Goal: Task Accomplishment & Management: Complete application form

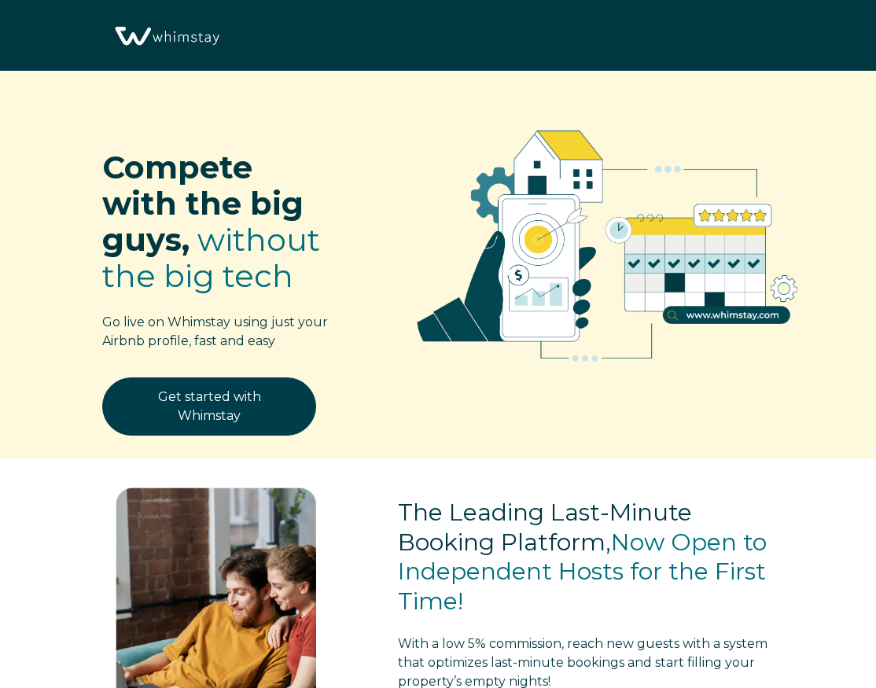
scroll to position [1851, 0]
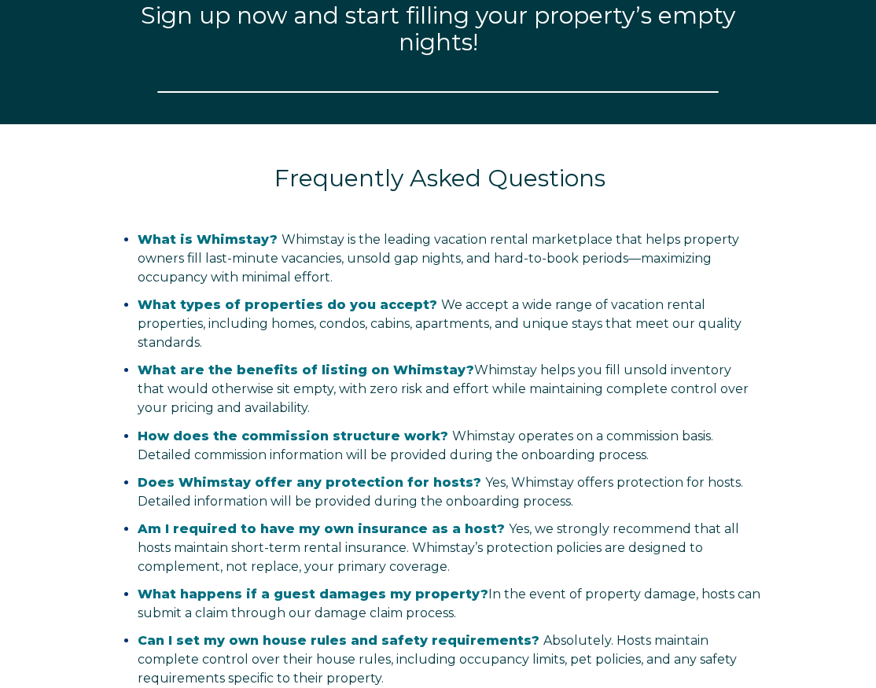
select select "US"
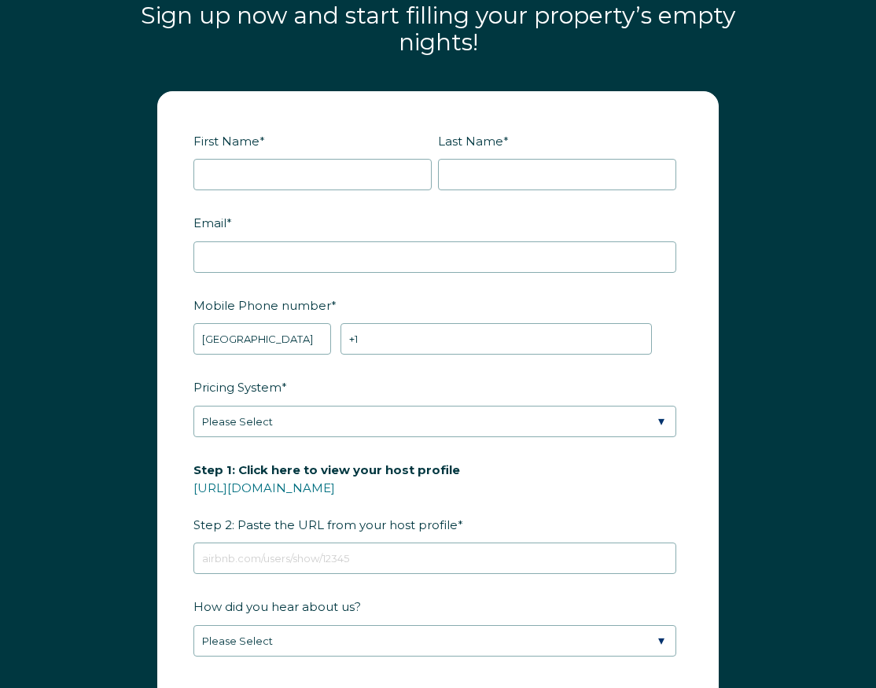
click at [297, 154] on div "First Name *" at bounding box center [315, 159] width 244 height 64
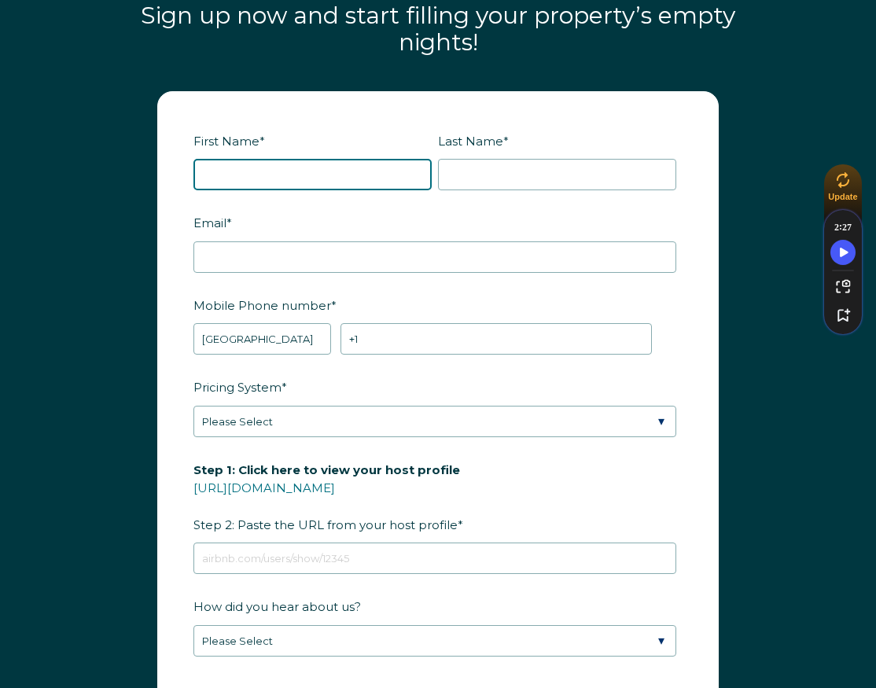
click at [301, 173] on input "First Name *" at bounding box center [312, 174] width 238 height 31
type input "[PERSON_NAME]"
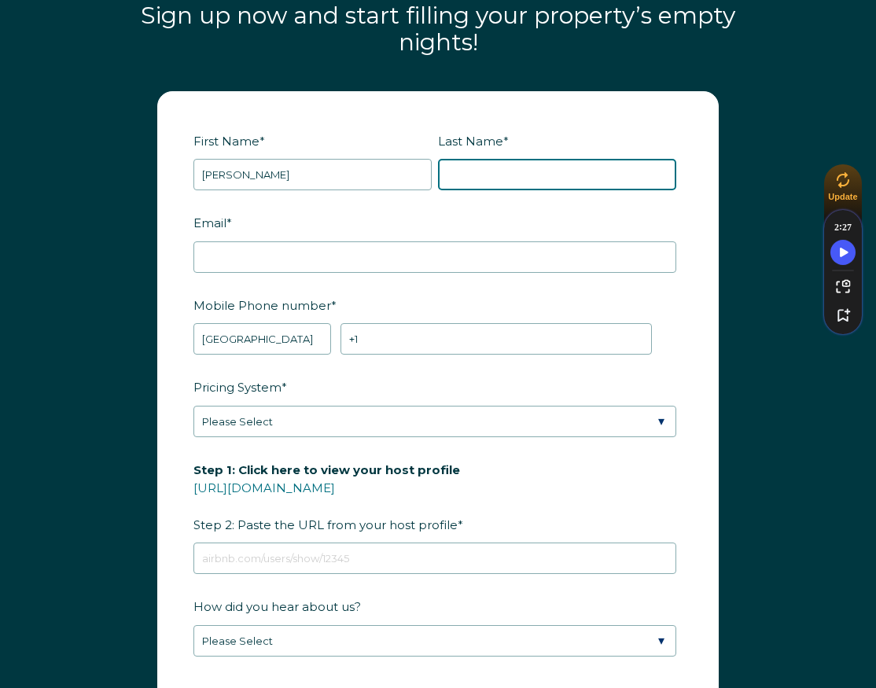
type input "[PERSON_NAME]"
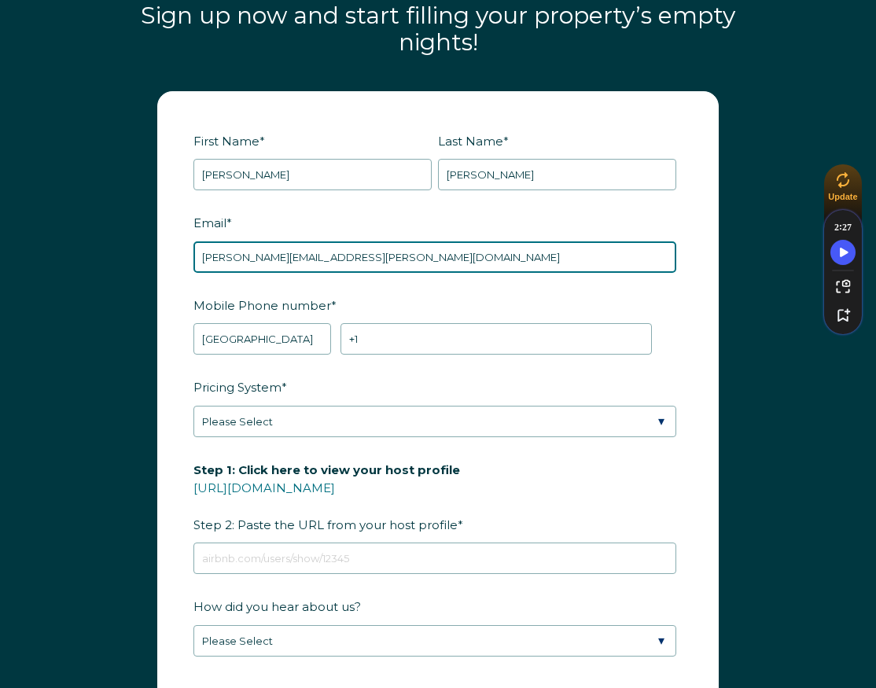
click at [363, 257] on input "[PERSON_NAME][EMAIL_ADDRESS][PERSON_NAME][DOMAIN_NAME]" at bounding box center [434, 256] width 483 height 31
click at [362, 256] on input "[PERSON_NAME][EMAIL_ADDRESS][PERSON_NAME][DOMAIN_NAME]" at bounding box center [434, 256] width 483 height 31
type input "[EMAIL_ADDRESS][DOMAIN_NAME]"
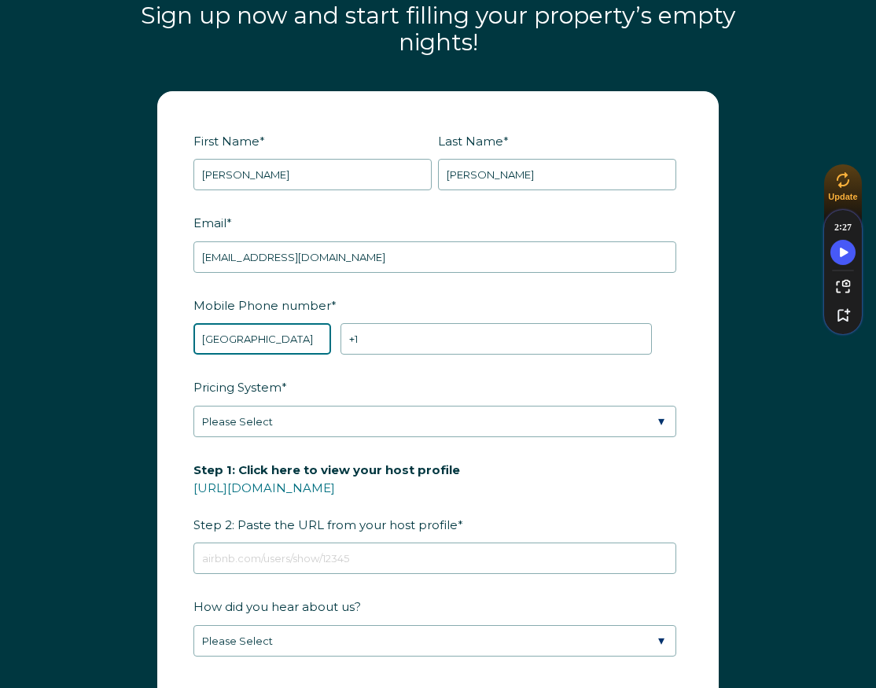
click at [304, 341] on select "* Afghanistan (‫افغانستان‬‎) Albania (Shqipëri) Algeria (‫الجزائر‬‎) American S…" at bounding box center [262, 338] width 138 height 31
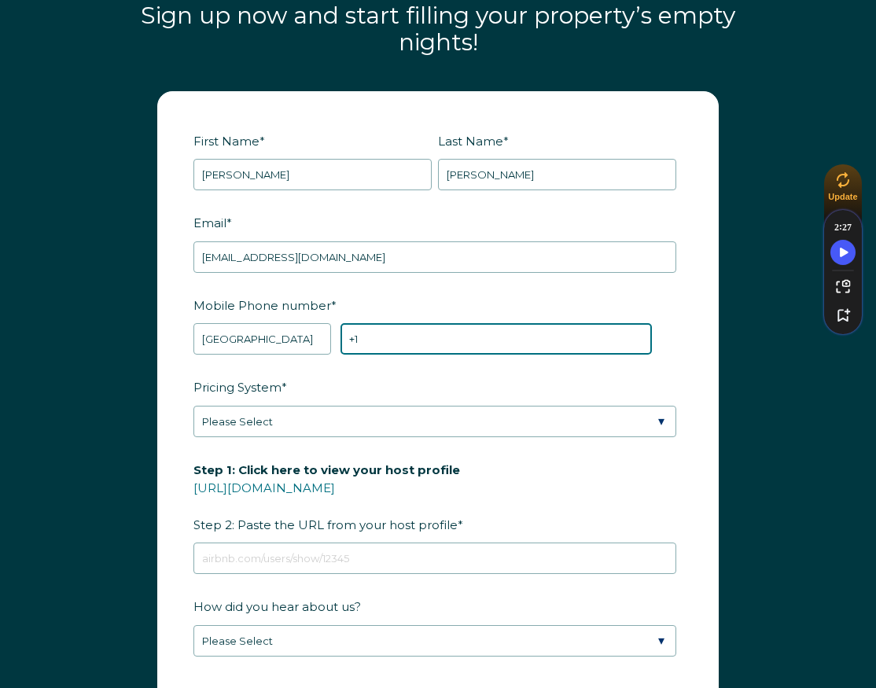
click at [534, 337] on input "+1" at bounding box center [496, 338] width 312 height 31
type input "+1 9016062366"
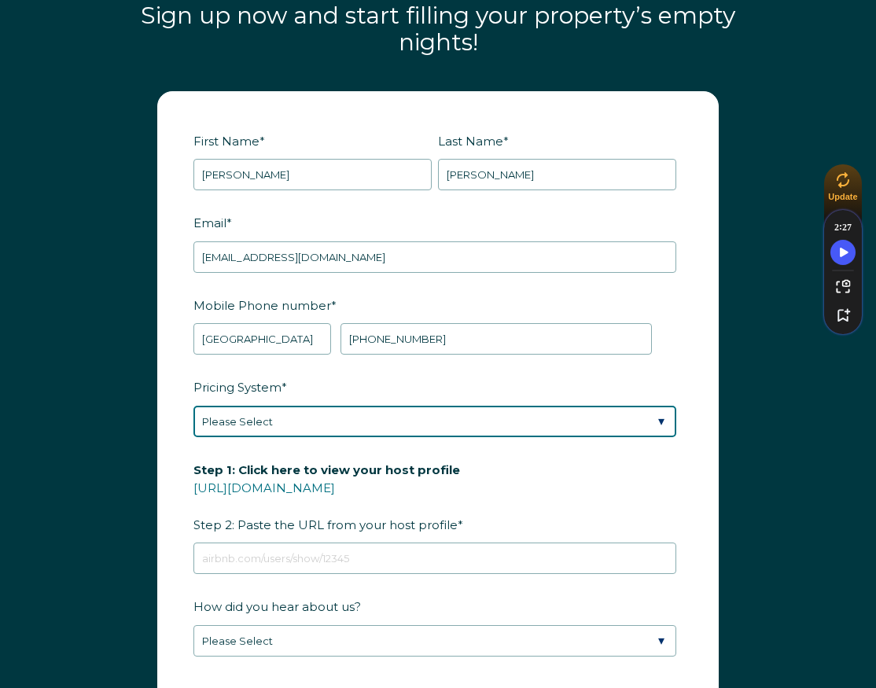
click at [280, 428] on select "Please Select Manual Airbnb Smart Pricing PriceLabs Wheelhouse Beyond Pricing 3…" at bounding box center [434, 421] width 483 height 31
select select "Manual"
click at [193, 406] on select "Please Select Manual Airbnb Smart Pricing PriceLabs Wheelhouse Beyond Pricing 3…" at bounding box center [434, 421] width 483 height 31
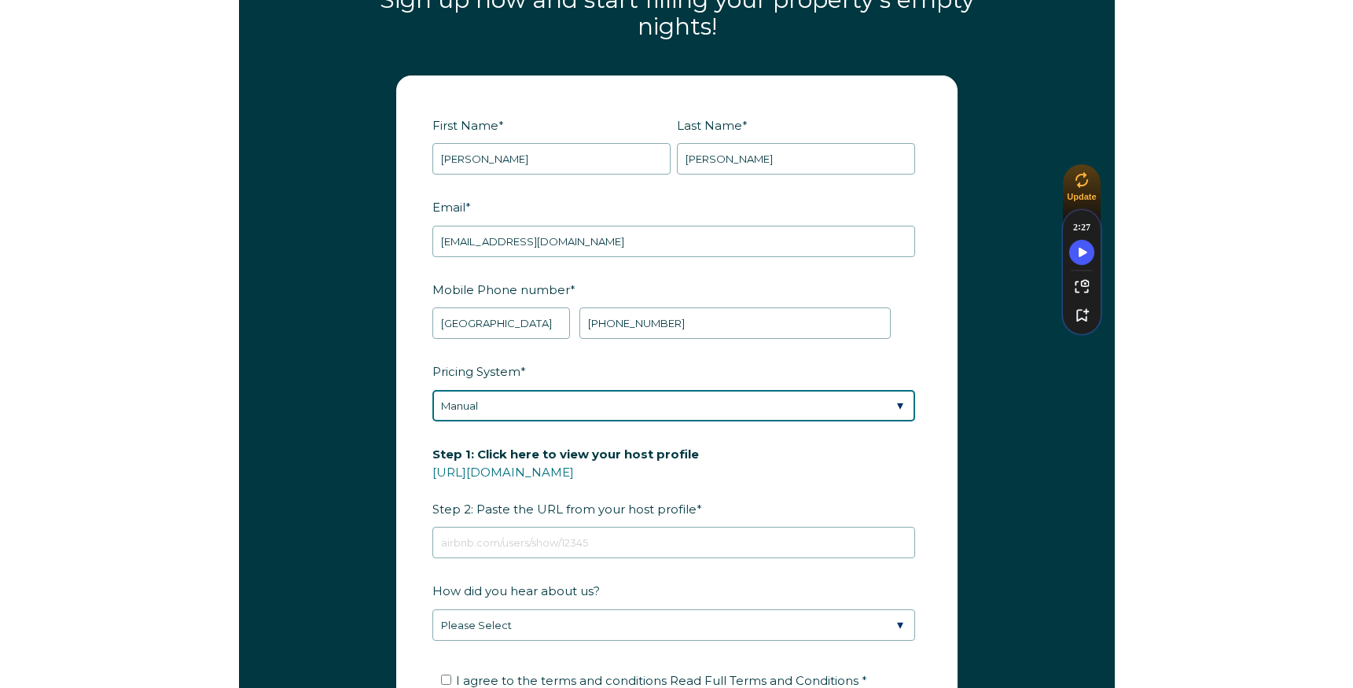
scroll to position [2106, 0]
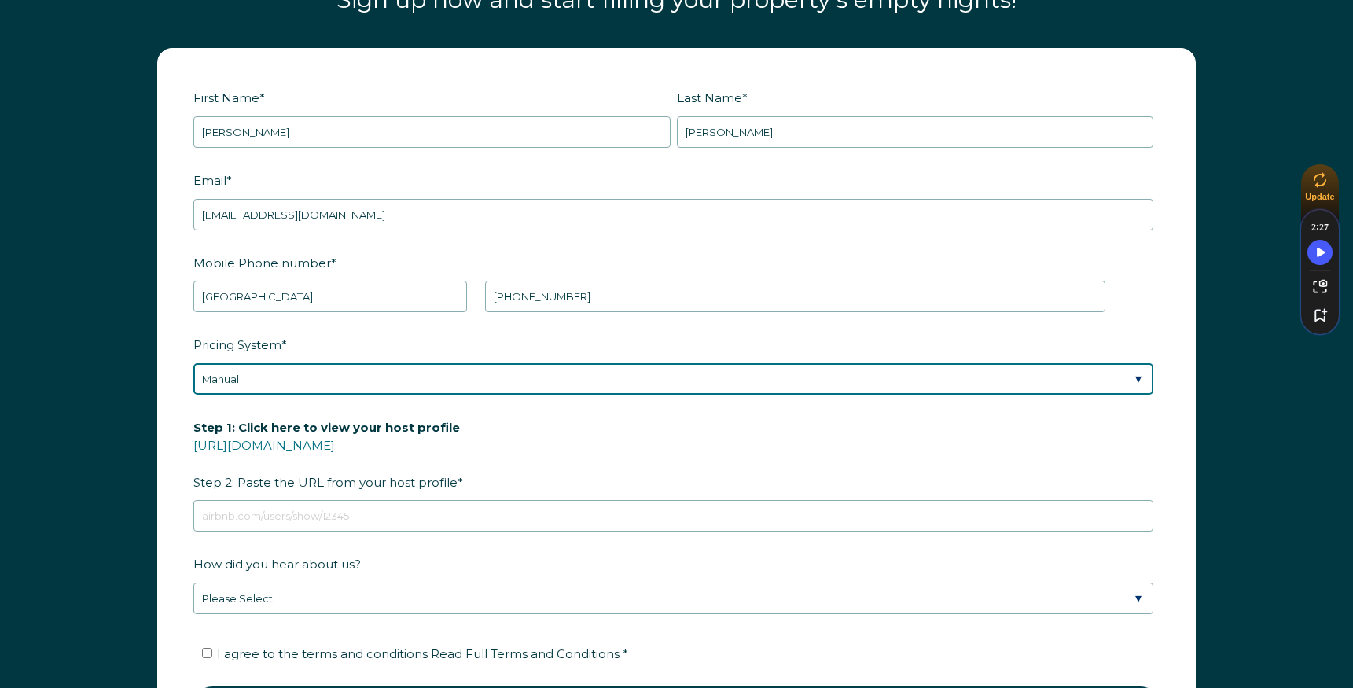
click at [272, 373] on select "Please Select Manual Airbnb Smart Pricing PriceLabs Wheelhouse Beyond Pricing 3…" at bounding box center [673, 378] width 960 height 31
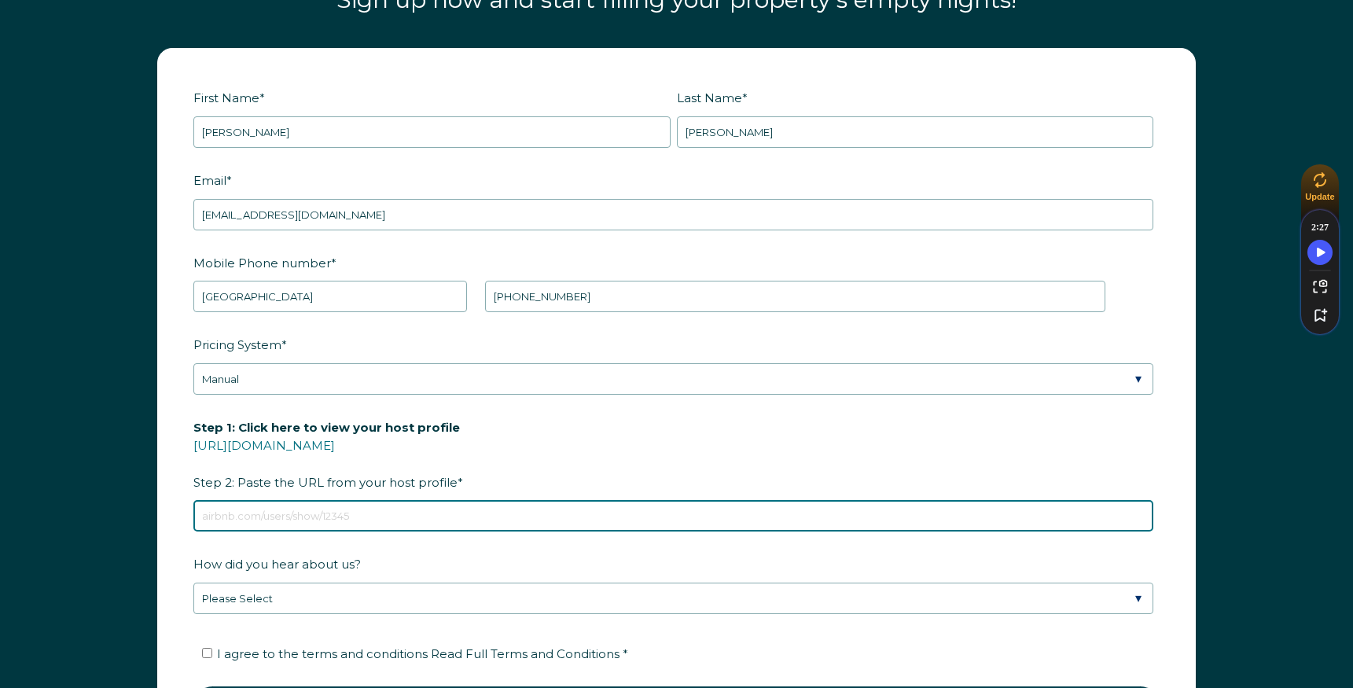
click at [329, 517] on input "Step 1: Click here to view your host profile https://www.airbnb.com/users/show/…" at bounding box center [673, 515] width 960 height 31
paste input "https://www.airbnb.com/rooms/1506664421813641483?photo_id=2329044745&source_imp…"
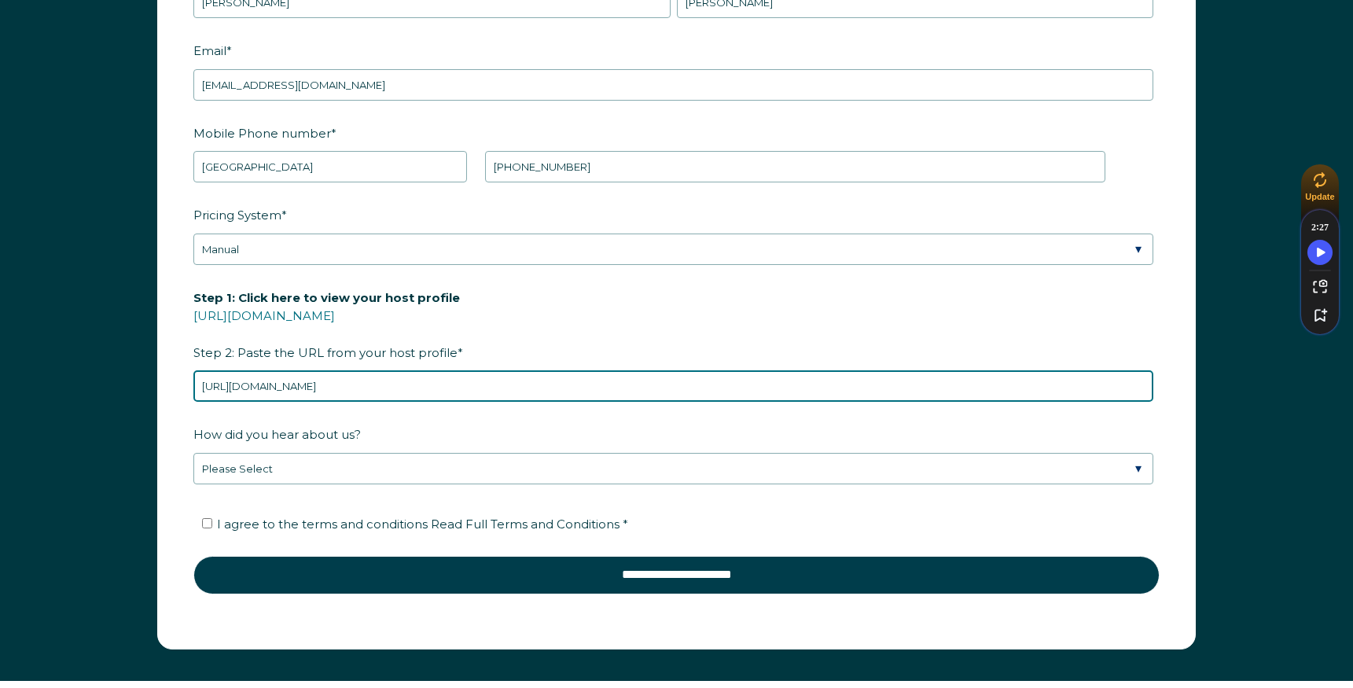
scroll to position [2247, 0]
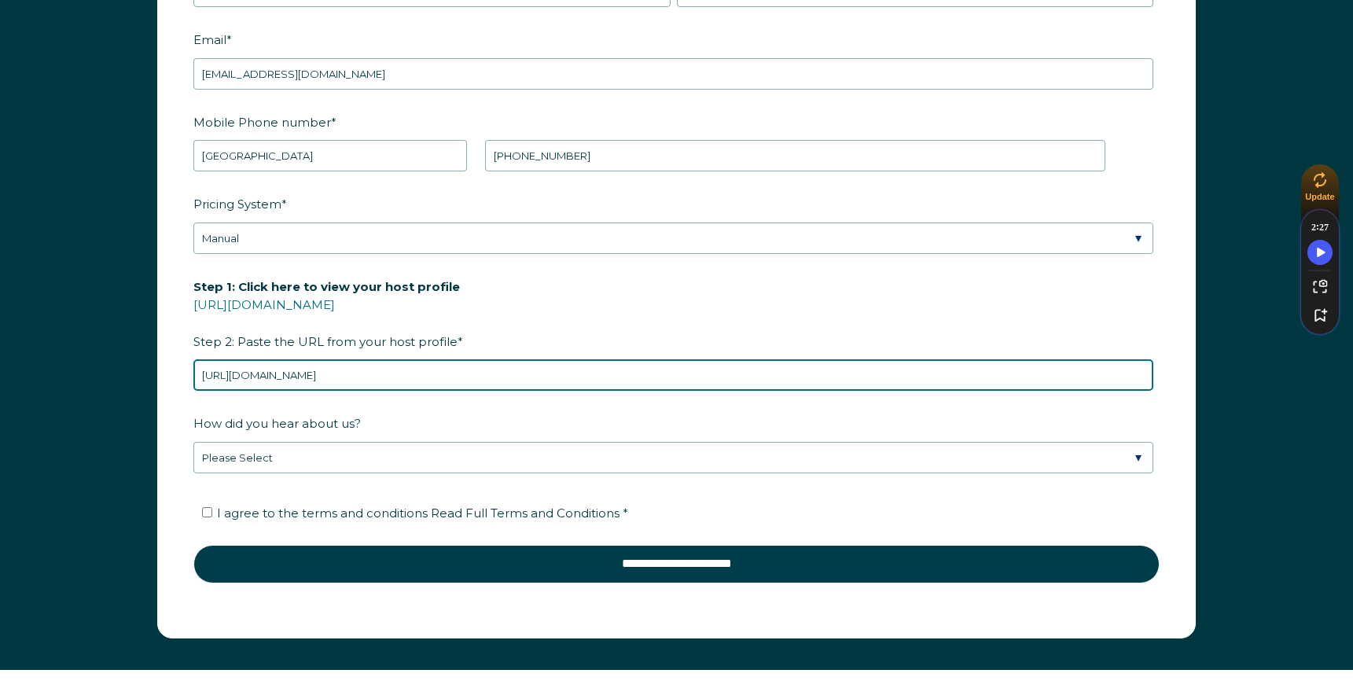
type input "https://www.airbnb.com/rooms/1506664421813641483?photo_id=2329044745&source_imp…"
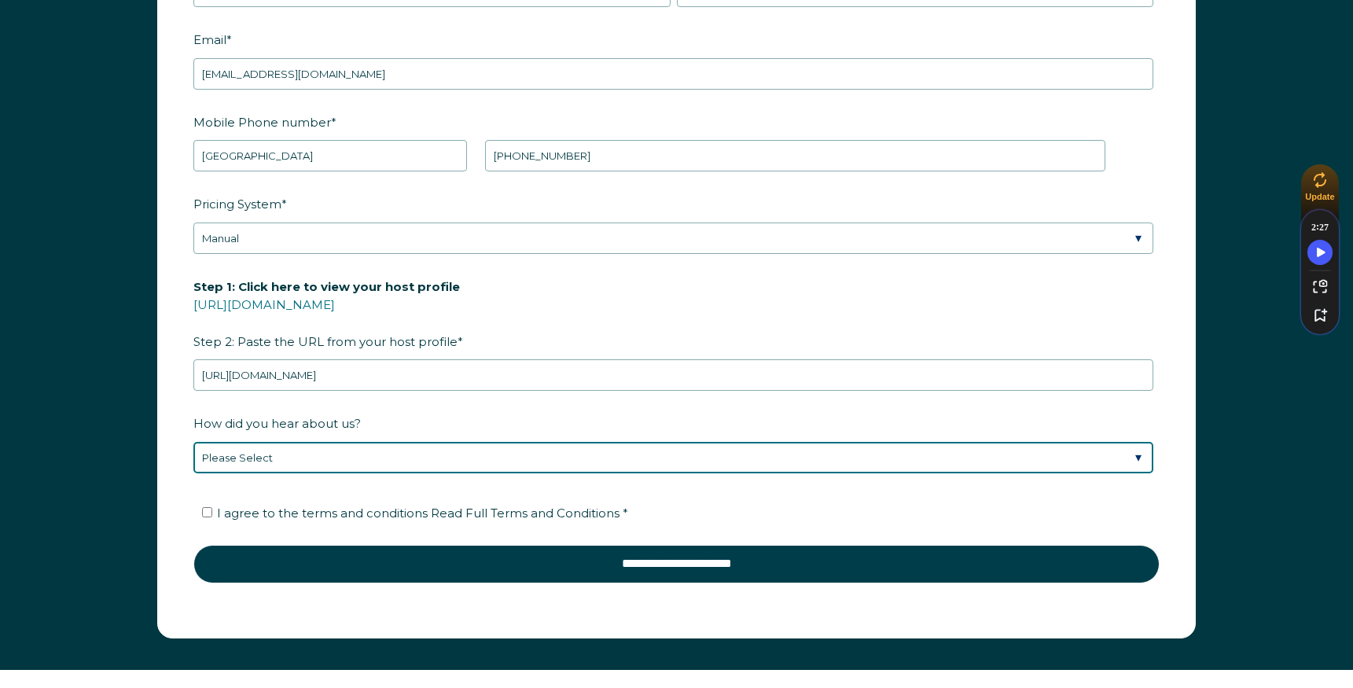
click at [302, 460] on select "Please Select Discovered Whimstay at an event or conference Found Whimstay thro…" at bounding box center [673, 457] width 960 height 31
select select "Social Media"
click at [193, 442] on select "Please Select Discovered Whimstay at an event or conference Found Whimstay thro…" at bounding box center [673, 457] width 960 height 31
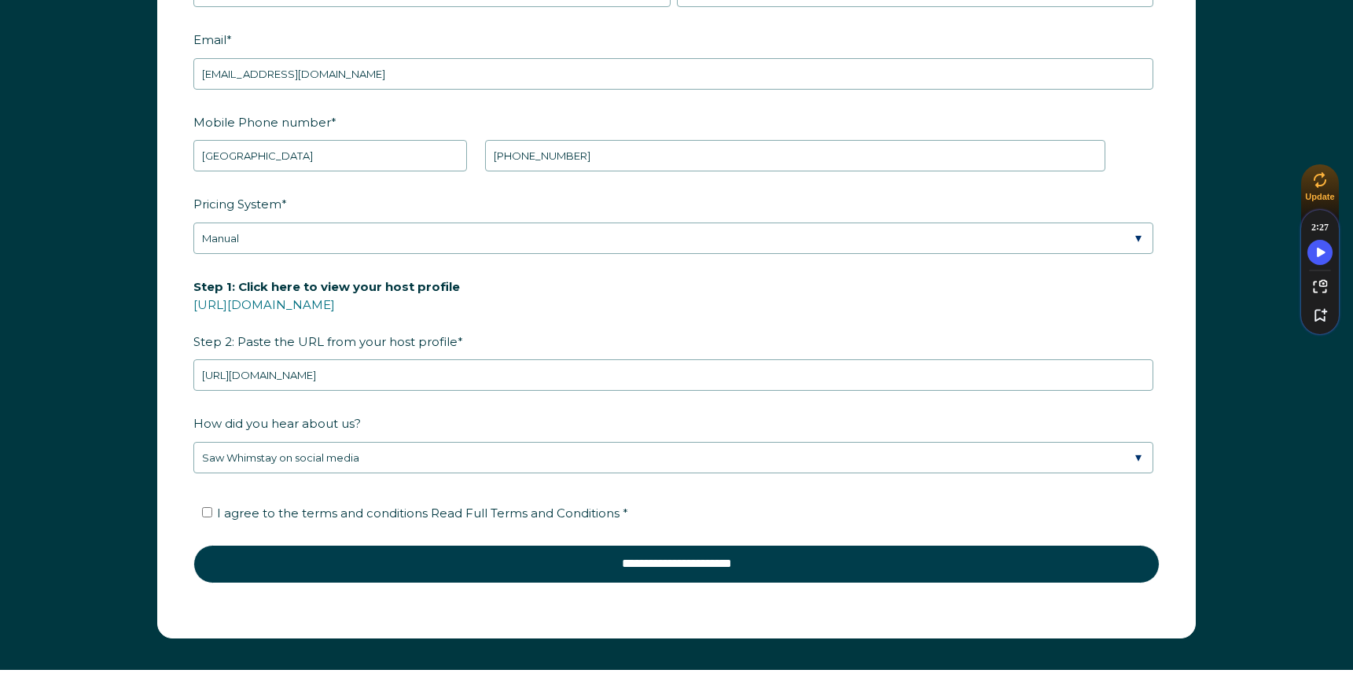
click at [320, 513] on span "I agree to the terms and conditions Read Full Terms and Conditions *" at bounding box center [422, 512] width 411 height 15
click at [212, 513] on input "I agree to the terms and conditions Read Full Terms and Conditions *" at bounding box center [207, 512] width 10 height 10
checkbox input "true"
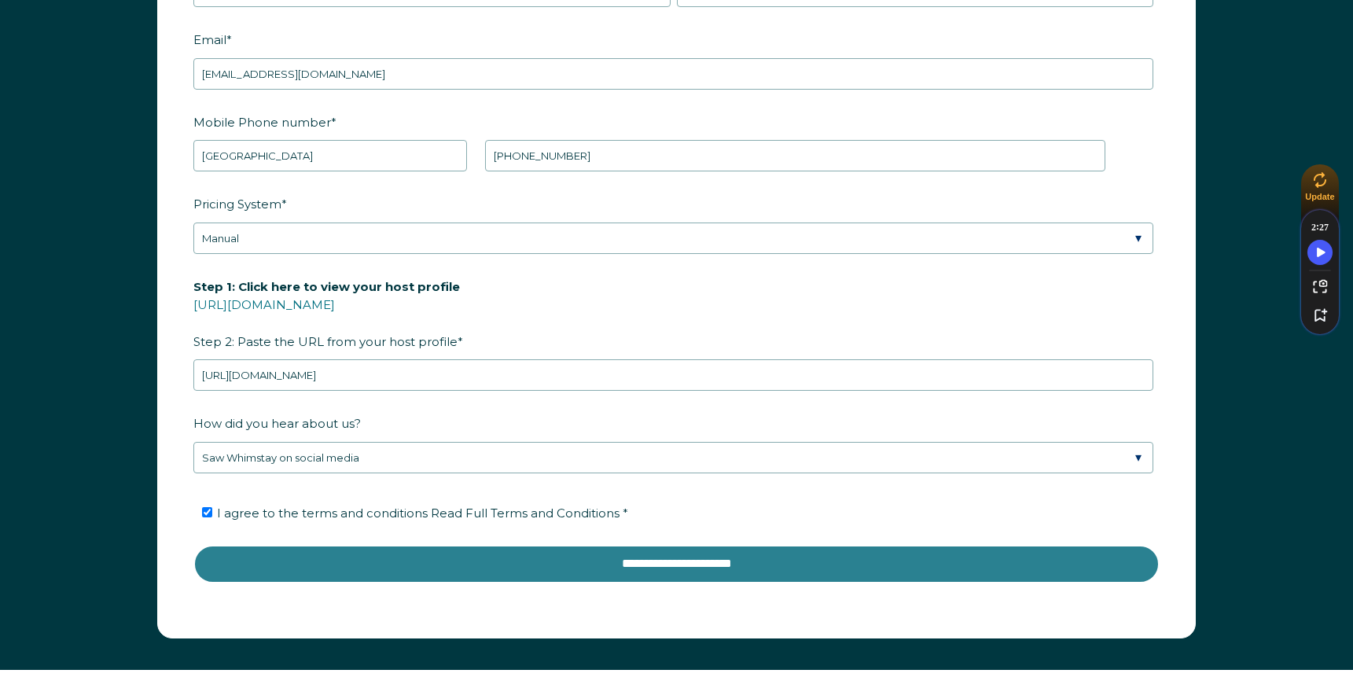
click at [566, 563] on input "**********" at bounding box center [676, 564] width 966 height 38
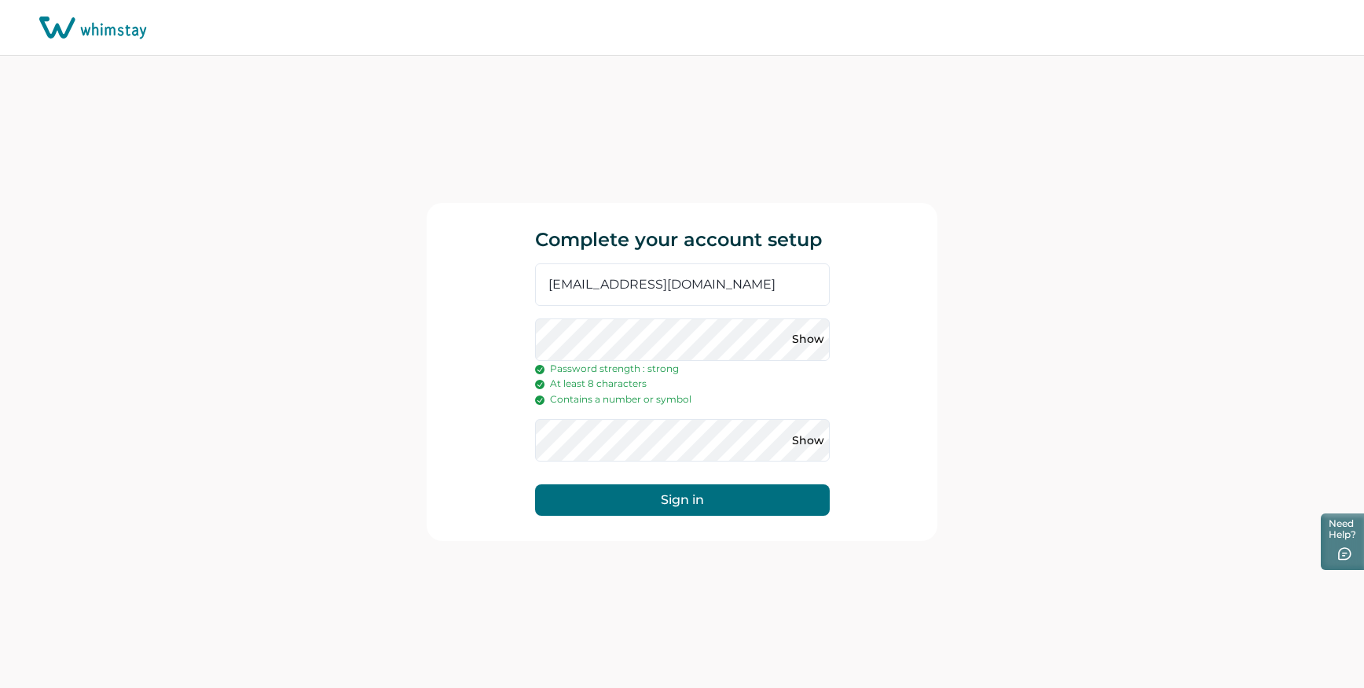
click at [535, 484] on button "Sign in" at bounding box center [682, 499] width 295 height 31
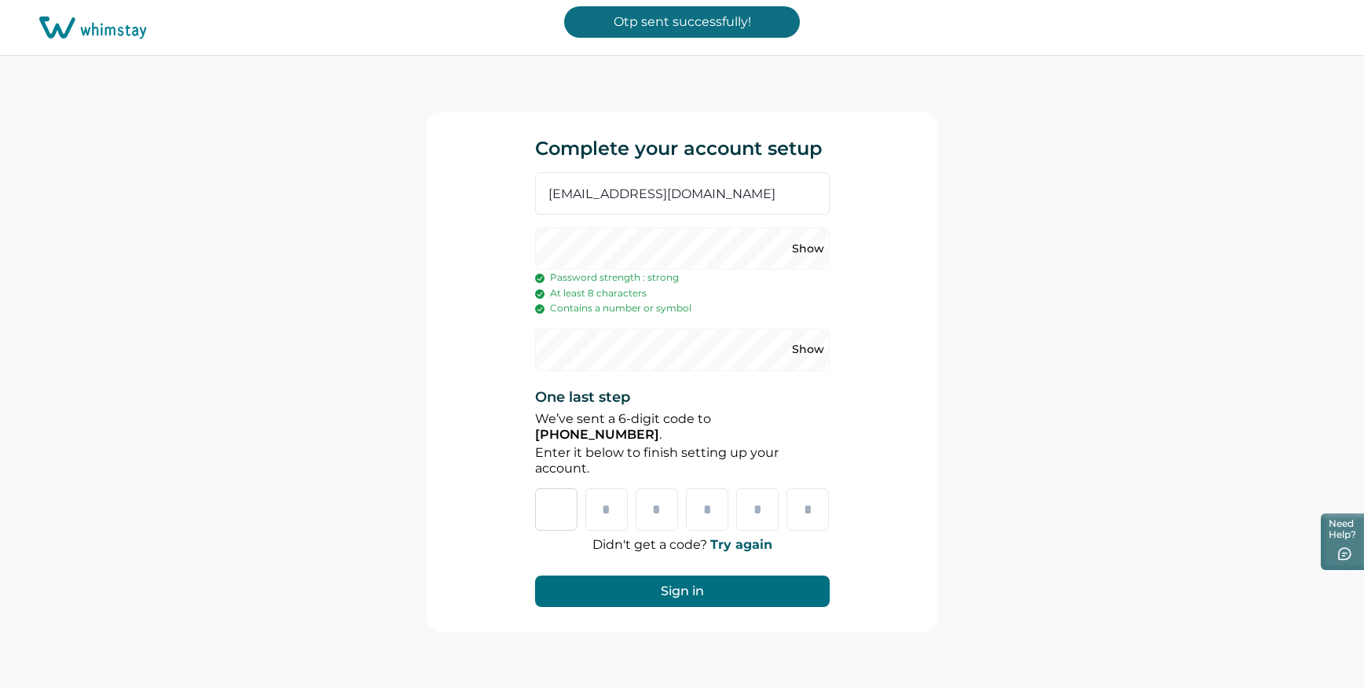
click at [557, 511] on input "Please enter your pin code" at bounding box center [556, 509] width 42 height 42
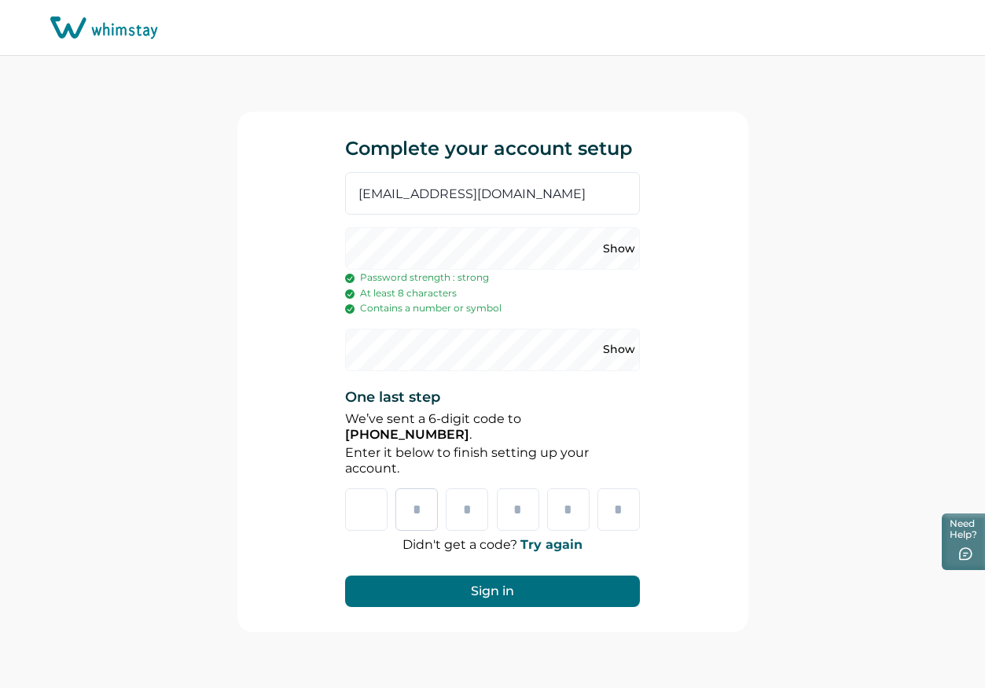
type input "*"
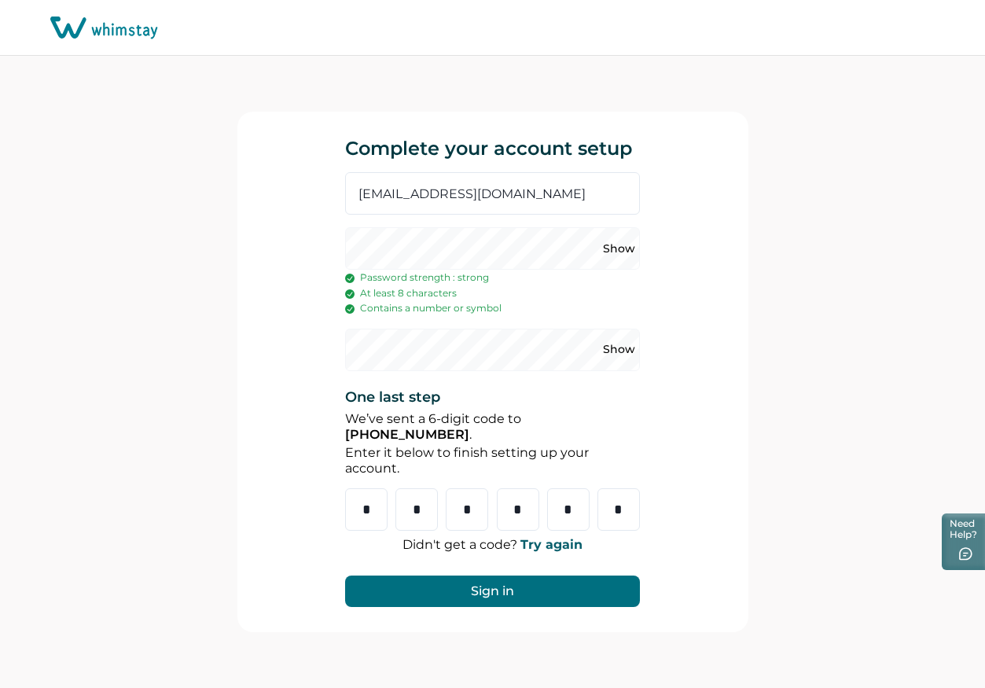
type input "*"
click at [583, 593] on button "Sign in" at bounding box center [492, 590] width 295 height 31
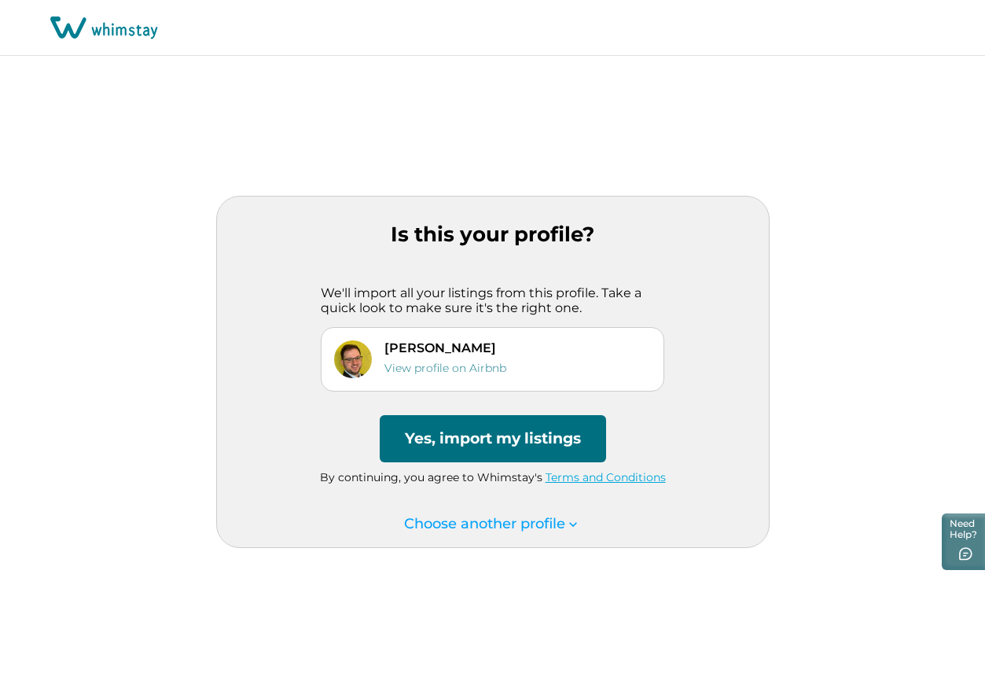
click at [453, 440] on button "Yes, import my listings" at bounding box center [493, 438] width 226 height 47
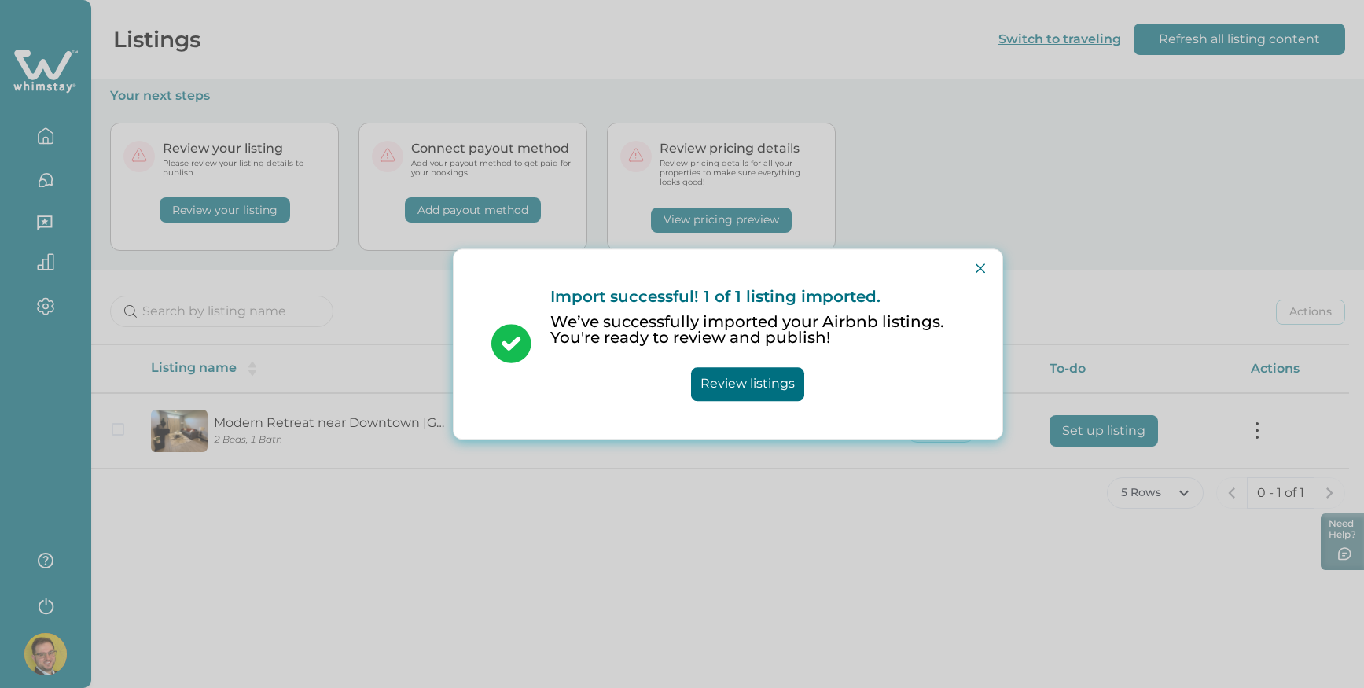
click at [754, 376] on button "Review listings" at bounding box center [747, 384] width 113 height 34
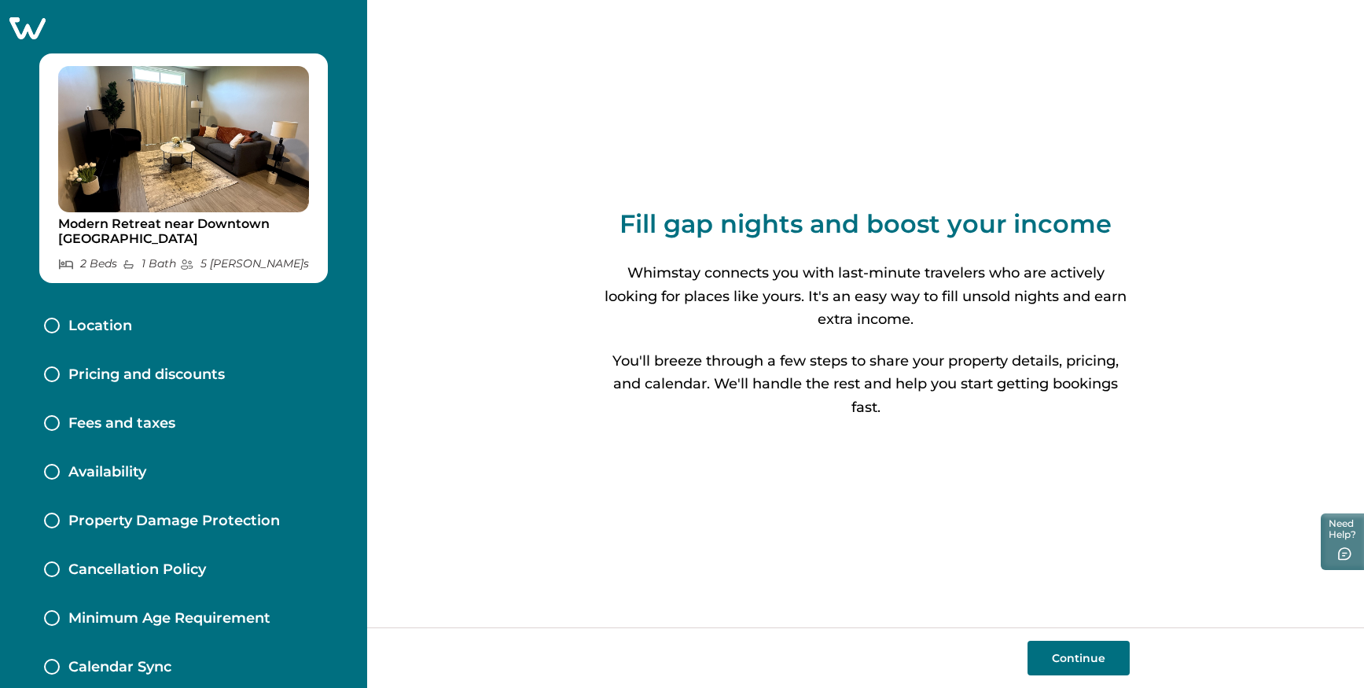
click at [1070, 650] on button "Continue" at bounding box center [1078, 658] width 102 height 35
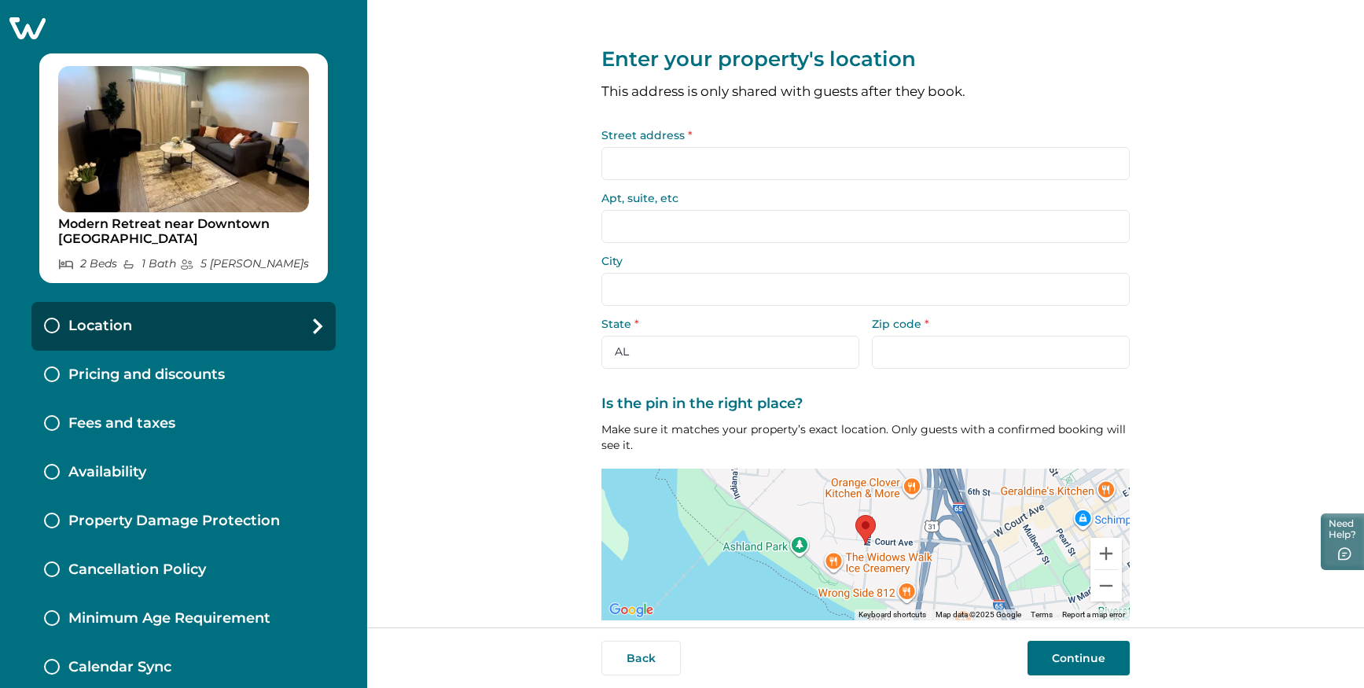
click at [833, 153] on input "Street address *" at bounding box center [865, 163] width 528 height 33
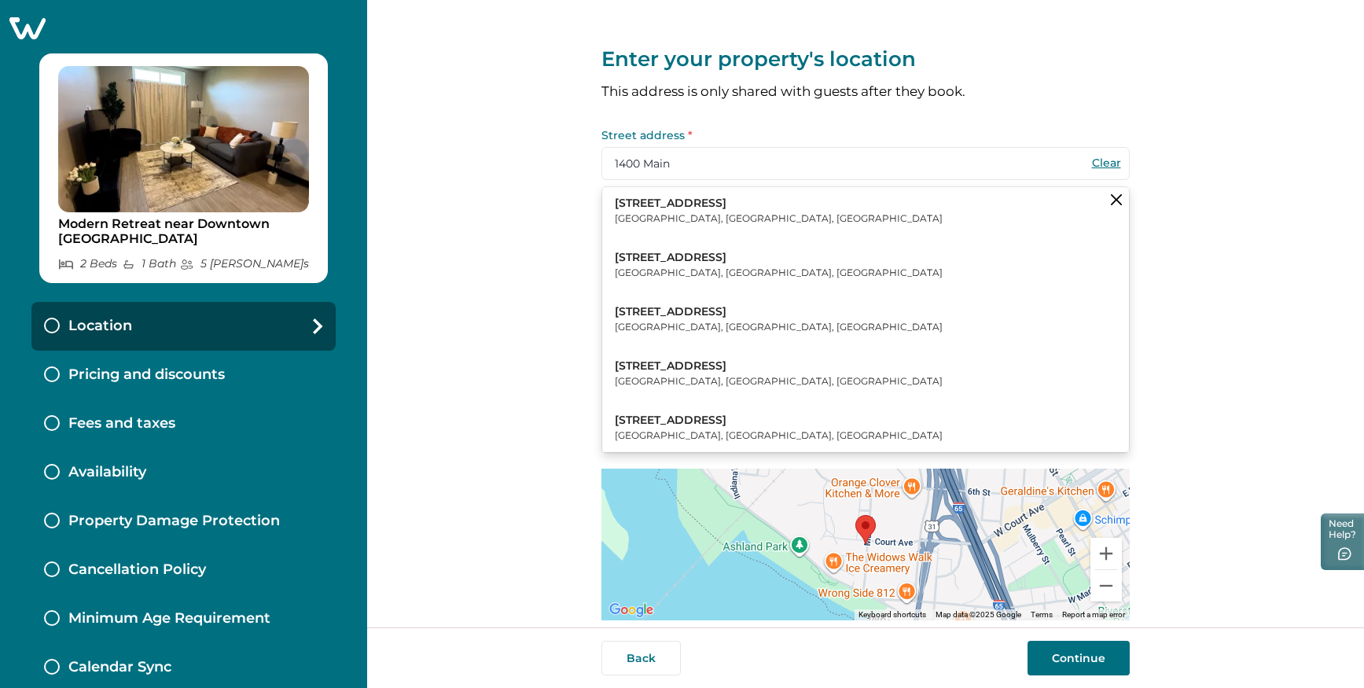
click at [730, 204] on button "1400 Main Street Clarksville, IN, USA" at bounding box center [865, 211] width 527 height 48
click at [712, 210] on button "[STREET_ADDRESS]" at bounding box center [865, 211] width 527 height 48
type input "[STREET_ADDRESS]"
type input "[GEOGRAPHIC_DATA]"
select select "IN"
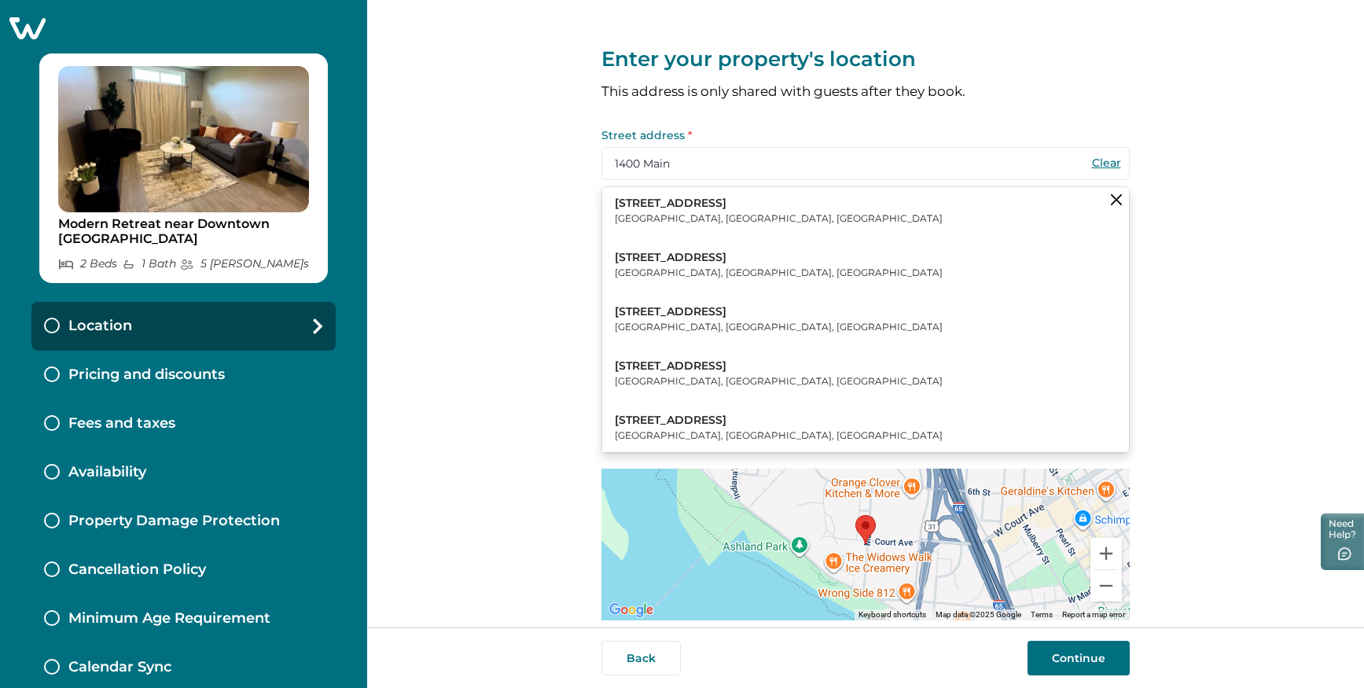
type input "47129"
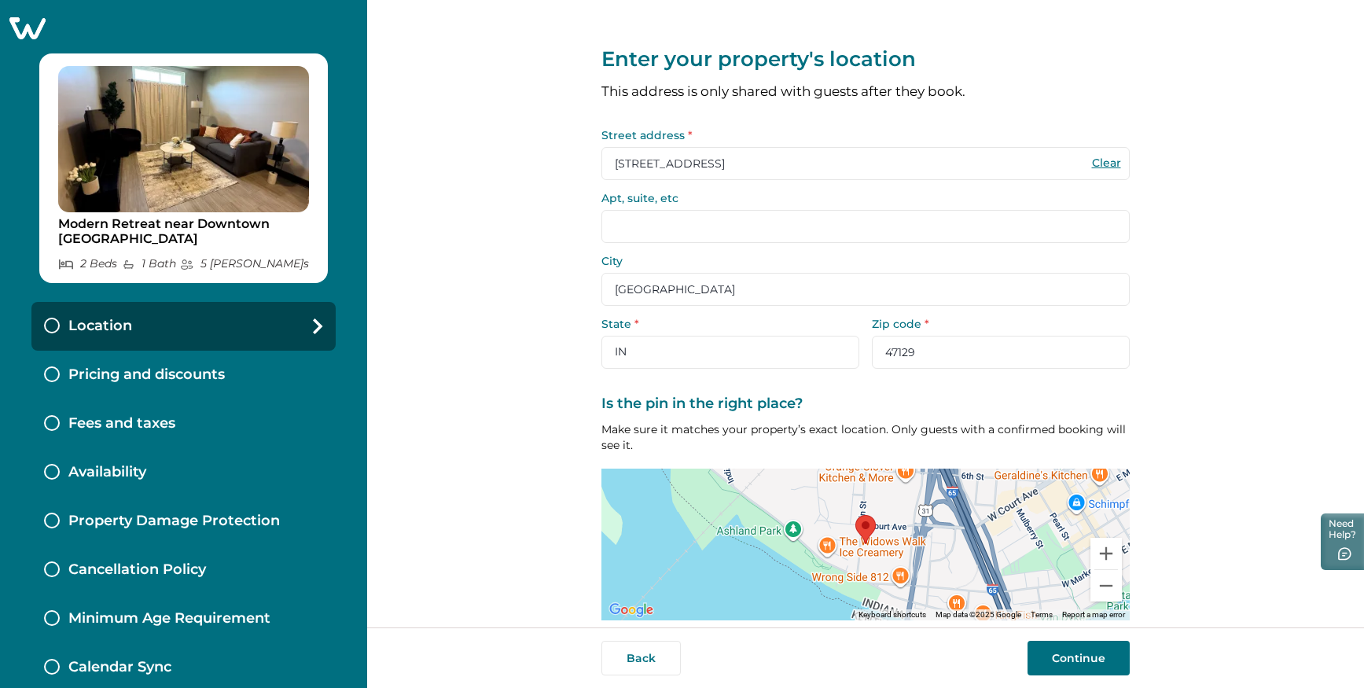
click at [664, 229] on input "Apt, suite, etc" at bounding box center [865, 226] width 528 height 33
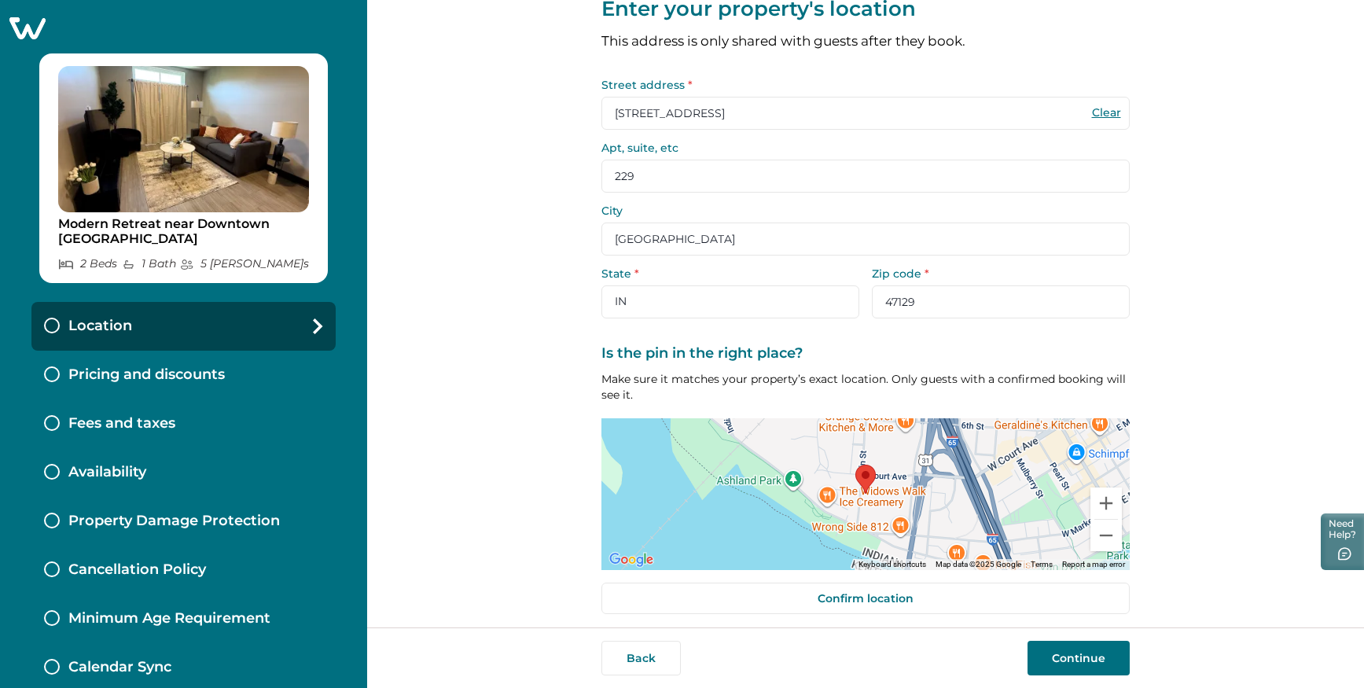
scroll to position [58, 0]
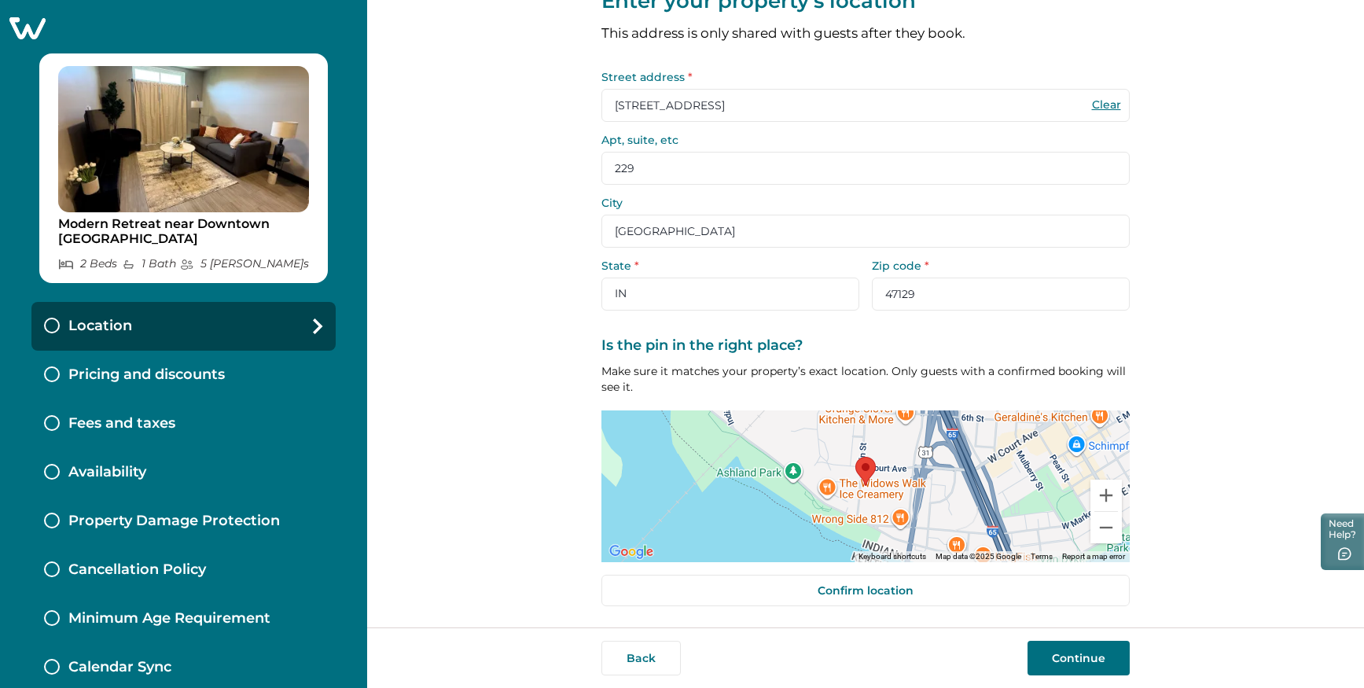
type input "229"
click at [1069, 666] on button "Continue" at bounding box center [1078, 658] width 102 height 35
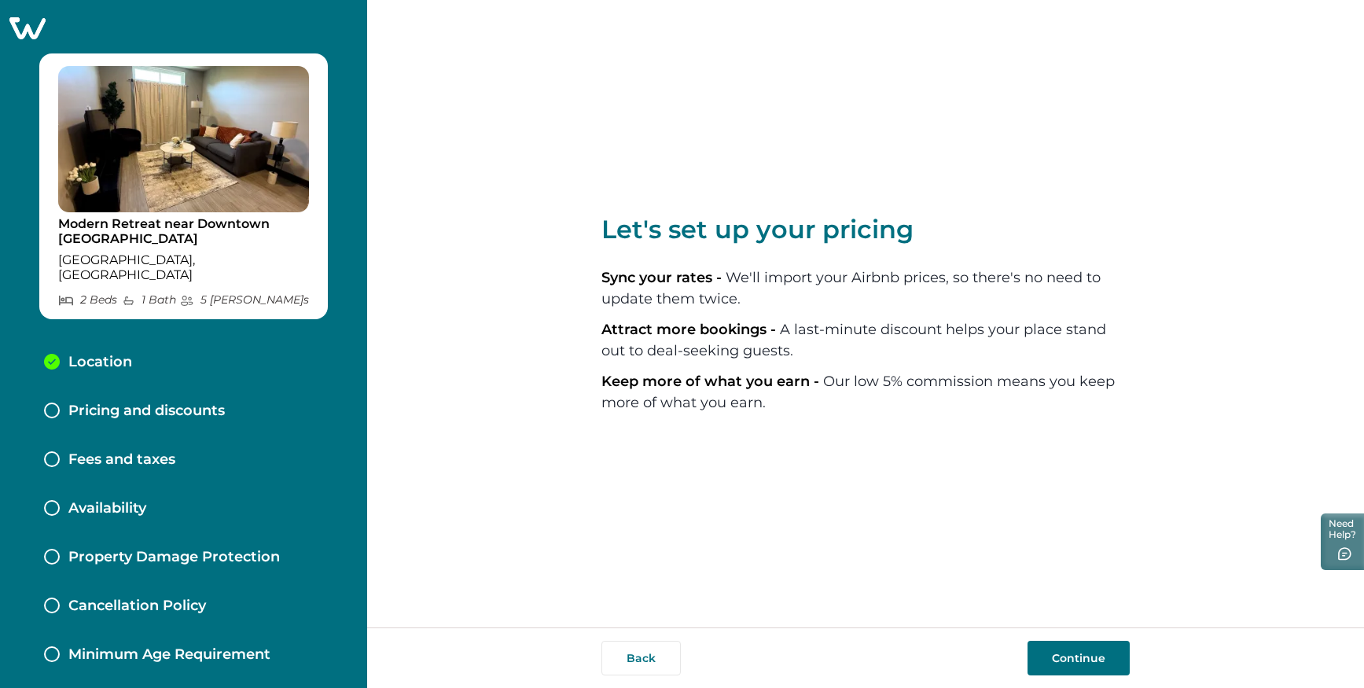
click at [1066, 653] on button "Continue" at bounding box center [1078, 658] width 102 height 35
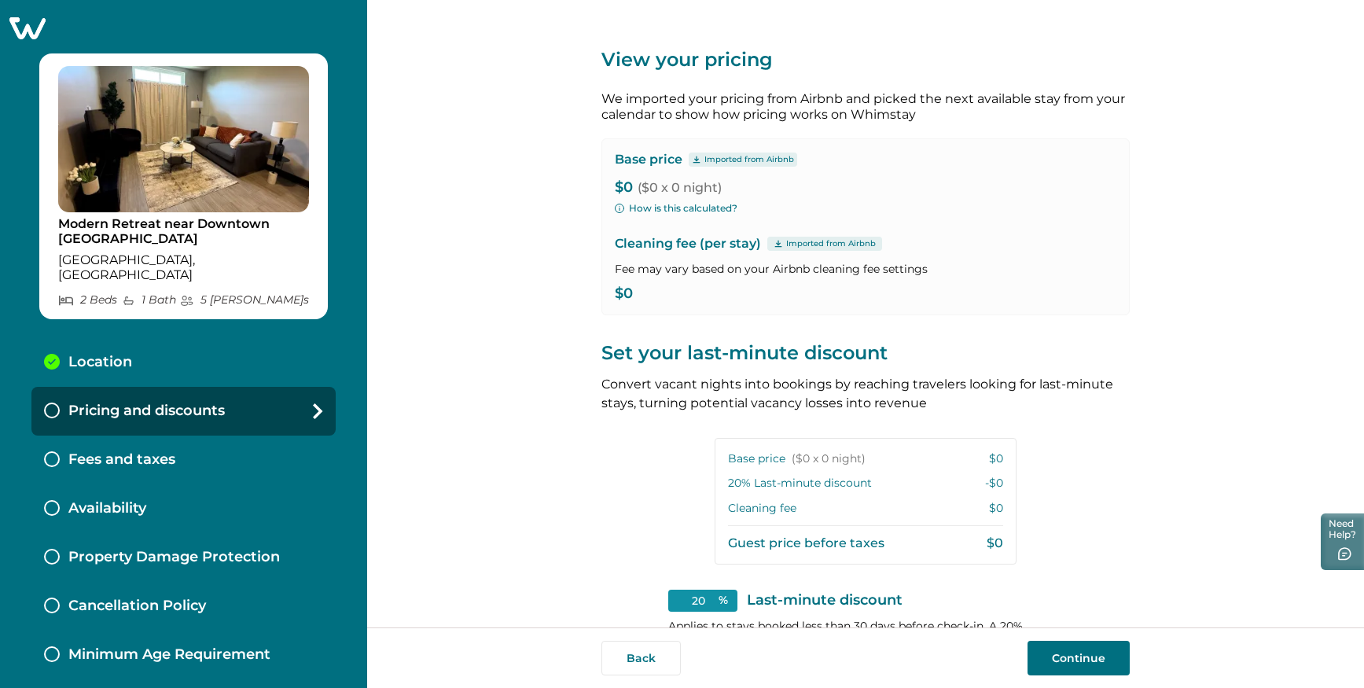
click at [630, 300] on div "Base price Imported from Airbnb $0 ($0 x 0 night) How is this calculated? Clean…" at bounding box center [865, 226] width 528 height 177
click at [632, 293] on p "$0" at bounding box center [865, 294] width 501 height 16
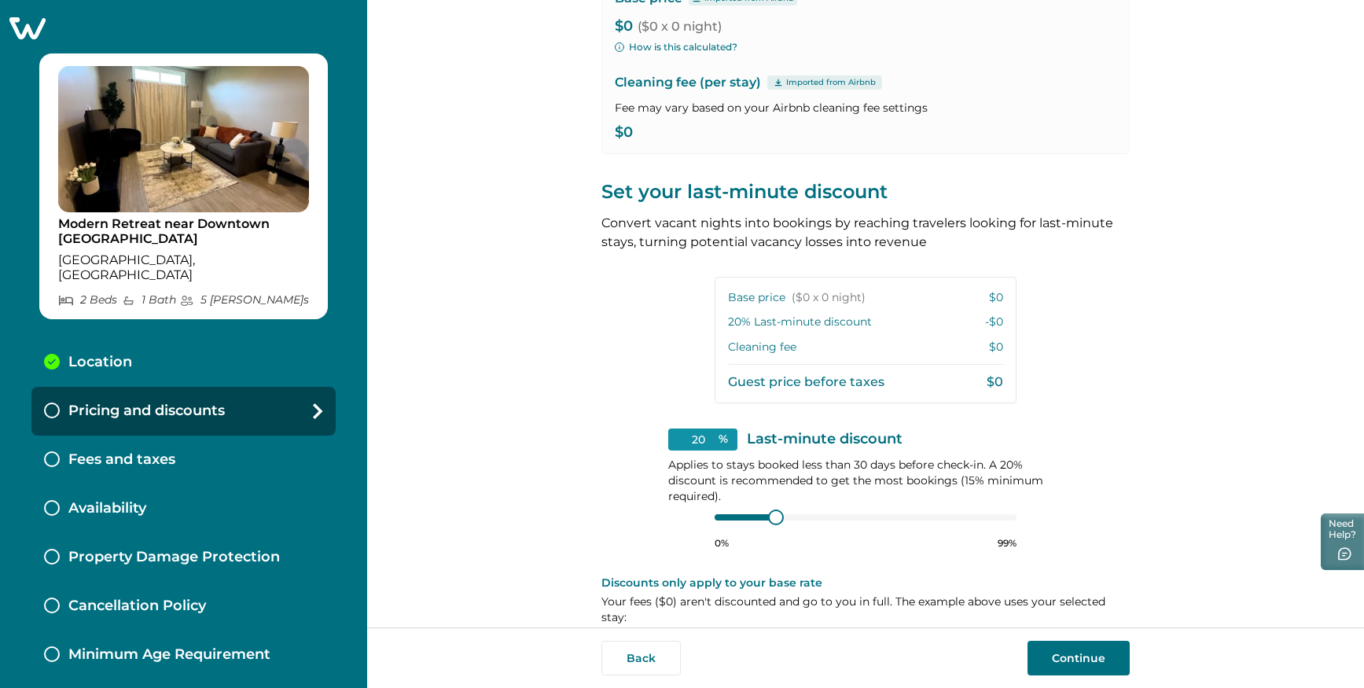
scroll to position [181, 0]
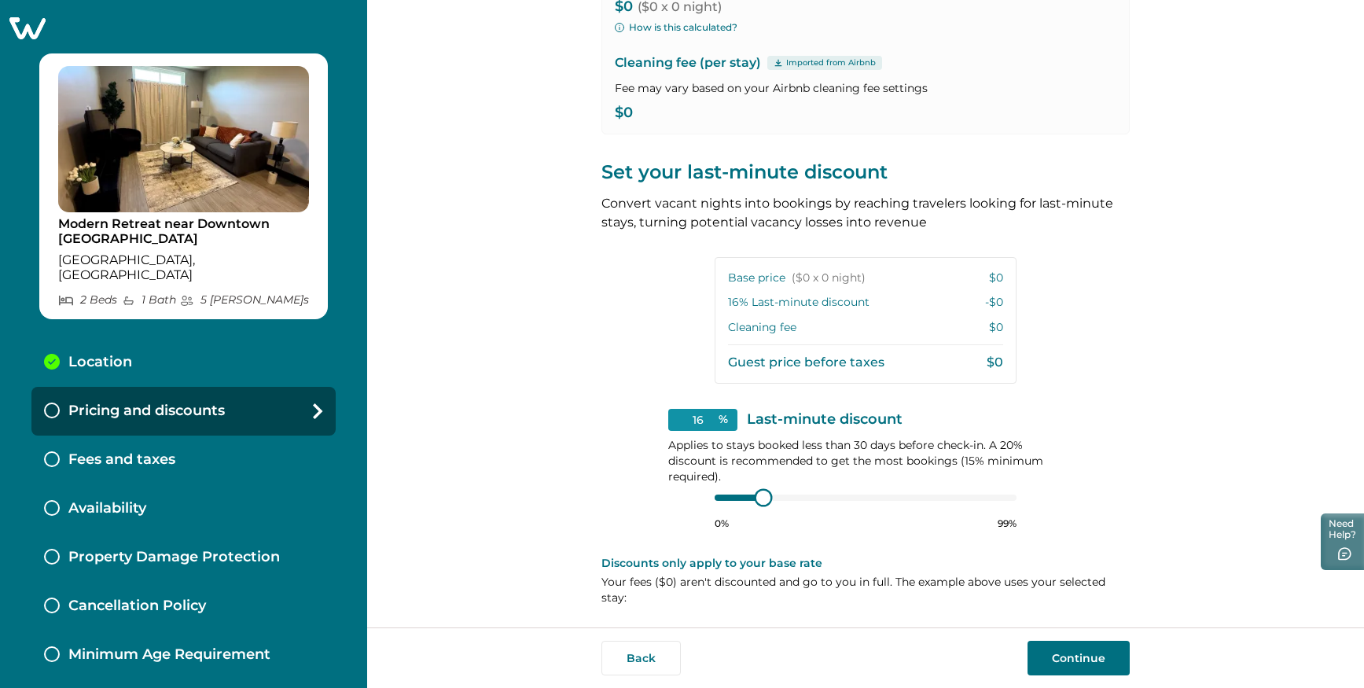
type input "15"
click at [753, 505] on div "0% 99%" at bounding box center [865, 509] width 302 height 39
click at [615, 509] on div "View your pricing We imported your pricing from Airbnb and picked the next avai…" at bounding box center [865, 223] width 528 height 808
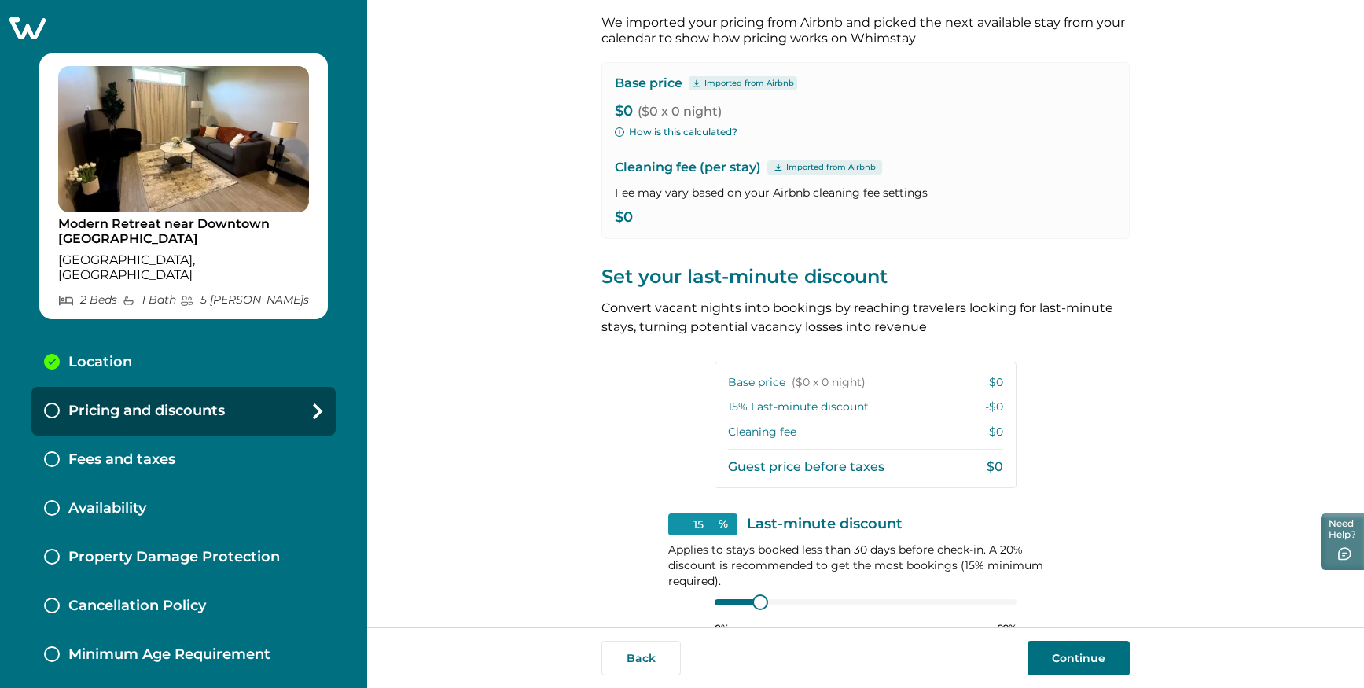
scroll to position [0, 0]
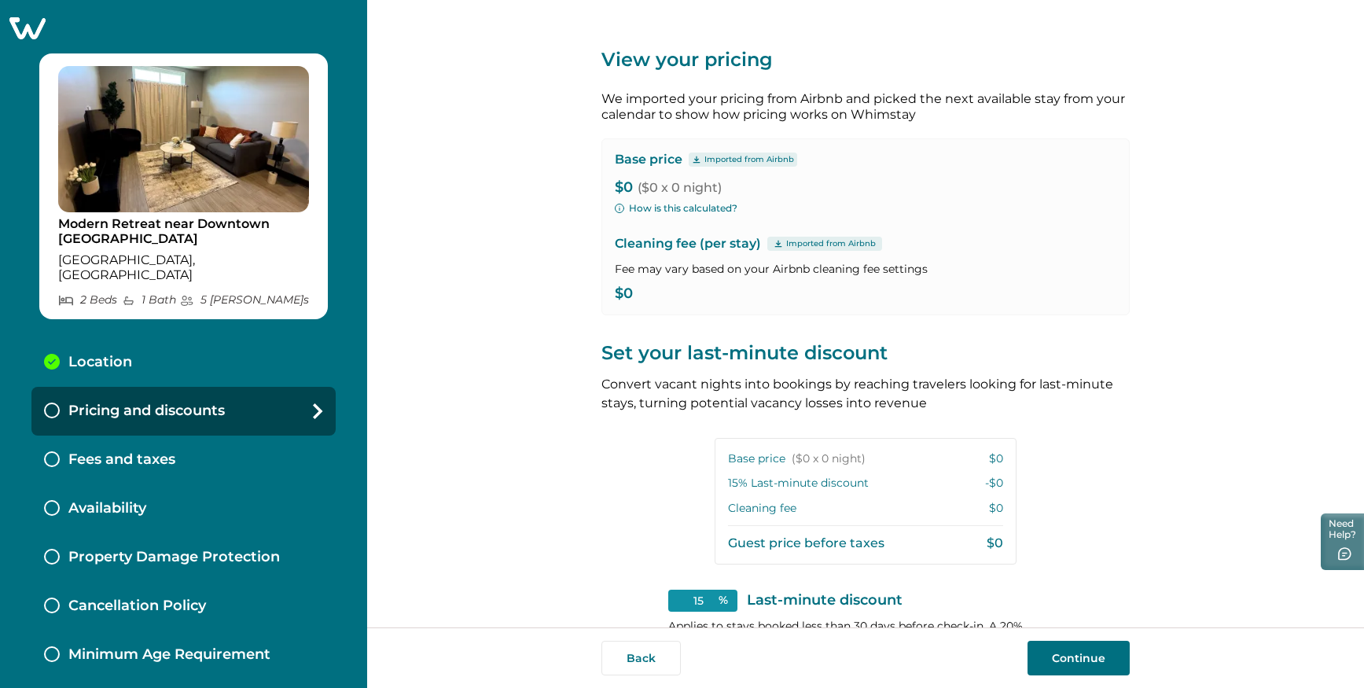
click at [727, 160] on p "Imported from Airbnb" at bounding box center [749, 159] width 90 height 13
click at [692, 163] on icon at bounding box center [696, 160] width 9 height 8
drag, startPoint x: 655, startPoint y: 178, endPoint x: 651, endPoint y: 165, distance: 14.2
click at [655, 178] on div "Base price Imported from Airbnb $0 ($0 x 0 night) How is this calculated? Clean…" at bounding box center [865, 226] width 528 height 177
click at [652, 160] on p "Base price" at bounding box center [649, 160] width 68 height 16
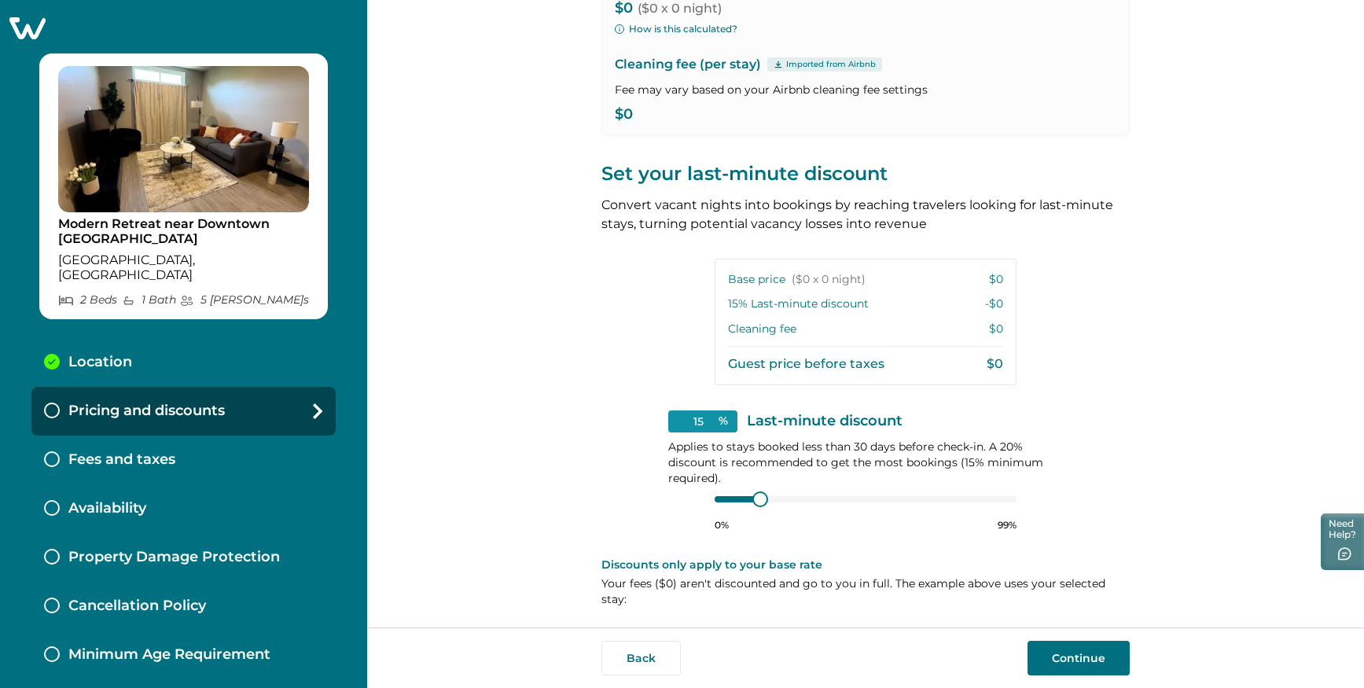
scroll to position [181, 0]
click at [834, 336] on div "Base price ($0 x 0 night) $0 15 % Last-minute discount -$0 Cleaning fee $0 Gues…" at bounding box center [865, 320] width 302 height 127
drag, startPoint x: 987, startPoint y: 268, endPoint x: 983, endPoint y: 277, distance: 9.5
click at [983, 277] on div "Base price ($0 x 0 night) $0 15 % Last-minute discount -$0 Cleaning fee $0 Gues…" at bounding box center [865, 320] width 302 height 127
click at [989, 276] on p "$0" at bounding box center [996, 278] width 14 height 16
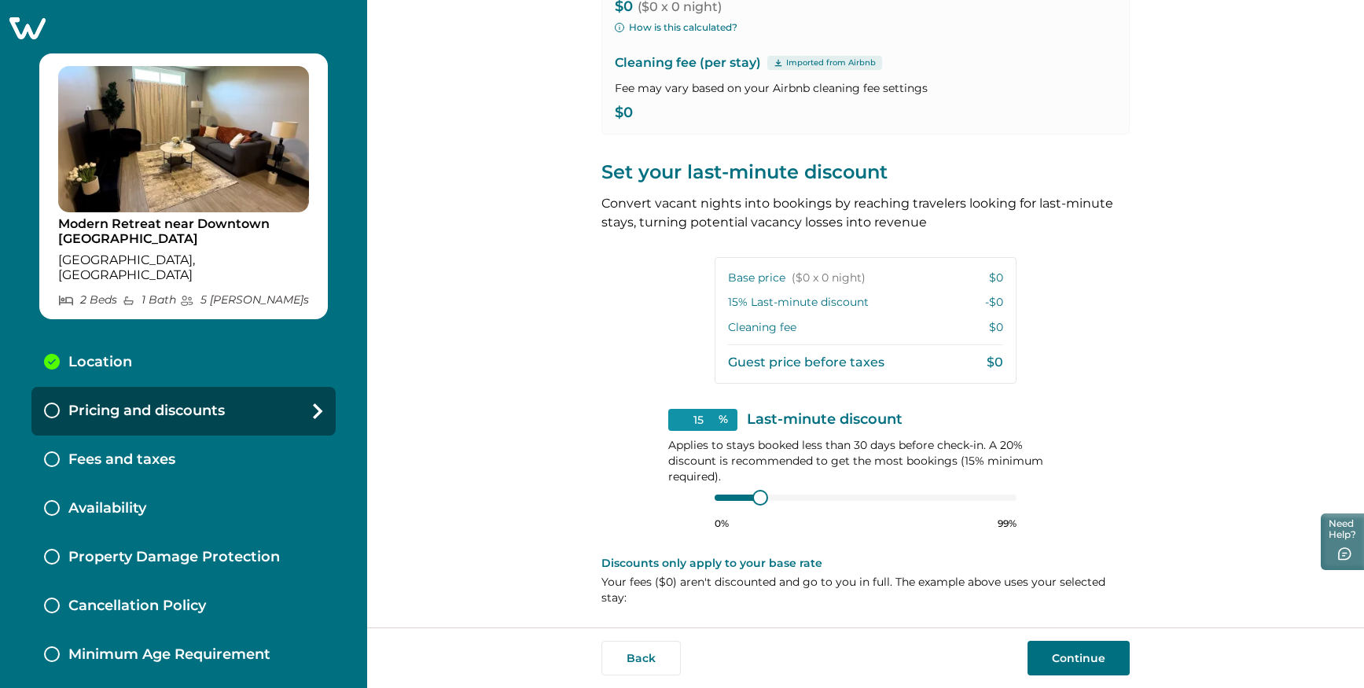
click at [990, 277] on p "$0" at bounding box center [996, 278] width 14 height 16
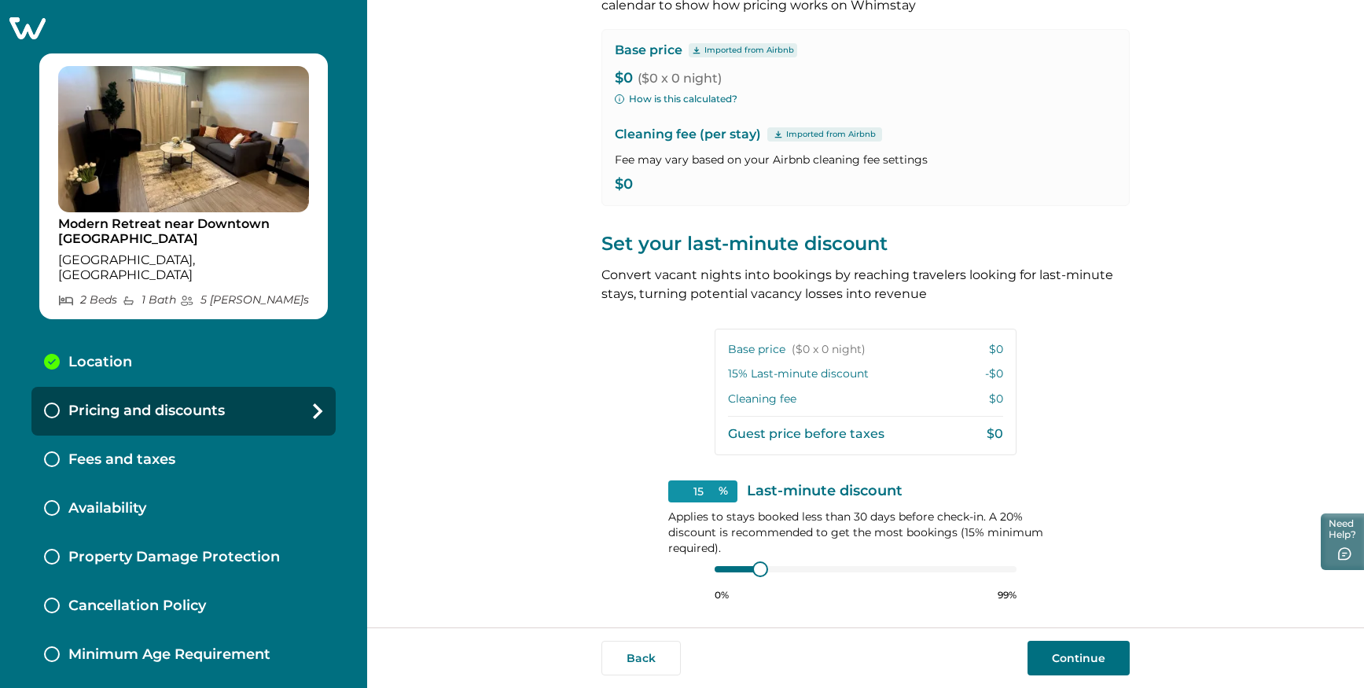
scroll to position [0, 0]
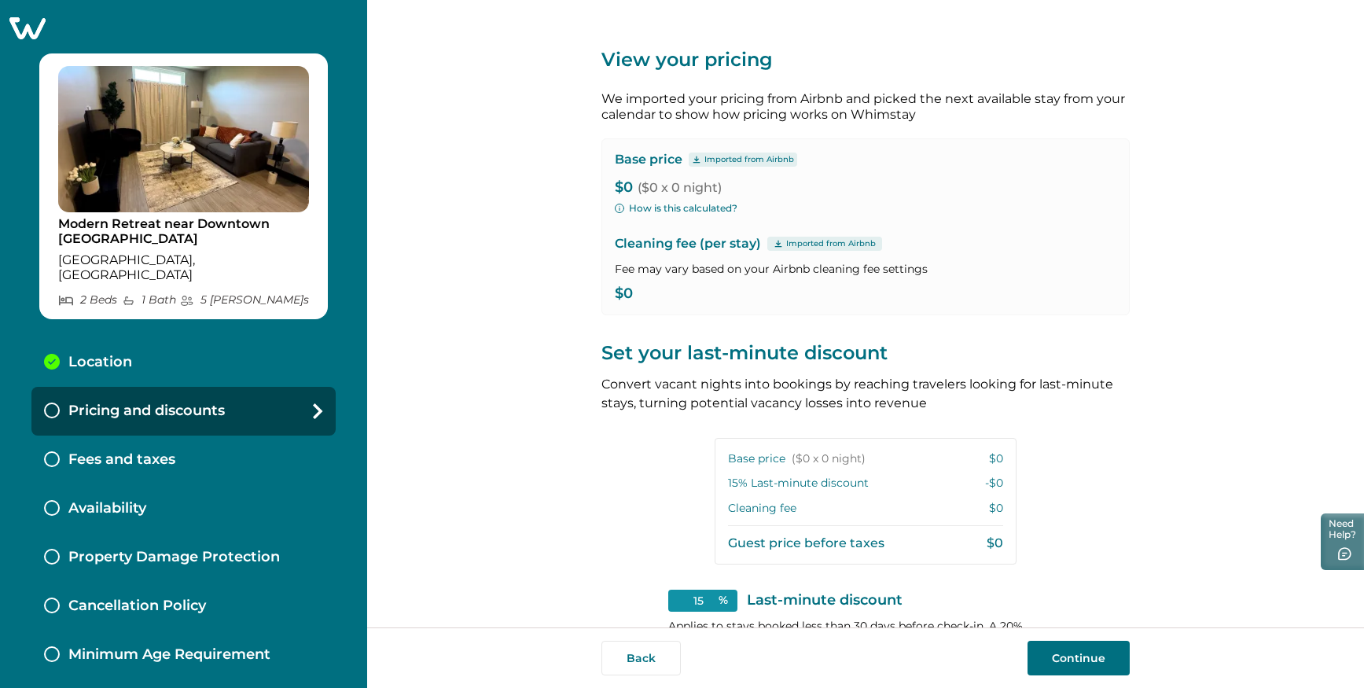
click at [706, 244] on p "Cleaning fee (per stay) Imported from Airbnb" at bounding box center [865, 243] width 501 height 19
drag, startPoint x: 799, startPoint y: 236, endPoint x: 818, endPoint y: 239, distance: 19.9
click at [799, 237] on p "Cleaning fee (per stay) Imported from Airbnb" at bounding box center [865, 243] width 501 height 19
drag, startPoint x: 829, startPoint y: 239, endPoint x: 736, endPoint y: 491, distance: 269.1
click at [828, 248] on p "Imported from Airbnb" at bounding box center [831, 243] width 90 height 13
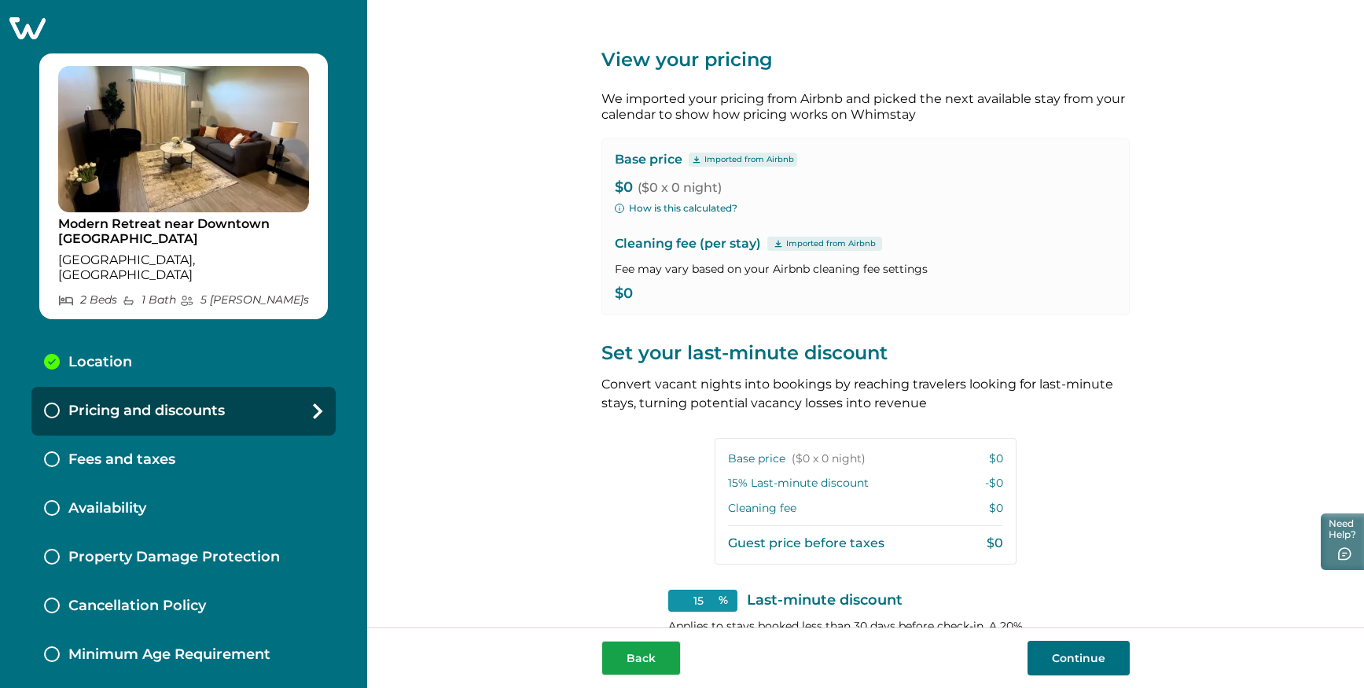
click at [652, 661] on button "Back" at bounding box center [640, 658] width 79 height 35
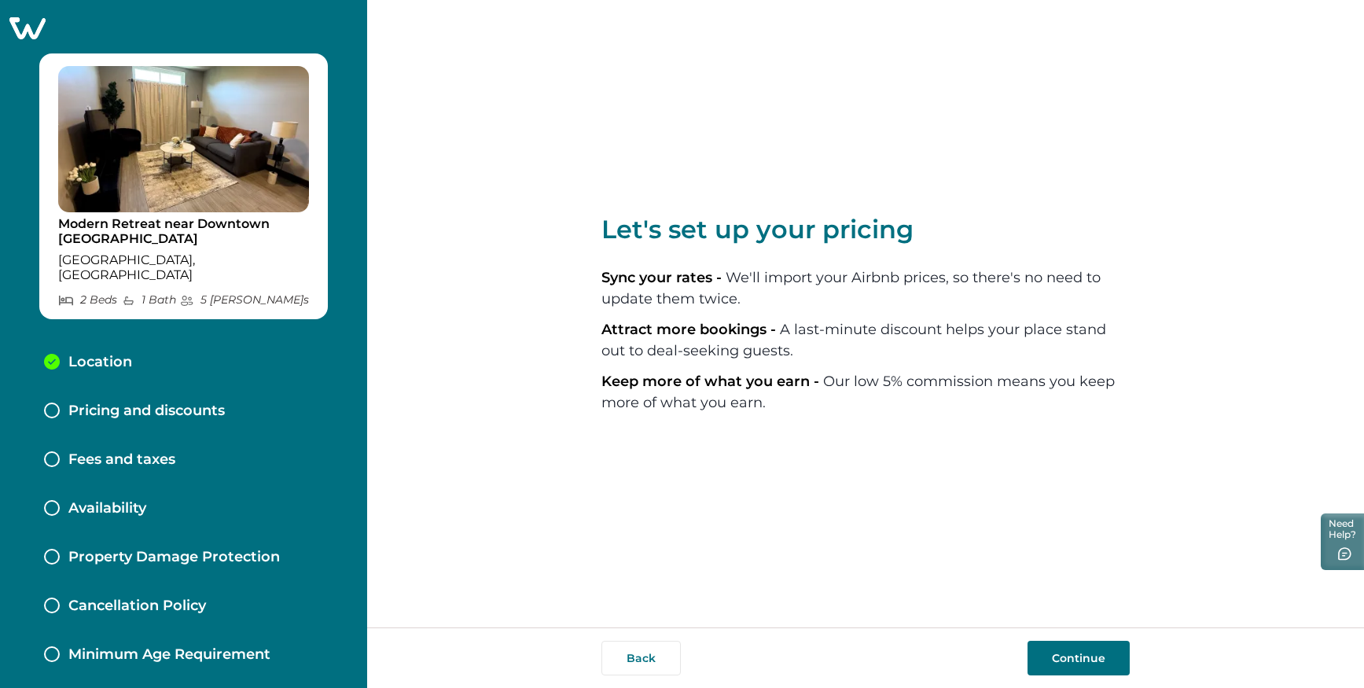
click at [1064, 654] on button "Continue" at bounding box center [1078, 658] width 102 height 35
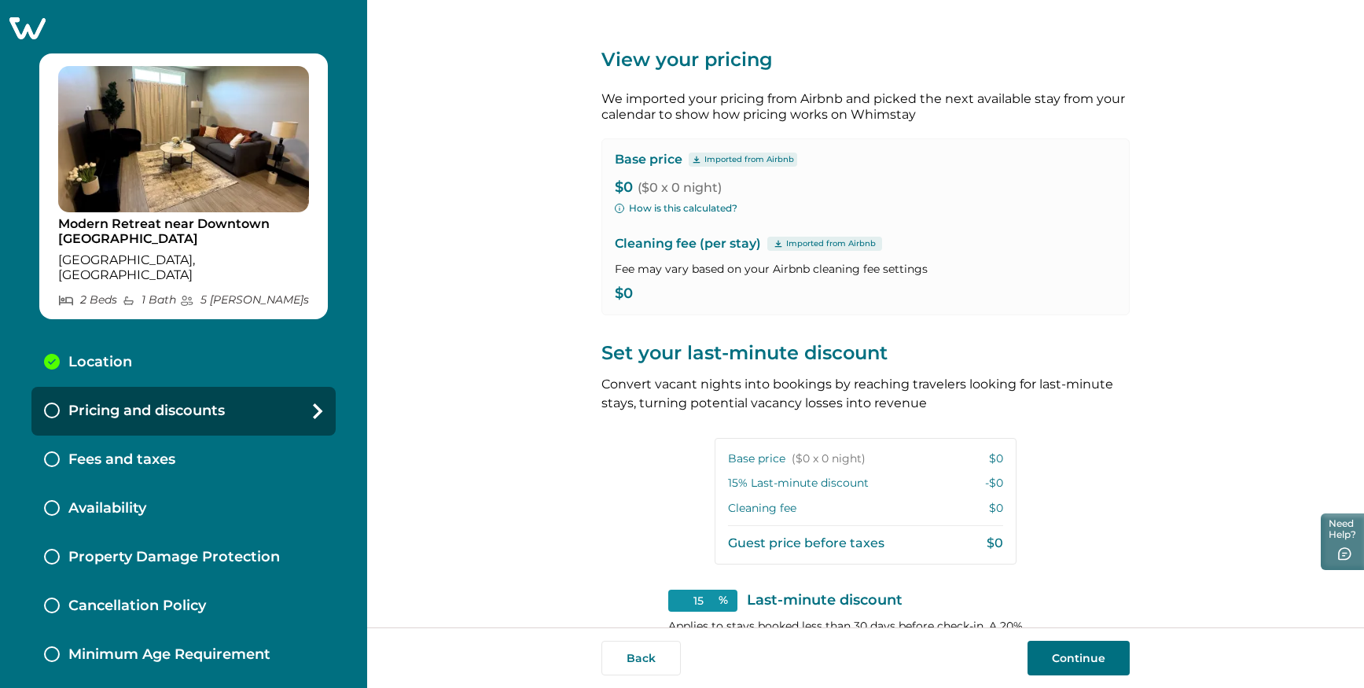
click at [1066, 665] on button "Continue" at bounding box center [1078, 658] width 102 height 35
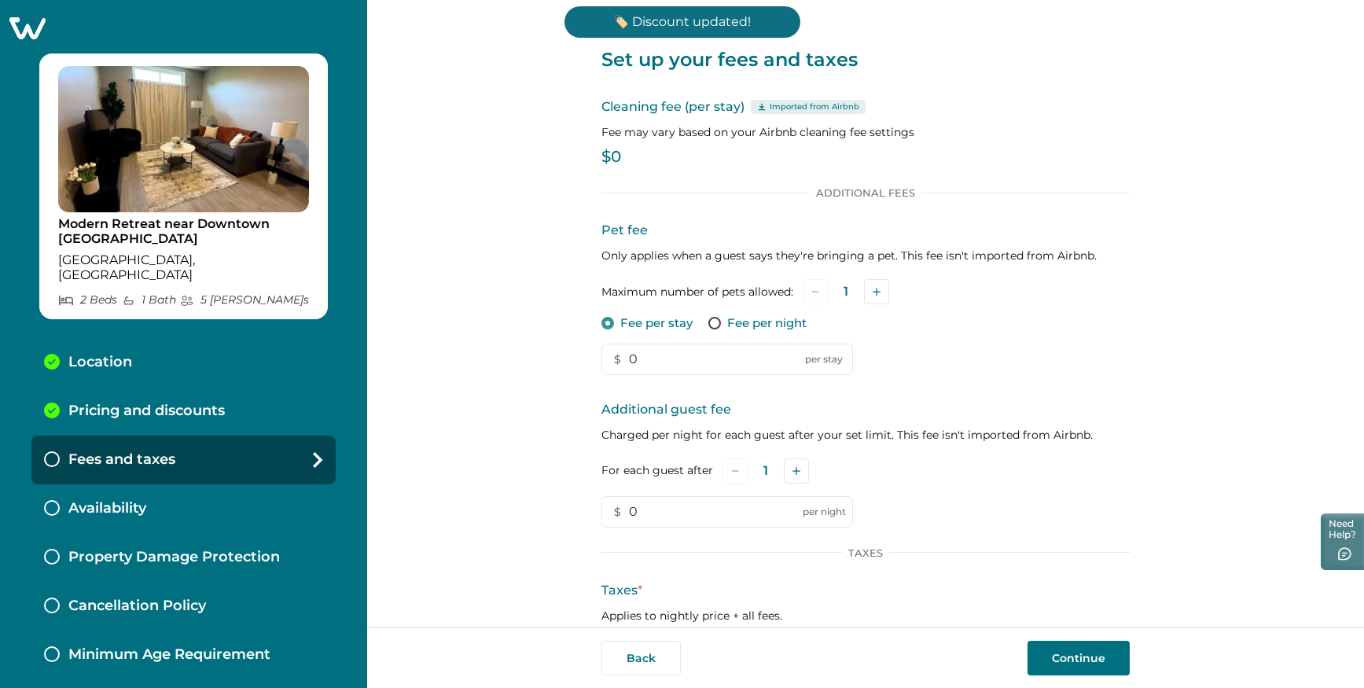
drag, startPoint x: 633, startPoint y: 164, endPoint x: 614, endPoint y: 155, distance: 21.1
click at [626, 164] on div "Cleaning fee (per stay) Imported from Airbnb Fee may vary based on your Airbnb …" at bounding box center [865, 134] width 528 height 74
click at [614, 155] on p "$0" at bounding box center [865, 157] width 528 height 16
click at [758, 107] on icon at bounding box center [761, 107] width 9 height 8
click at [757, 107] on icon at bounding box center [761, 107] width 9 height 8
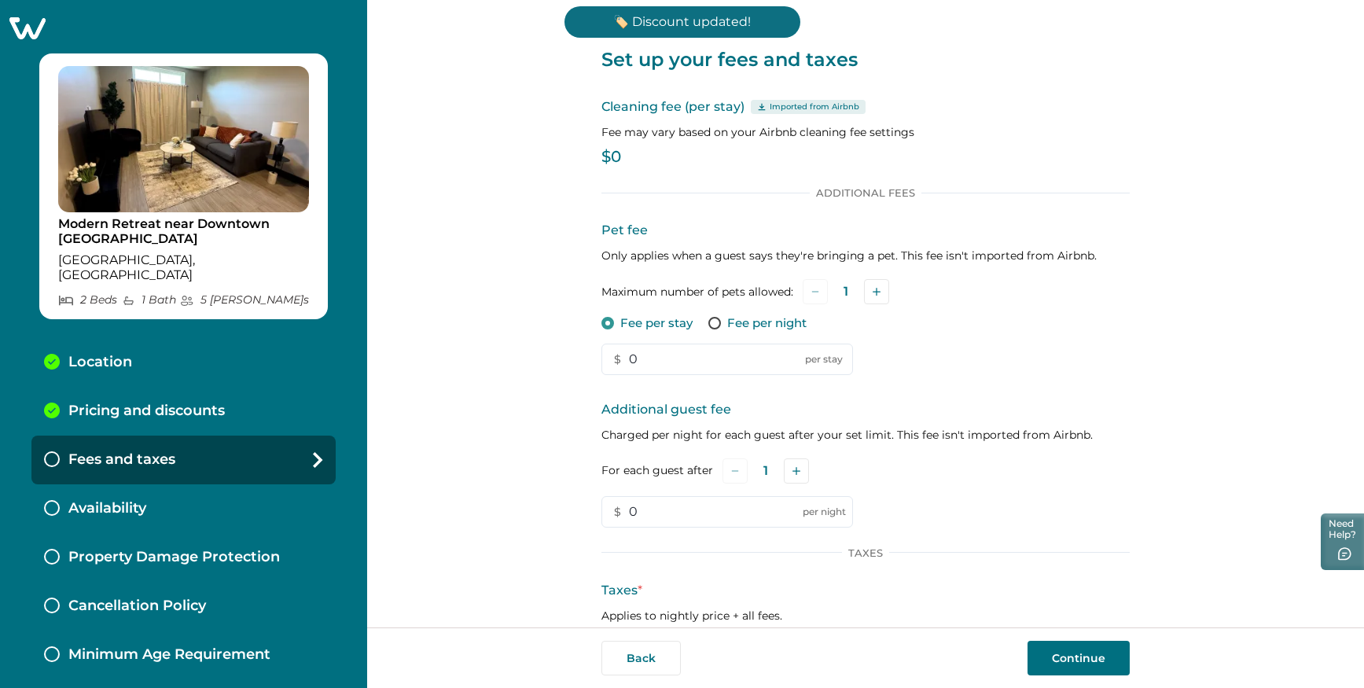
click at [758, 107] on icon at bounding box center [761, 106] width 7 height 7
click at [703, 21] on p "🏷️ Discount updated!" at bounding box center [682, 21] width 236 height 31
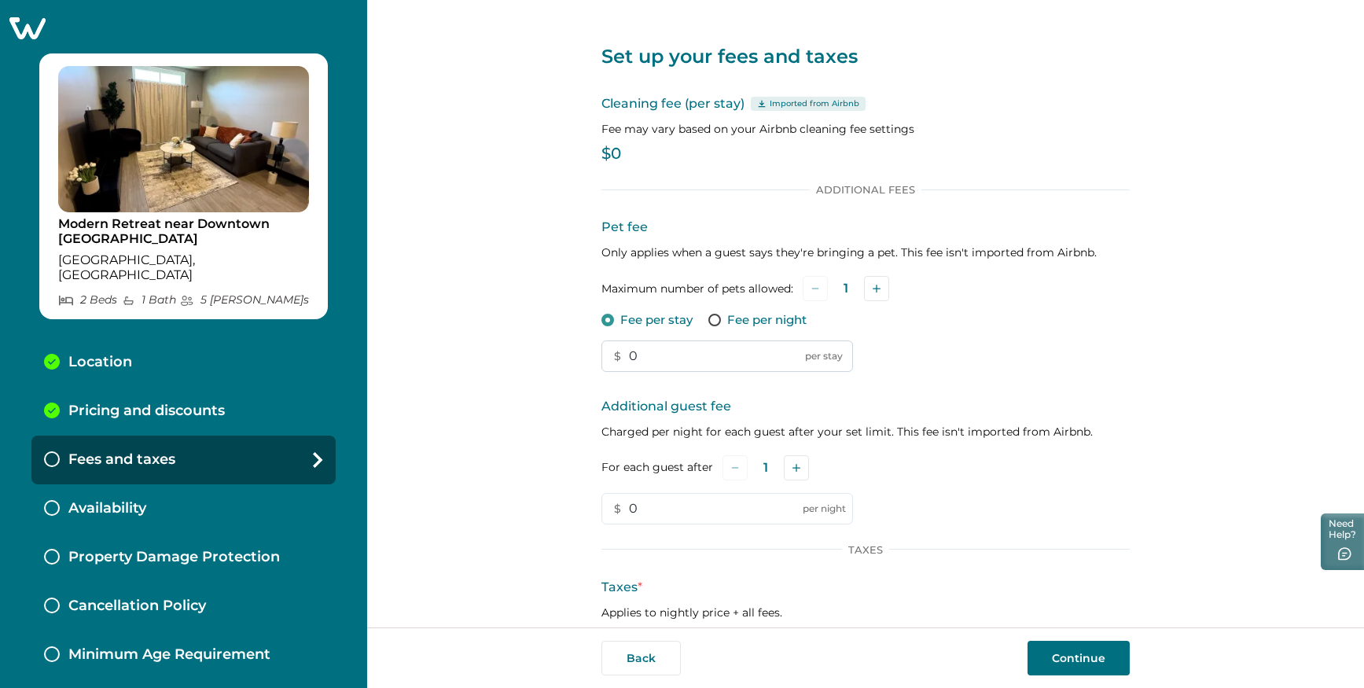
click at [666, 349] on input "0" at bounding box center [727, 355] width 252 height 31
type input "125"
click at [987, 406] on p "Additional guest fee" at bounding box center [865, 406] width 528 height 19
click at [927, 330] on div "Pet fee Only applies when a guest says they're bringing a pet. This fee isn't i…" at bounding box center [865, 295] width 528 height 154
click at [699, 500] on input "0" at bounding box center [727, 508] width 252 height 31
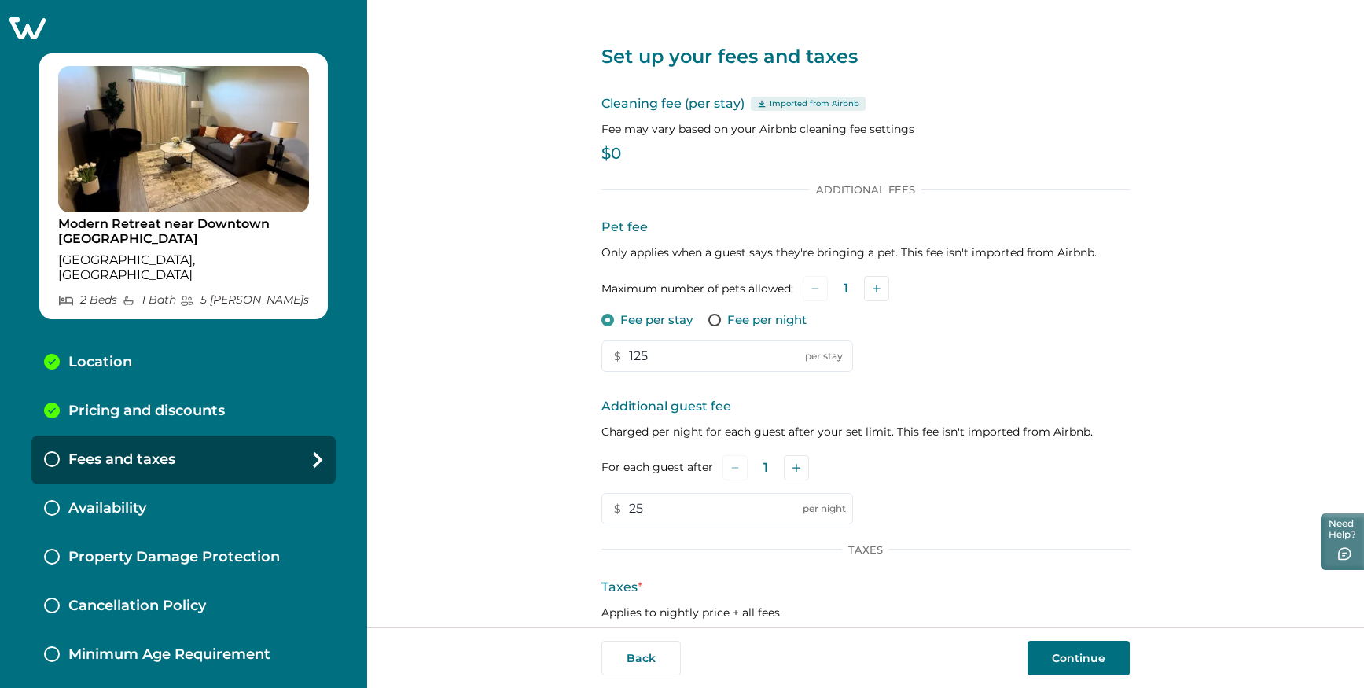
type input "25"
drag, startPoint x: 942, startPoint y: 499, endPoint x: 932, endPoint y: 499, distance: 10.2
click at [944, 498] on div "Additional guest fee Charged per night for each guest after your set limit. Thi…" at bounding box center [865, 460] width 528 height 127
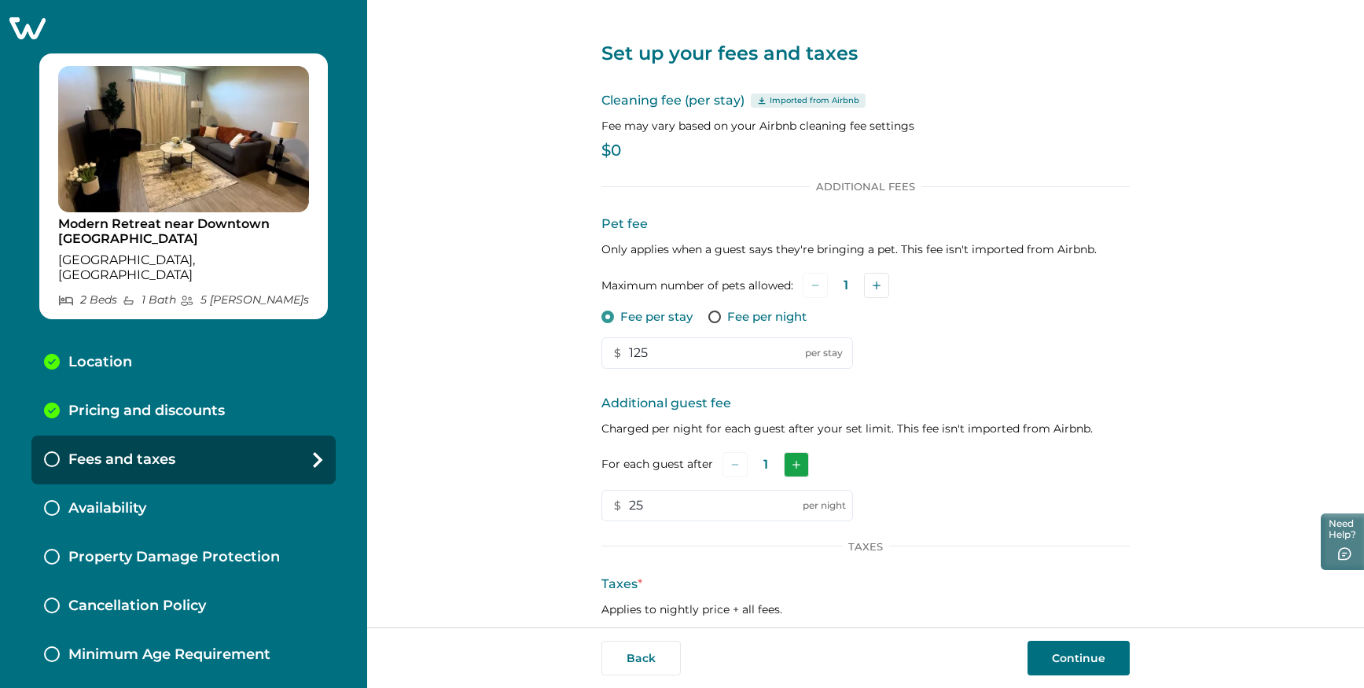
click at [795, 464] on button "Add" at bounding box center [796, 464] width 25 height 25
drag, startPoint x: 973, startPoint y: 461, endPoint x: 953, endPoint y: 507, distance: 49.6
click at [973, 461] on div "For each guest after 2" at bounding box center [865, 464] width 528 height 25
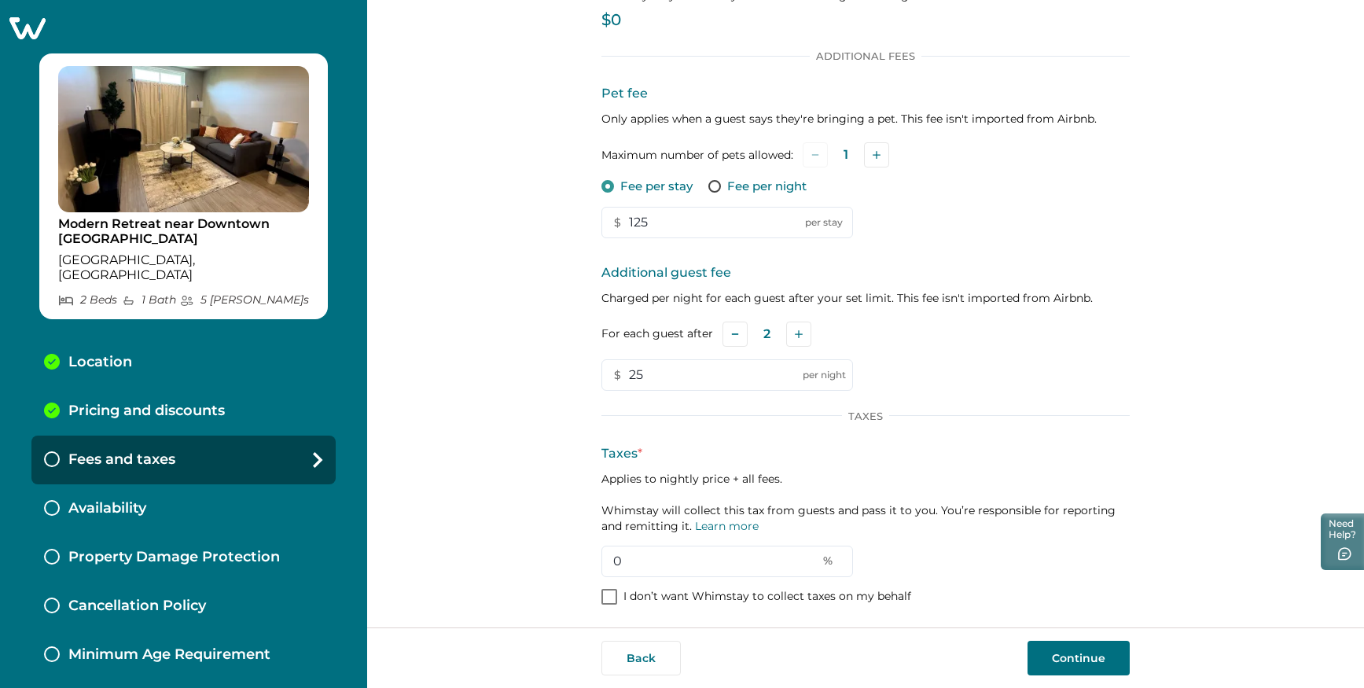
scroll to position [135, 0]
click at [699, 558] on input "0" at bounding box center [727, 562] width 252 height 31
type input "1"
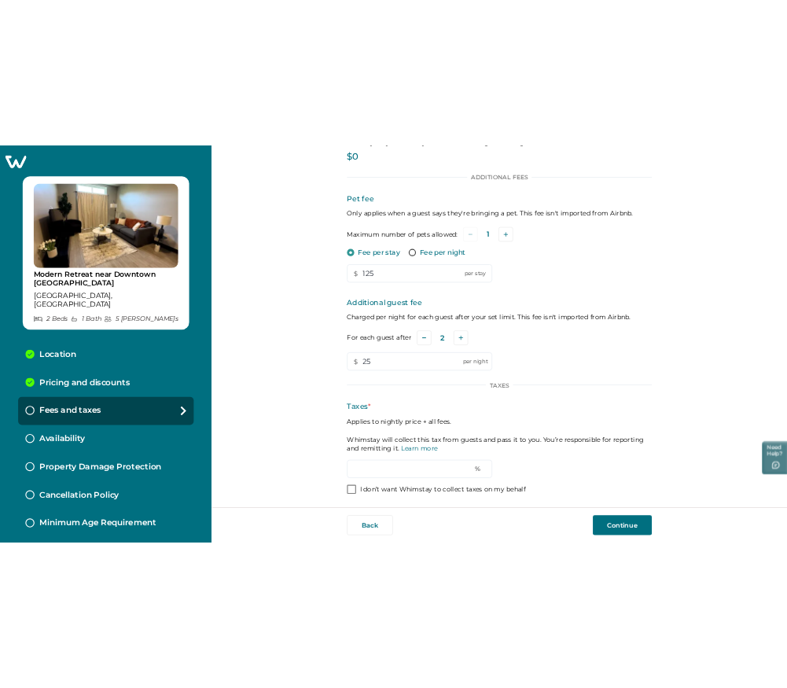
scroll to position [138, 0]
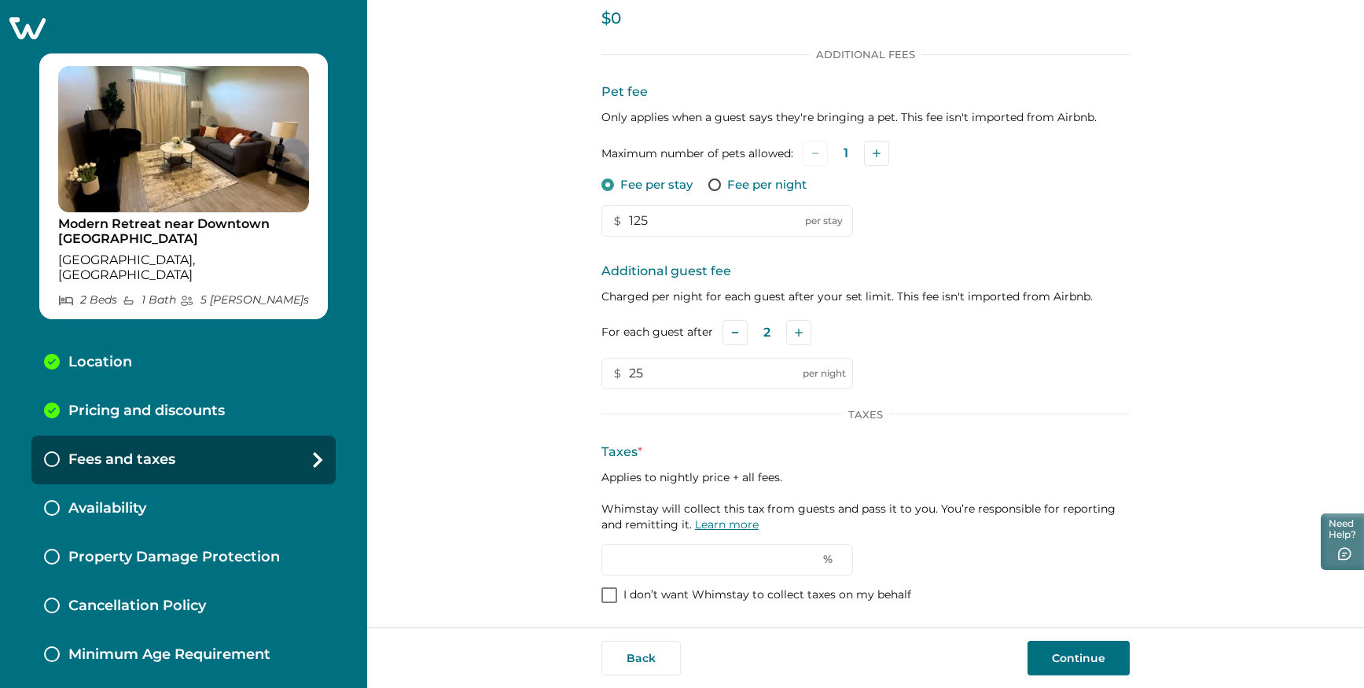
click at [723, 520] on link "Learn more" at bounding box center [727, 524] width 64 height 14
click at [697, 560] on input "text" at bounding box center [727, 559] width 252 height 31
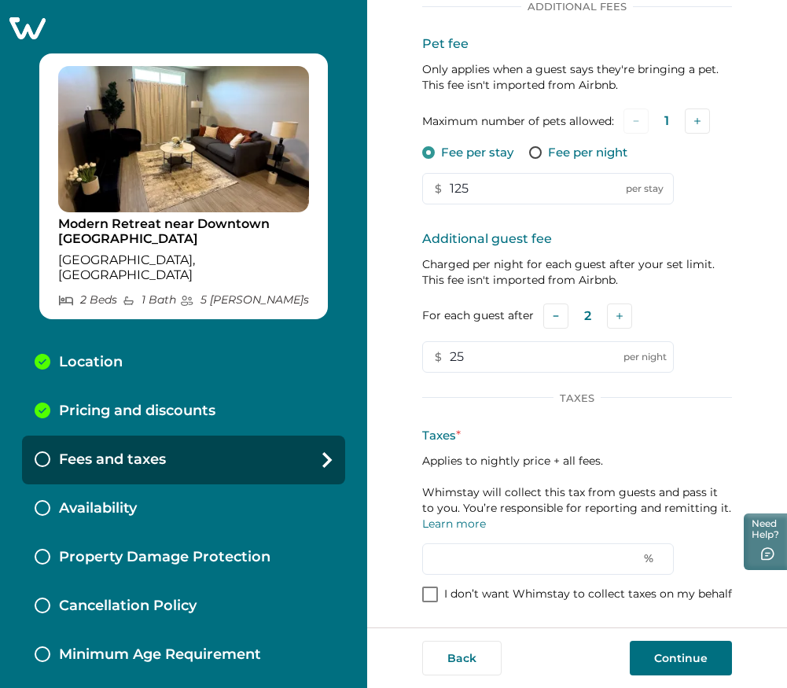
scroll to position [213, 0]
click at [542, 600] on p "I don’t want Whimstay to collect taxes on my behalf" at bounding box center [588, 594] width 288 height 16
click at [500, 586] on p "I don’t want Whimstay to collect taxes on my behalf" at bounding box center [588, 594] width 288 height 16
click at [477, 543] on input "0" at bounding box center [548, 558] width 252 height 31
type input "9"
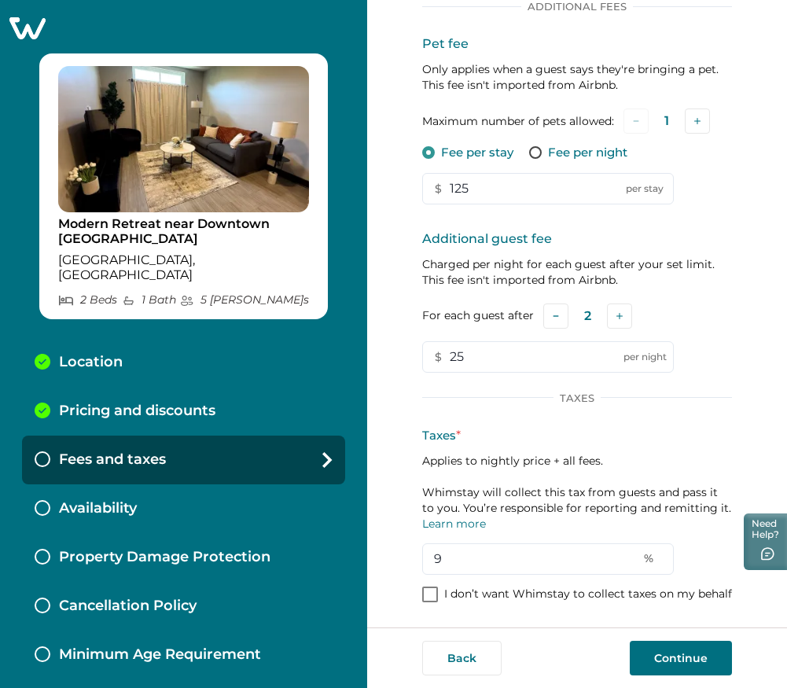
click at [686, 655] on button "Continue" at bounding box center [681, 658] width 102 height 35
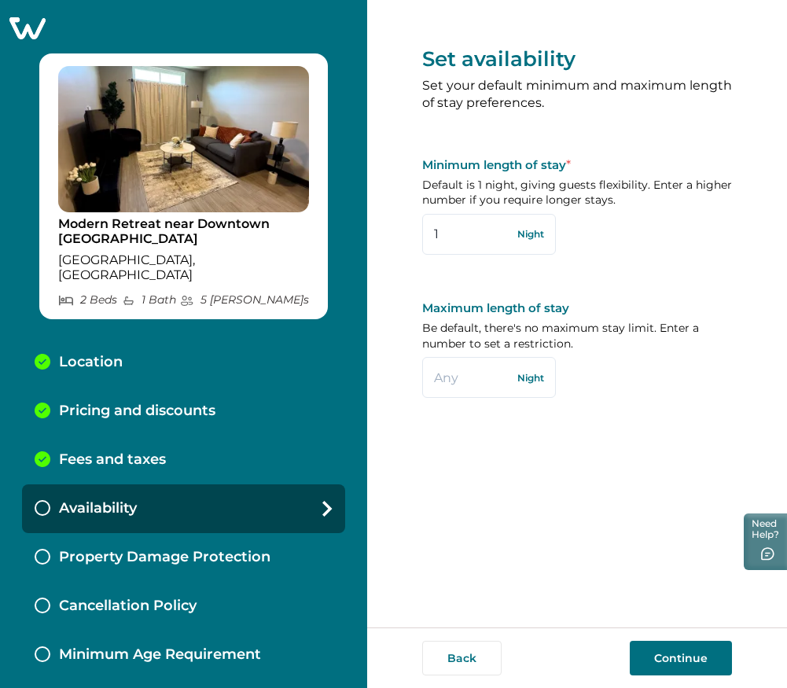
click at [647, 654] on button "Continue" at bounding box center [681, 658] width 102 height 35
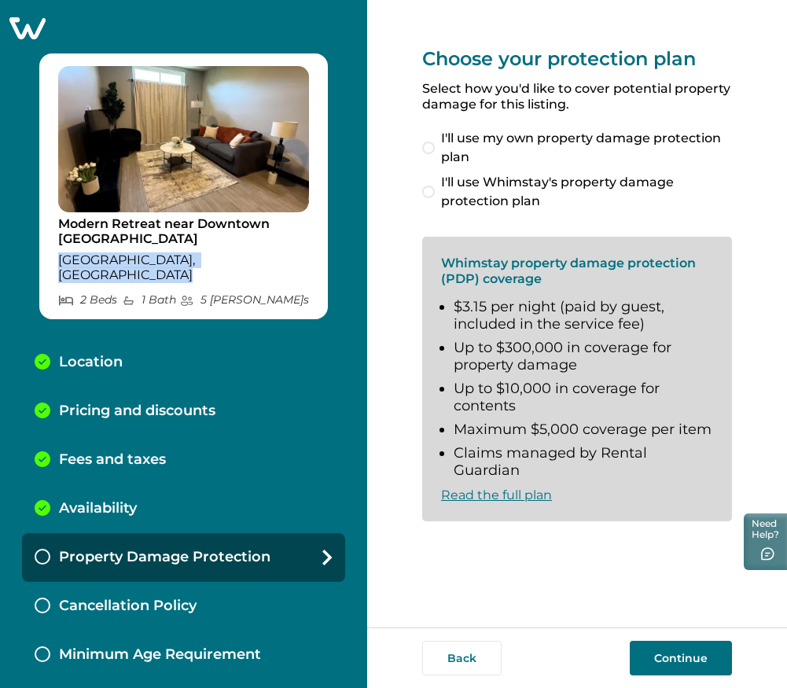
drag, startPoint x: 2, startPoint y: 259, endPoint x: -25, endPoint y: 268, distance: 29.1
click at [0, 268] on html "Skip to Content Modern Retreat near Downtown Louisville Clarksville, IN 2 Bed s…" at bounding box center [393, 344] width 787 height 688
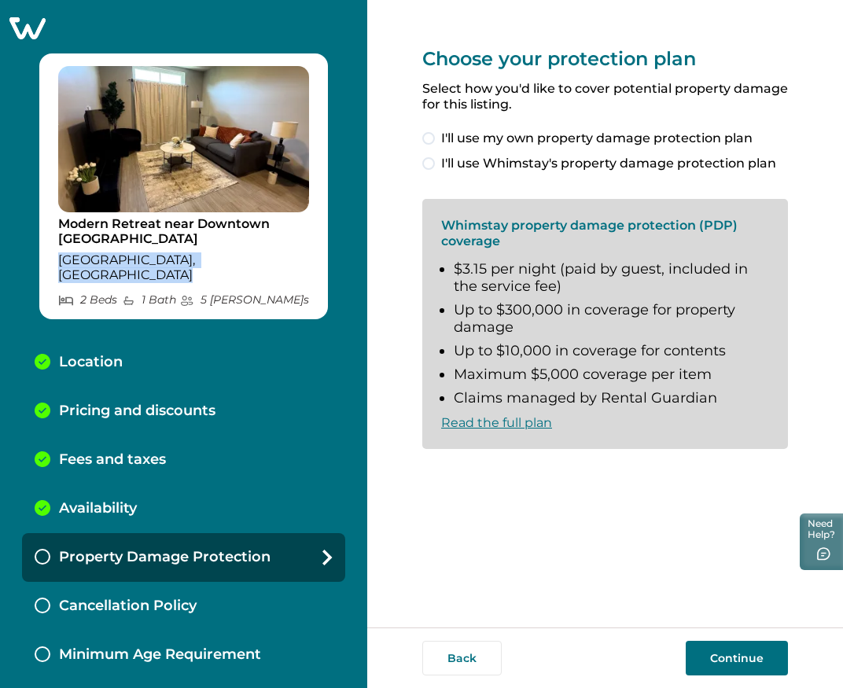
click at [740, 652] on button "Continue" at bounding box center [736, 658] width 102 height 35
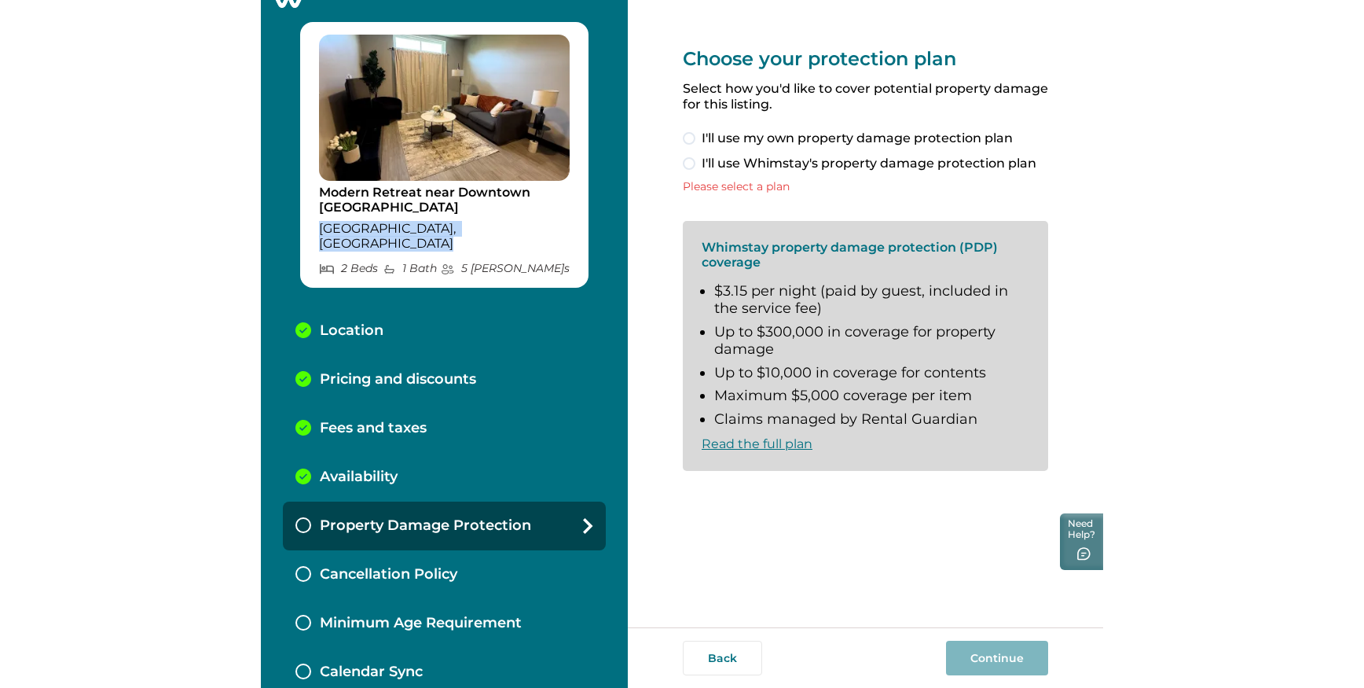
scroll to position [40, 0]
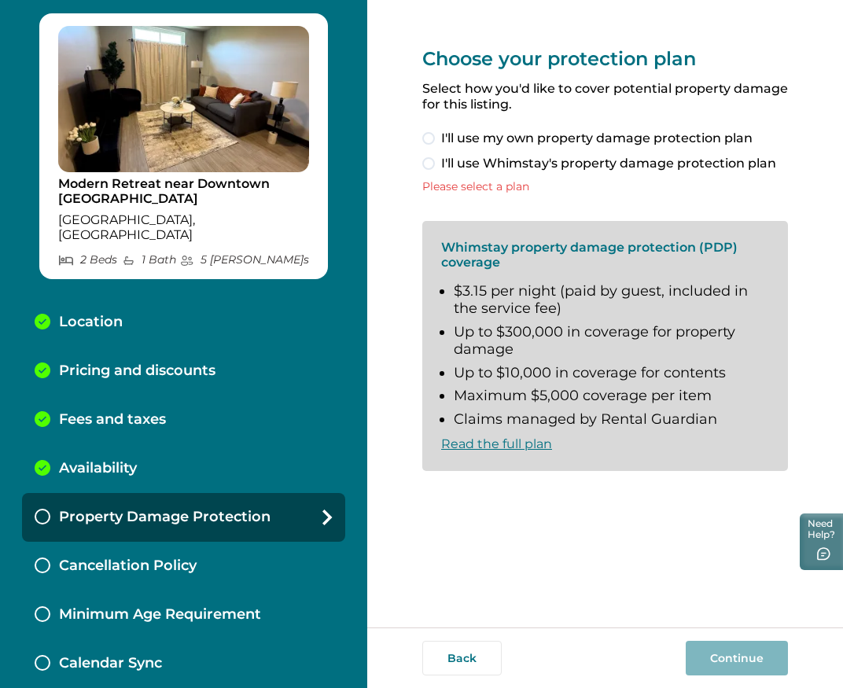
click at [427, 135] on span at bounding box center [428, 138] width 13 height 13
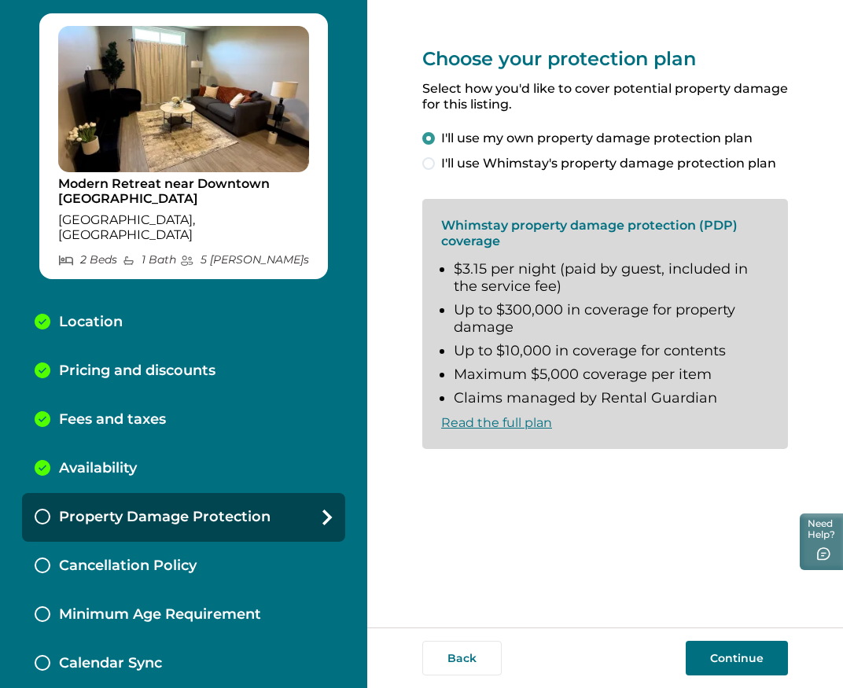
click at [518, 171] on span "I'll use Whimstay's property damage protection plan" at bounding box center [608, 163] width 335 height 19
click at [571, 470] on span "I understand and accept the Whimstay Host Terms and Conditions" at bounding box center [614, 484] width 347 height 38
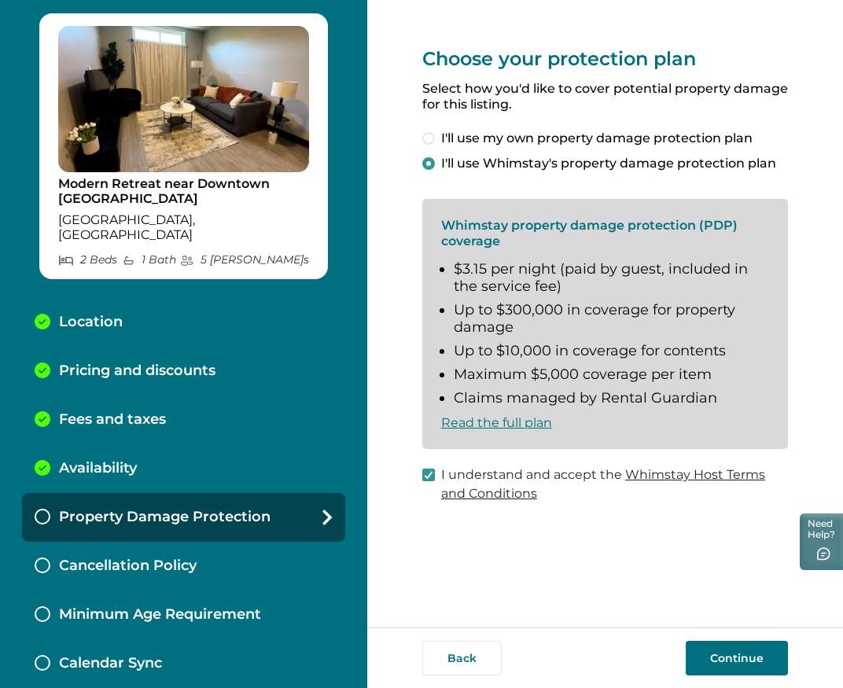
click at [733, 656] on button "Continue" at bounding box center [736, 658] width 102 height 35
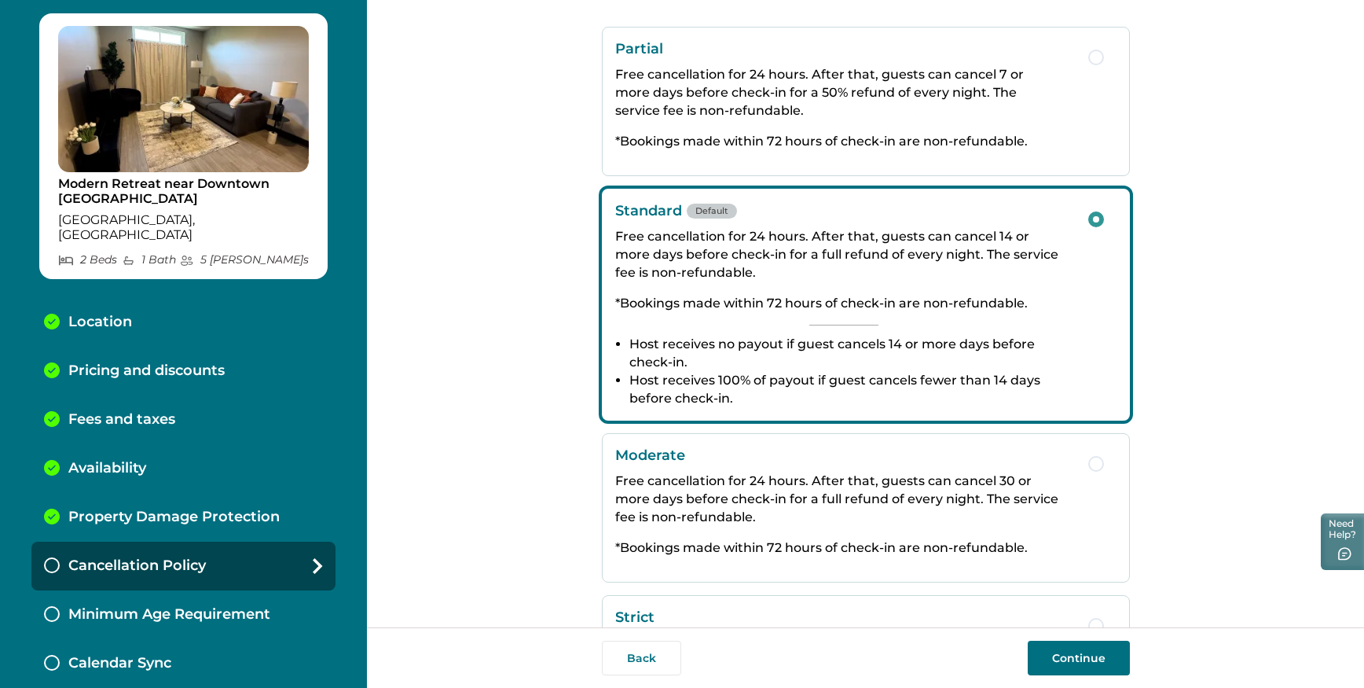
scroll to position [80, 0]
click at [925, 135] on p "*Bookings made within 72 hours of check-in are non-refundable." at bounding box center [843, 142] width 457 height 18
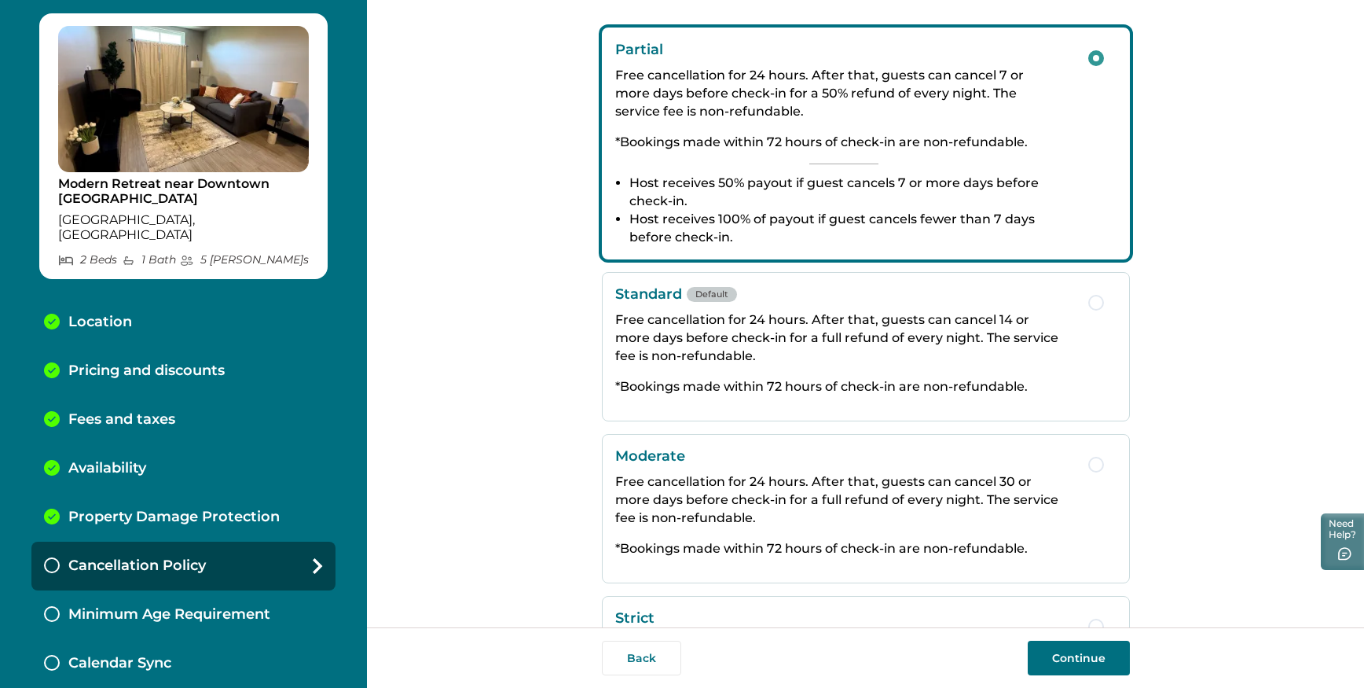
click at [735, 332] on p "Free cancellation for 24 hours. After that, guests can cancel 14 or more days b…" at bounding box center [843, 337] width 457 height 54
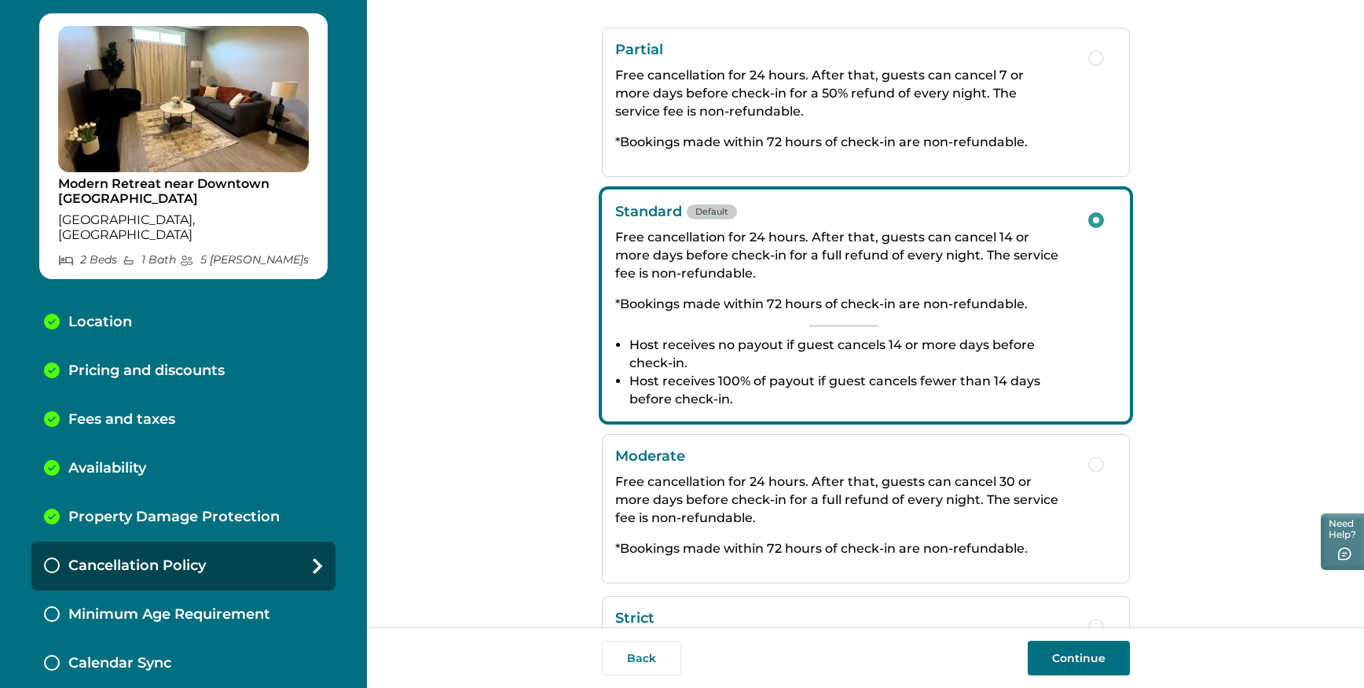
click at [723, 119] on p "Free cancellation for 24 hours. After that, guests can cancel 7 or more days be…" at bounding box center [843, 93] width 457 height 54
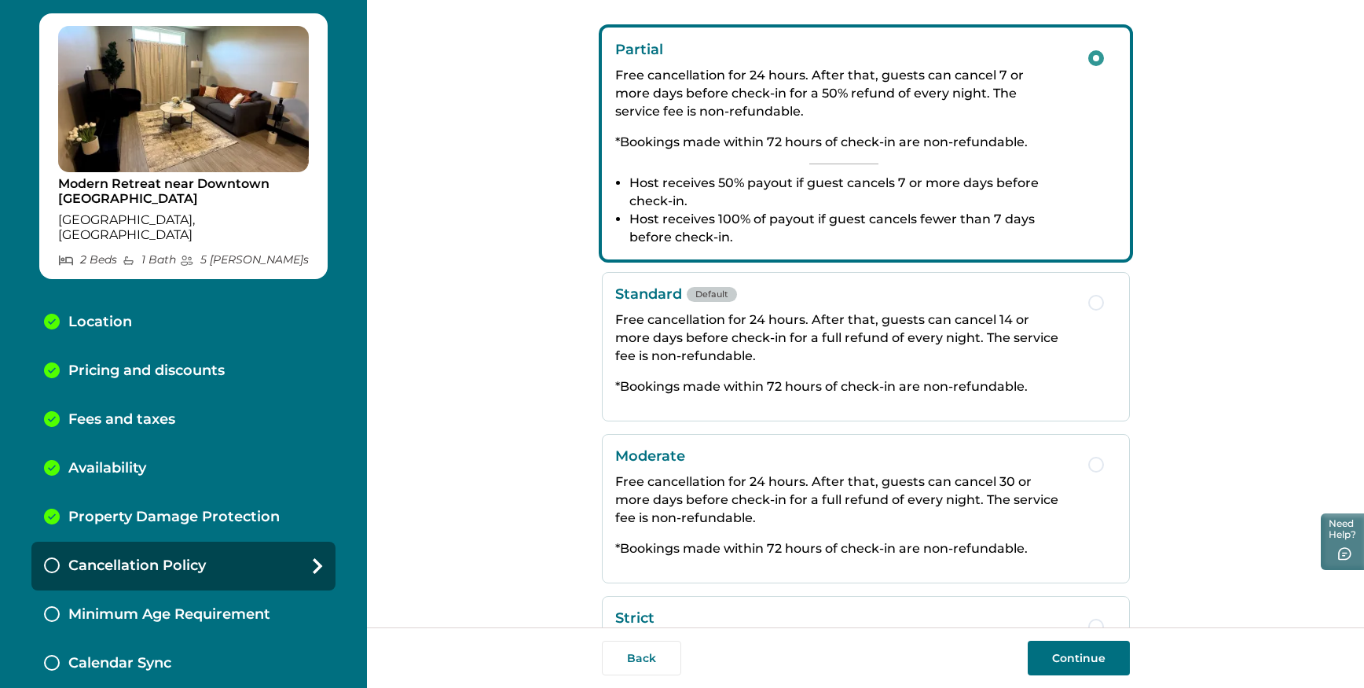
click at [1067, 658] on button "Continue" at bounding box center [1079, 658] width 102 height 35
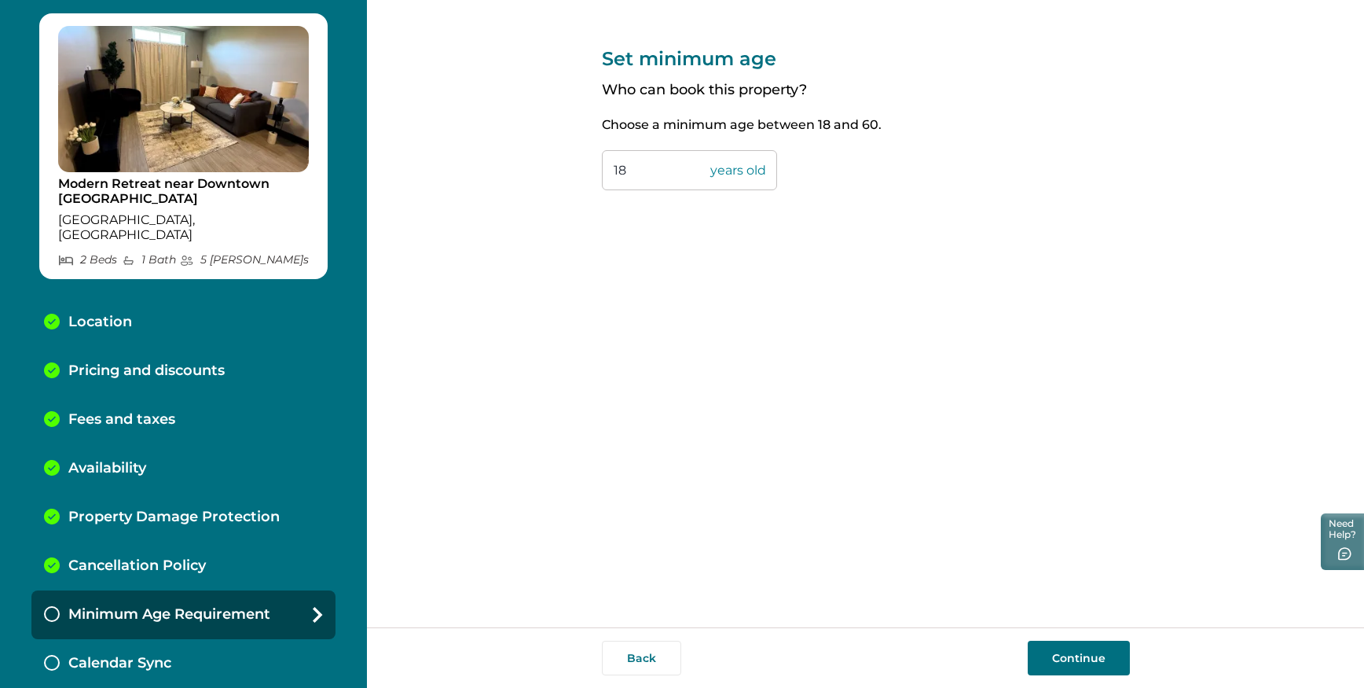
click at [1085, 652] on button "Continue" at bounding box center [1079, 658] width 102 height 35
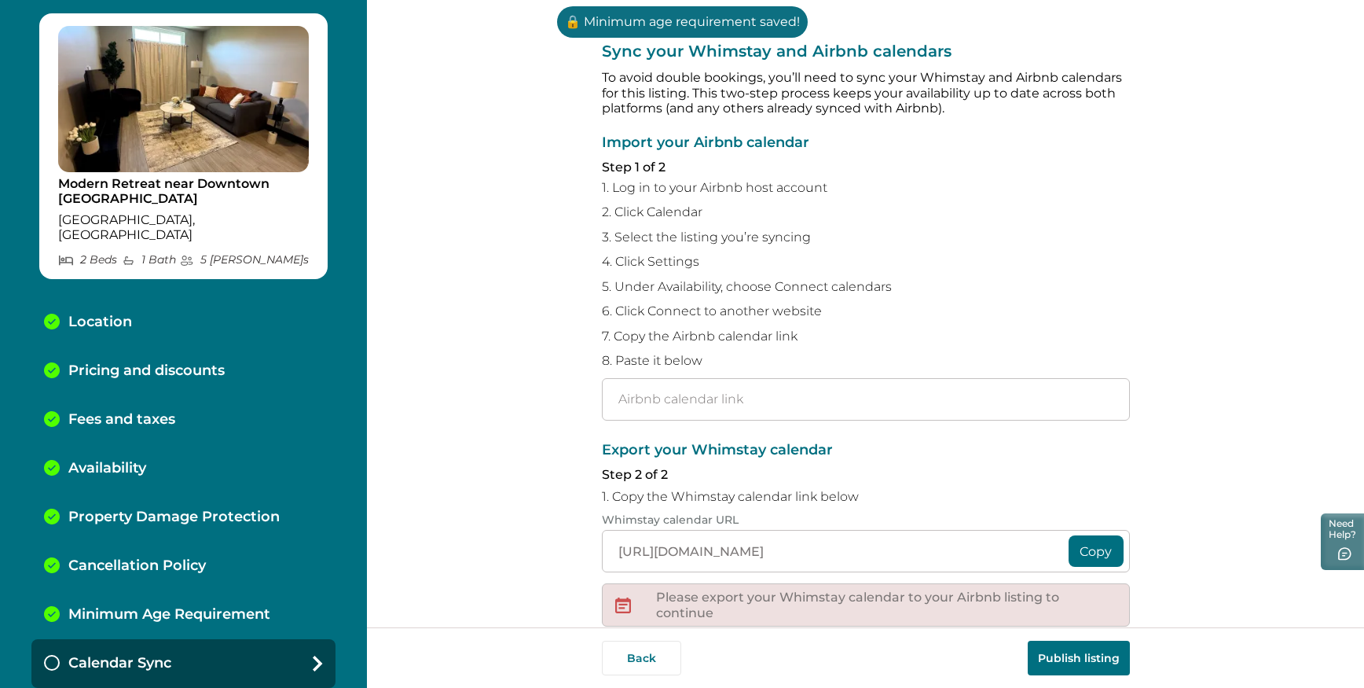
scroll to position [6, 0]
click at [688, 402] on input "text" at bounding box center [866, 398] width 528 height 42
paste input "https://www.airbnb.com/calendar/ical/1506664421813641483.ics?s=3dd885c2fc9d82f4…"
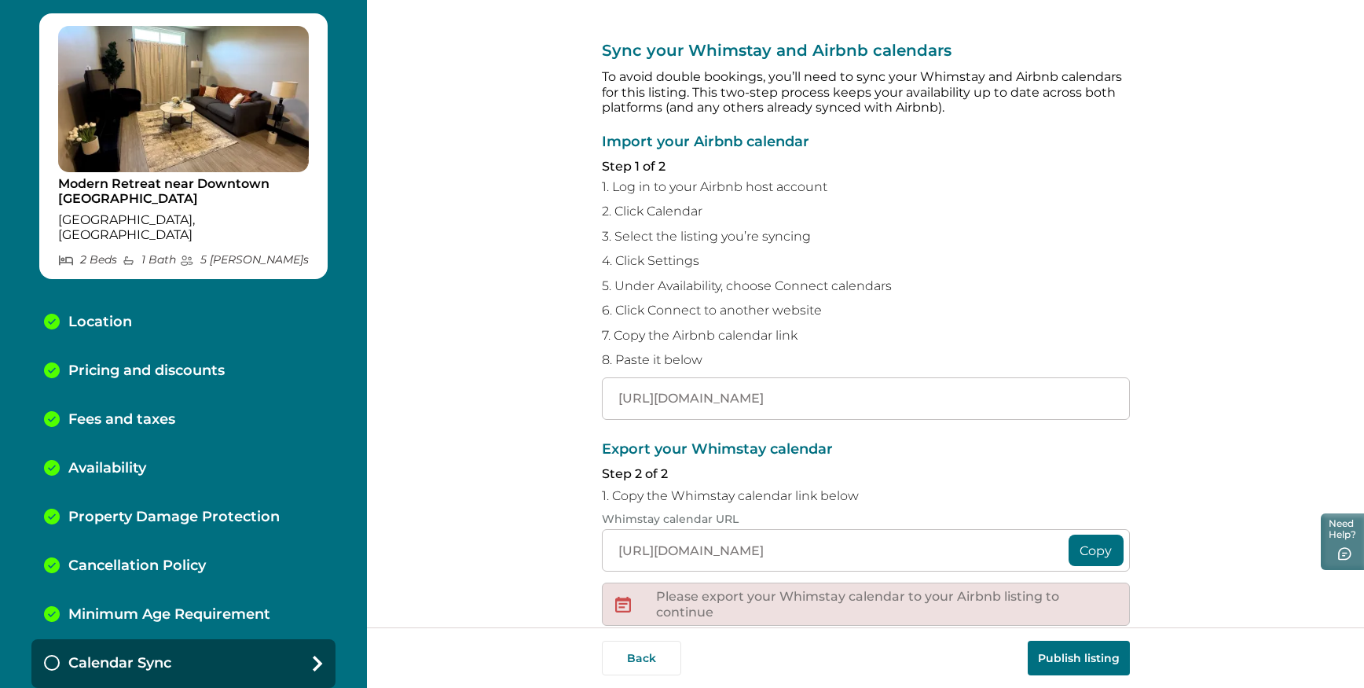
scroll to position [0, 163]
type input "https://www.airbnb.com/calendar/ical/1506664421813641483.ics?s=3dd885c2fc9d82f4…"
click at [1139, 360] on div "Sync your Whimstay and Airbnb calendars To avoid double bookings, you’ll need t…" at bounding box center [865, 313] width 997 height 627
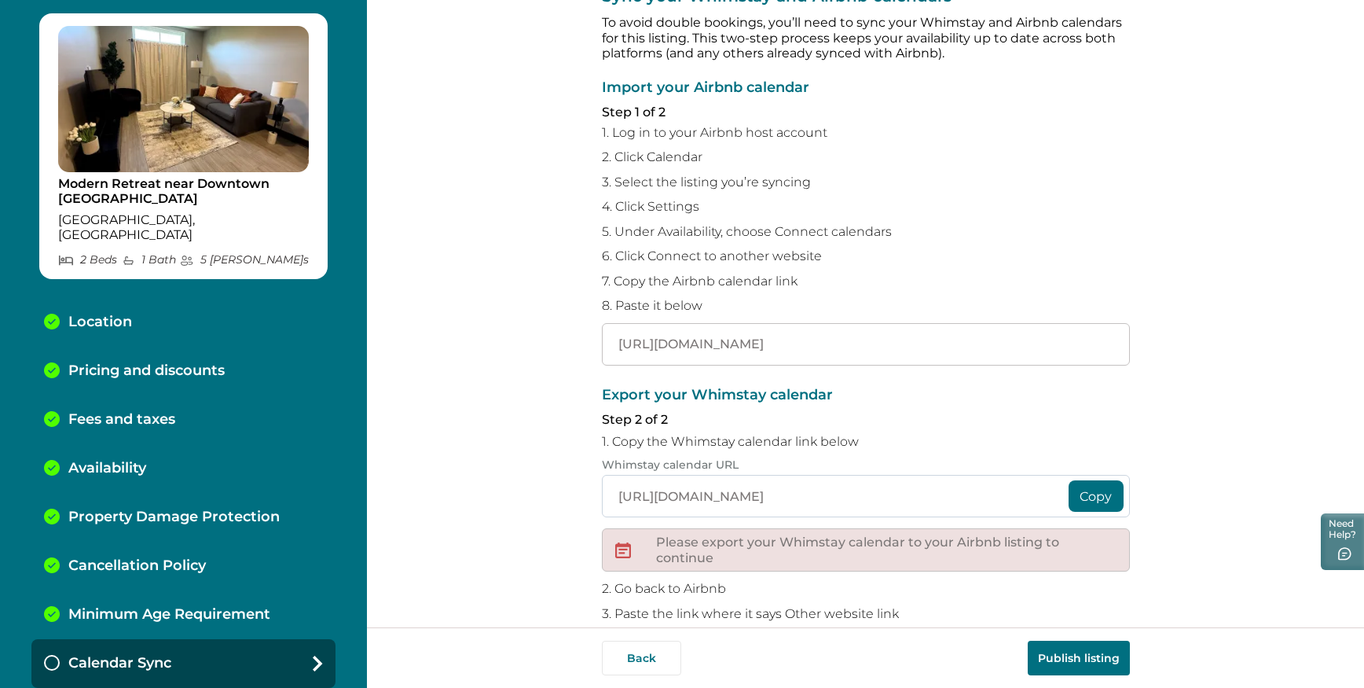
scroll to position [62, 0]
click at [1107, 497] on button "Copy" at bounding box center [1096, 494] width 55 height 31
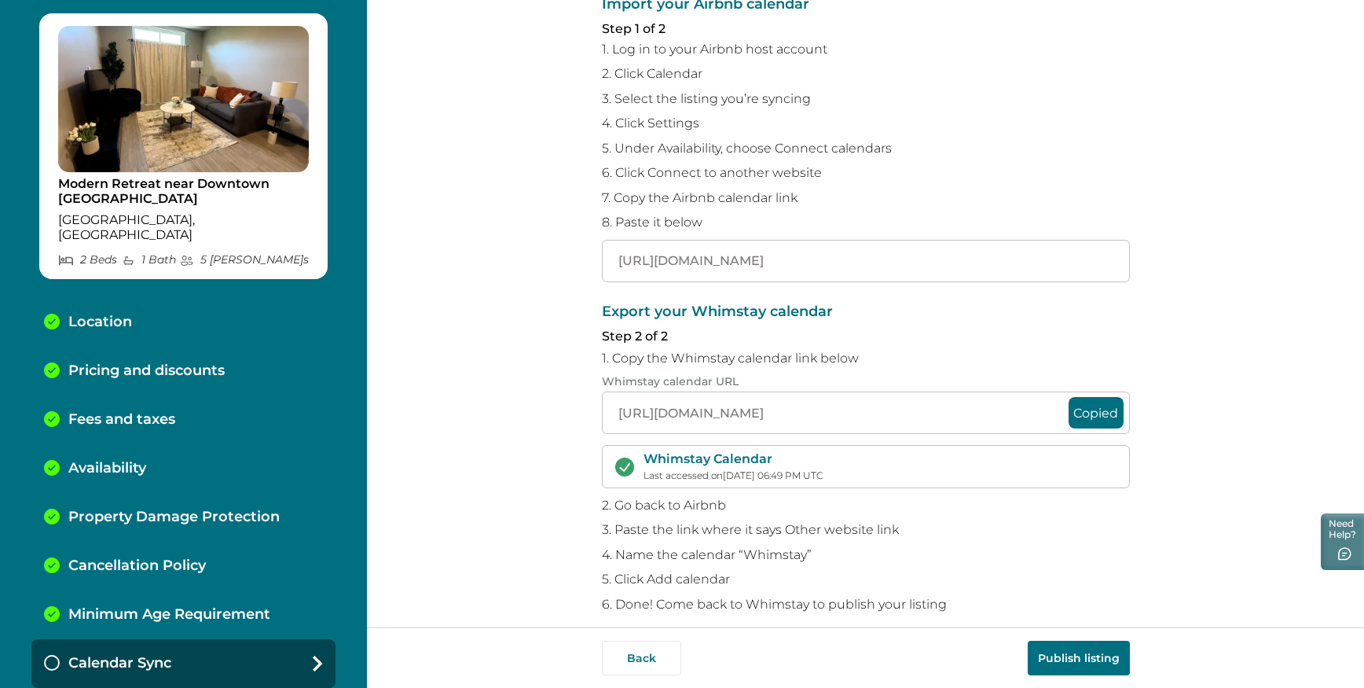
scroll to position [160, 0]
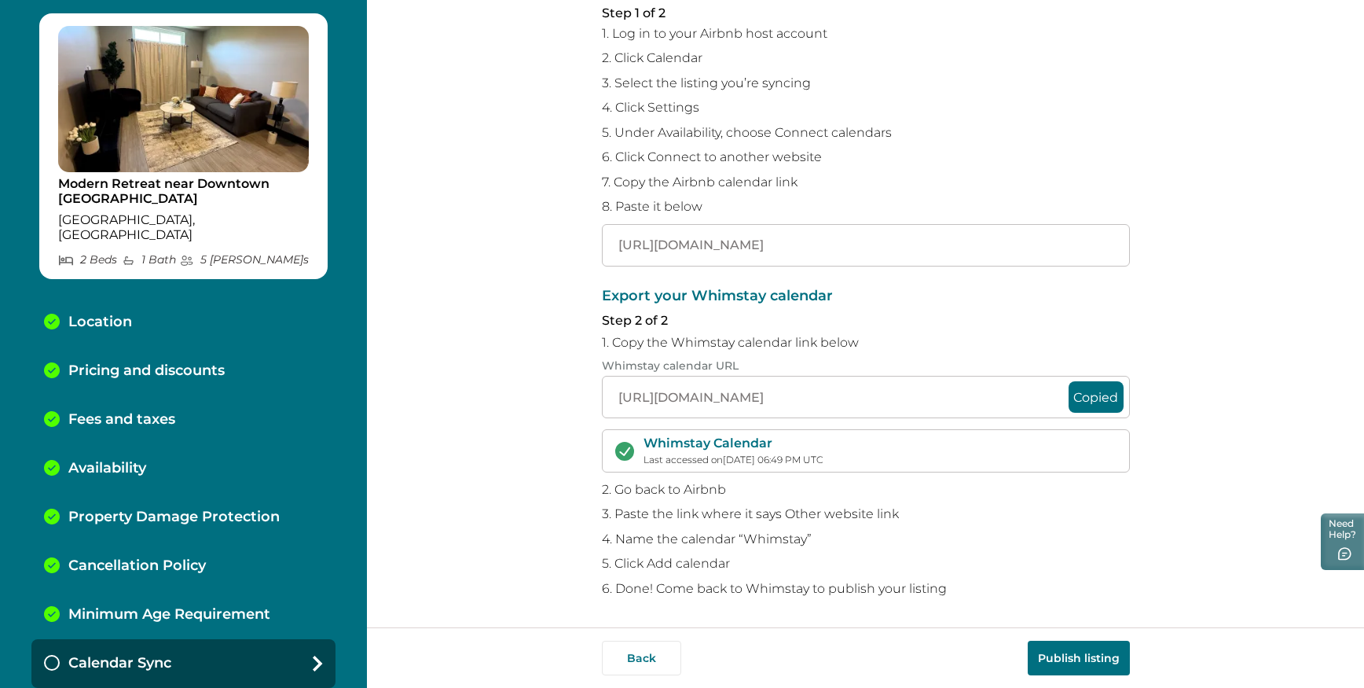
click at [1082, 648] on button "Publish listing" at bounding box center [1079, 658] width 102 height 35
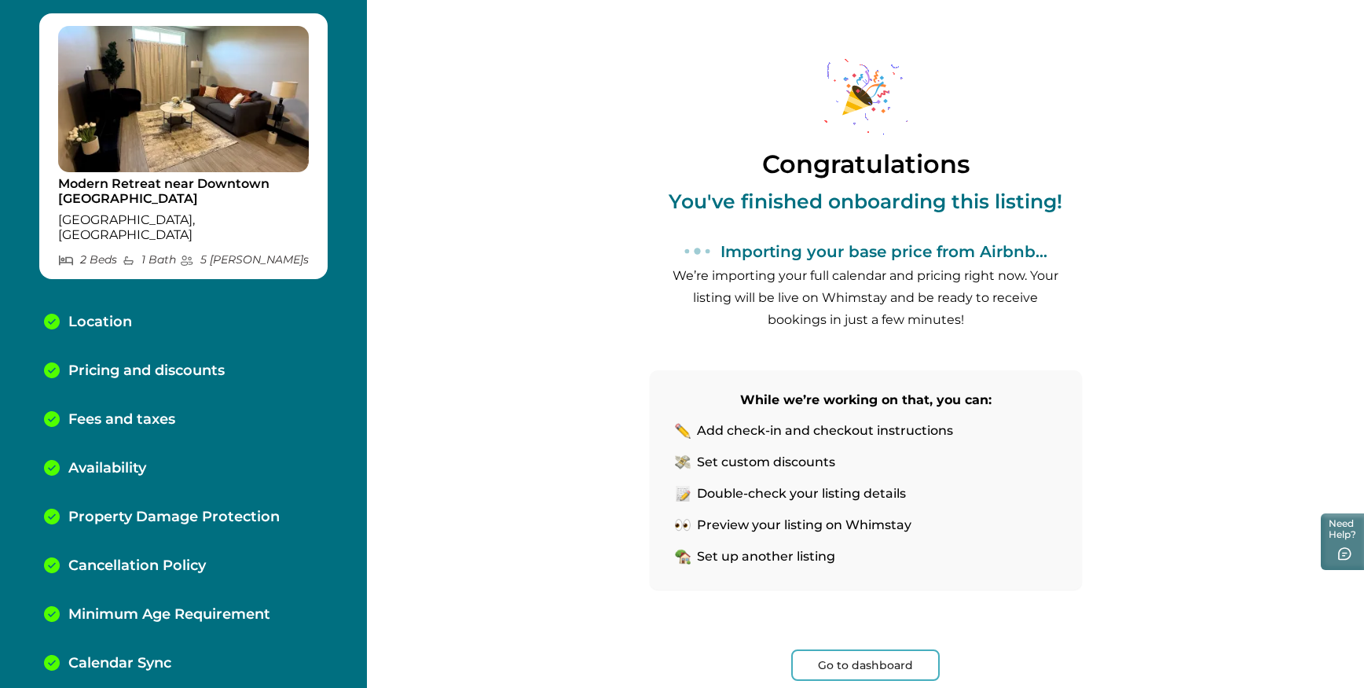
click at [862, 661] on button "Go to dashboard" at bounding box center [865, 664] width 149 height 31
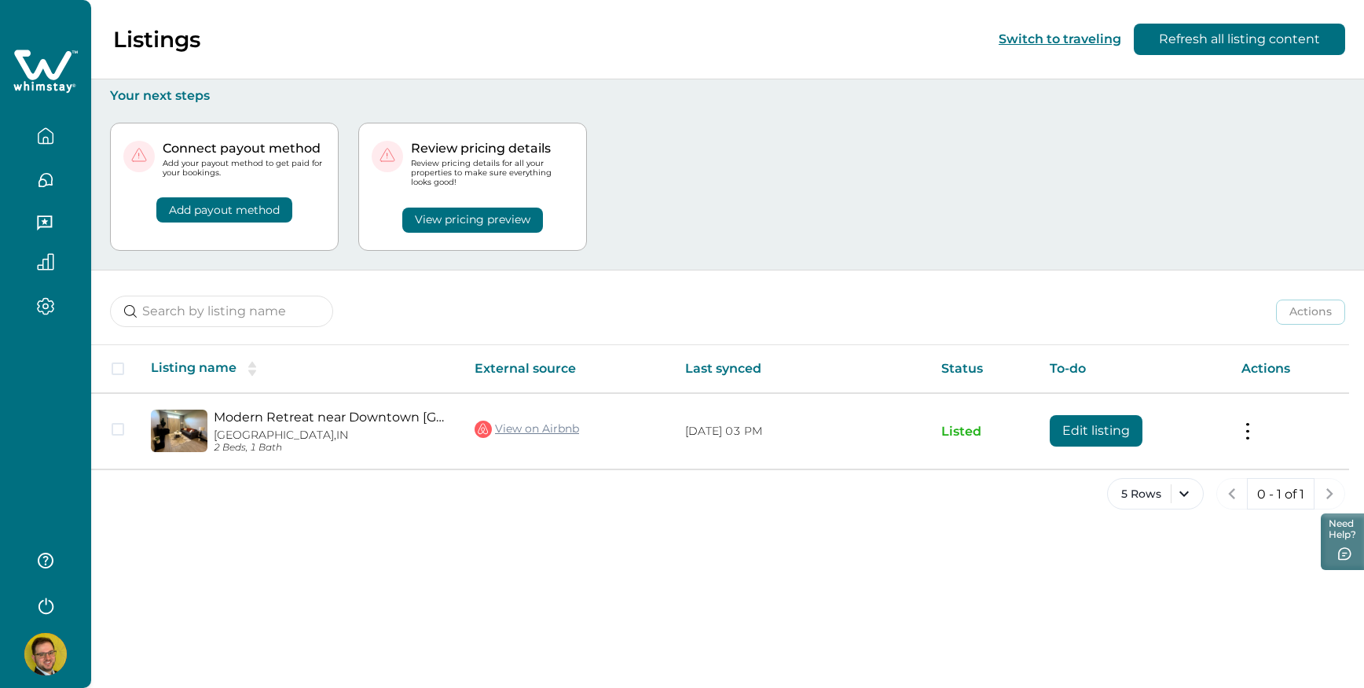
click at [266, 211] on button "Add payout method" at bounding box center [224, 209] width 136 height 25
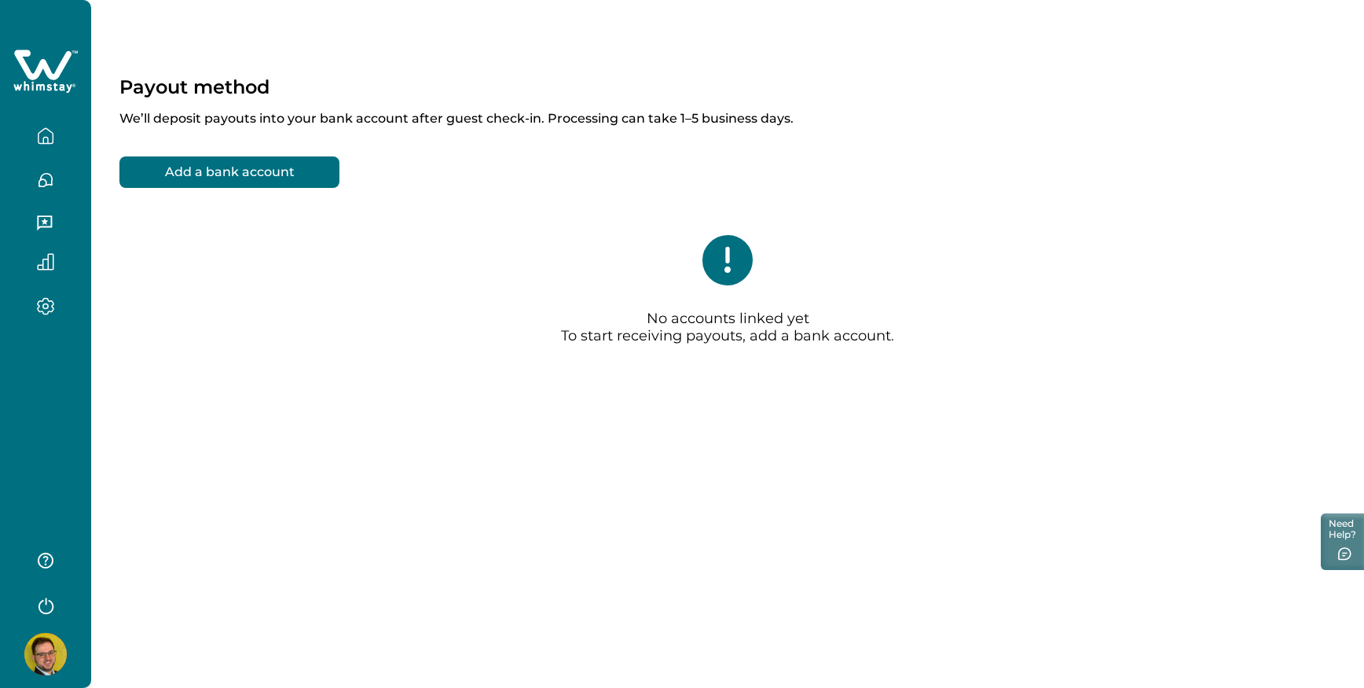
click at [254, 172] on button "Add a bank account" at bounding box center [229, 171] width 220 height 31
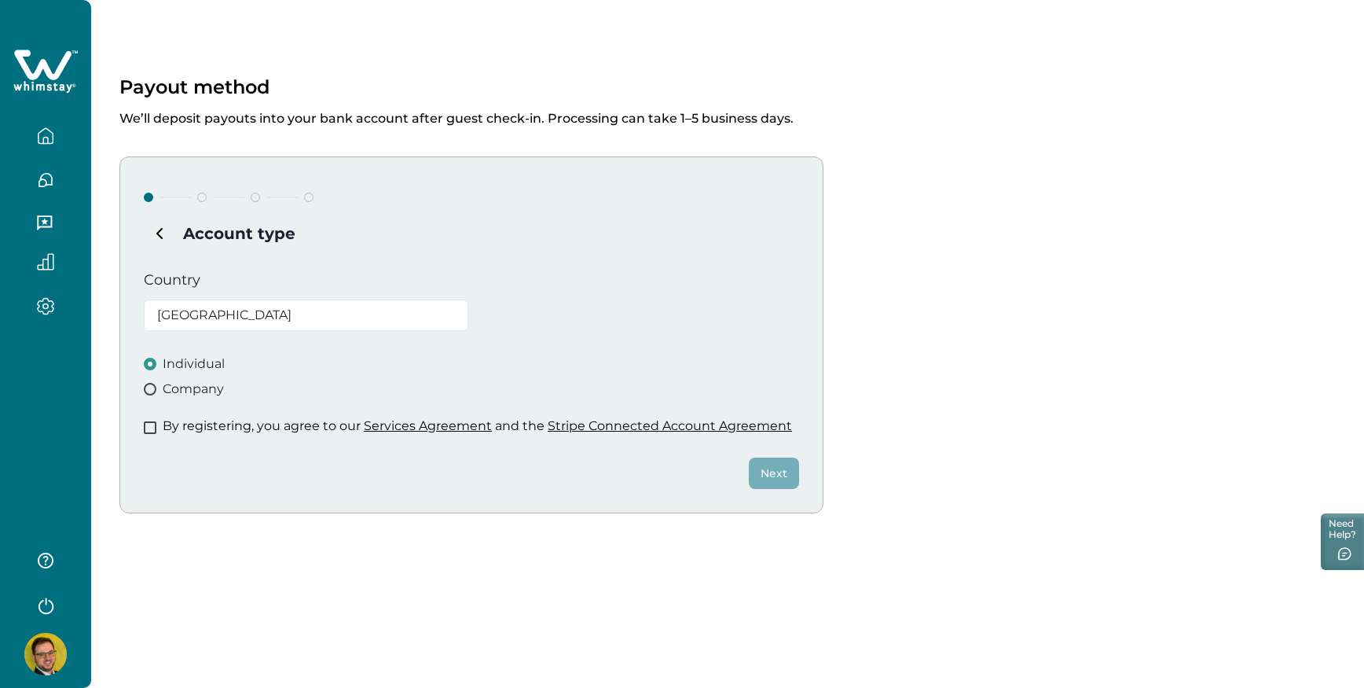
click at [185, 421] on p "By registering, you agree to our Services Agreement and the Stripe Connected Ac…" at bounding box center [478, 426] width 630 height 16
click at [145, 424] on span at bounding box center [150, 427] width 13 height 13
click at [769, 487] on button "Next" at bounding box center [774, 472] width 50 height 31
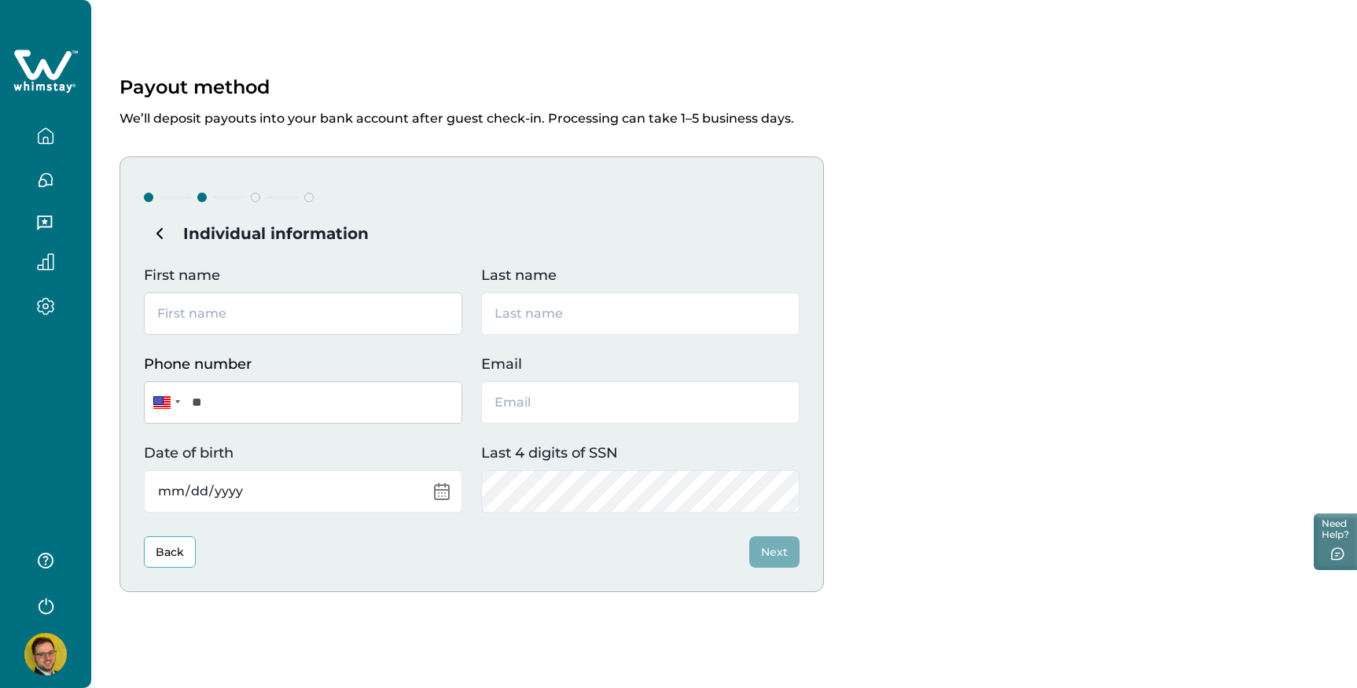
click at [276, 327] on input "First name" at bounding box center [303, 313] width 318 height 42
type input "[PERSON_NAME]"
type input "[PERSON_NAME][EMAIL_ADDRESS][PERSON_NAME][DOMAIN_NAME]"
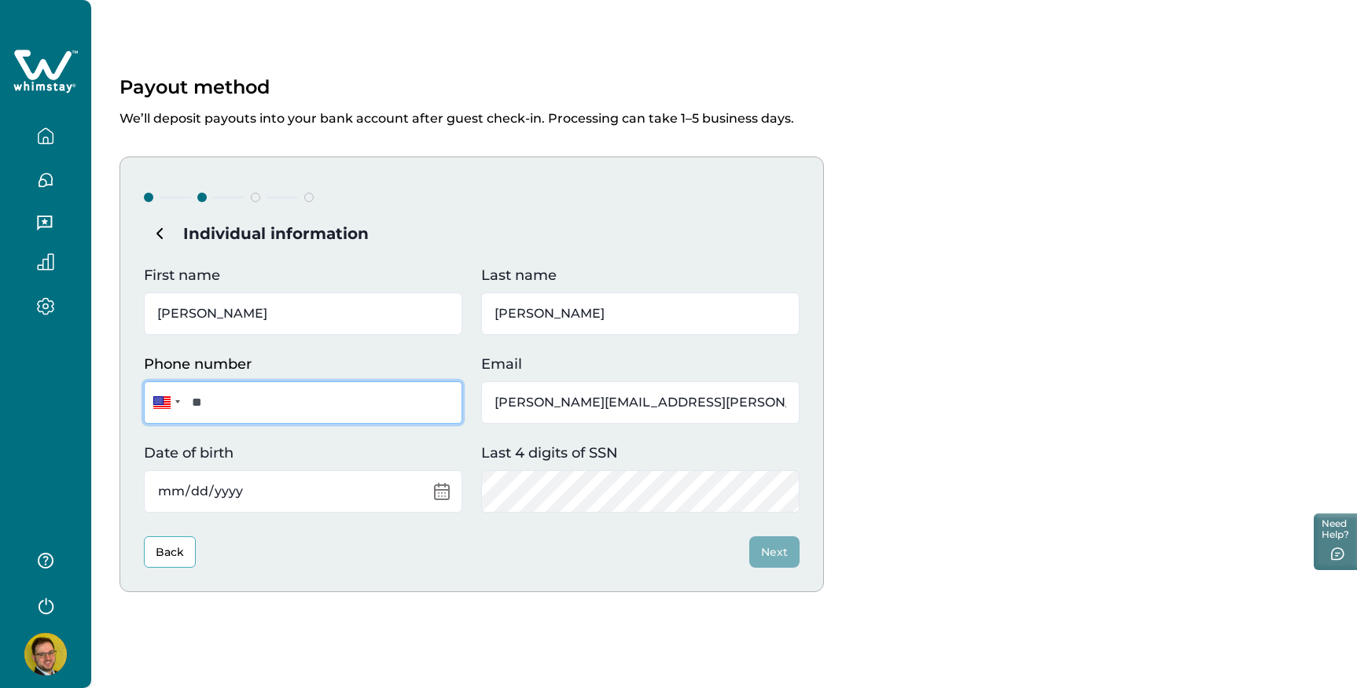
click at [317, 402] on input "**" at bounding box center [303, 402] width 318 height 42
type input "**********"
click at [697, 422] on input "[PERSON_NAME][EMAIL_ADDRESS][PERSON_NAME][DOMAIN_NAME]" at bounding box center [640, 402] width 318 height 42
click at [687, 401] on input "[PERSON_NAME][EMAIL_ADDRESS][PERSON_NAME][DOMAIN_NAME]" at bounding box center [640, 402] width 318 height 42
type input "[EMAIL_ADDRESS][DOMAIN_NAME]"
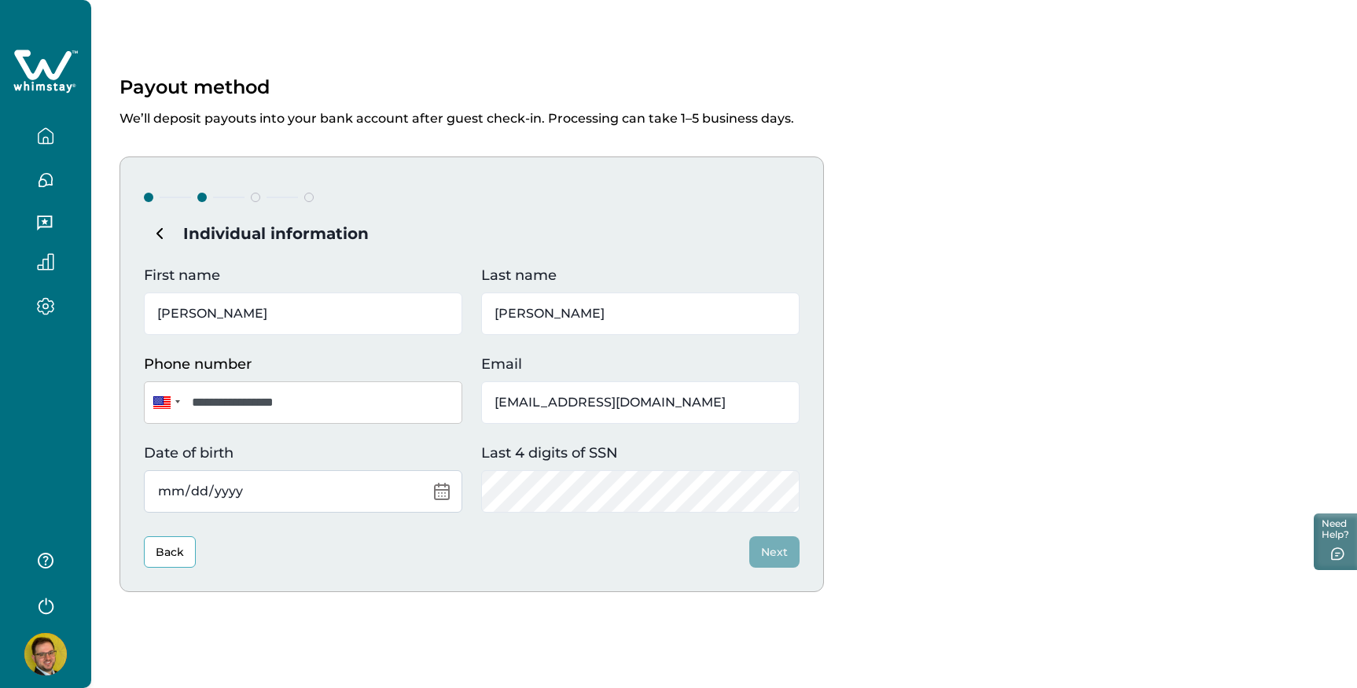
click at [286, 495] on input "Date of birth" at bounding box center [303, 491] width 318 height 42
type input "[DATE]"
click at [416, 579] on div "**********" at bounding box center [471, 373] width 704 height 435
click at [778, 548] on button "Next" at bounding box center [774, 551] width 50 height 31
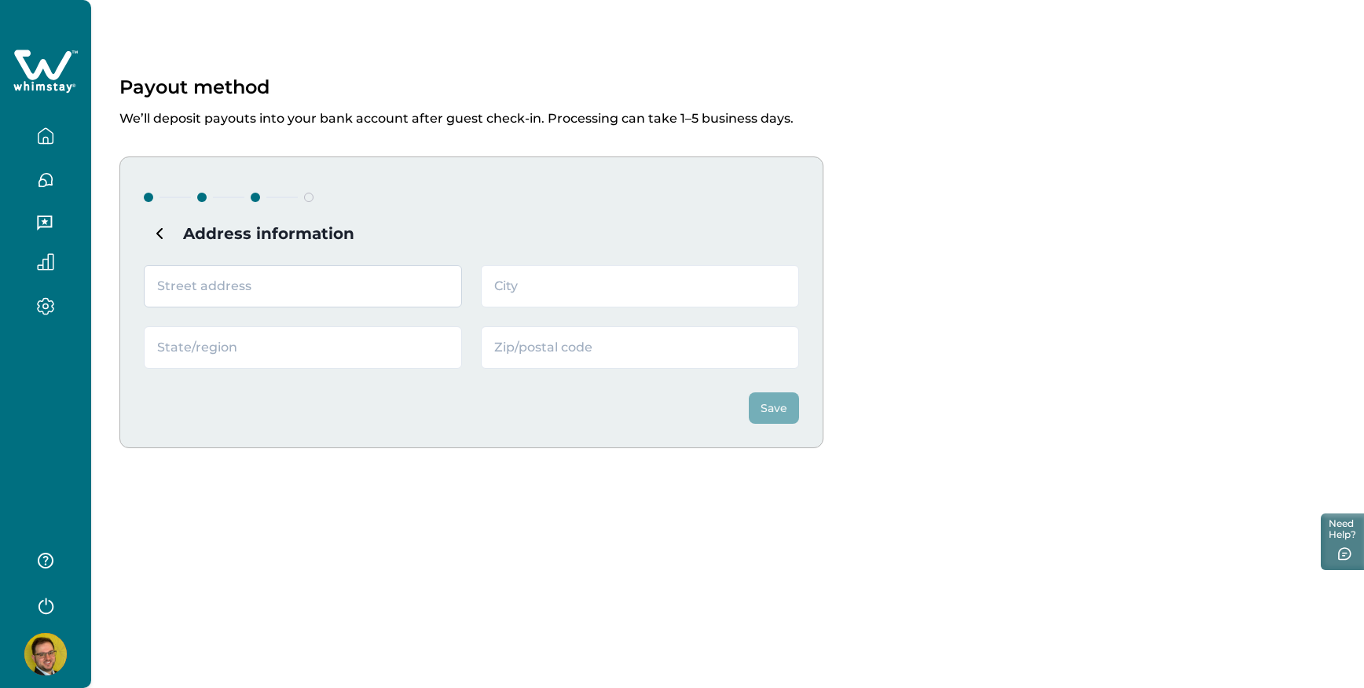
click at [297, 281] on input "text" at bounding box center [303, 286] width 318 height 42
type input "[STREET_ADDRESS]"
type input "Corydon"
type input "IN"
type input "47112"
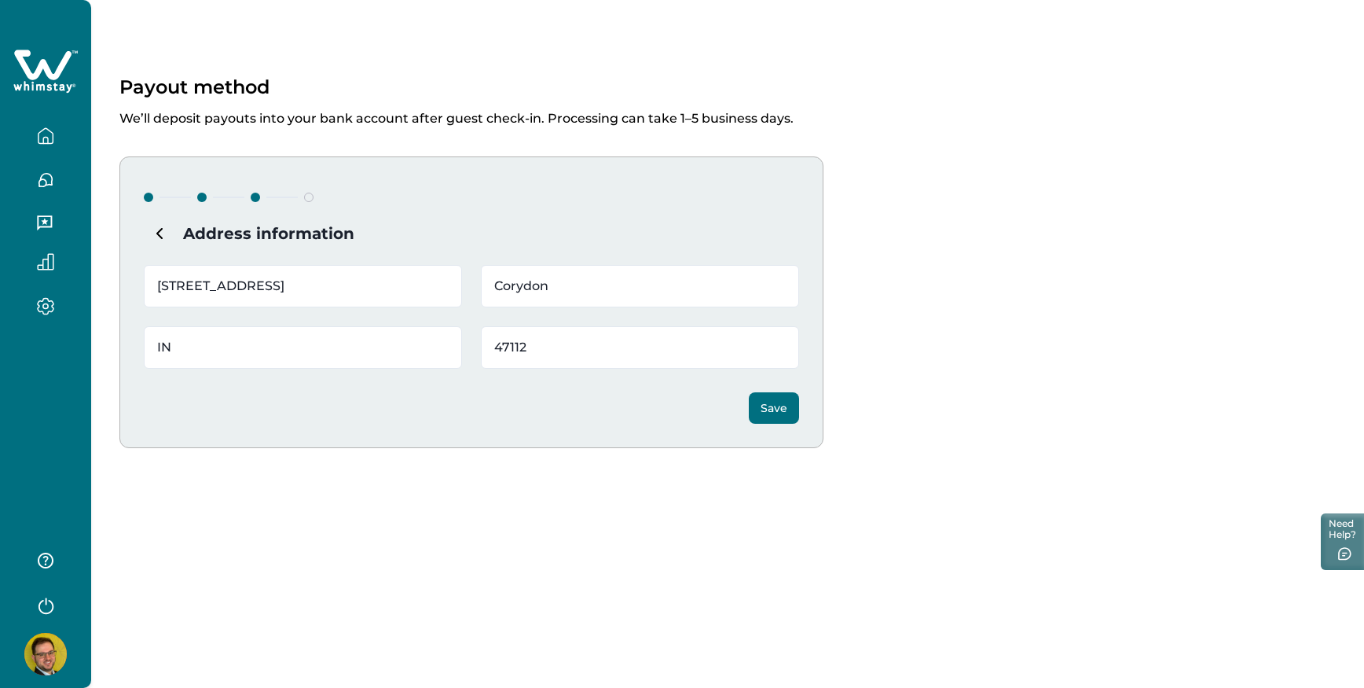
type input "[STREET_ADDRESS]"
click at [636, 242] on h4 "Address information" at bounding box center [471, 233] width 655 height 31
click at [791, 407] on button "Save" at bounding box center [774, 407] width 50 height 31
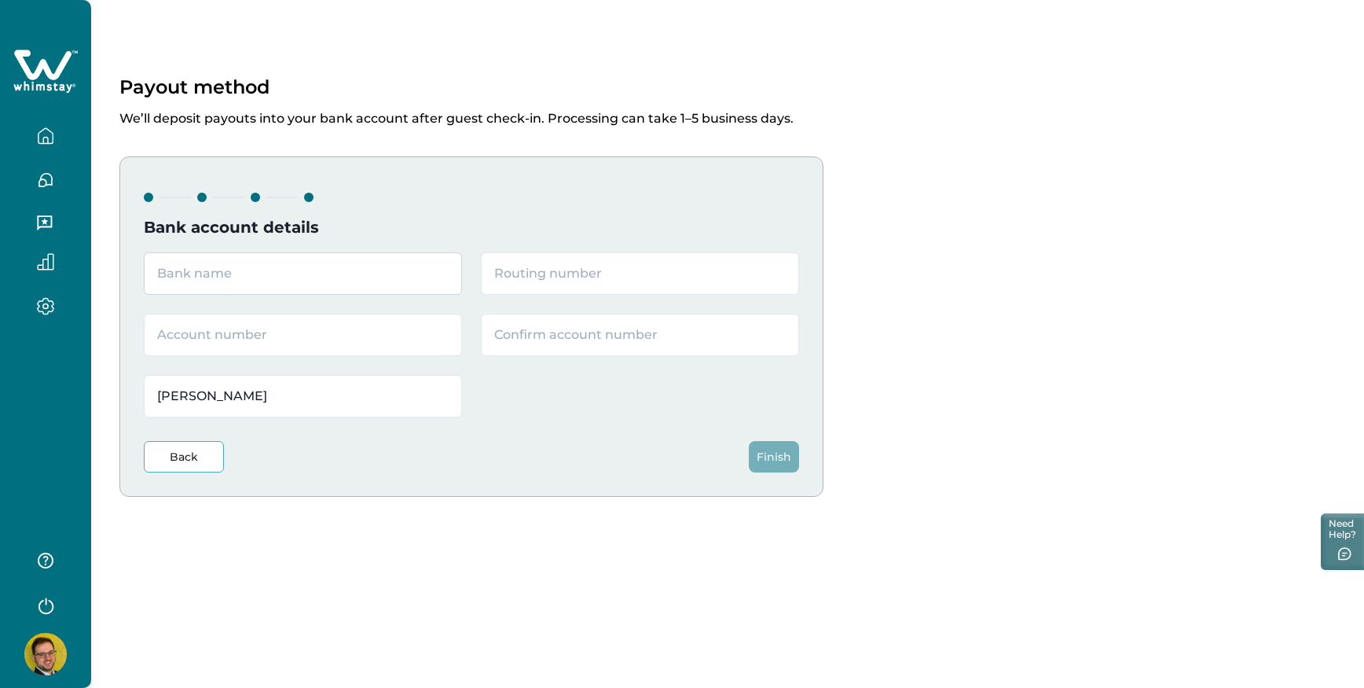
click at [296, 285] on input "text" at bounding box center [303, 273] width 318 height 42
click at [295, 281] on input "text" at bounding box center [303, 273] width 318 height 42
type input "Regions Bank"
type input "064000017"
click at [299, 342] on input "text" at bounding box center [303, 335] width 318 height 42
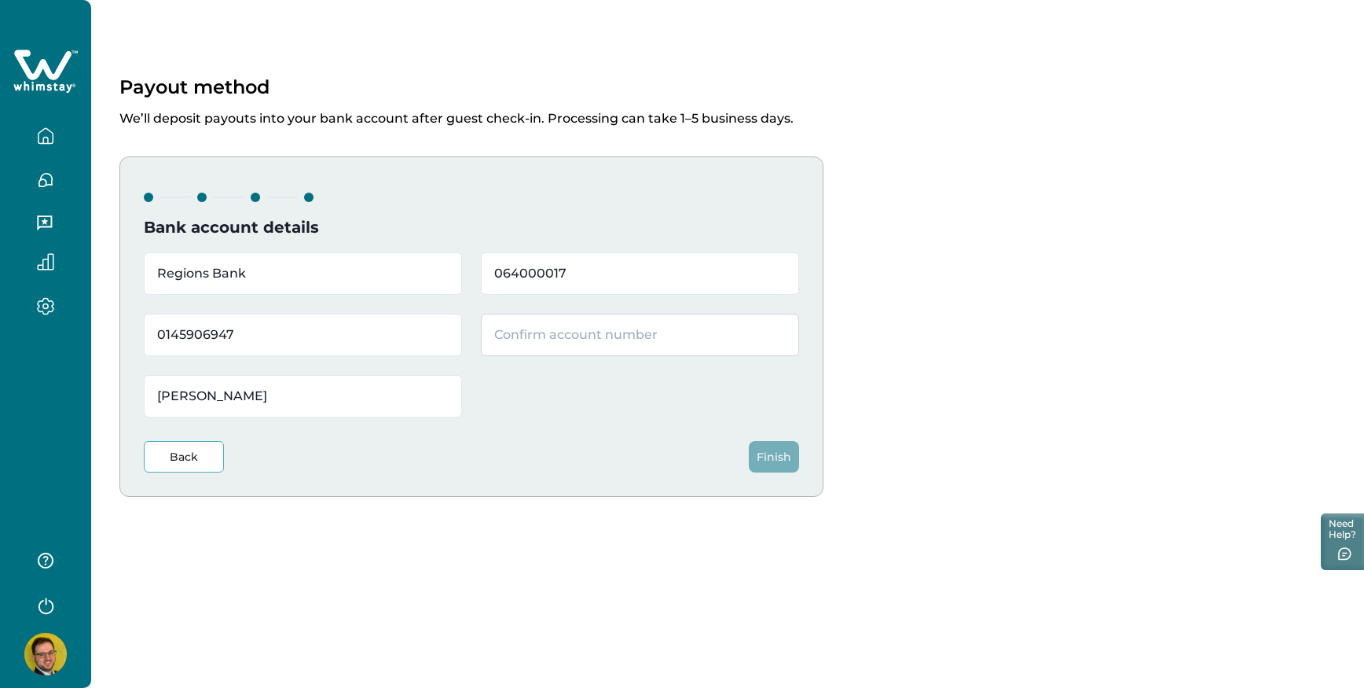
type input "0145906947"
click at [524, 348] on input "text" at bounding box center [640, 335] width 318 height 42
type input "0145906947"
click at [769, 452] on button "Finish" at bounding box center [774, 456] width 50 height 31
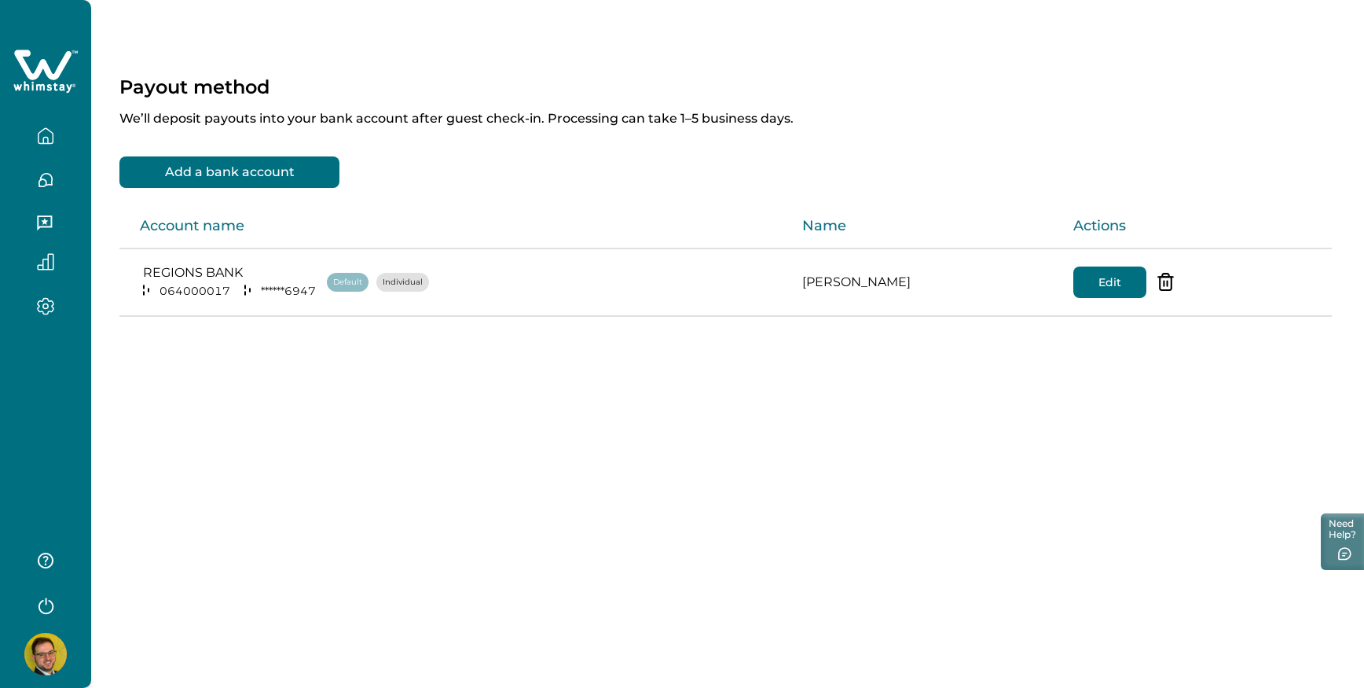
click at [39, 140] on icon "button" at bounding box center [45, 135] width 17 height 17
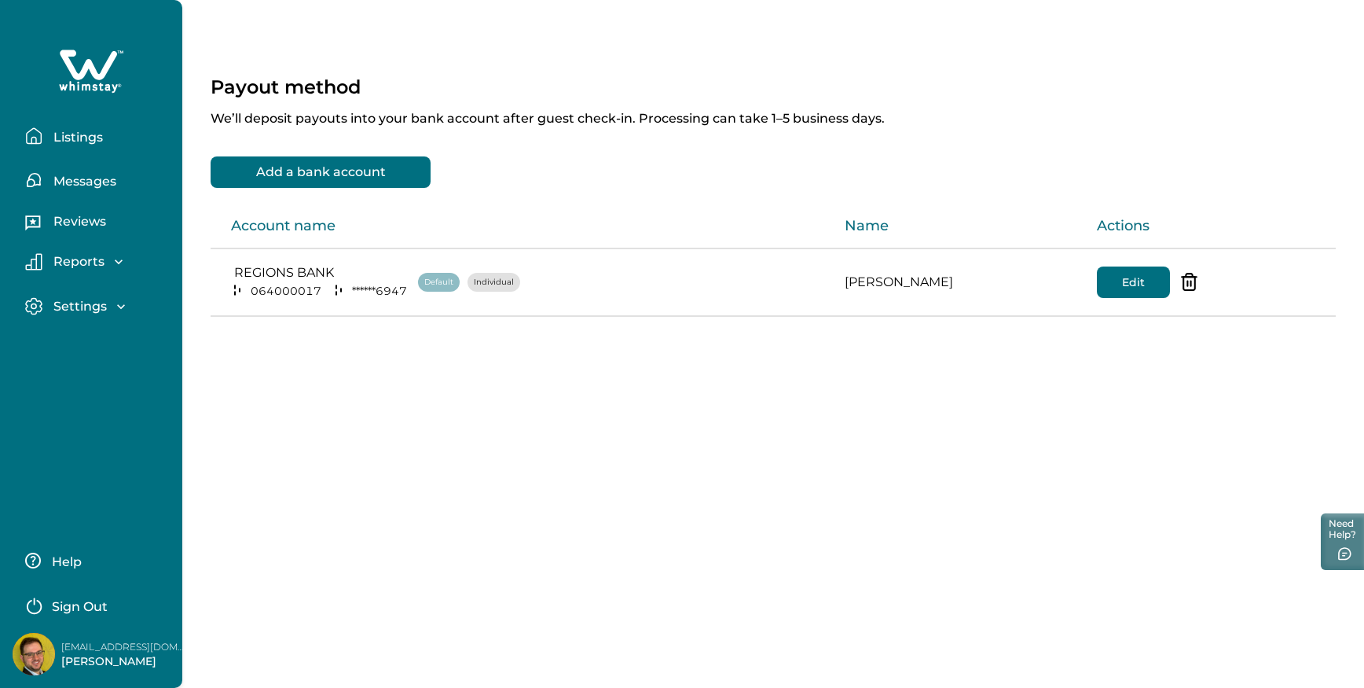
click at [44, 139] on button "Listings" at bounding box center [97, 135] width 145 height 31
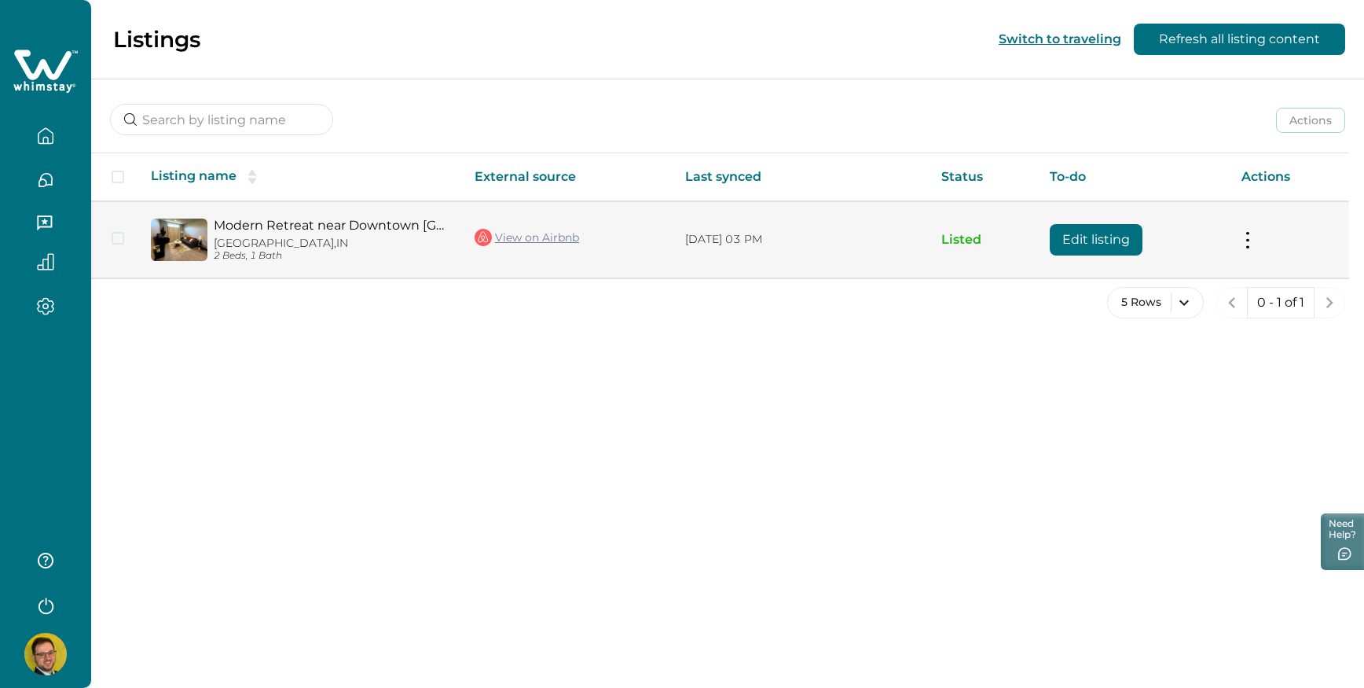
click at [1275, 240] on td "Actions View listing on Whimstay Unlist listing View listing details" at bounding box center [1289, 239] width 120 height 76
click at [1256, 240] on td "Actions View listing on Whimstay Unlist listing View listing details" at bounding box center [1289, 239] width 120 height 76
click at [1249, 240] on button at bounding box center [1248, 239] width 13 height 17
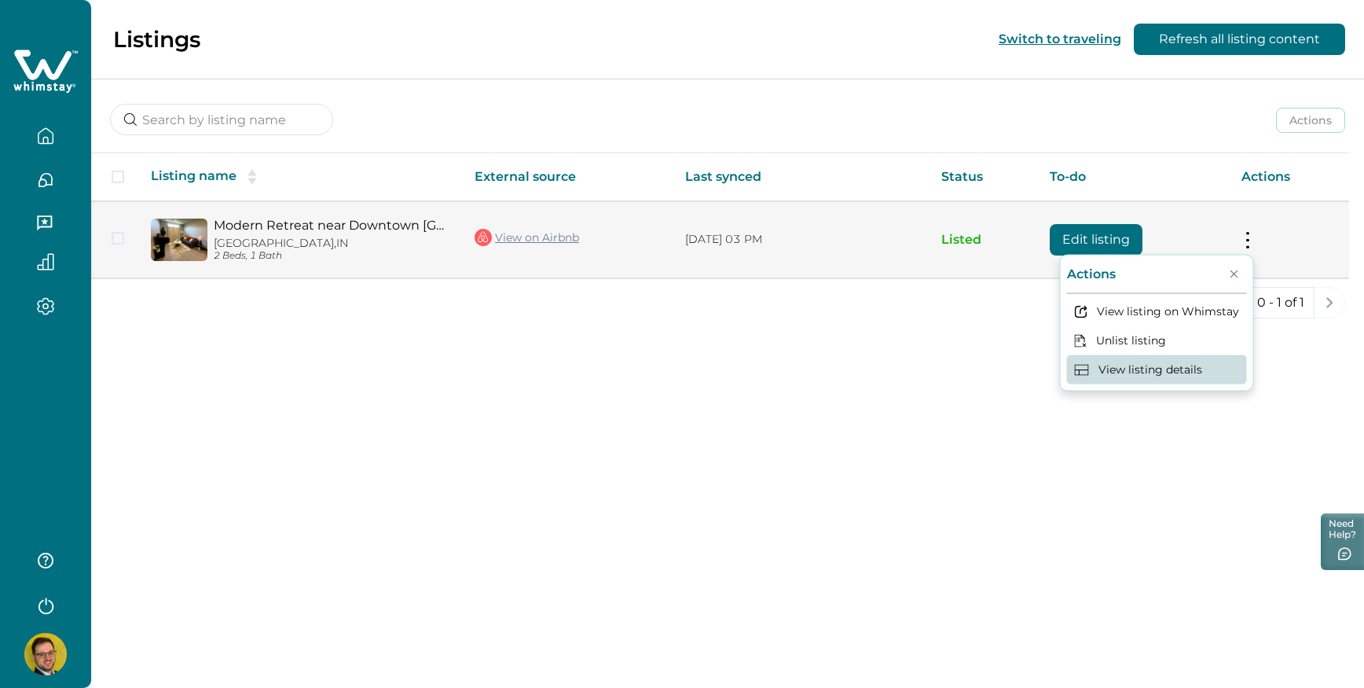
click at [1169, 366] on button "View listing details" at bounding box center [1157, 369] width 180 height 29
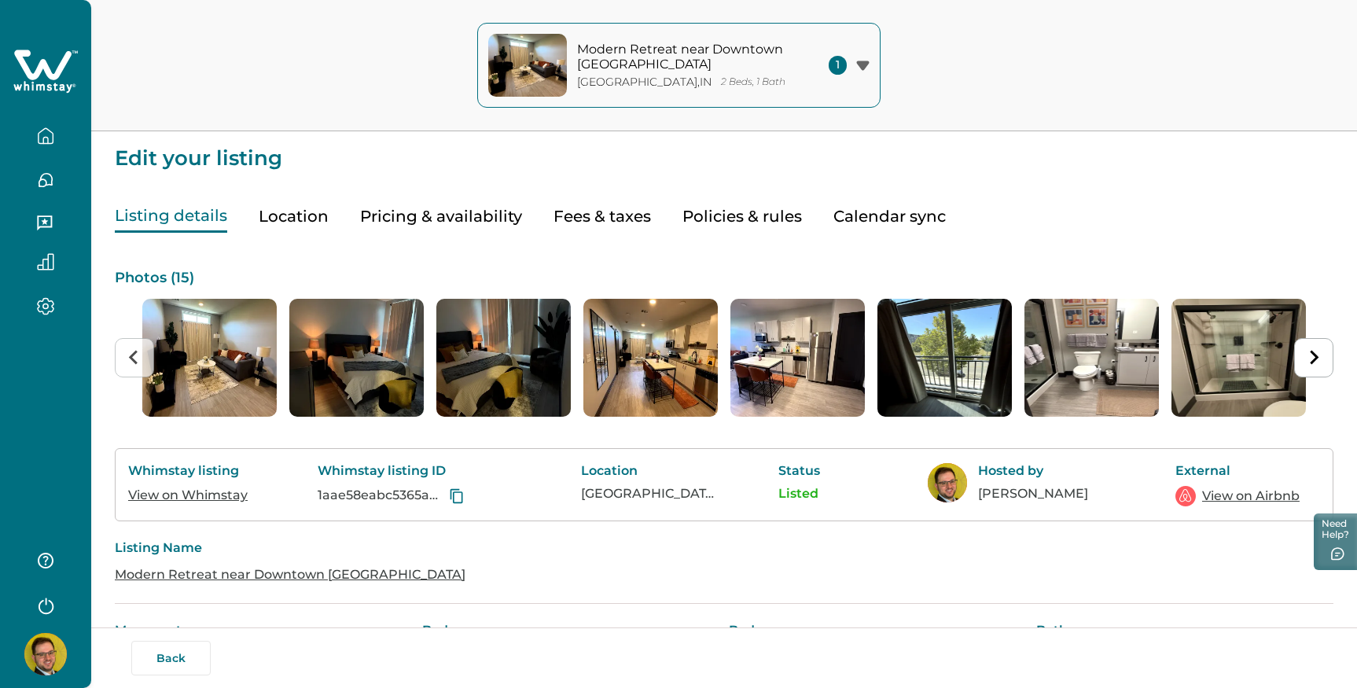
click at [848, 69] on div "1" at bounding box center [848, 65] width 41 height 19
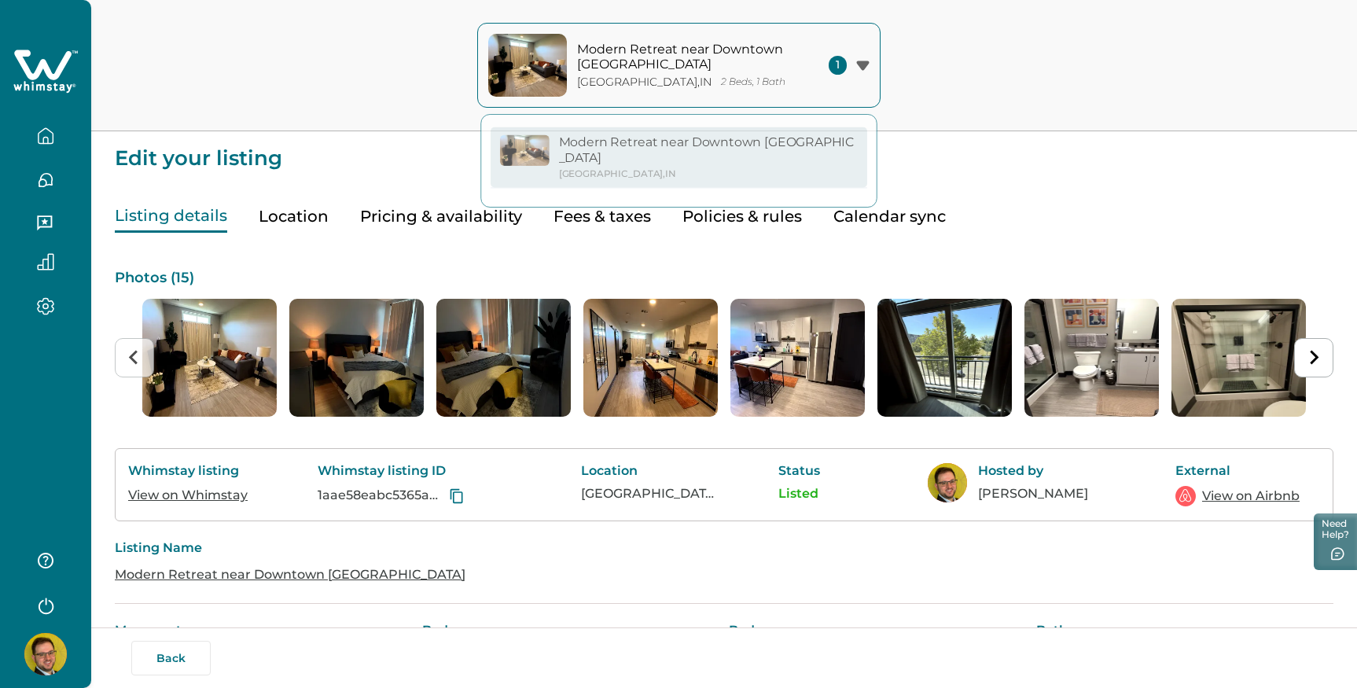
click at [257, 37] on div "Modern Retreat near Downtown Louisville Clarksville , IN 2 Beds, 1 Bath 1 Moder…" at bounding box center [678, 65] width 1357 height 131
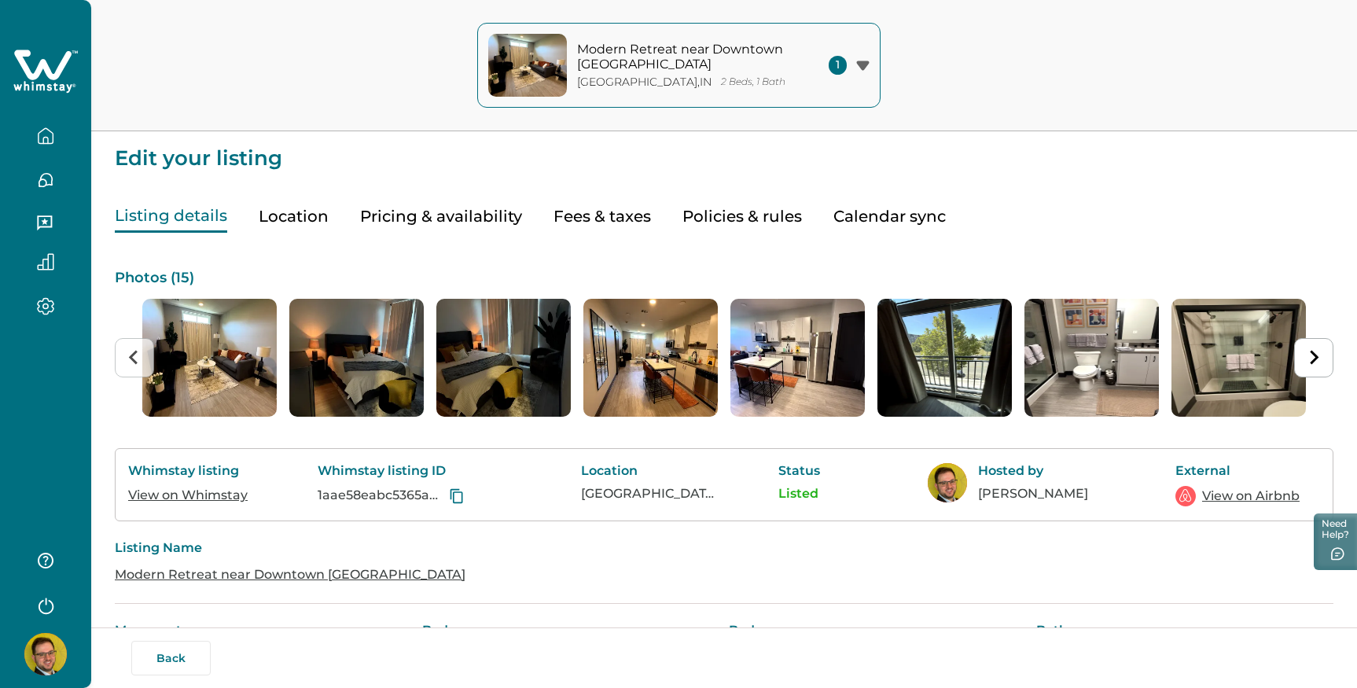
click at [39, 174] on icon "button" at bounding box center [45, 179] width 17 height 17
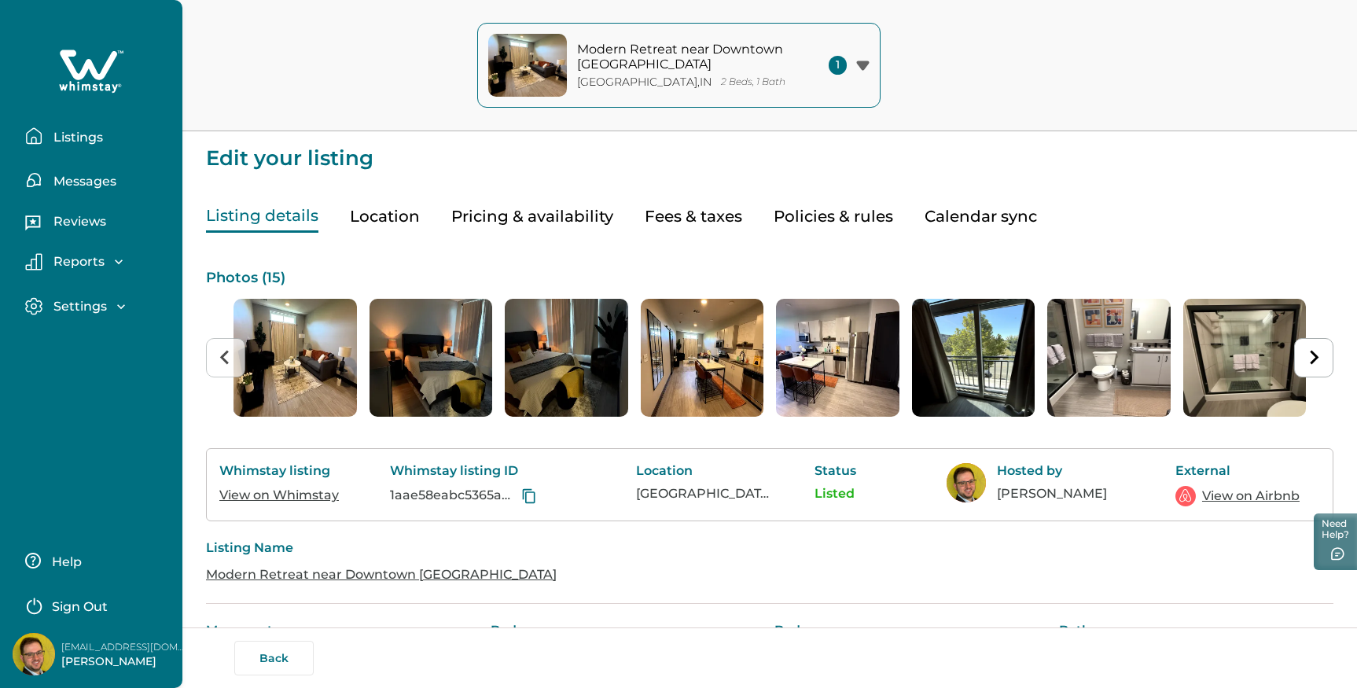
click at [78, 219] on p "Reviews" at bounding box center [77, 222] width 57 height 16
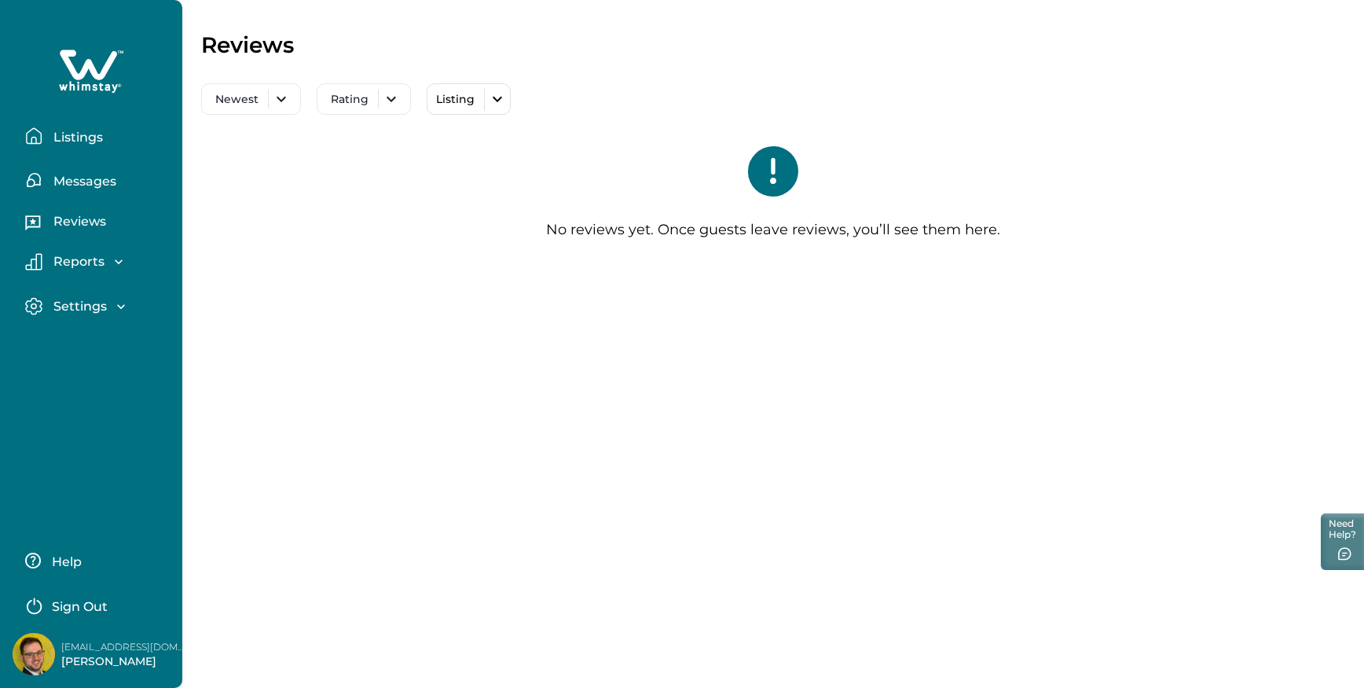
click at [65, 249] on div "Reports Earnings Reservations Payouts" at bounding box center [91, 262] width 157 height 45
click at [66, 255] on p "Reports" at bounding box center [77, 262] width 56 height 16
click at [86, 303] on button "Earnings" at bounding box center [108, 295] width 145 height 31
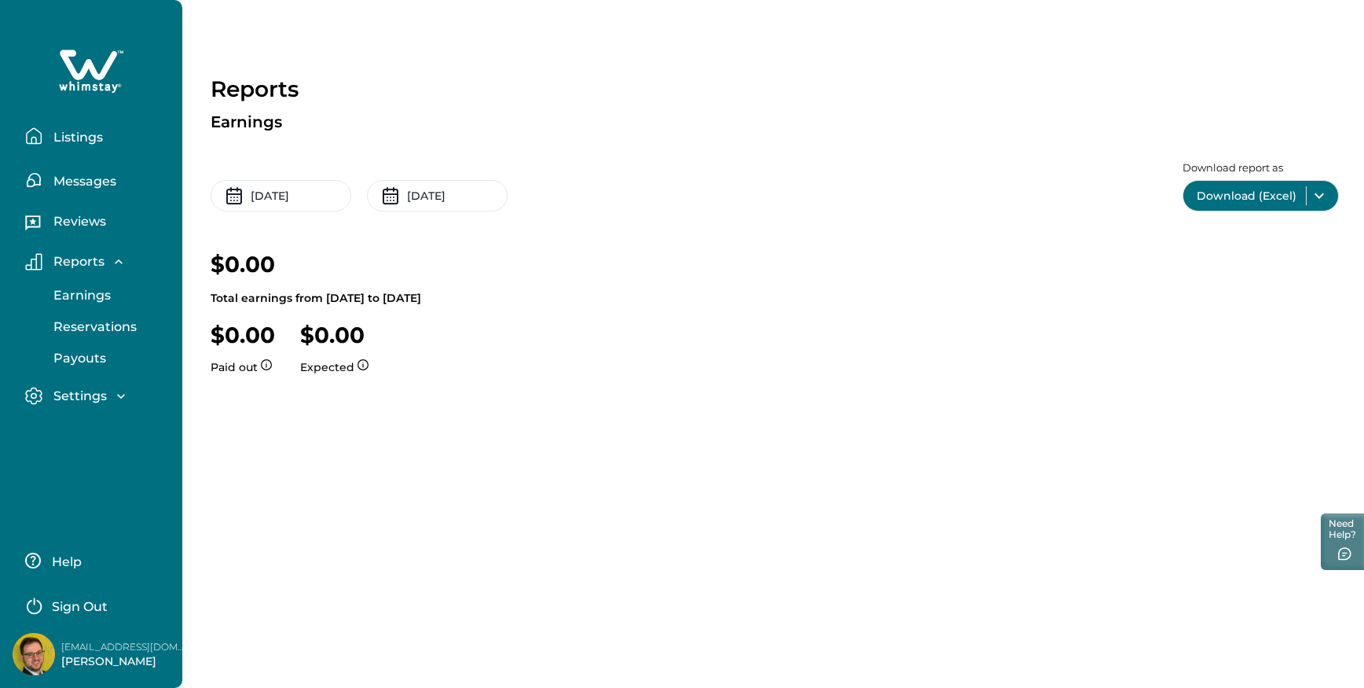
click at [78, 338] on button "Reservations" at bounding box center [108, 326] width 145 height 31
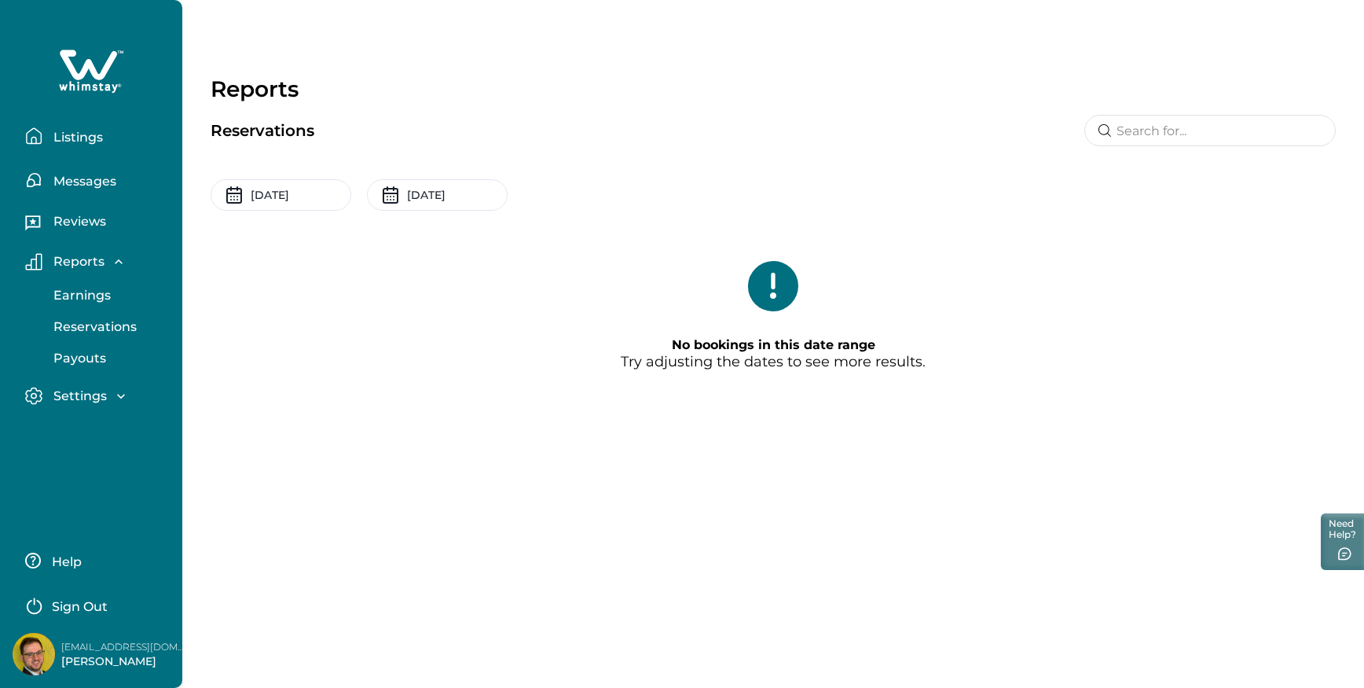
click at [75, 348] on button "Payouts" at bounding box center [108, 358] width 145 height 31
click at [60, 391] on p "Settings" at bounding box center [78, 396] width 58 height 16
click at [89, 429] on p "Profile details" at bounding box center [95, 430] width 92 height 16
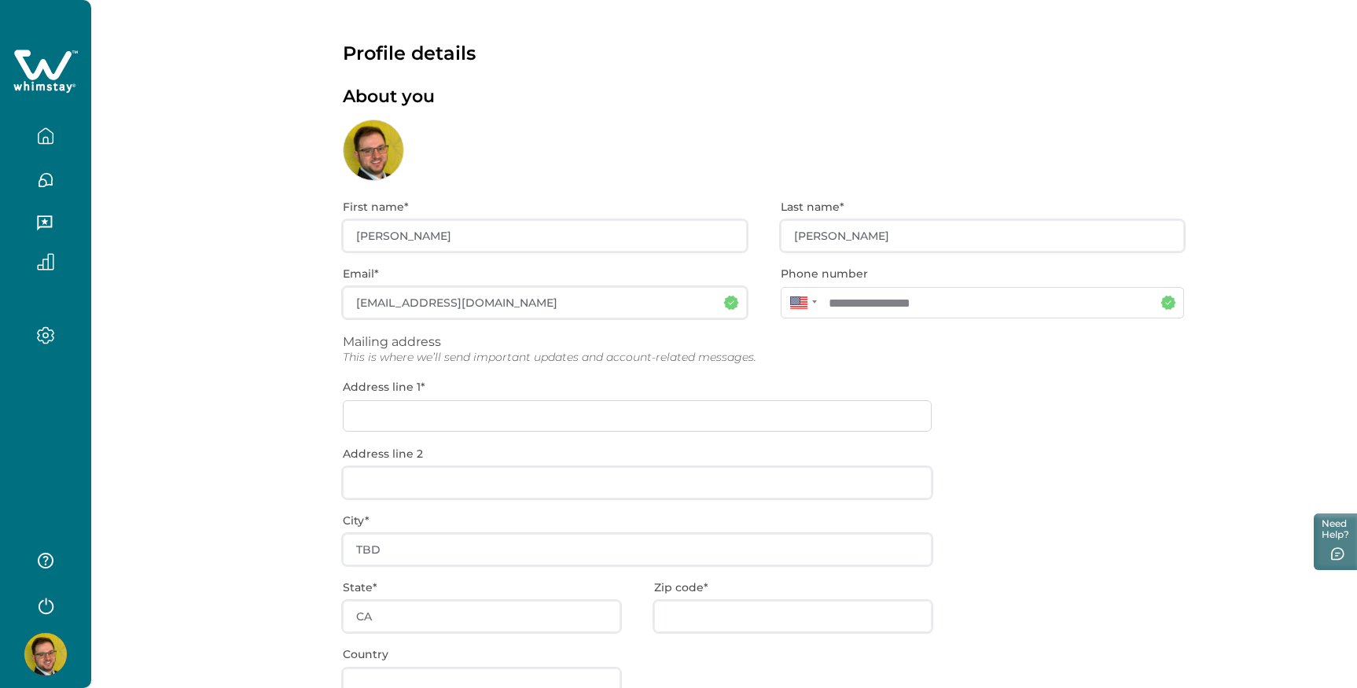
click at [575, 411] on div "**********" at bounding box center [763, 493] width 841 height 624
click at [370, 411] on div "**********" at bounding box center [763, 493] width 841 height 624
drag, startPoint x: 384, startPoint y: 420, endPoint x: 453, endPoint y: 415, distance: 69.3
click at [384, 420] on div "**********" at bounding box center [763, 493] width 841 height 624
click at [454, 415] on div "**********" at bounding box center [763, 493] width 841 height 624
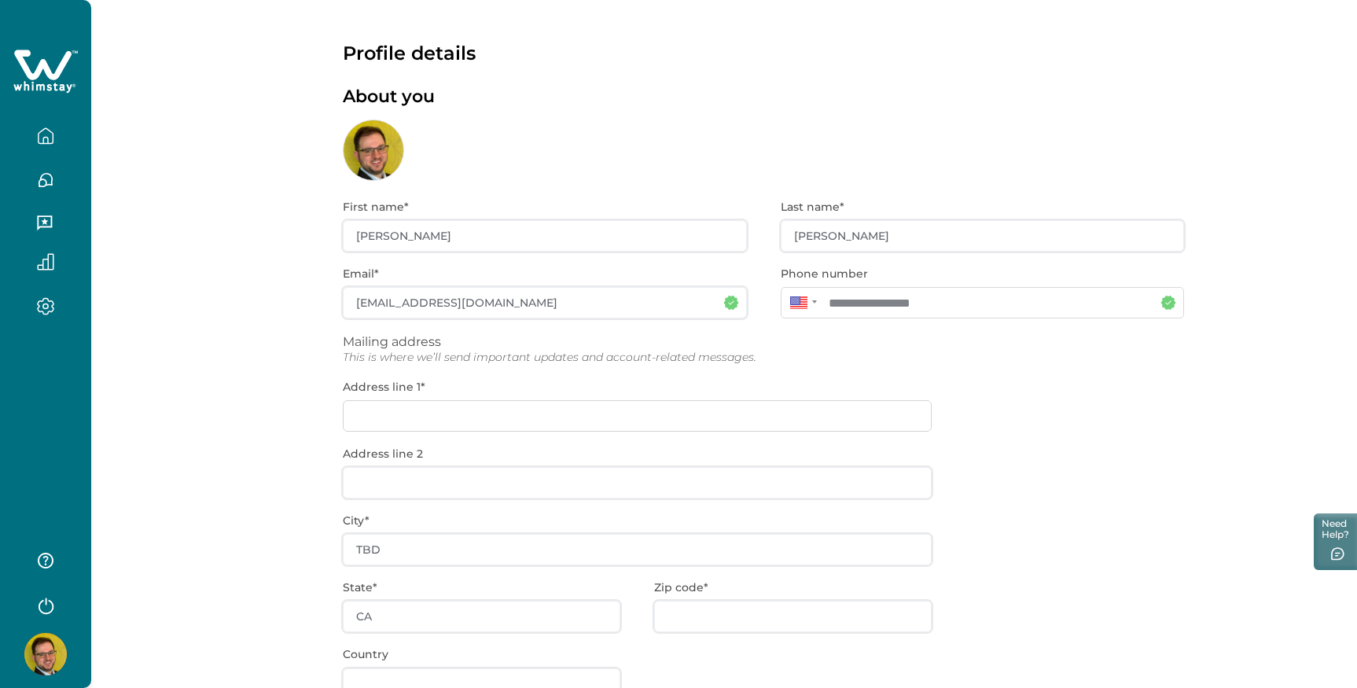
scroll to position [117, 0]
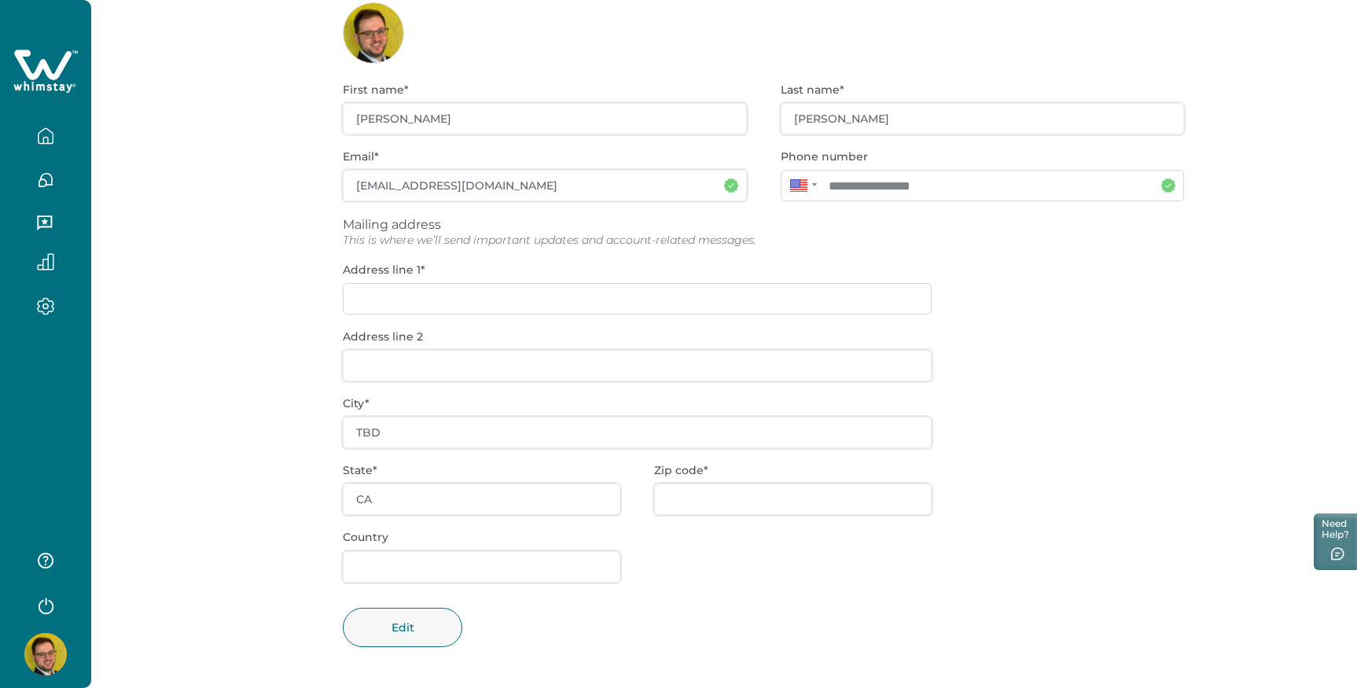
click at [393, 368] on div "**********" at bounding box center [763, 376] width 841 height 624
click at [414, 429] on div "**********" at bounding box center [763, 376] width 841 height 624
click at [407, 625] on button "Edit" at bounding box center [402, 627] width 119 height 39
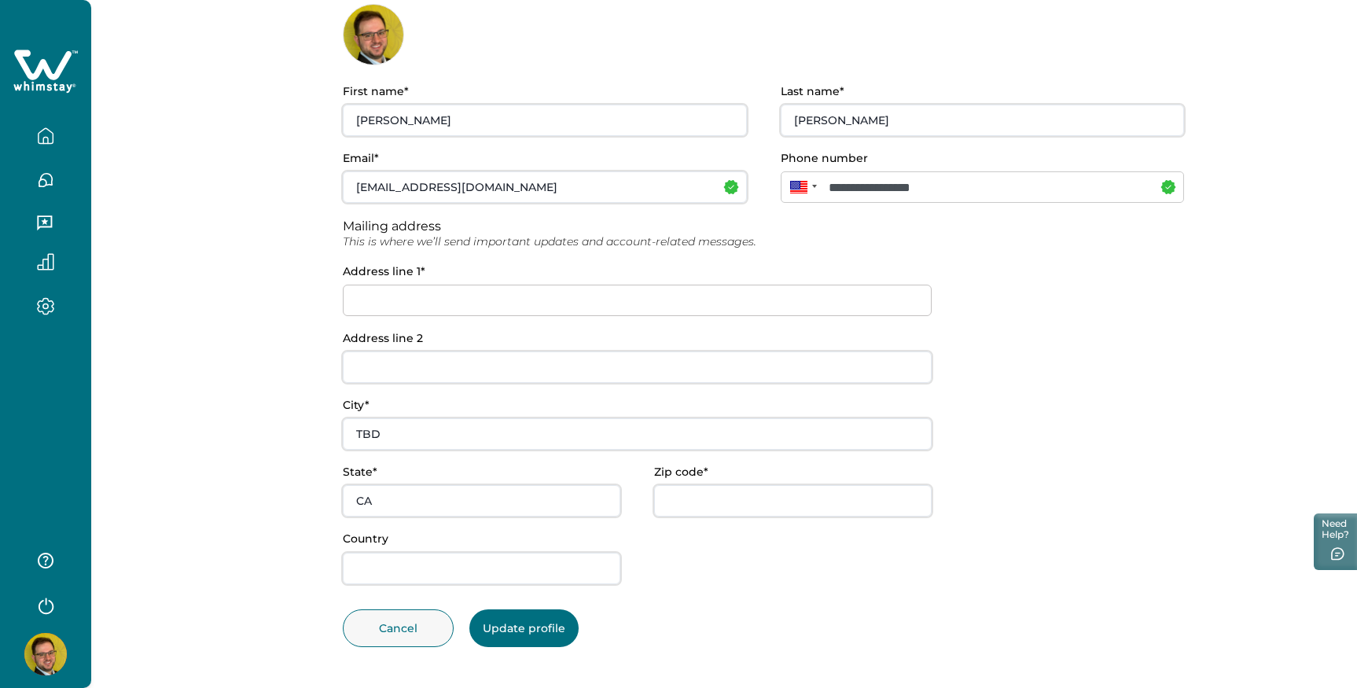
click at [413, 299] on input at bounding box center [637, 300] width 589 height 31
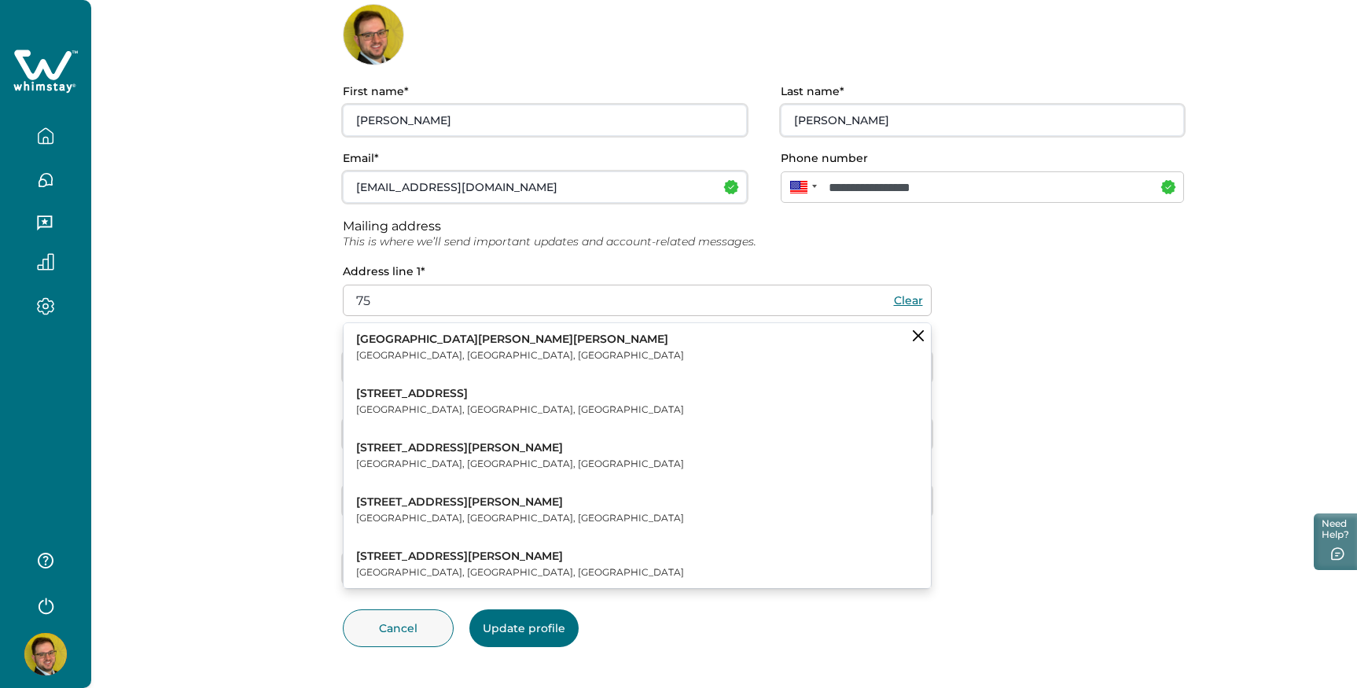
type input "7"
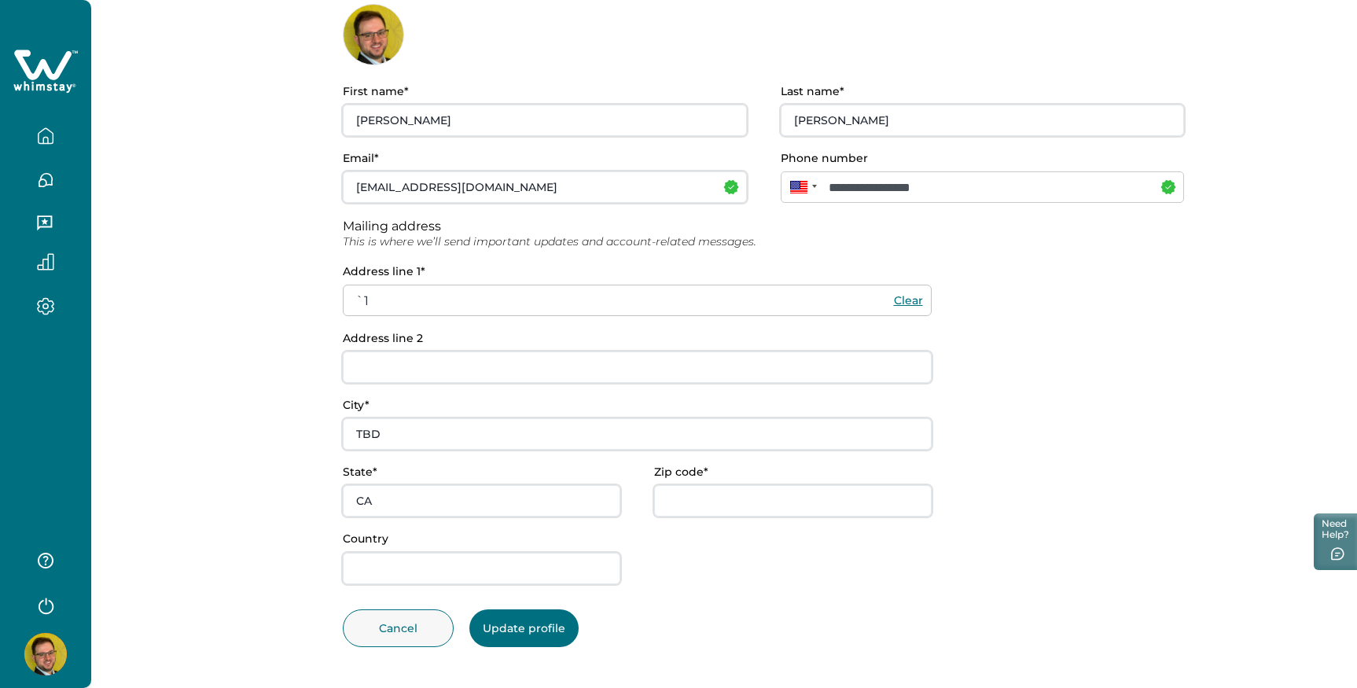
type input "`"
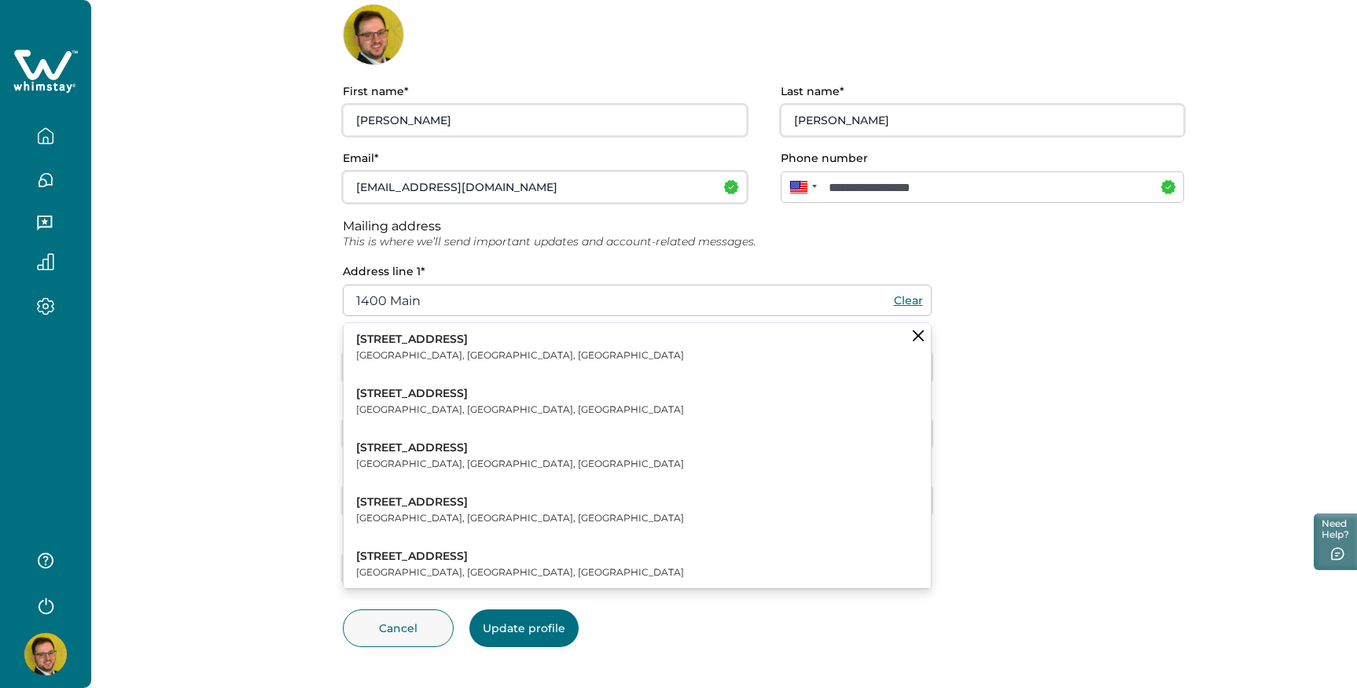
click at [418, 330] on button "1400 Main Street Clarksville, IN, USA" at bounding box center [636, 347] width 587 height 48
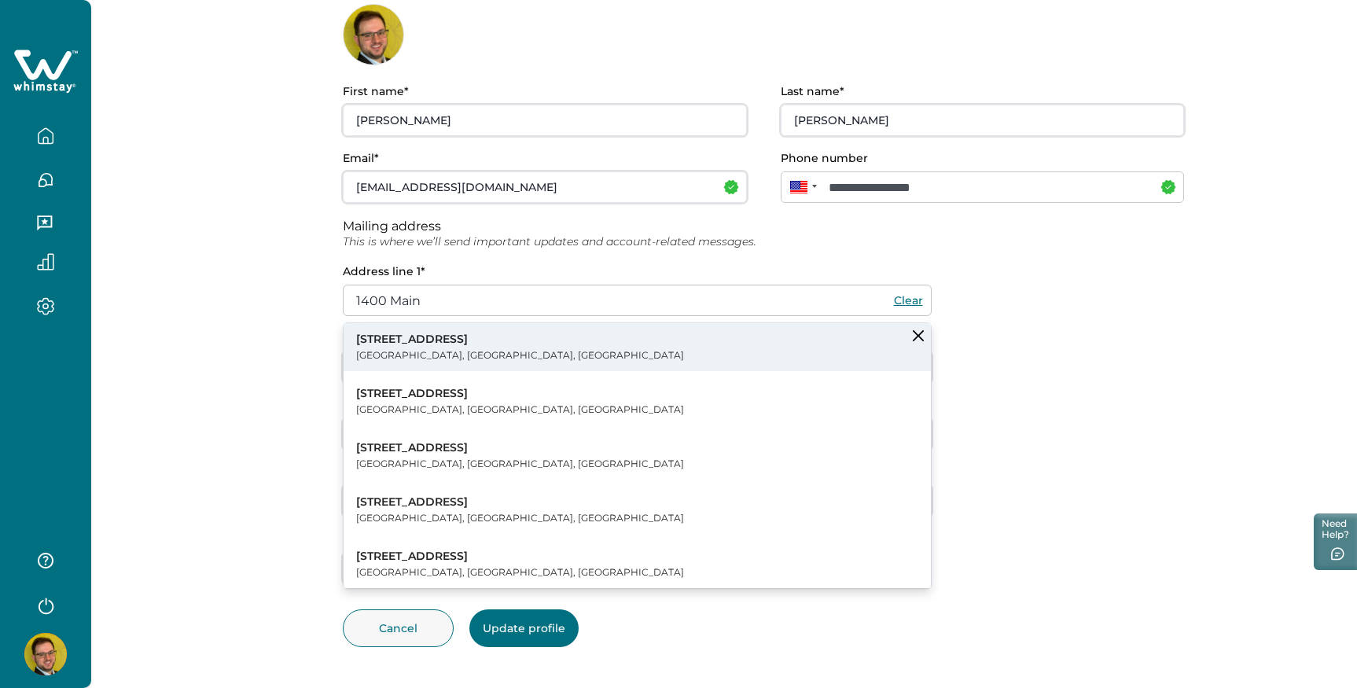
type input "1400 Main St"
type input "[GEOGRAPHIC_DATA]"
type input "IN"
type input "47129"
type input "USA"
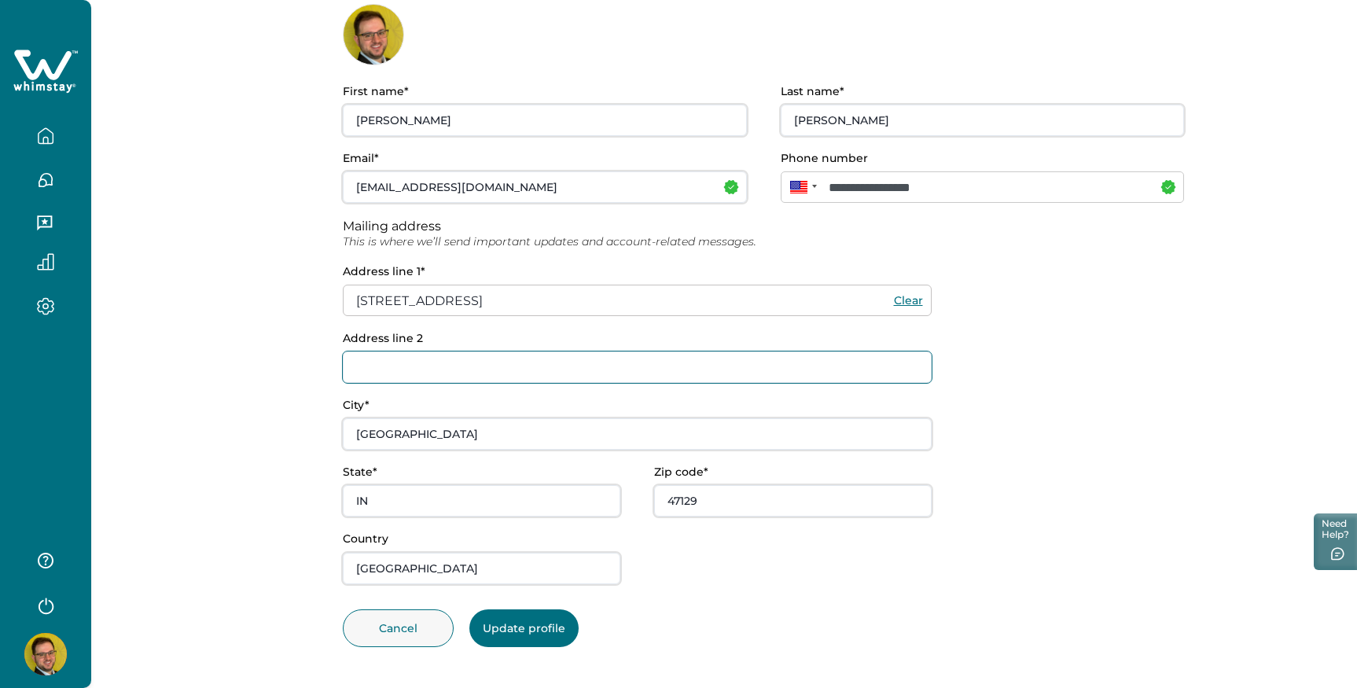
click at [412, 362] on input "Address line 2" at bounding box center [637, 366] width 589 height 31
type input "176"
click at [248, 423] on div "**********" at bounding box center [723, 286] width 1265 height 804
click at [516, 624] on button "Update profile" at bounding box center [523, 628] width 109 height 38
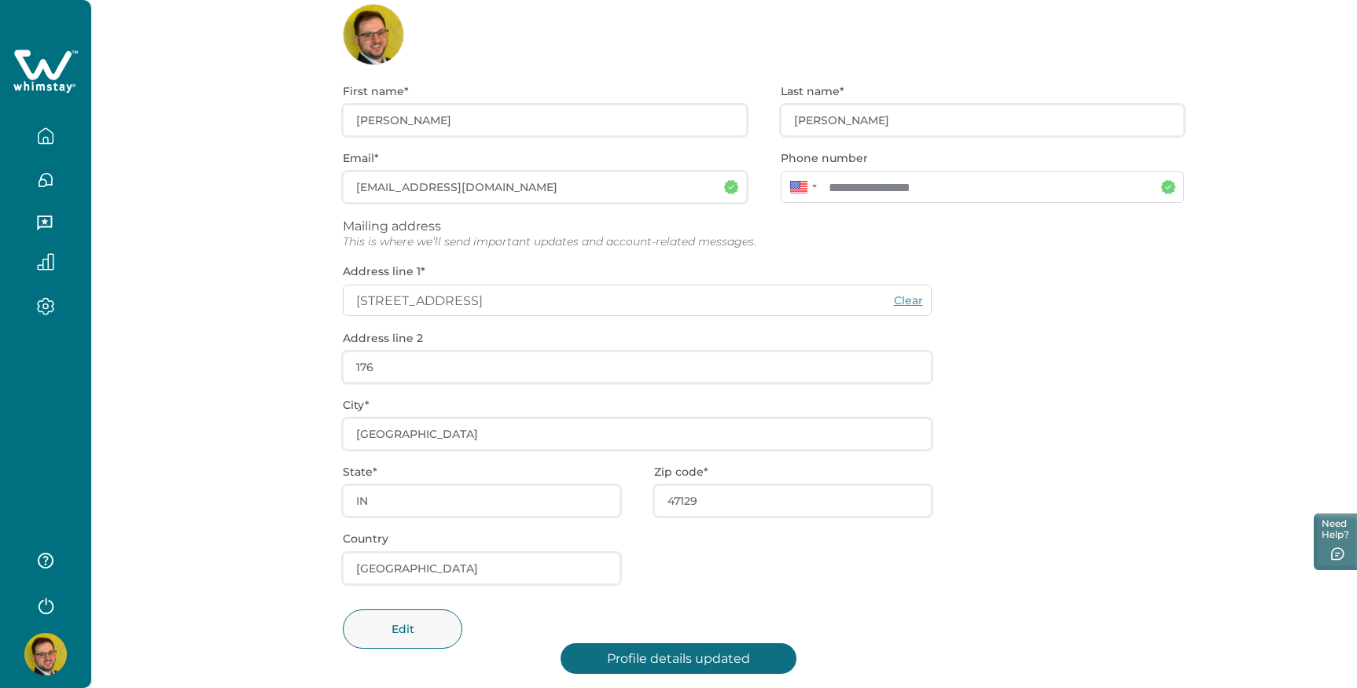
click at [53, 135] on icon "button" at bounding box center [45, 135] width 17 height 17
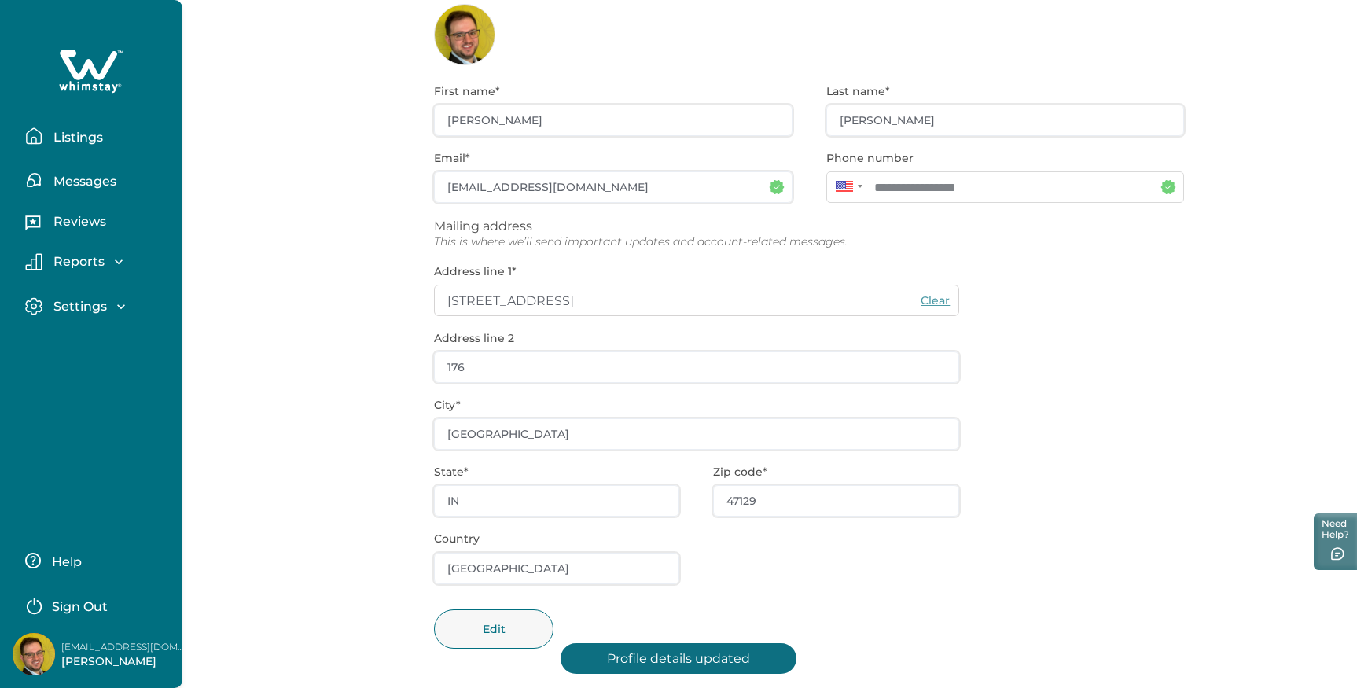
click at [93, 145] on button "Listings" at bounding box center [97, 135] width 145 height 31
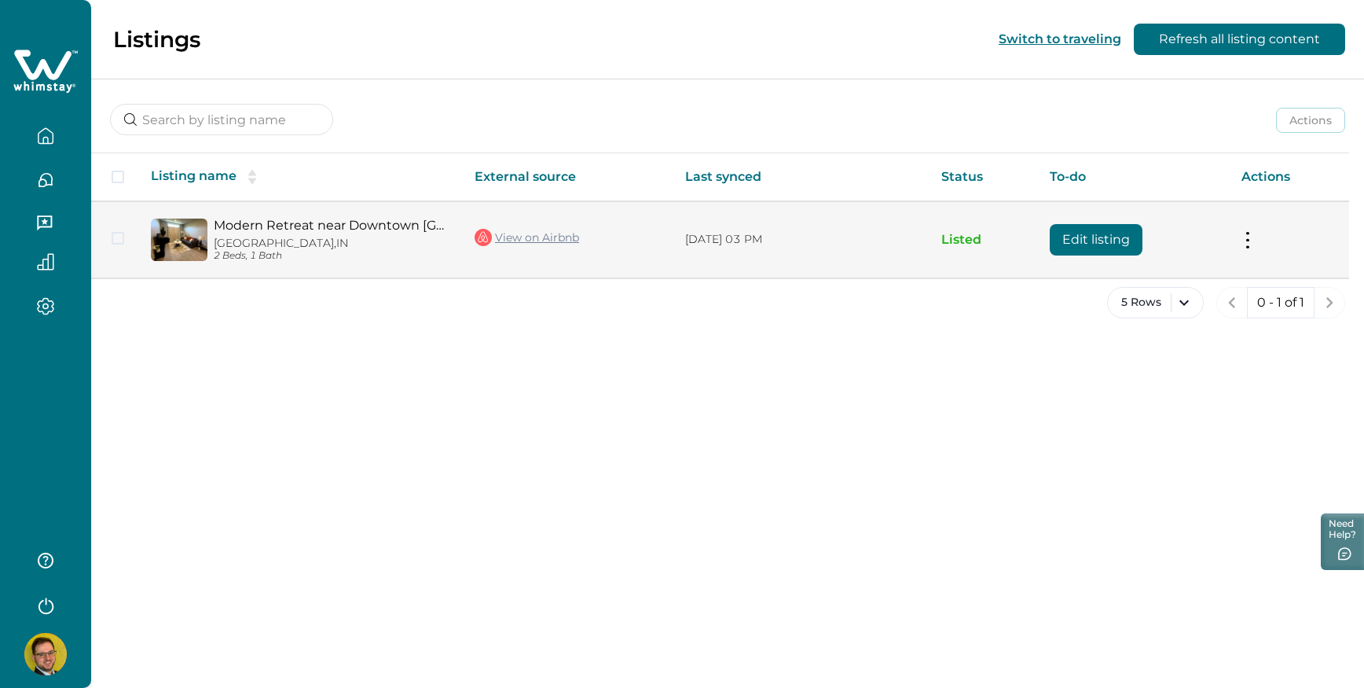
click at [1143, 242] on button "Edit listing" at bounding box center [1096, 239] width 93 height 31
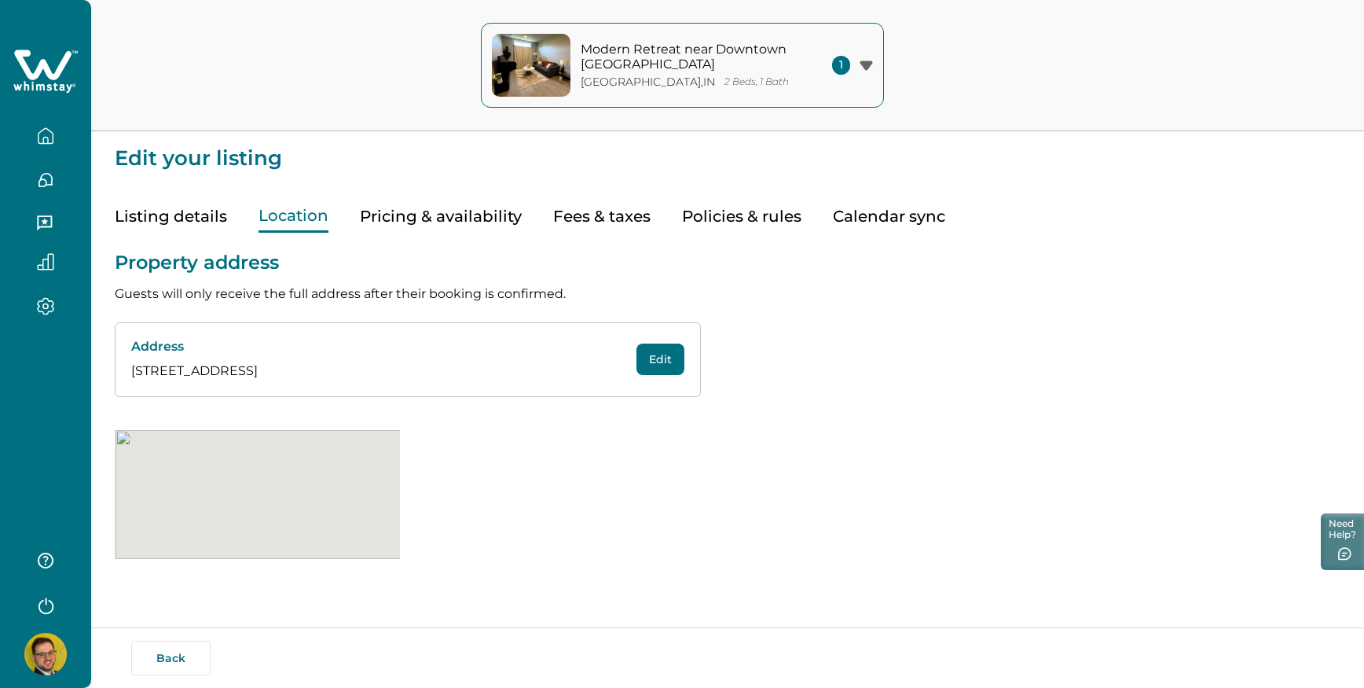
click at [259, 218] on button "Location" at bounding box center [294, 216] width 70 height 32
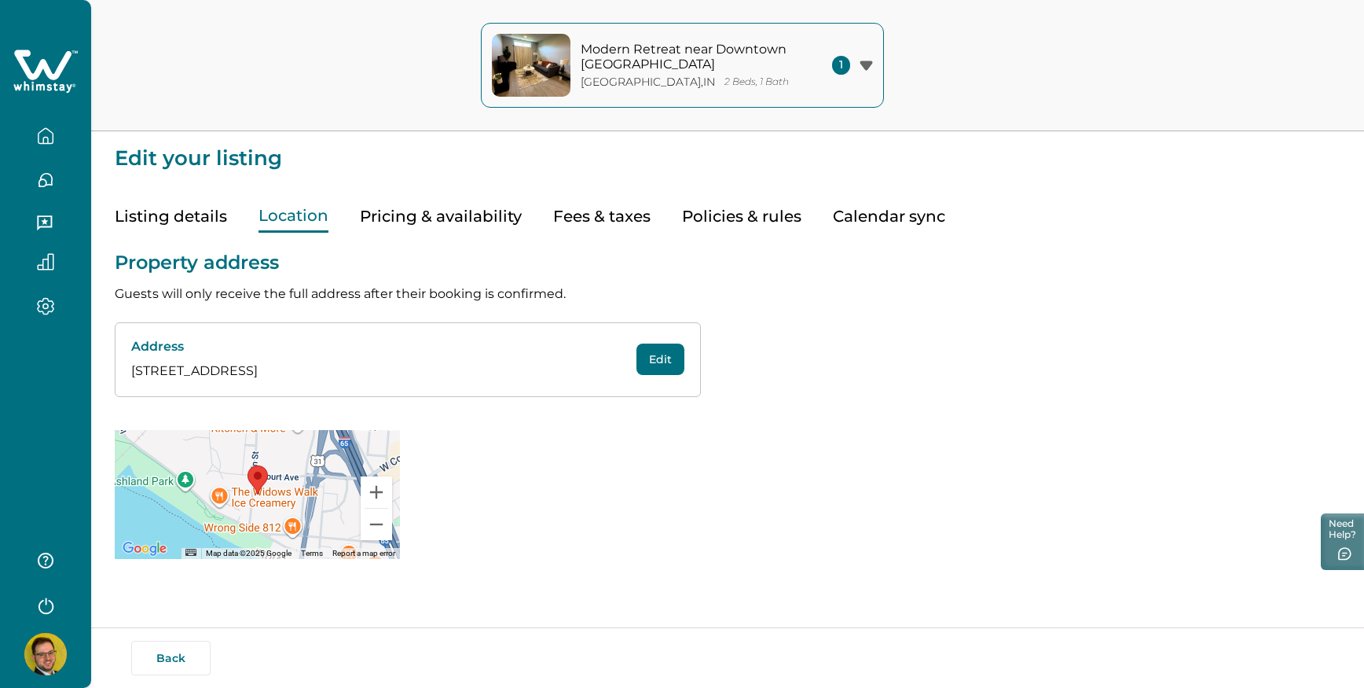
click at [413, 214] on button "Pricing & availability" at bounding box center [441, 216] width 162 height 32
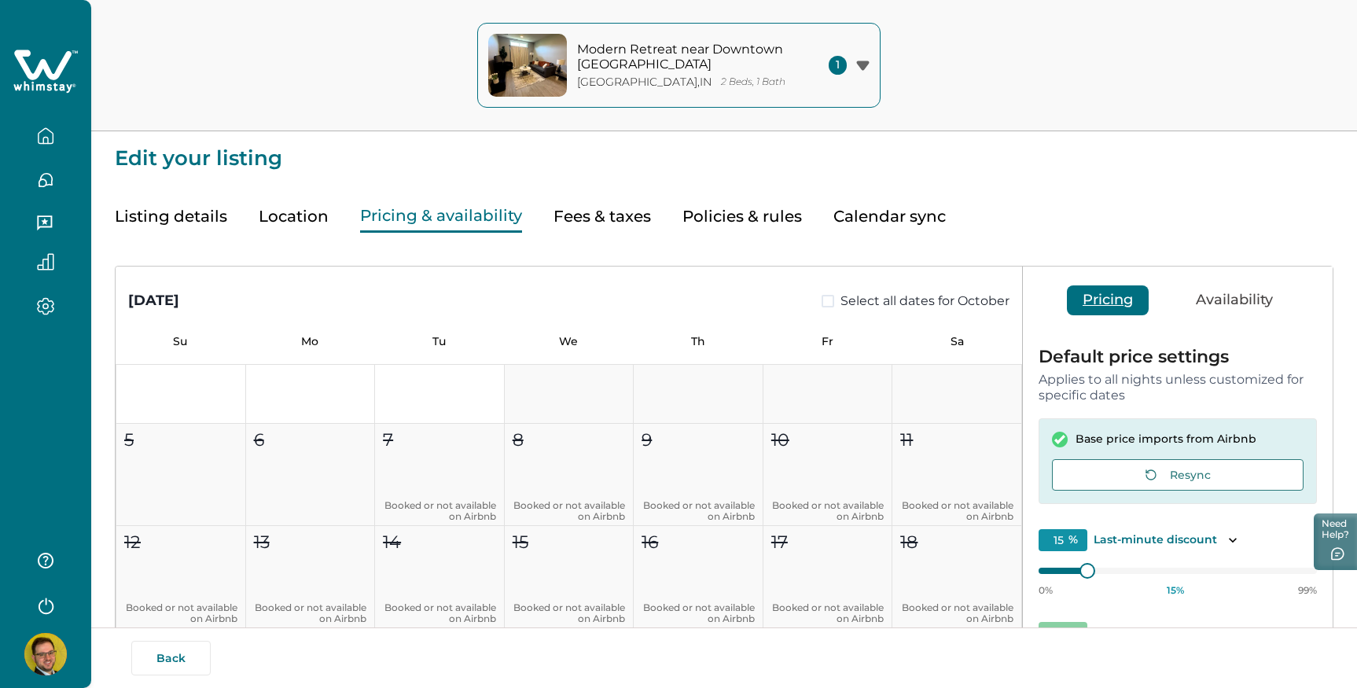
scroll to position [36, 0]
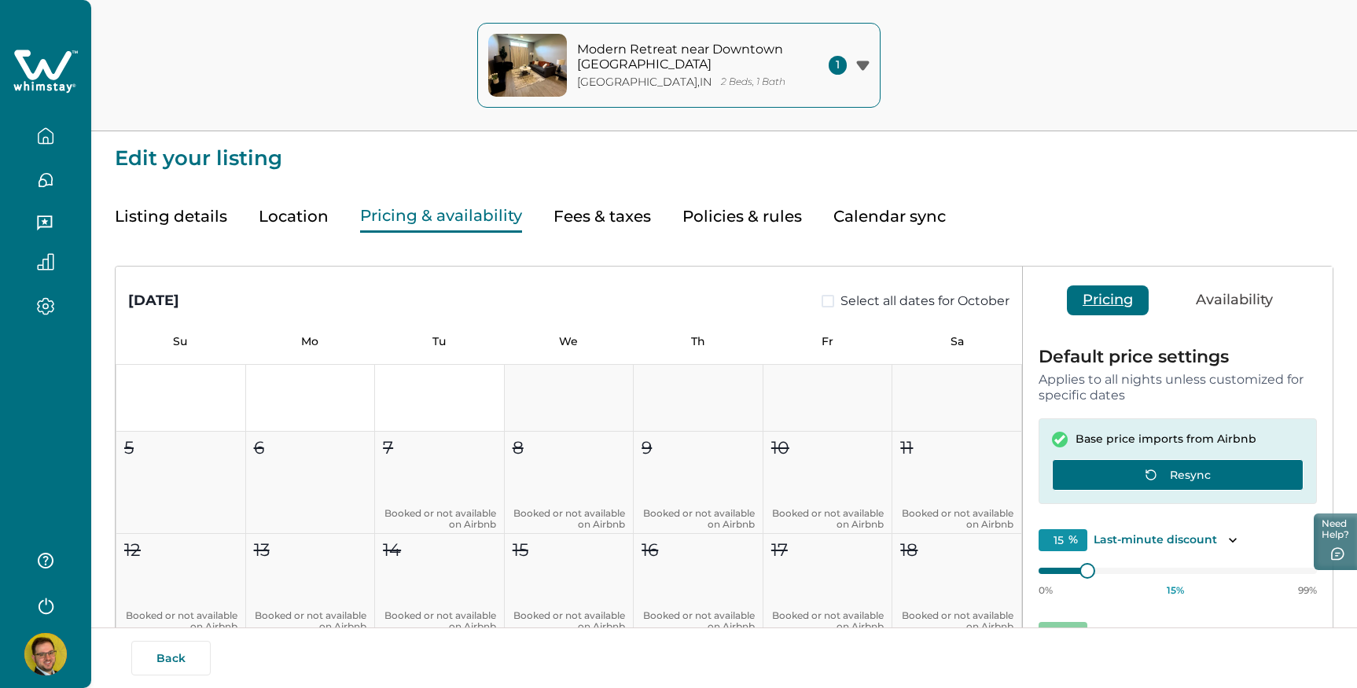
click at [1177, 464] on button "Resync" at bounding box center [1178, 474] width 252 height 31
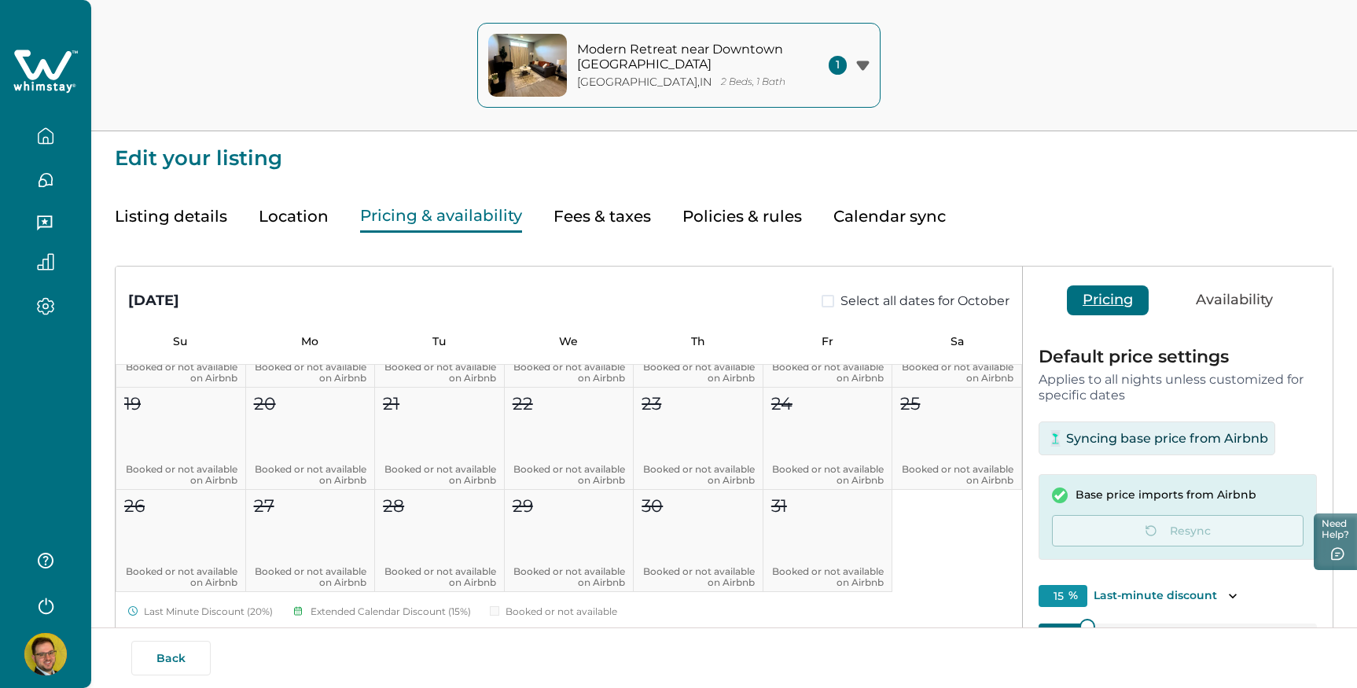
scroll to position [0, 0]
click at [1241, 306] on button "Availability" at bounding box center [1234, 300] width 108 height 30
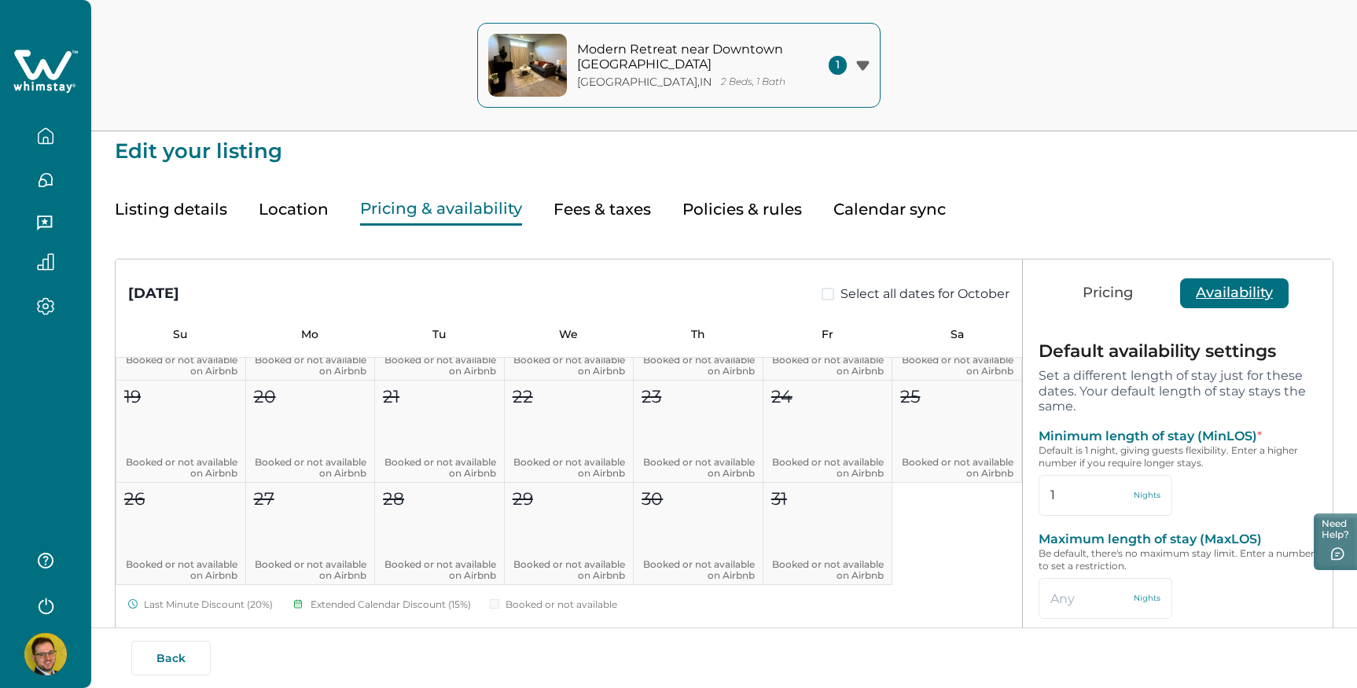
scroll to position [46, 0]
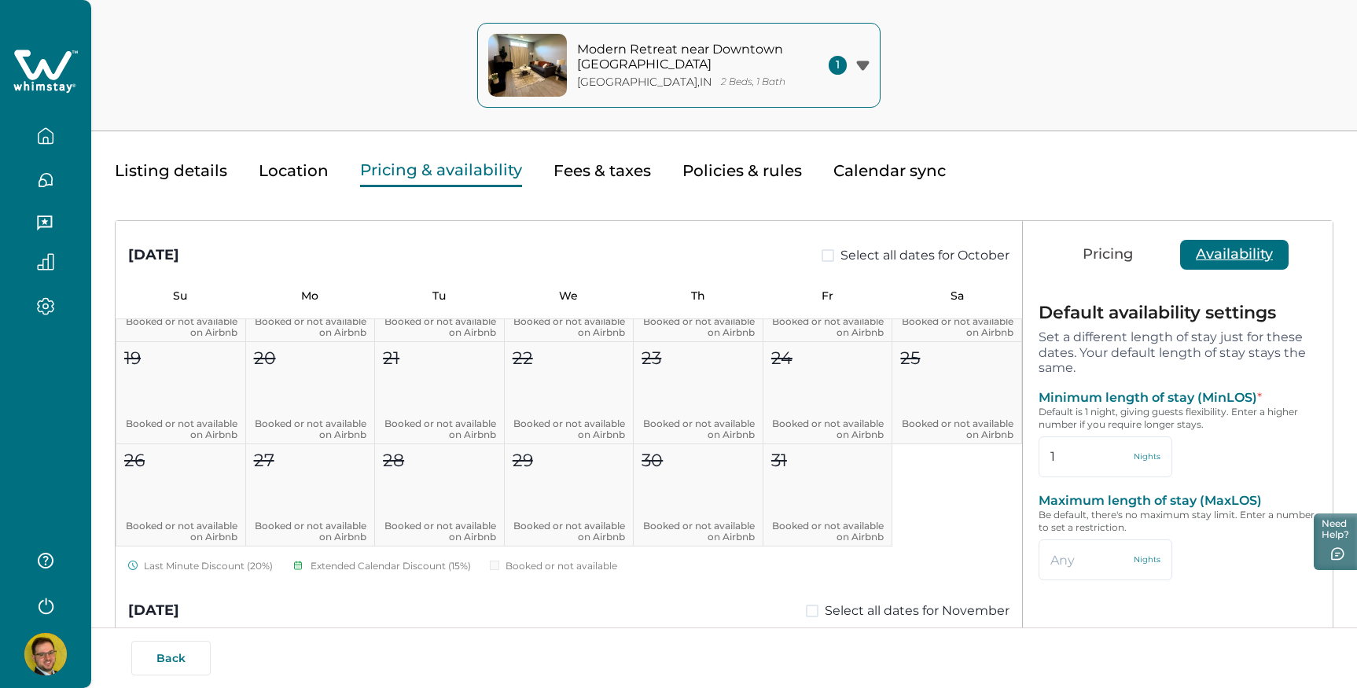
click at [697, 415] on div "1 2 3 4 5 6 7 Booked or not available on Airbnb 8 Booked or not available on Ai…" at bounding box center [569, 291] width 906 height 512
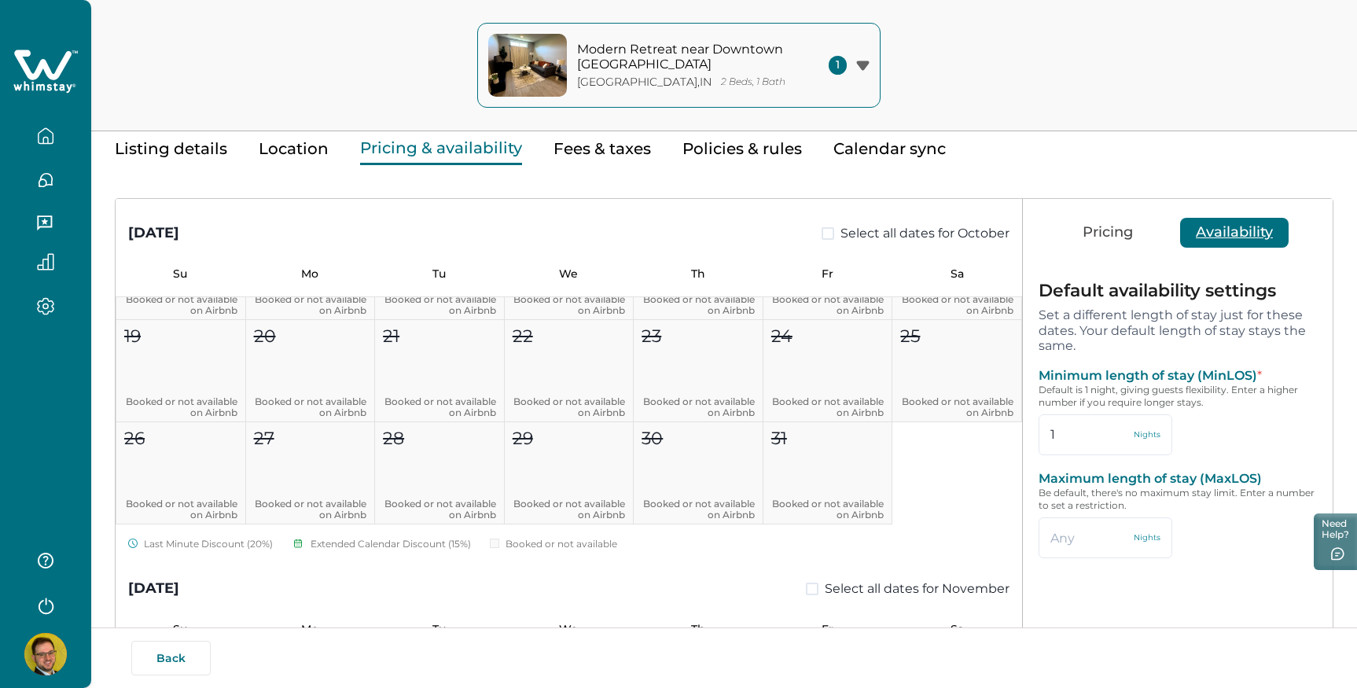
scroll to position [0, 0]
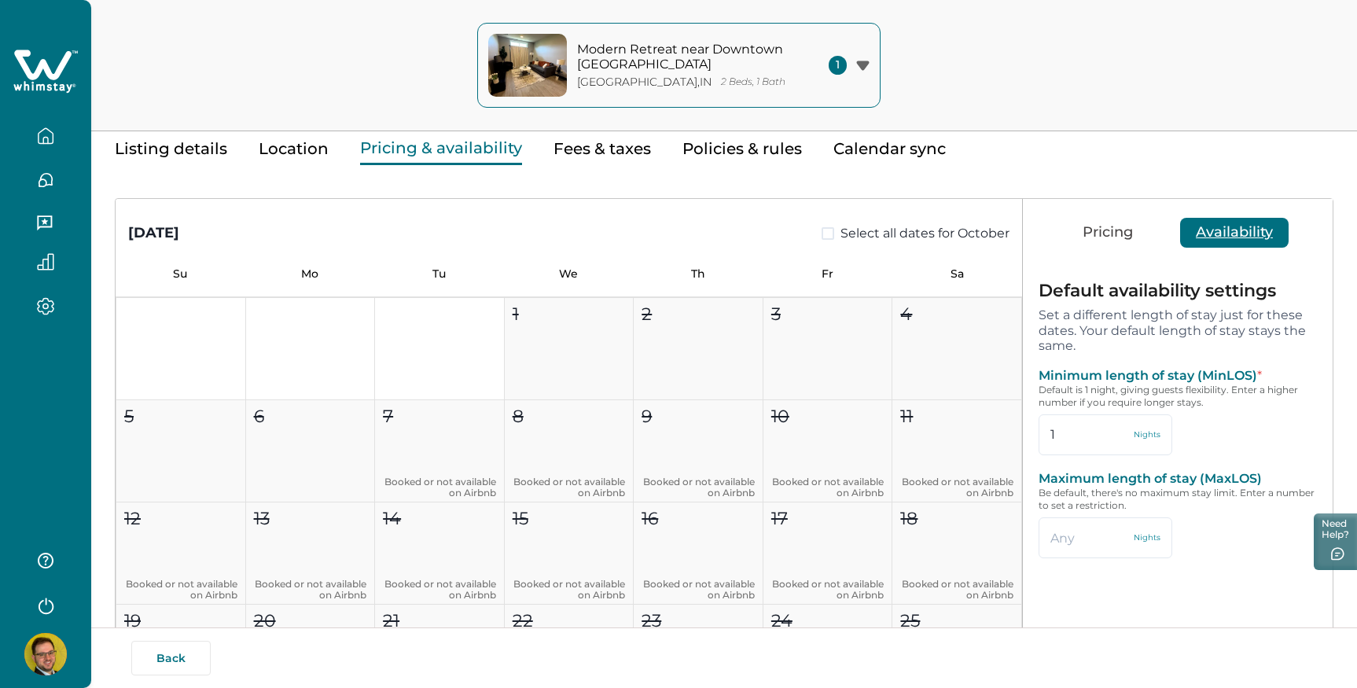
click at [580, 153] on button "Fees & taxes" at bounding box center [601, 149] width 97 height 32
type input "25"
type input "9"
type input "125"
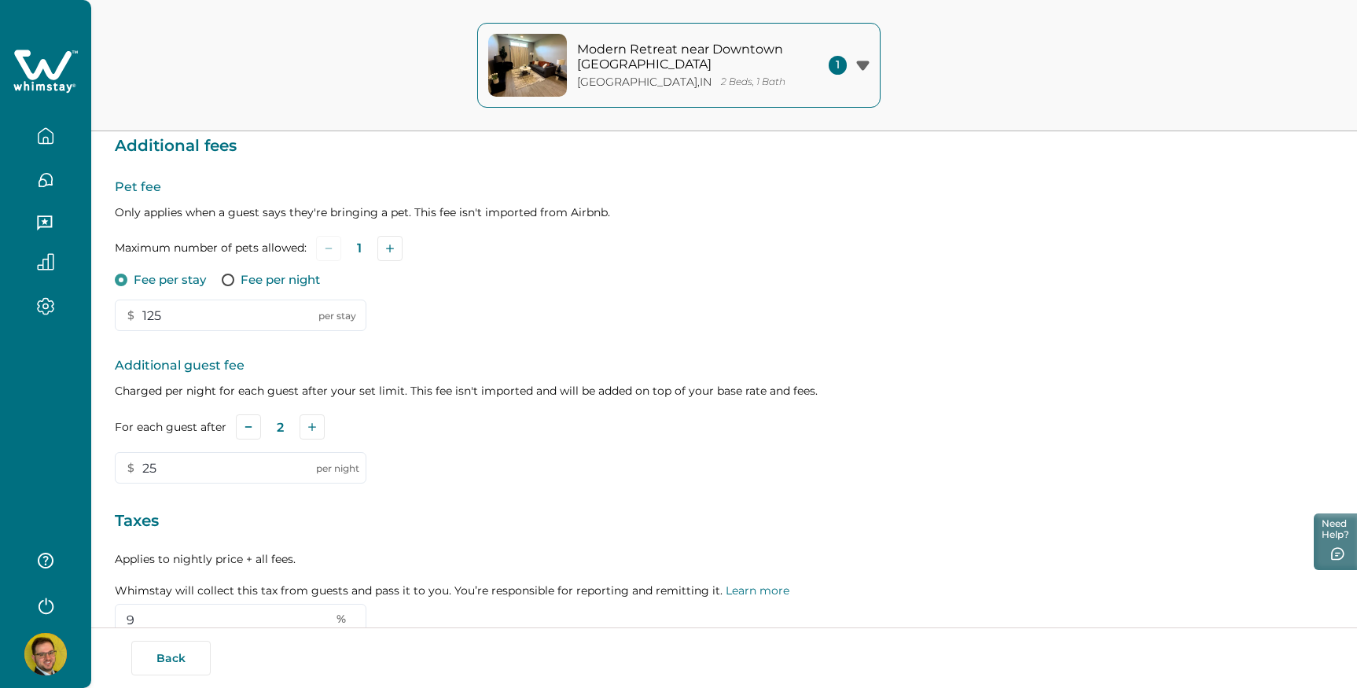
scroll to position [215, 0]
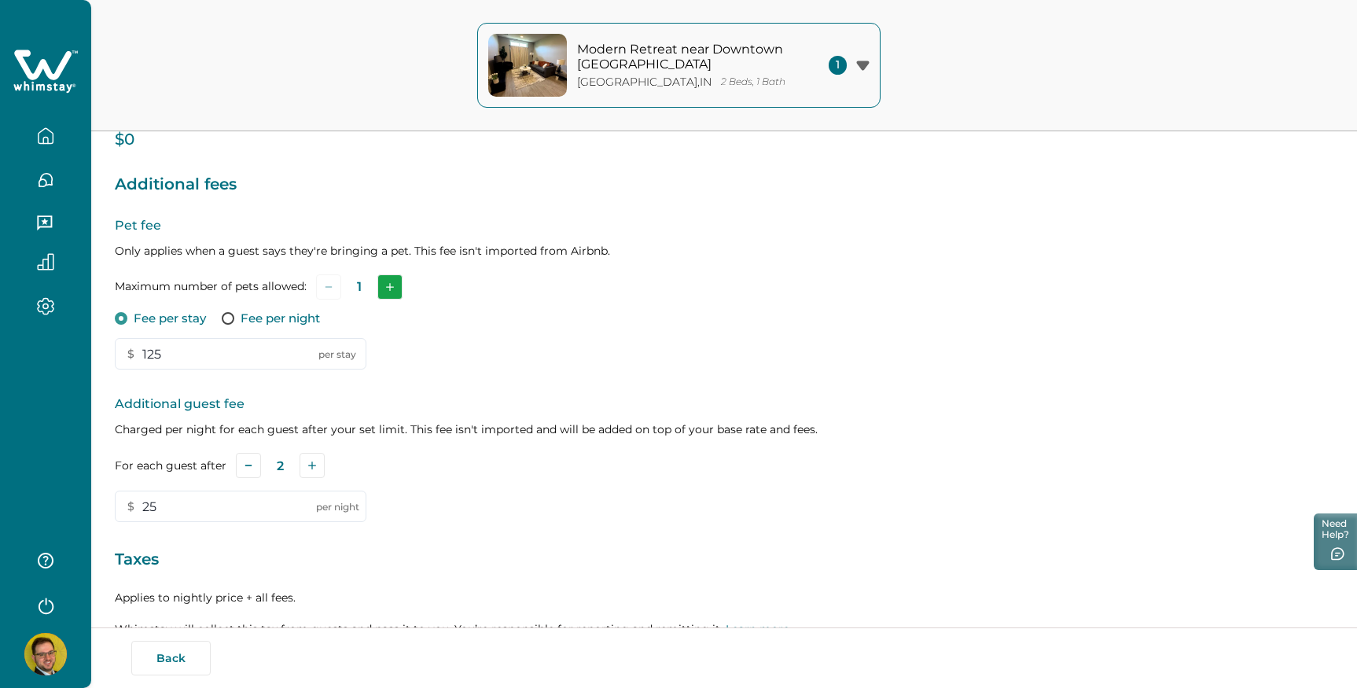
click at [384, 285] on button "Add" at bounding box center [389, 286] width 25 height 25
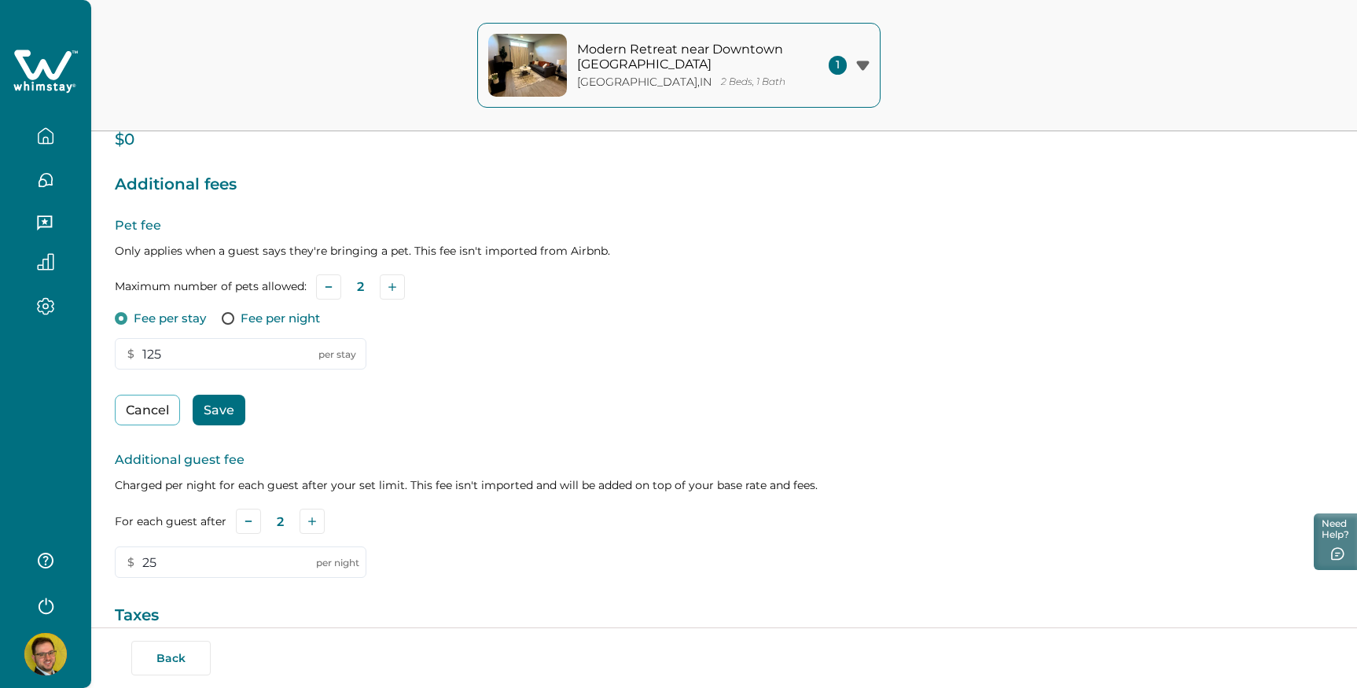
click at [229, 408] on button "Save" at bounding box center [219, 410] width 53 height 31
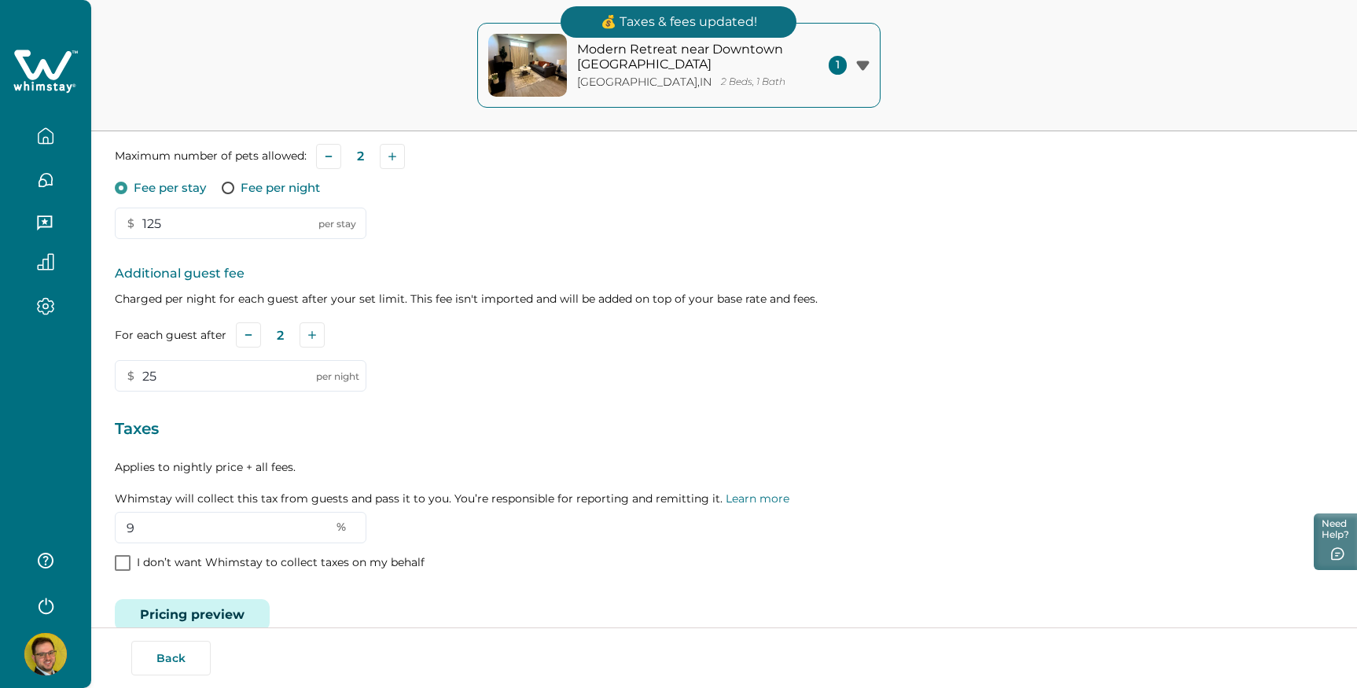
scroll to position [376, 0]
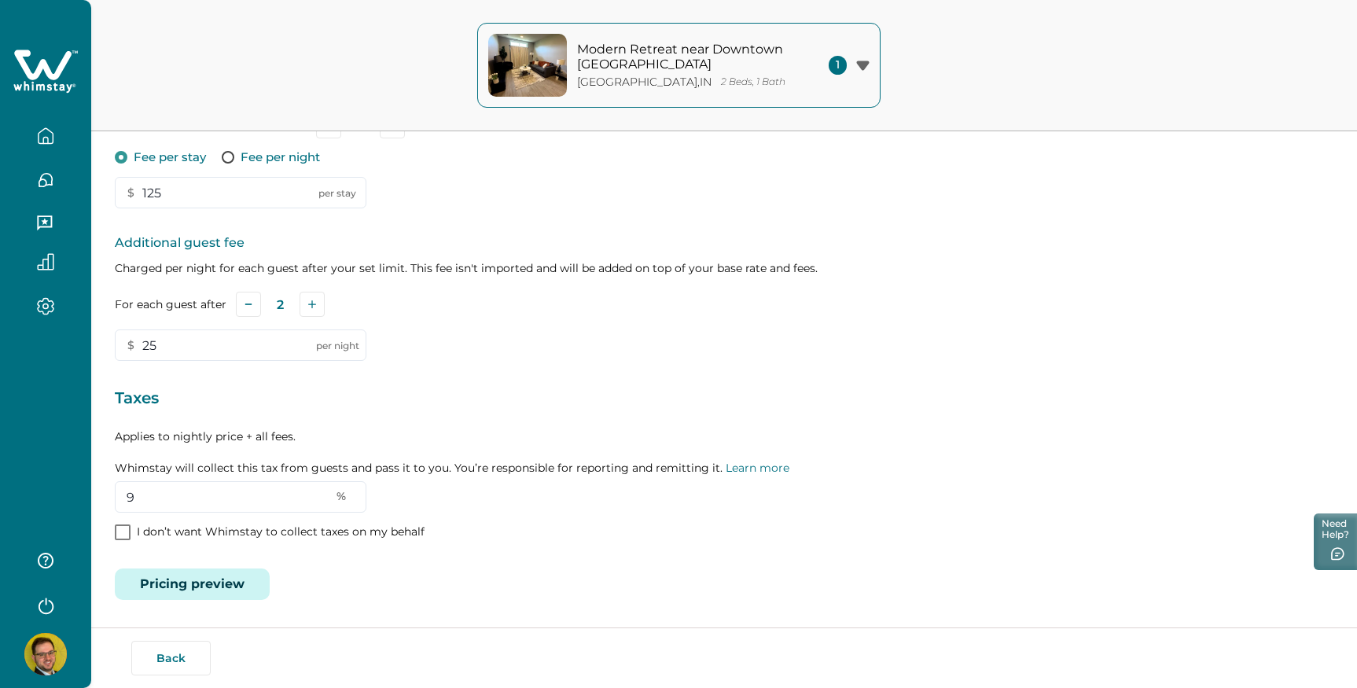
click at [171, 582] on button "Pricing preview" at bounding box center [192, 583] width 155 height 31
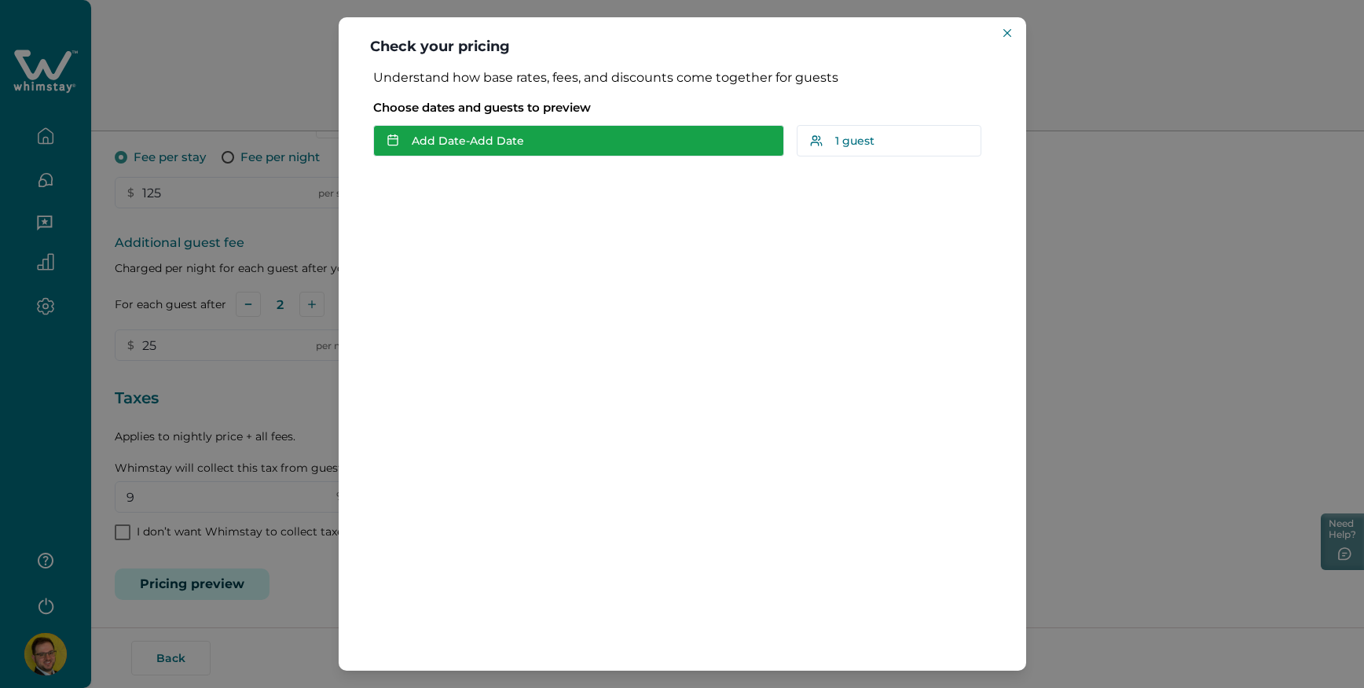
click at [475, 139] on button "Add Date - Add Date" at bounding box center [578, 140] width 411 height 31
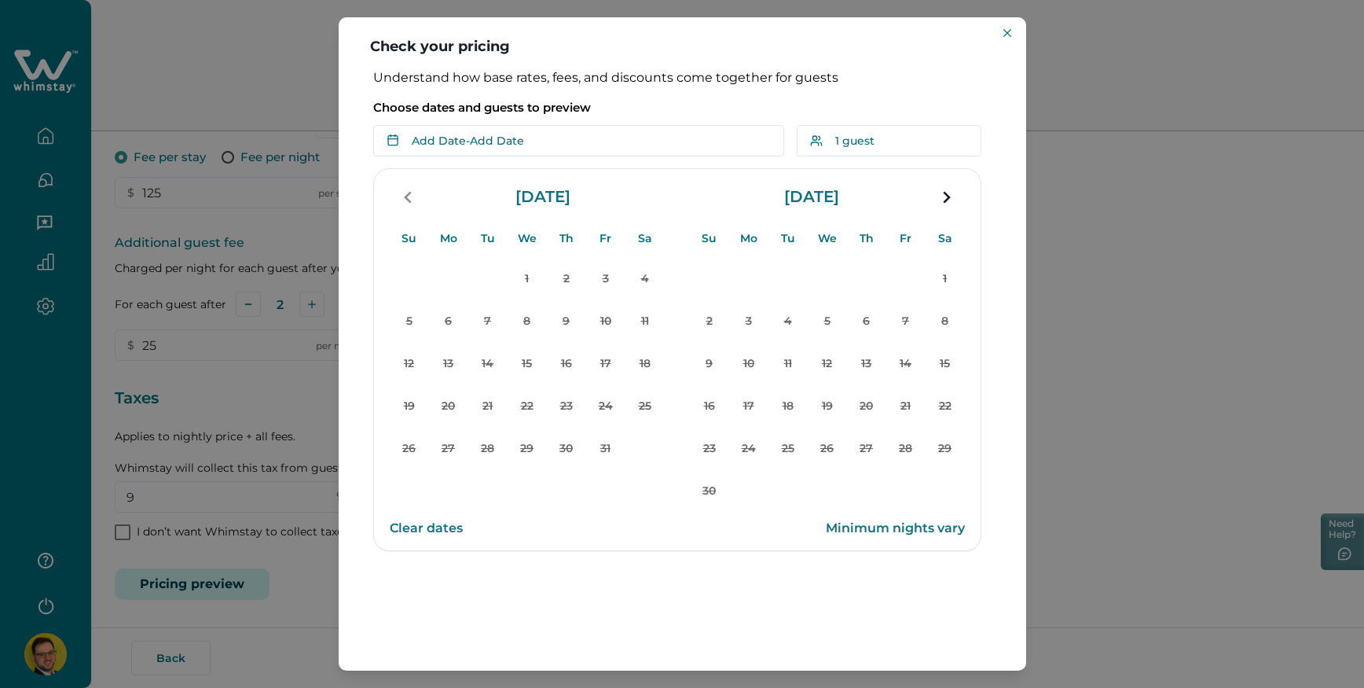
click at [821, 343] on div "1 2 3 4 5 6 7 8 9 10 11 12 13 14 15 16 17 18 19 20 21 22 23 24 25 26 27 28 29 30" at bounding box center [827, 385] width 275 height 255
click at [813, 394] on div "1 2 3 4 5 6 7 8 9 10 11 12 13 14 15 16 17 18 19 20 21 22 23 24 25 26 27 28 29 30" at bounding box center [827, 385] width 275 height 255
click at [958, 204] on icon "navigation button" at bounding box center [946, 197] width 25 height 28
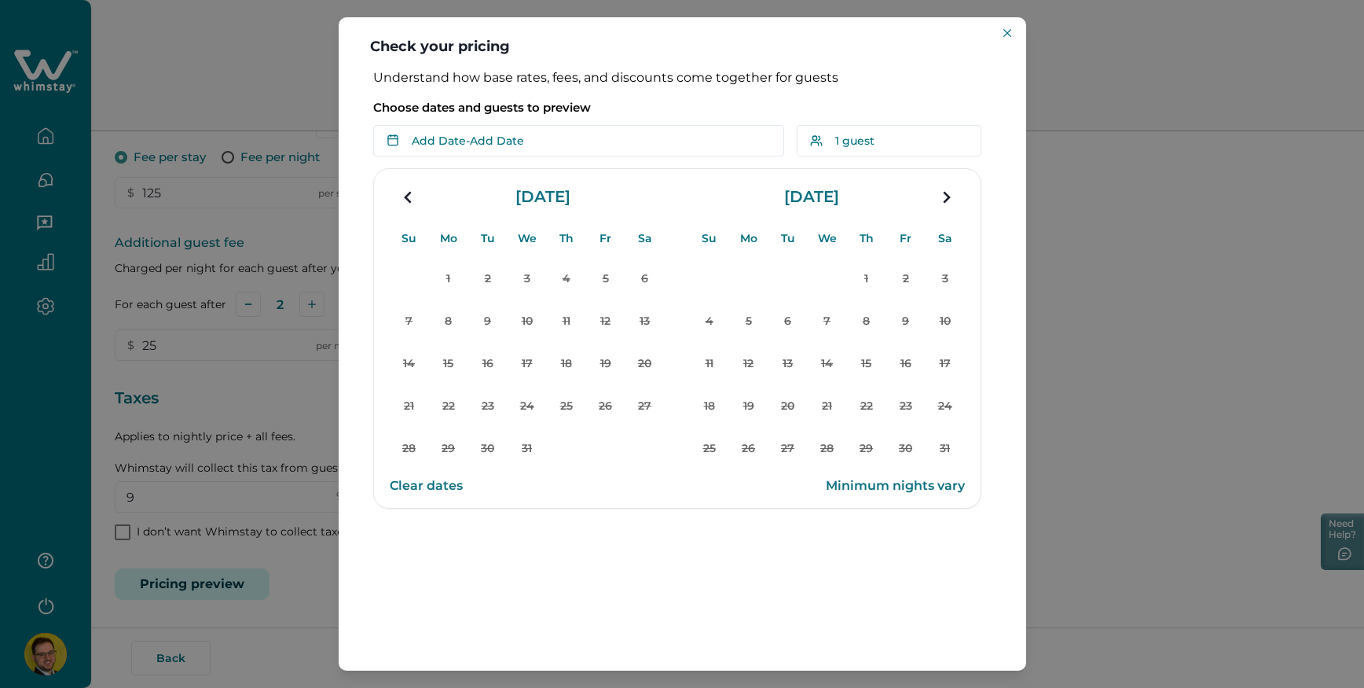
click at [583, 299] on div "1 2 3 4 5 6 7 8 9 10 11 12 13 14 15 16 17 18 19 20 21 22 23 24 25 26 27 28 29 3…" at bounding box center [527, 364] width 275 height 212
click at [467, 329] on div "1 2 3 4 5 6 7 8 9 10 11 12 13 14 15 16 17 18 19 20 21 22 23 24 25 26 27 28 29 3…" at bounding box center [527, 364] width 275 height 212
click at [1009, 31] on icon "Close" at bounding box center [1008, 33] width 8 height 8
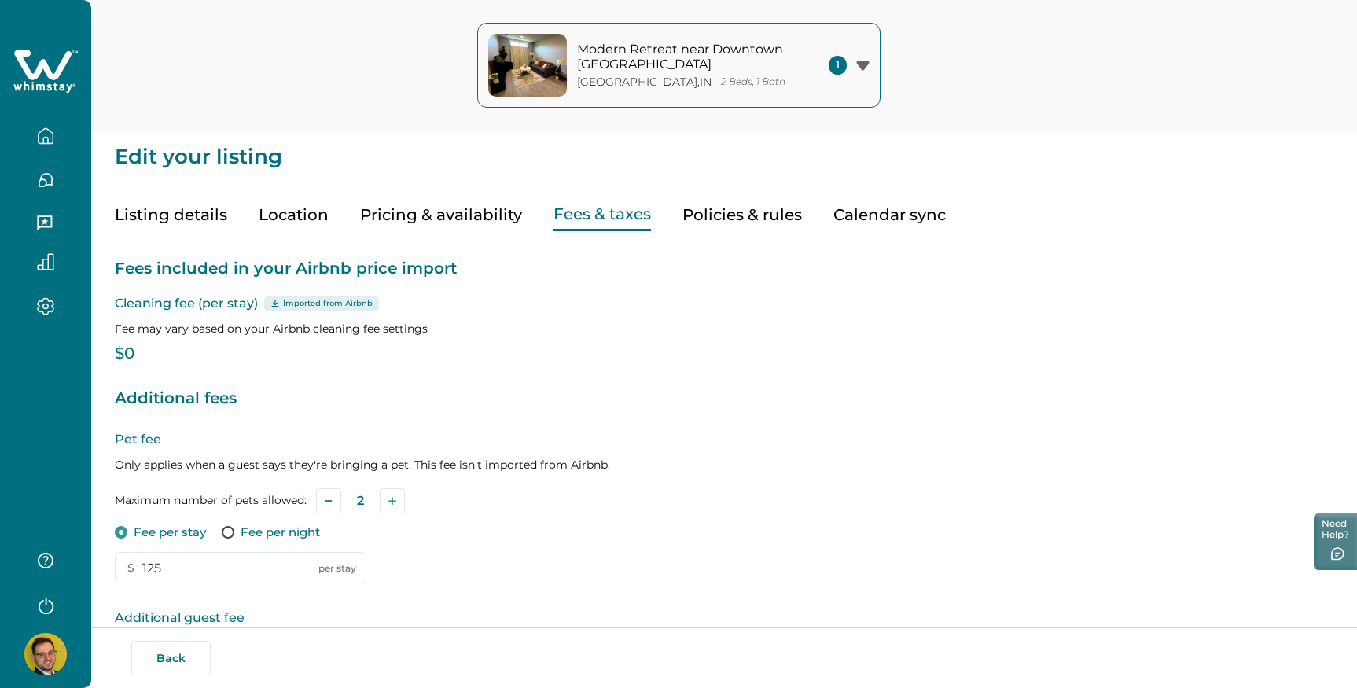
scroll to position [0, 0]
click at [429, 220] on button "Pricing & availability" at bounding box center [441, 216] width 162 height 32
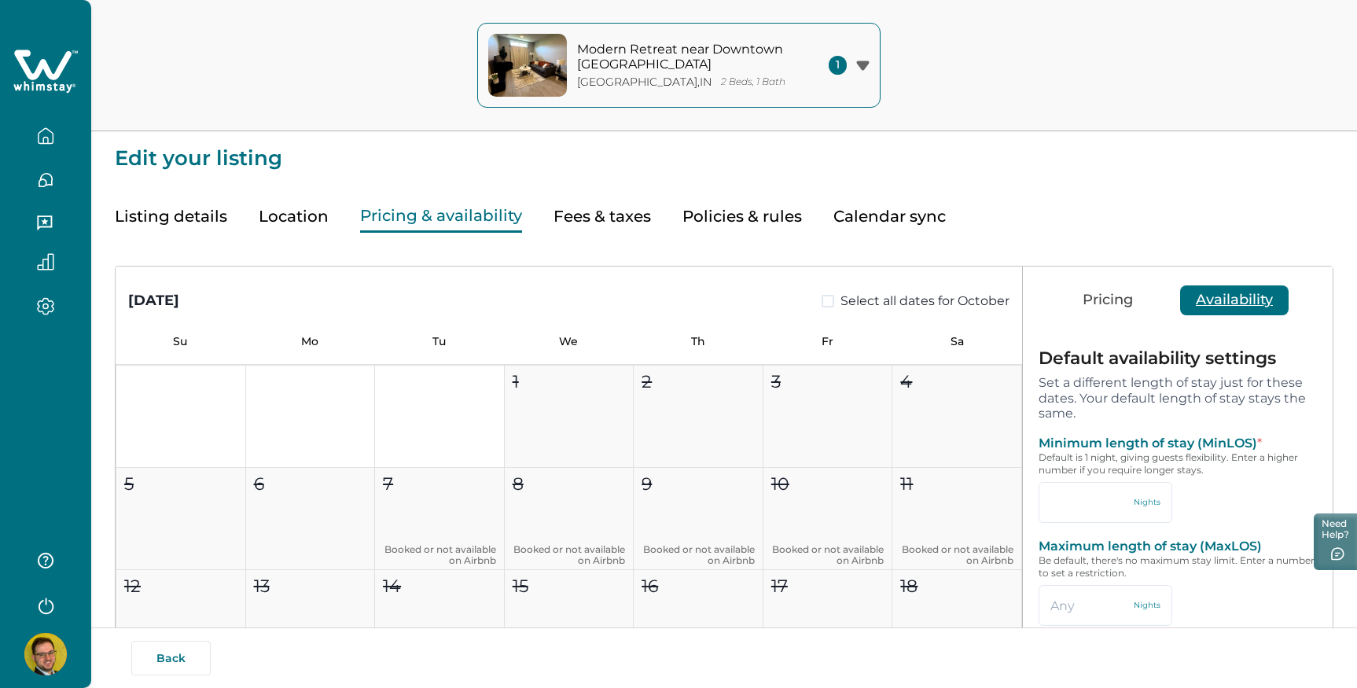
click at [1089, 299] on button "Pricing" at bounding box center [1108, 300] width 82 height 30
click at [1111, 301] on button "Pricing" at bounding box center [1108, 300] width 82 height 30
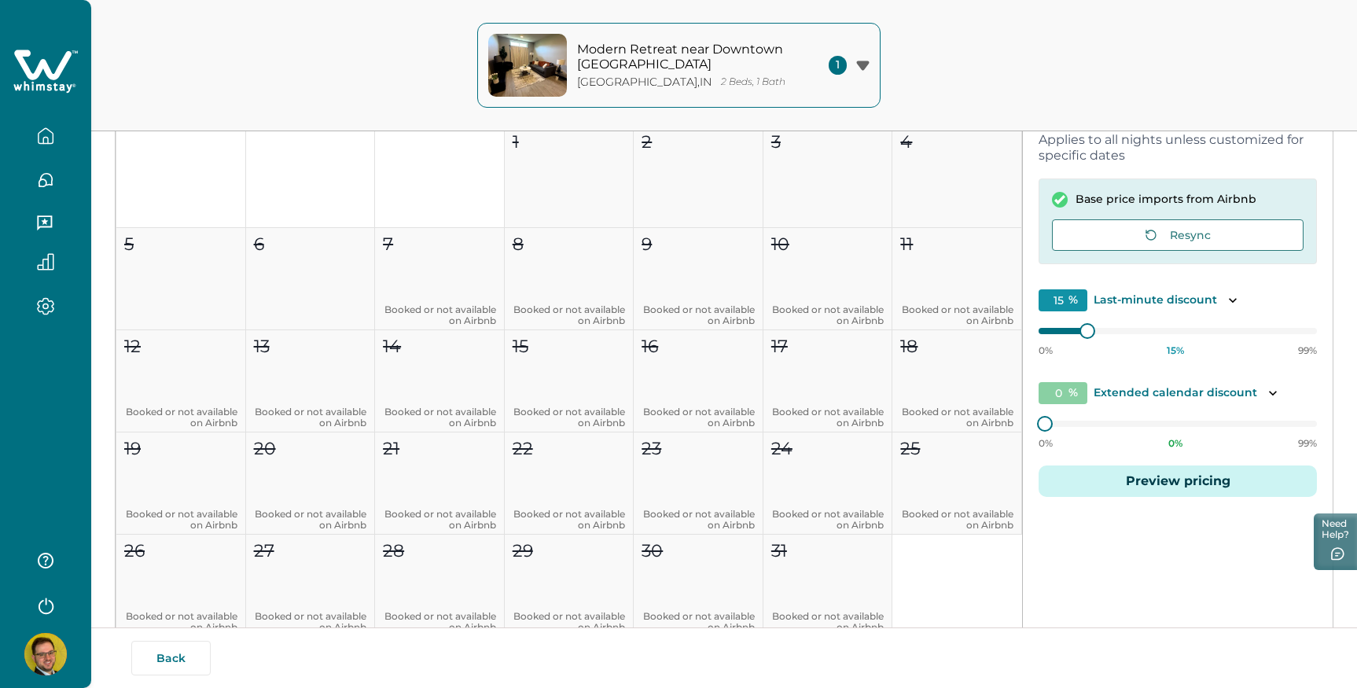
scroll to position [252, 0]
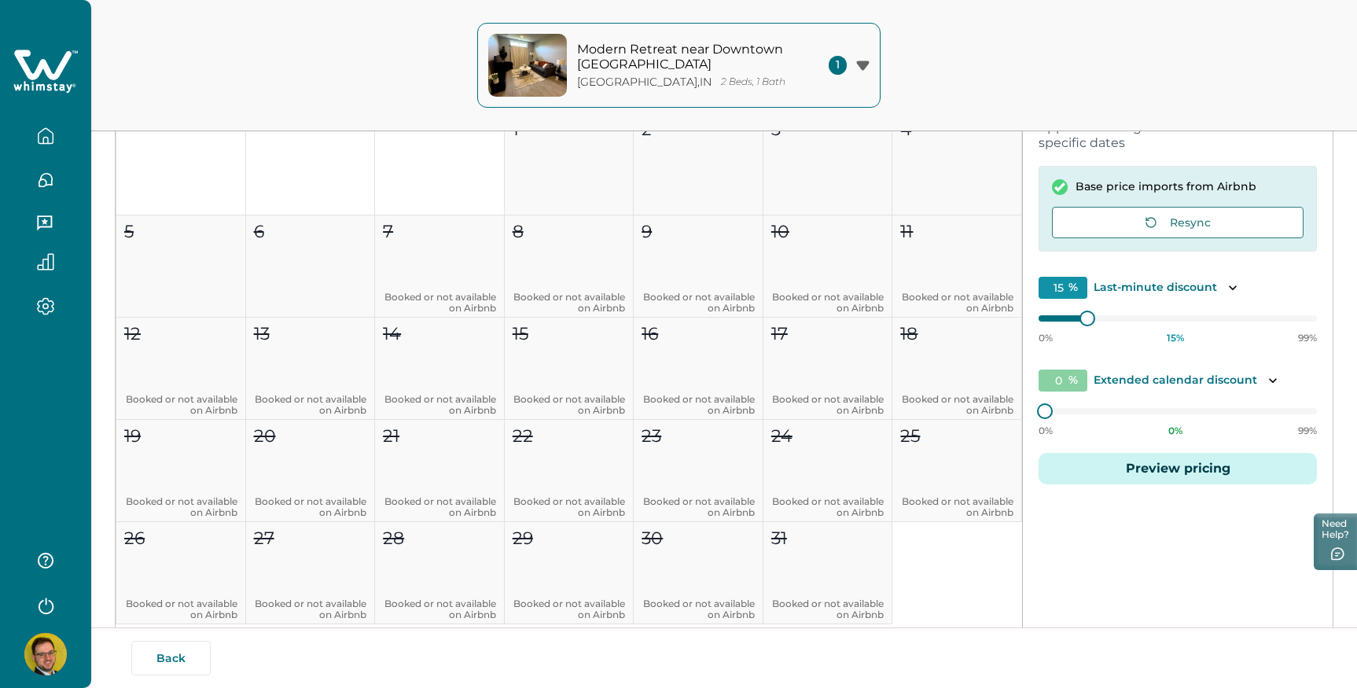
click at [1250, 384] on p "Extended calendar discount" at bounding box center [1174, 381] width 163 height 16
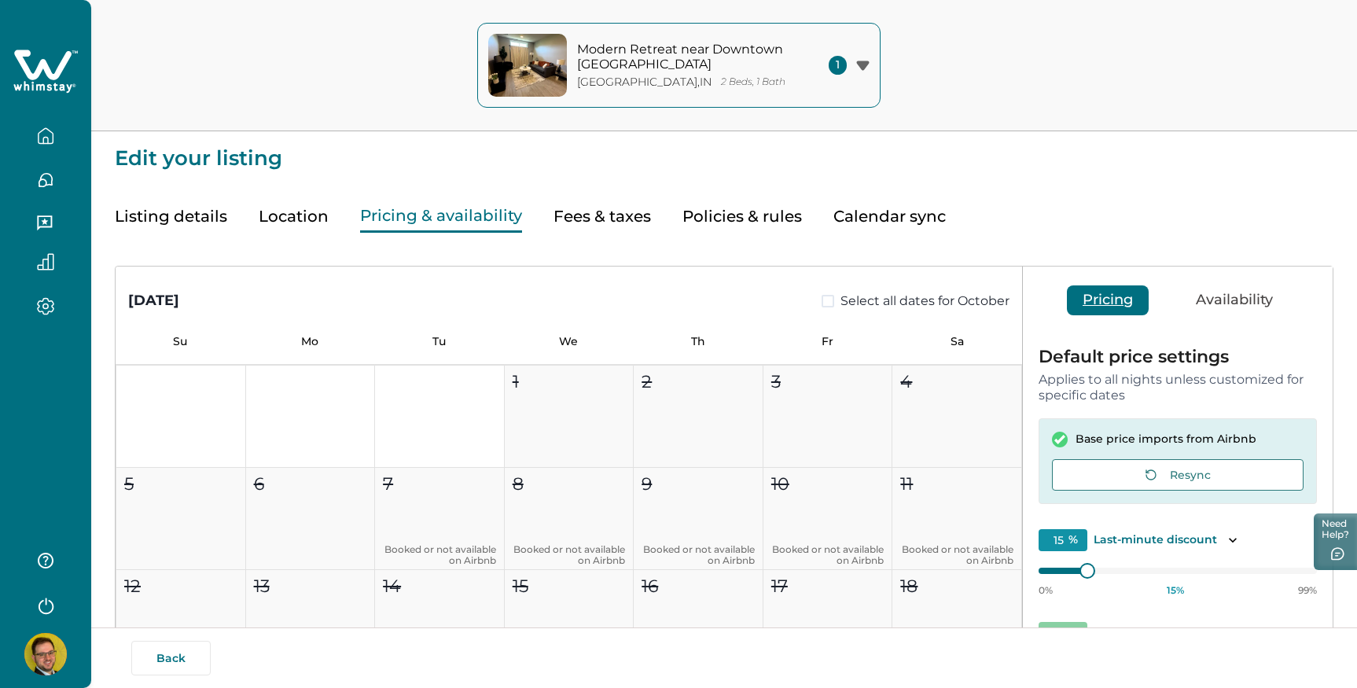
click at [244, 216] on div "Listing details Location Pricing & availability Fees & taxes Policies & rules C…" at bounding box center [724, 201] width 1218 height 64
click at [204, 218] on button "Listing details" at bounding box center [171, 216] width 112 height 32
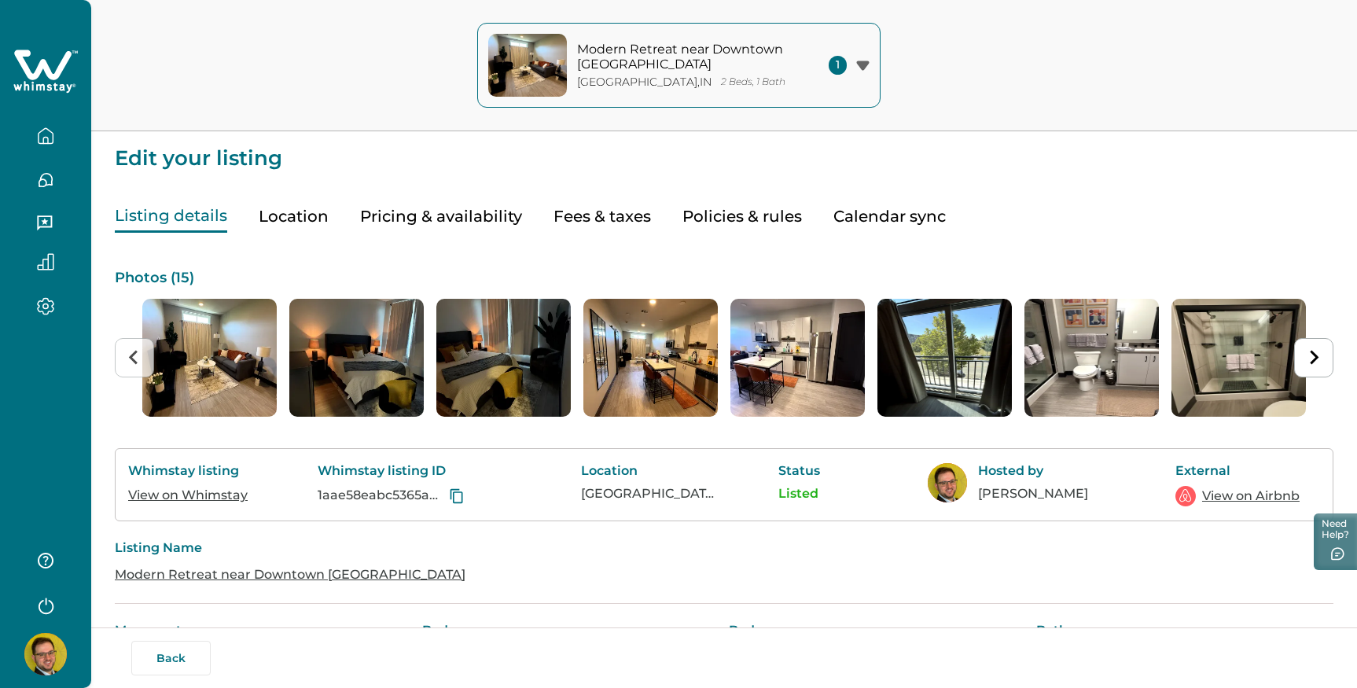
click at [843, 70] on span "1" at bounding box center [837, 65] width 18 height 19
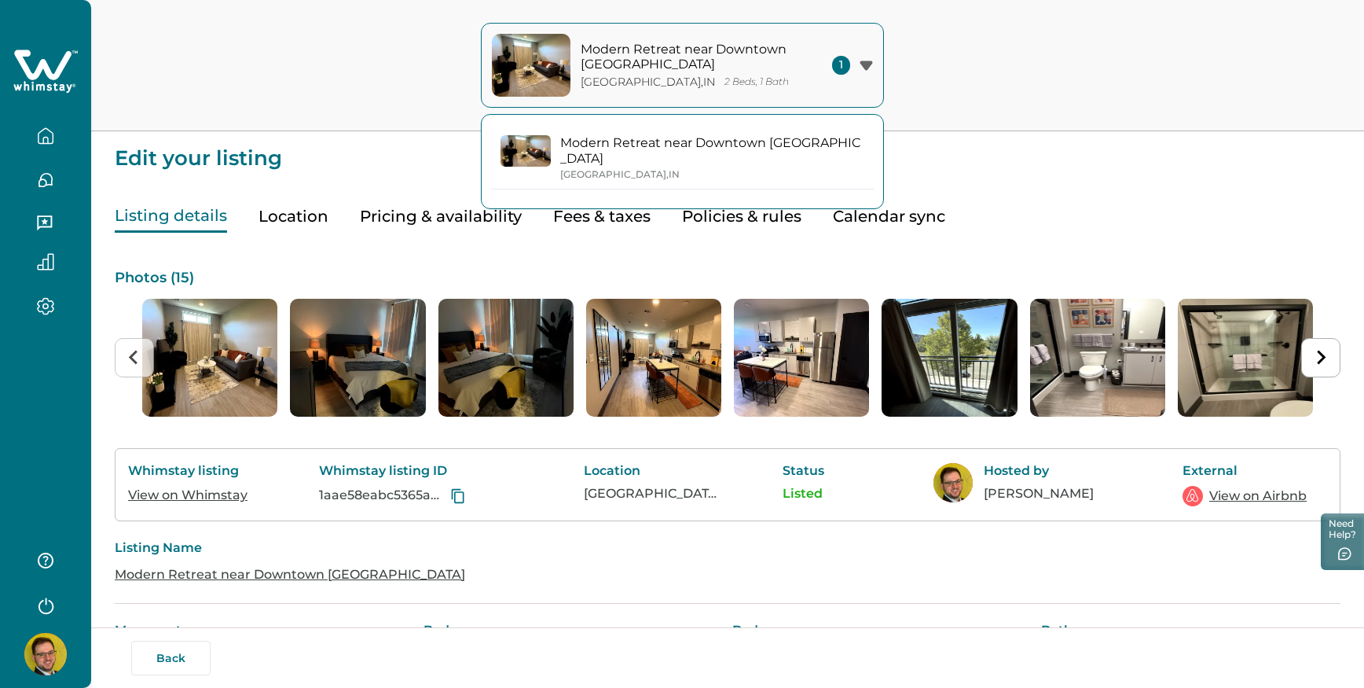
click at [653, 134] on button "Modern Retreat near Downtown Louisville Clarksville , IN" at bounding box center [682, 157] width 383 height 61
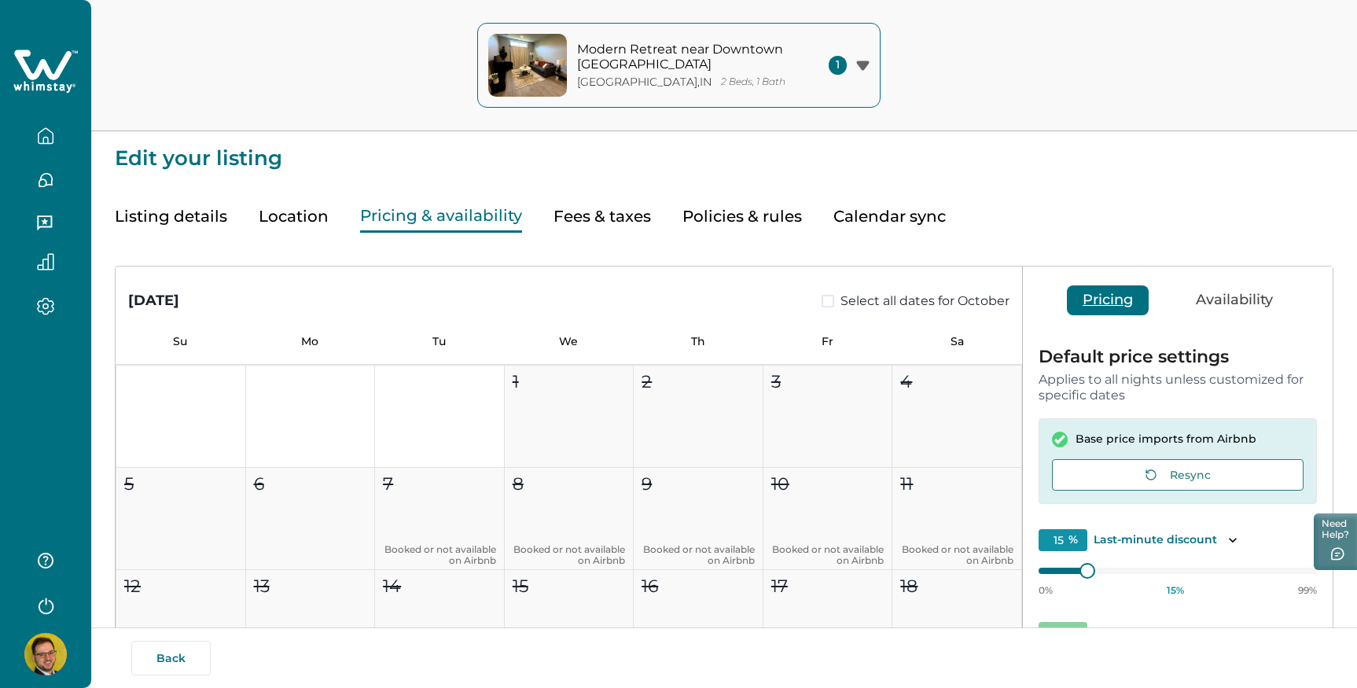
click at [462, 216] on button "Pricing & availability" at bounding box center [441, 216] width 162 height 32
click at [1207, 465] on button "Resync" at bounding box center [1178, 474] width 252 height 31
click at [1195, 475] on div "Base price imports from Airbnb Resync" at bounding box center [1177, 461] width 278 height 86
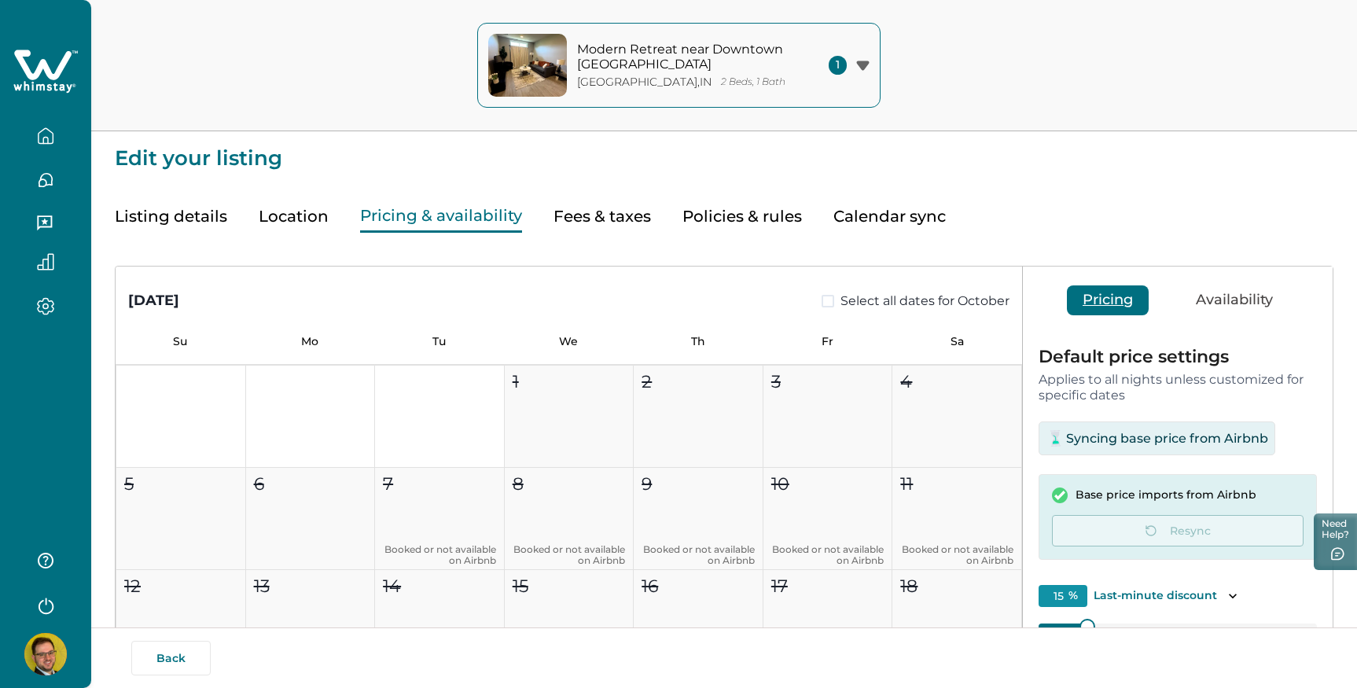
scroll to position [15, 0]
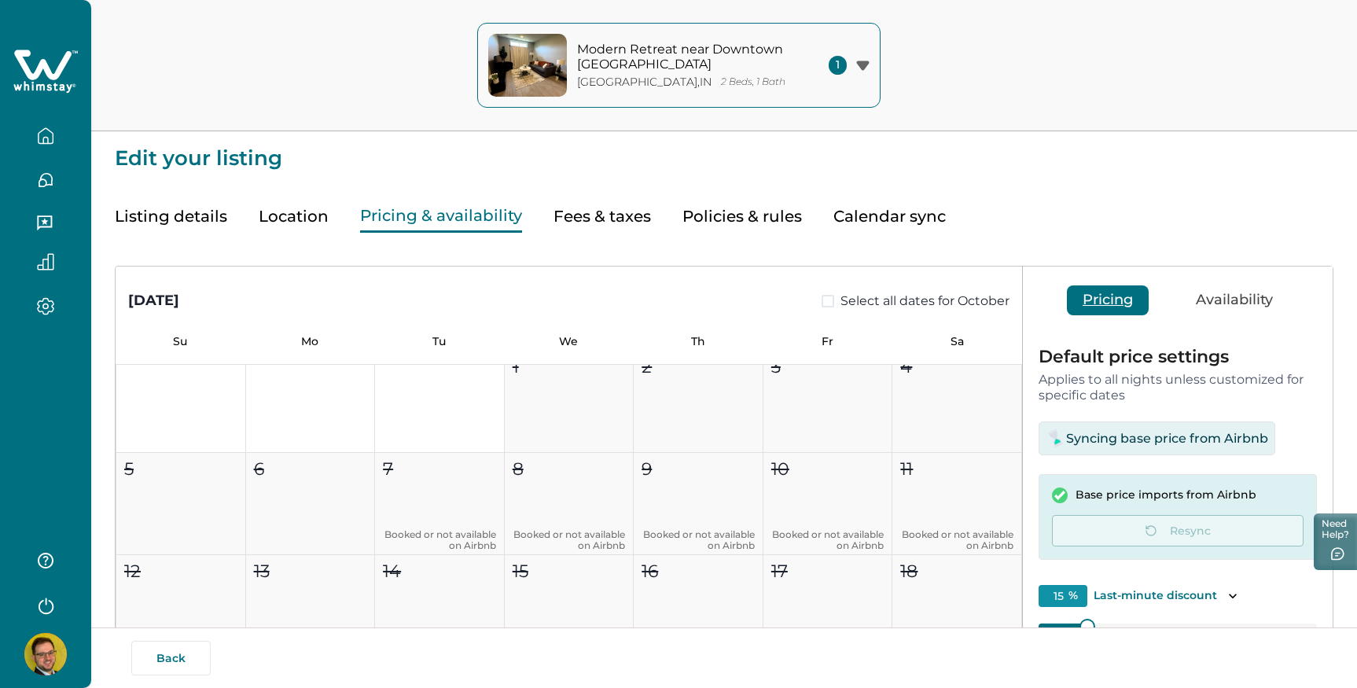
click at [512, 420] on div "1 2 3 4 5 6 7 Booked or not available on Airbnb 8 Booked or not available on Ai…" at bounding box center [569, 606] width 906 height 512
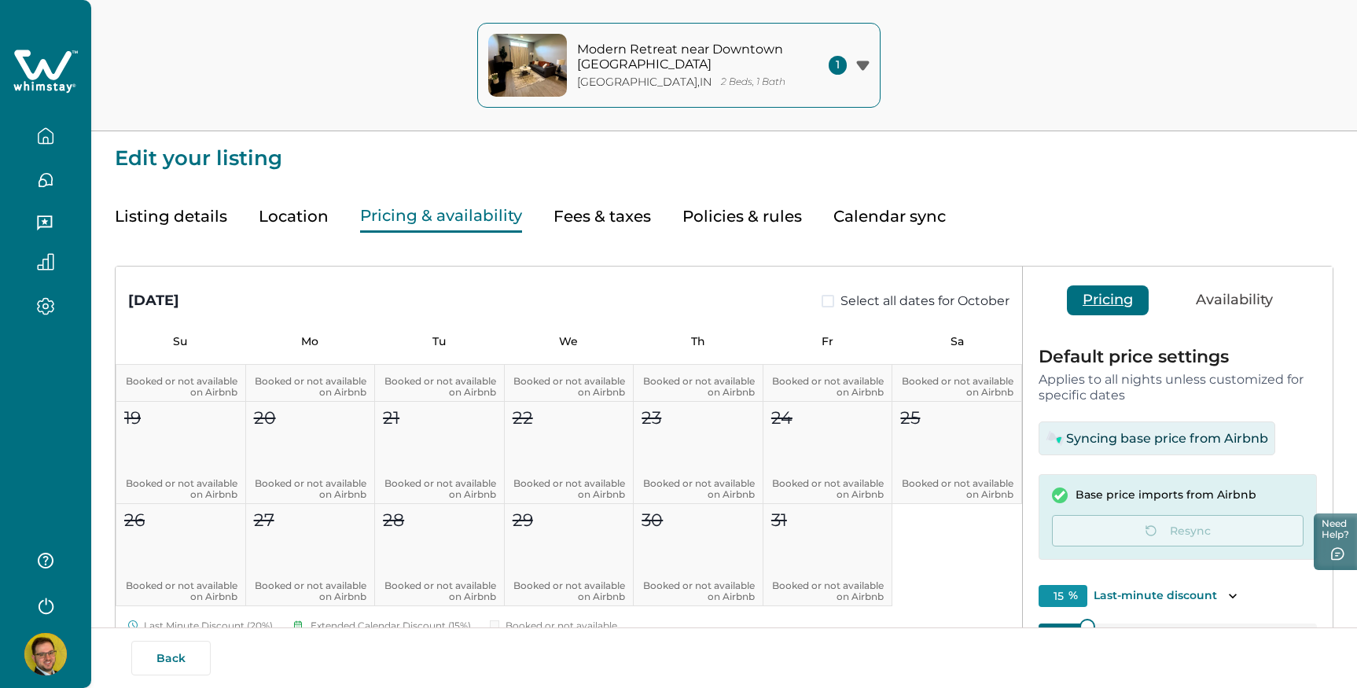
click at [821, 301] on span at bounding box center [827, 301] width 13 height 13
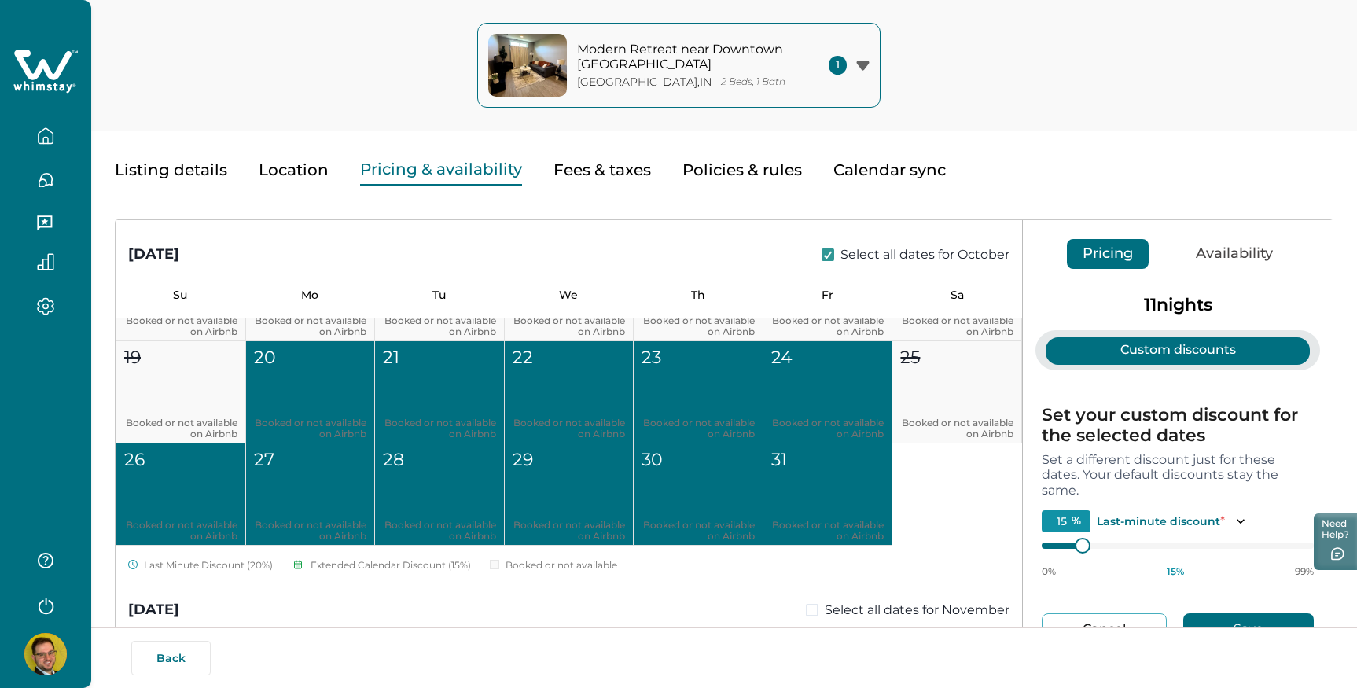
scroll to position [0, 0]
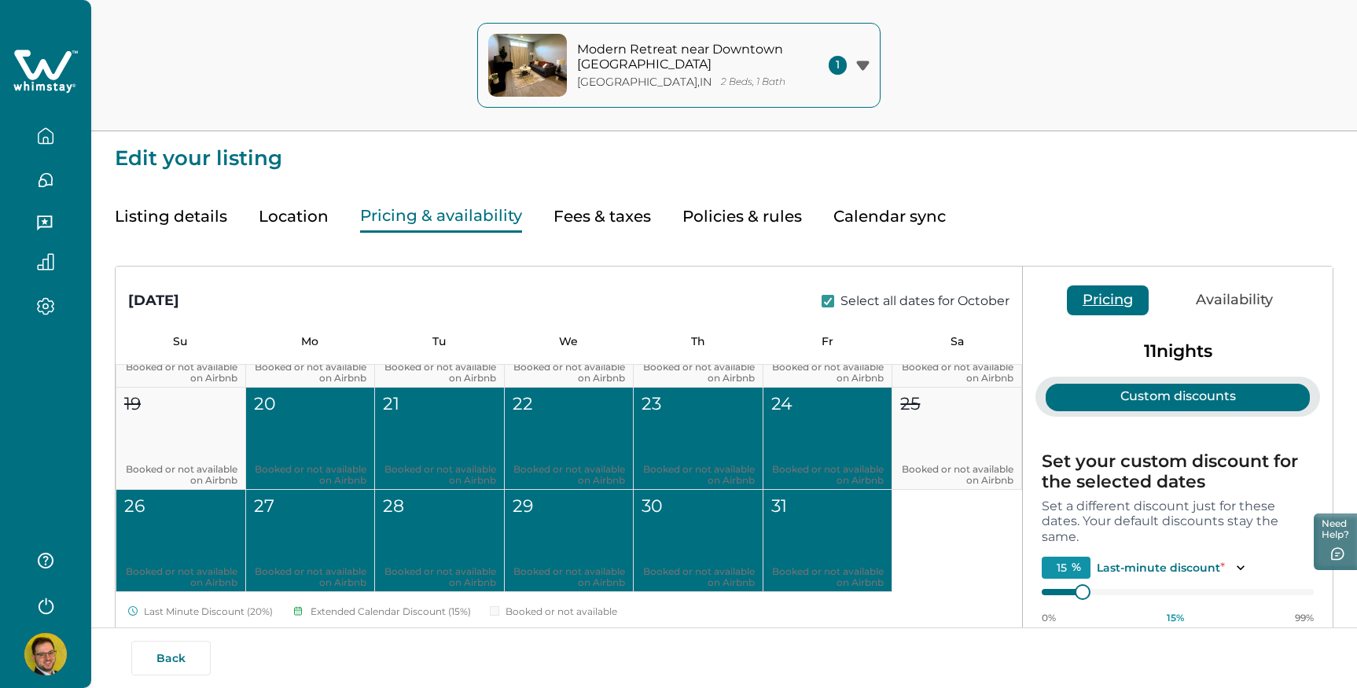
click at [1072, 211] on div "Listing details Location Pricing & availability Fees & taxes Policies & rules C…" at bounding box center [724, 201] width 1218 height 64
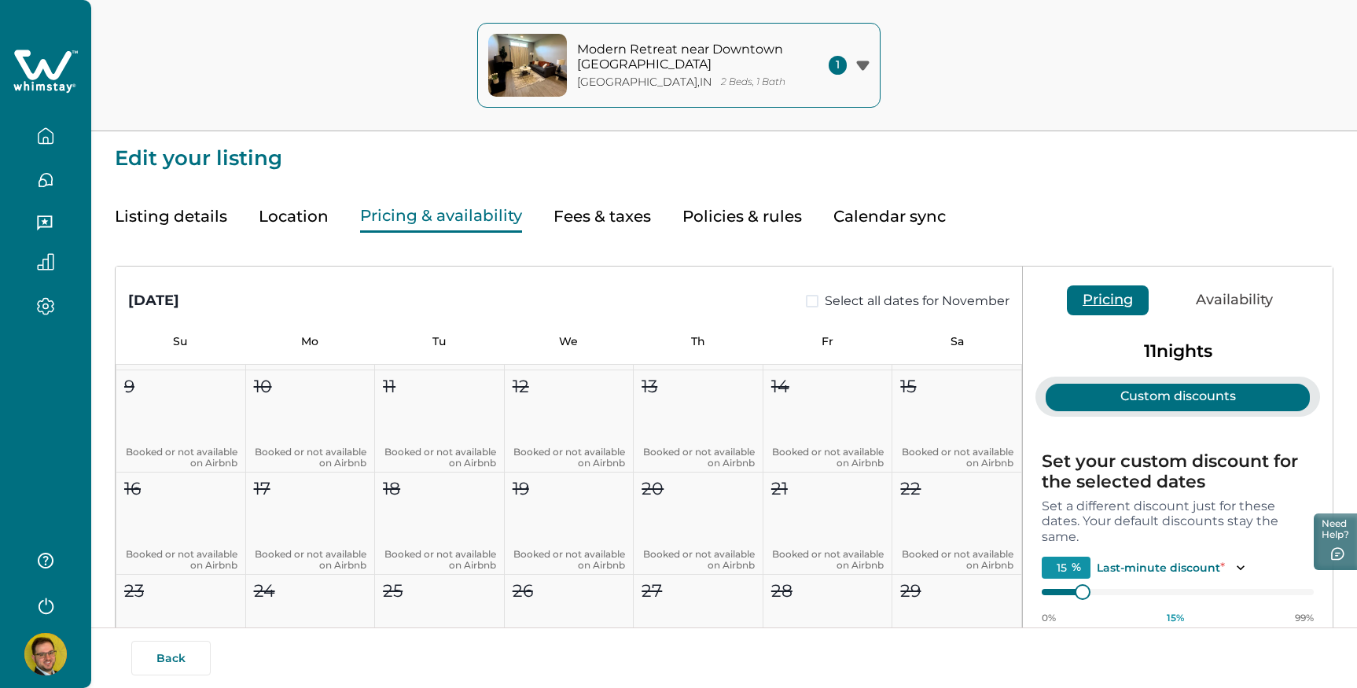
scroll to position [733, 0]
click at [807, 303] on span at bounding box center [812, 301] width 13 height 13
type input "0"
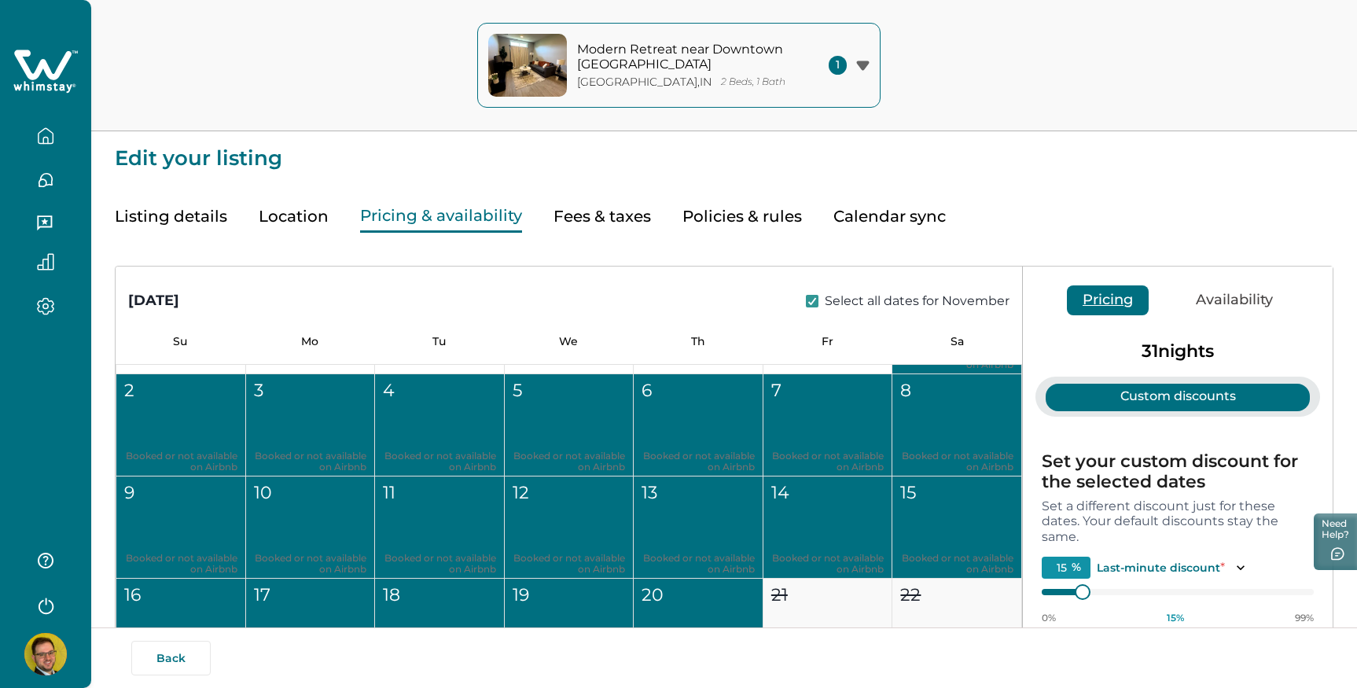
click at [1210, 284] on div "Pricing Availability" at bounding box center [1178, 299] width 310 height 66
click at [1210, 290] on button "Availability" at bounding box center [1234, 300] width 108 height 30
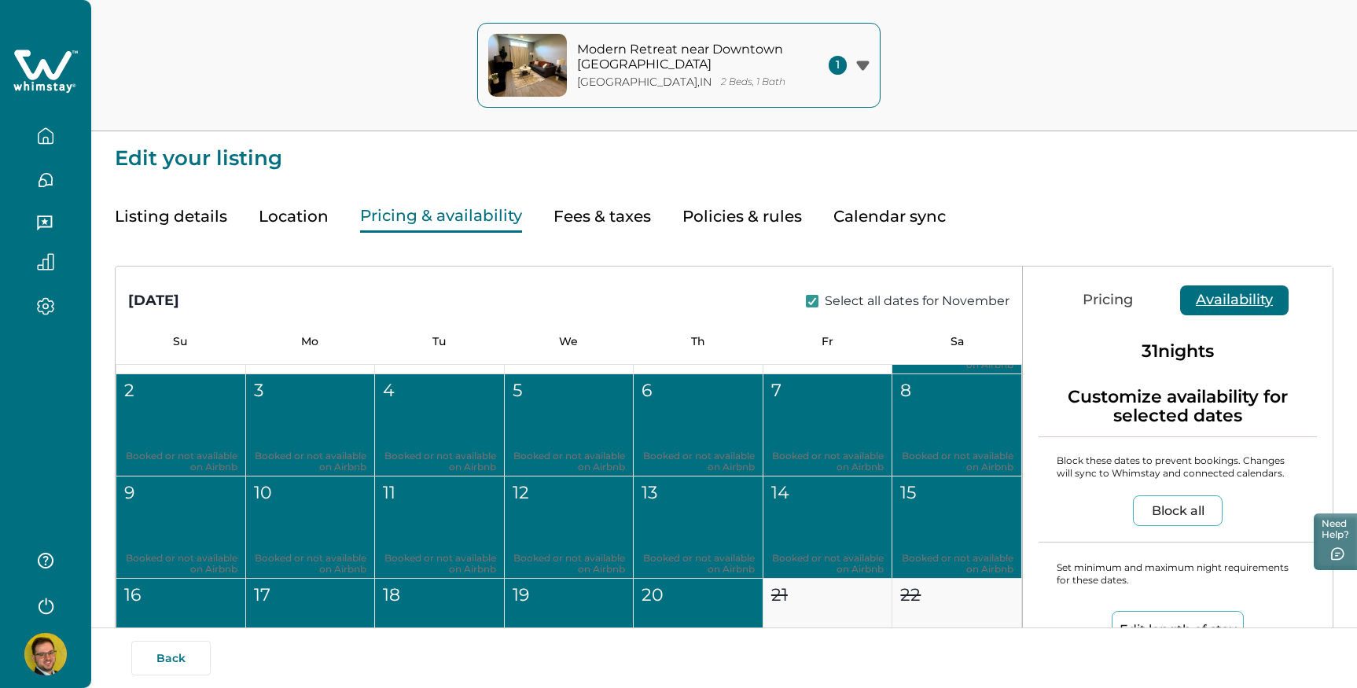
click at [1225, 298] on button "Availability" at bounding box center [1234, 300] width 108 height 30
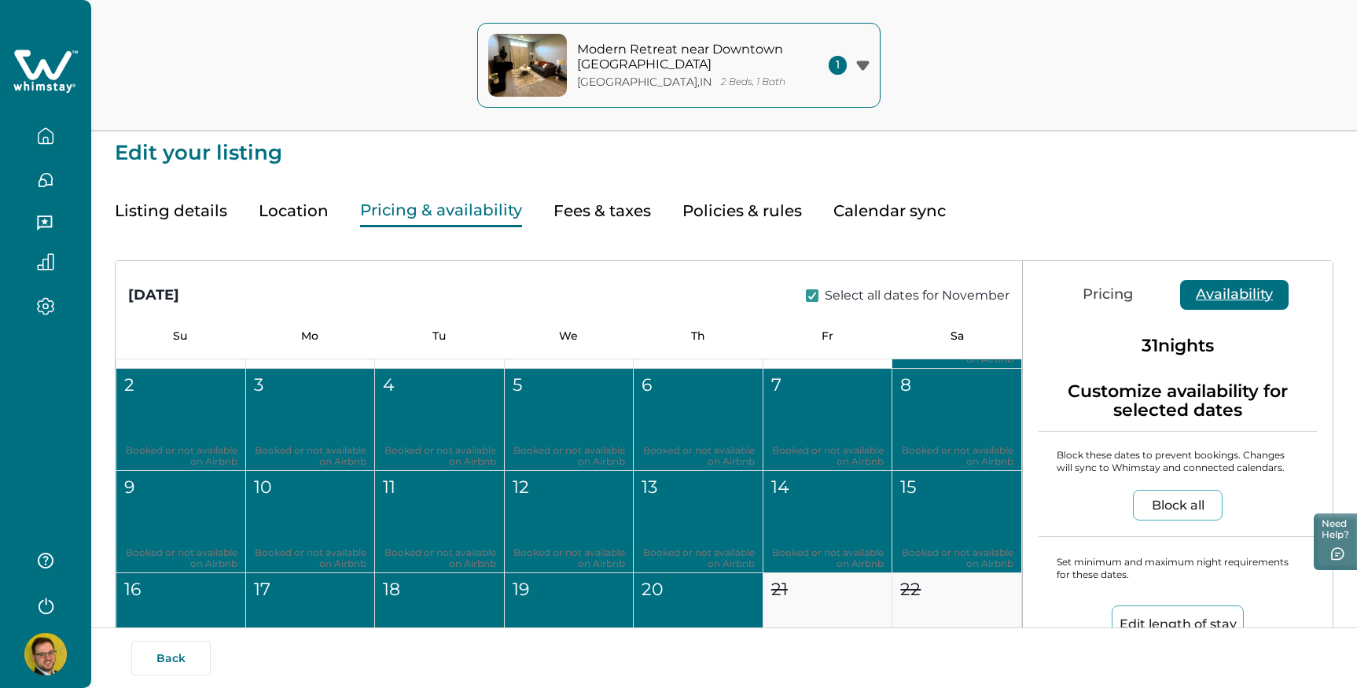
scroll to position [105, 0]
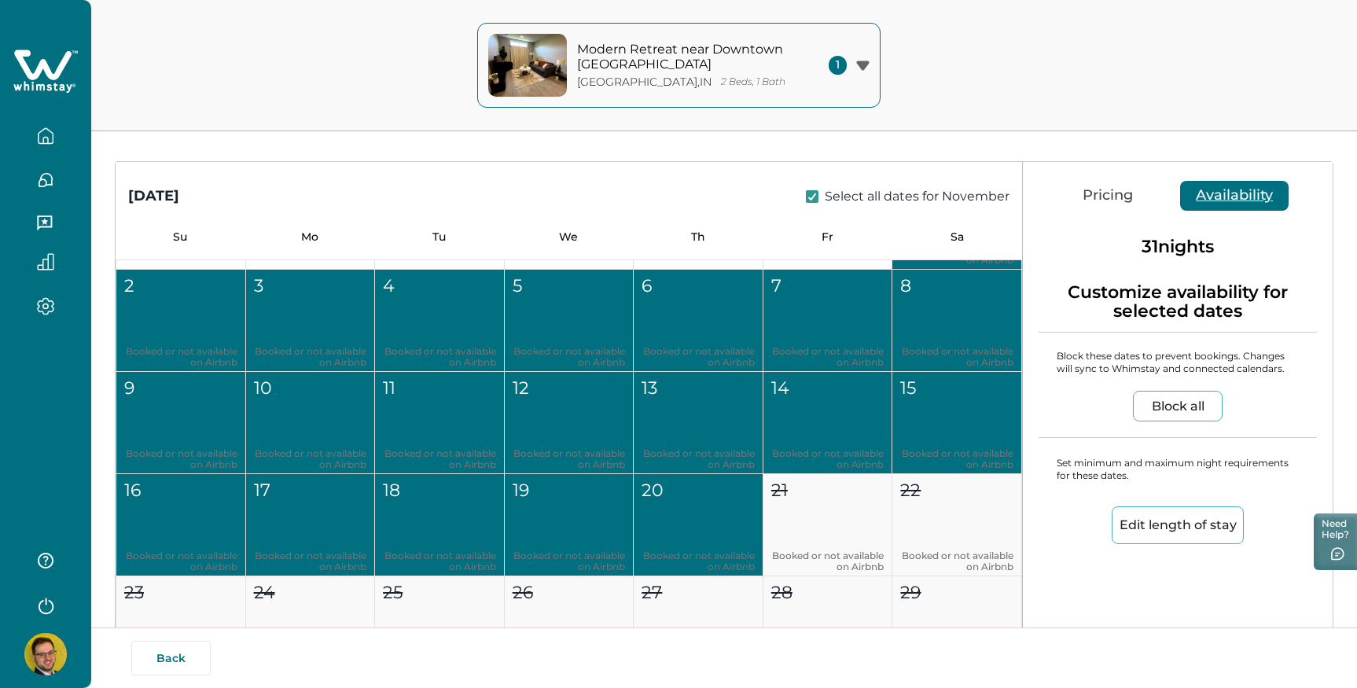
click at [1100, 189] on button "Pricing" at bounding box center [1108, 196] width 82 height 30
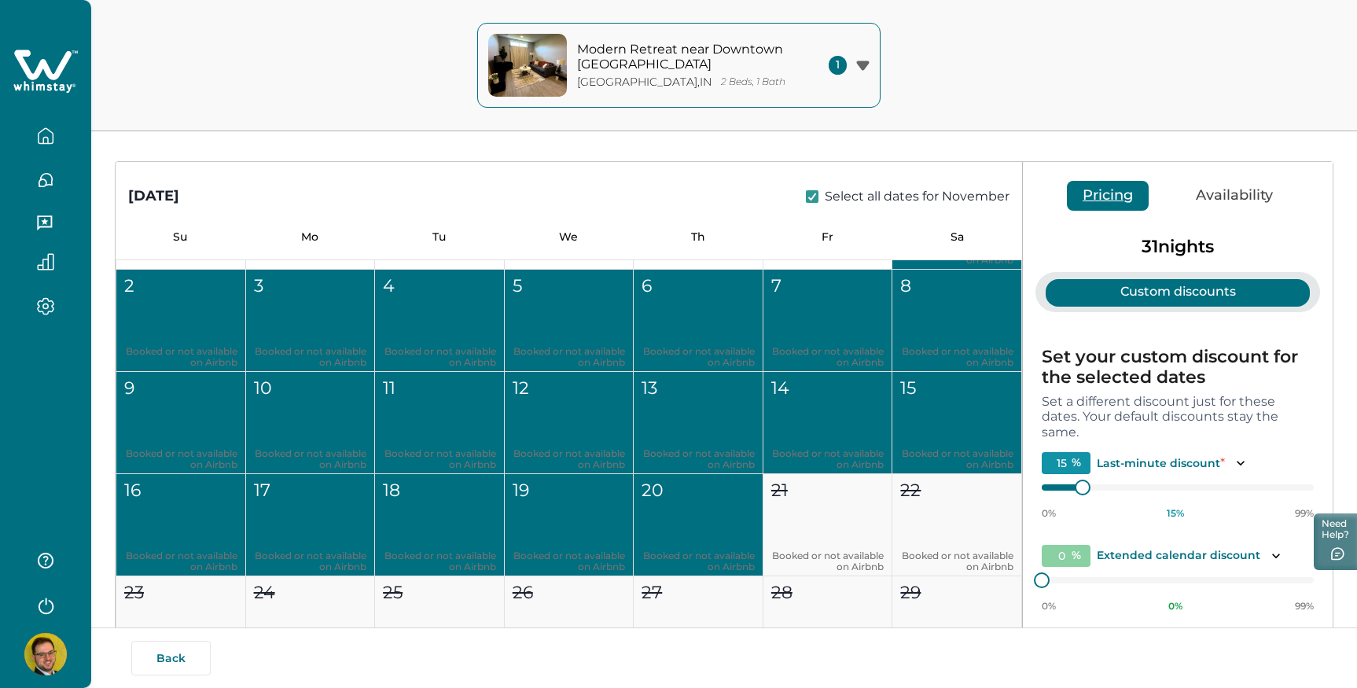
click at [690, 174] on div "November 2025 Select all dates for November" at bounding box center [569, 184] width 906 height 45
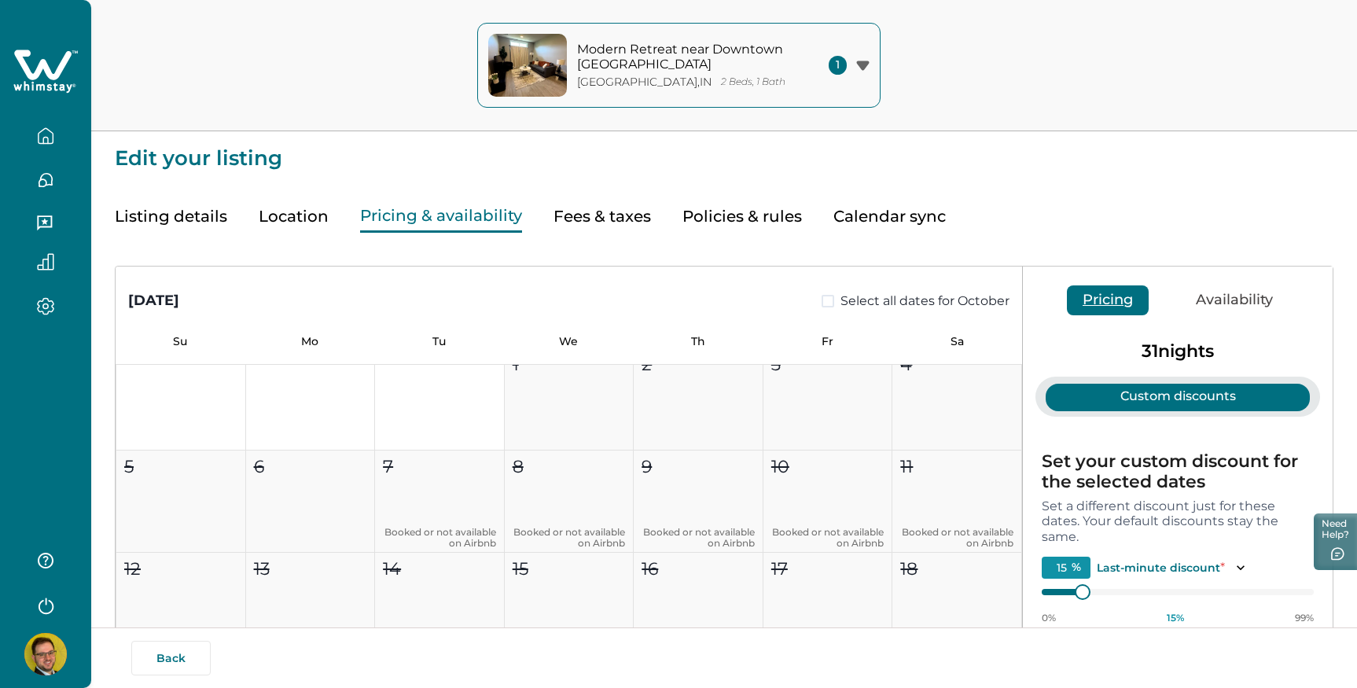
scroll to position [236, 0]
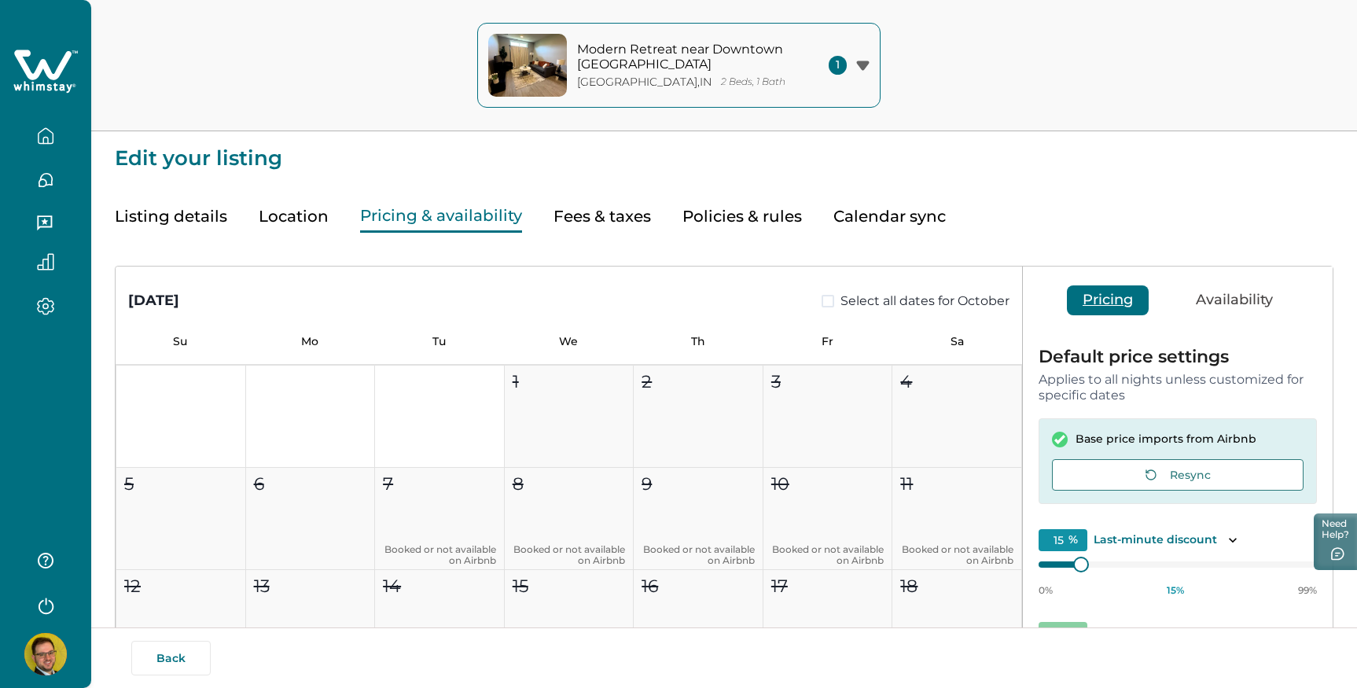
scroll to position [957, 0]
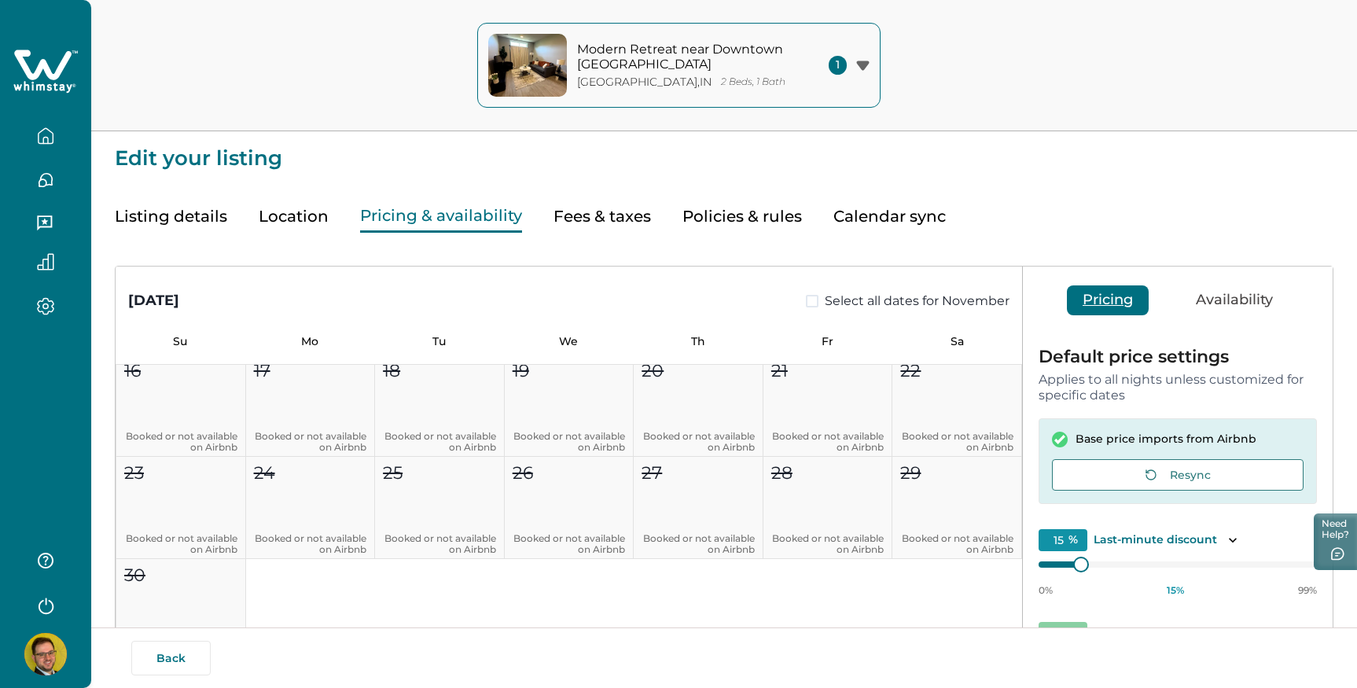
click at [1278, 345] on div "Default price settings Applies to all nights unless customized for specific dat…" at bounding box center [1178, 551] width 310 height 439
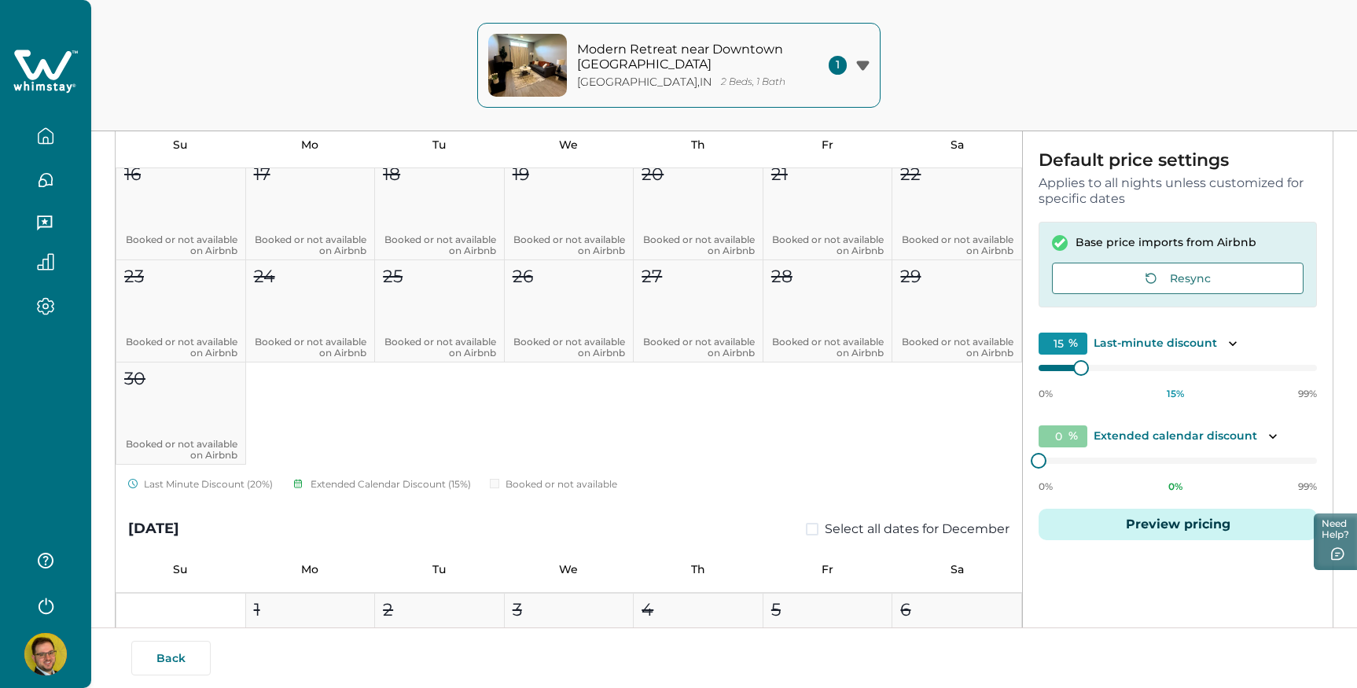
click at [1180, 520] on div "Default price settings Applies to all nights unless customized for specific dat…" at bounding box center [1178, 355] width 310 height 439
click at [1173, 526] on button "Preview pricing" at bounding box center [1177, 524] width 278 height 31
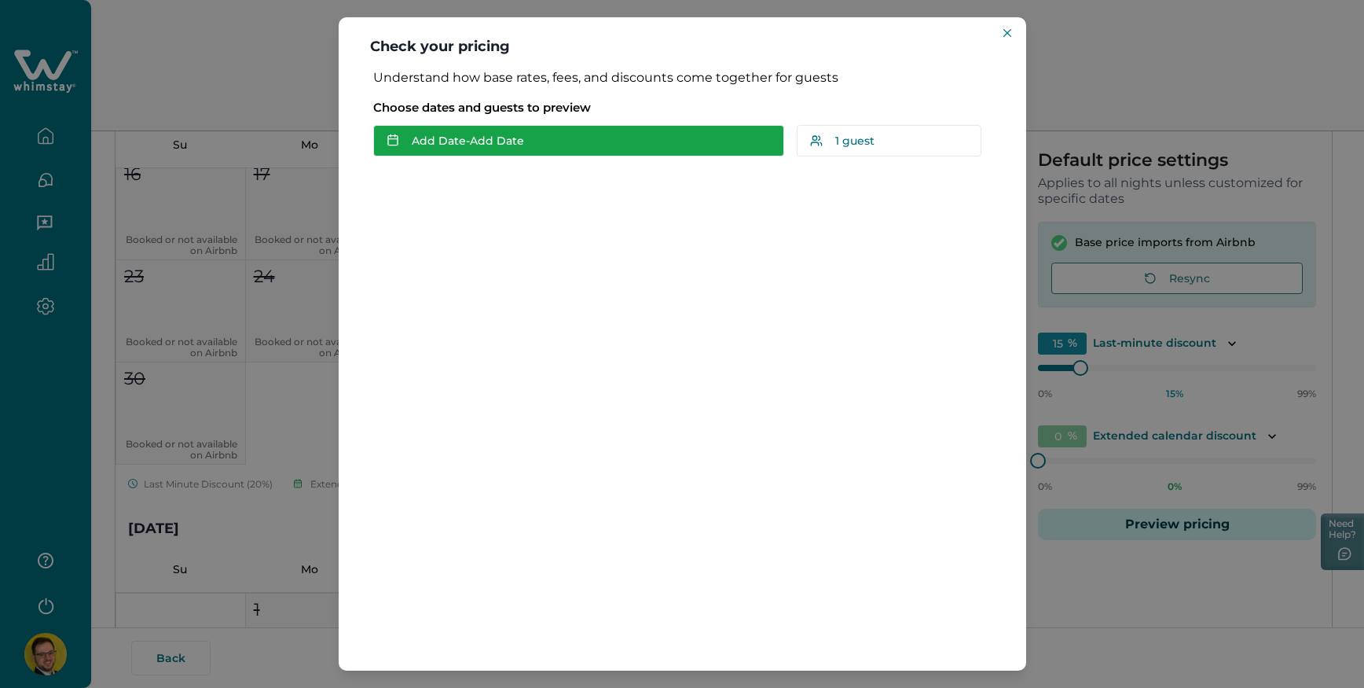
click at [550, 146] on button "Add Date - Add Date" at bounding box center [578, 140] width 411 height 31
click at [527, 137] on button "Add Date - Add Date" at bounding box center [578, 140] width 411 height 31
click at [501, 137] on button "Add Date - Add Date" at bounding box center [578, 140] width 411 height 31
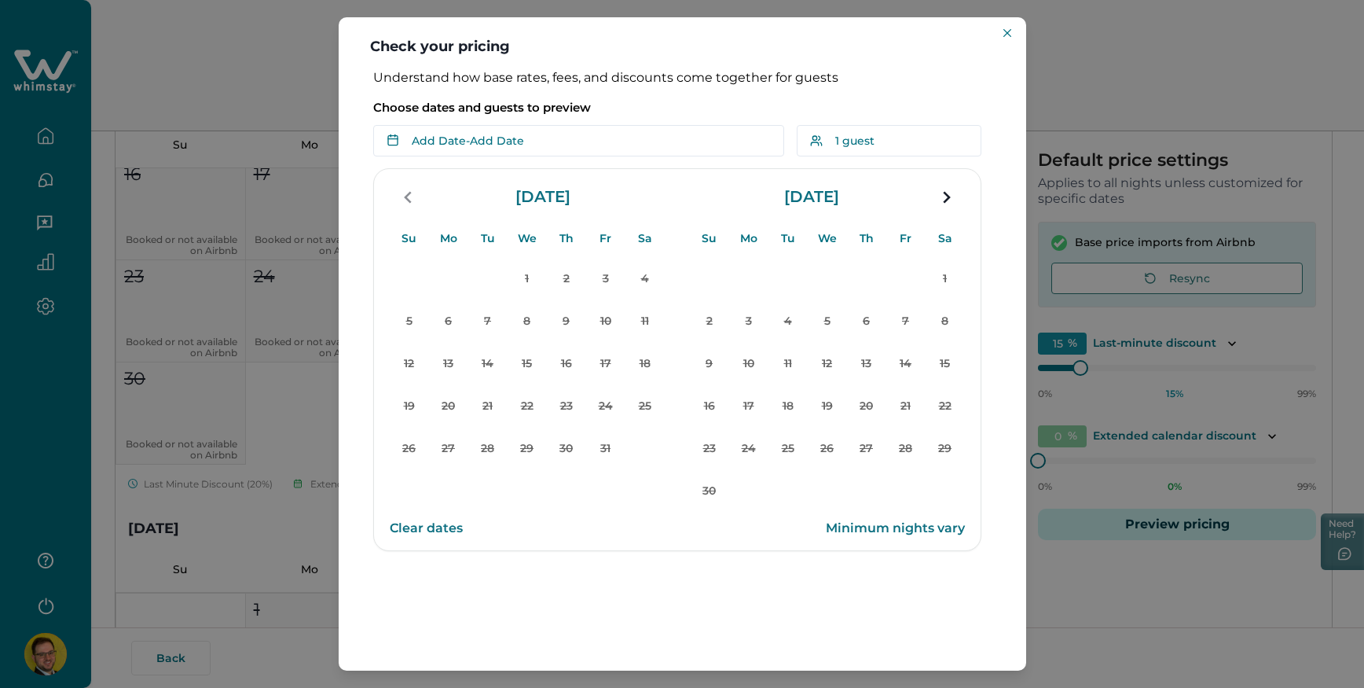
click at [472, 445] on div "1 2 3 4 5 6 7 8 9 10 11 12 13 14 15 16 17 18 19 20 21 22 23 24 25 26 27 28 29 3…" at bounding box center [527, 364] width 275 height 212
click at [450, 530] on button "Clear dates" at bounding box center [426, 527] width 73 height 31
click at [938, 130] on div "Choose dates and guests to preview Add Date - Add Date Su Mo Tu We Th Fr Sa Su …" at bounding box center [682, 123] width 619 height 65
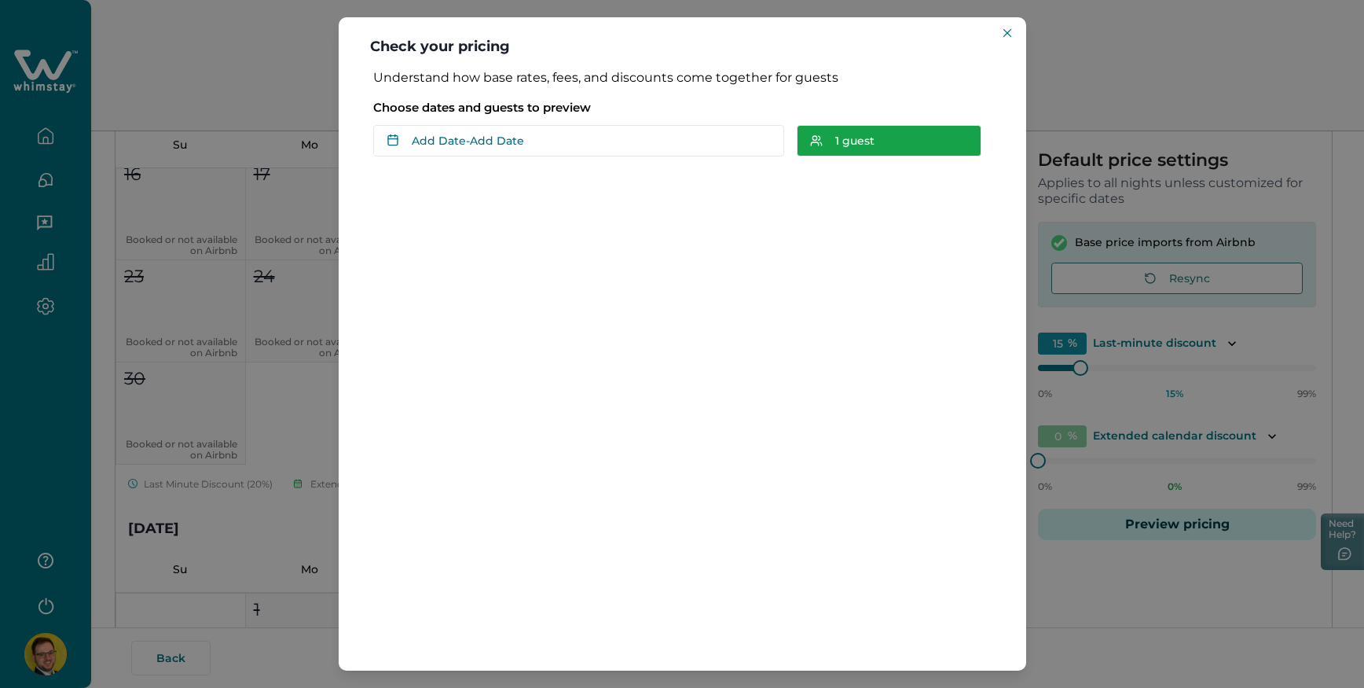
click at [933, 135] on button "1 guest" at bounding box center [889, 140] width 185 height 31
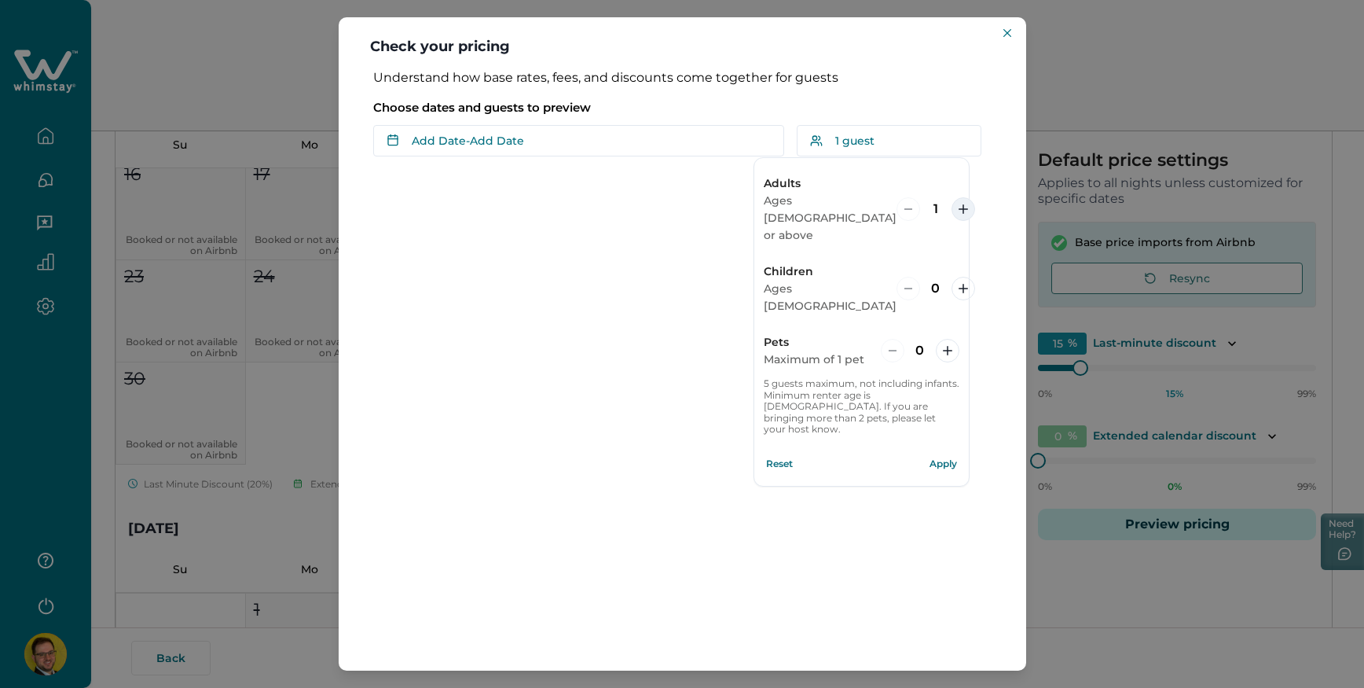
click at [959, 204] on icon "increment" at bounding box center [963, 208] width 9 height 9
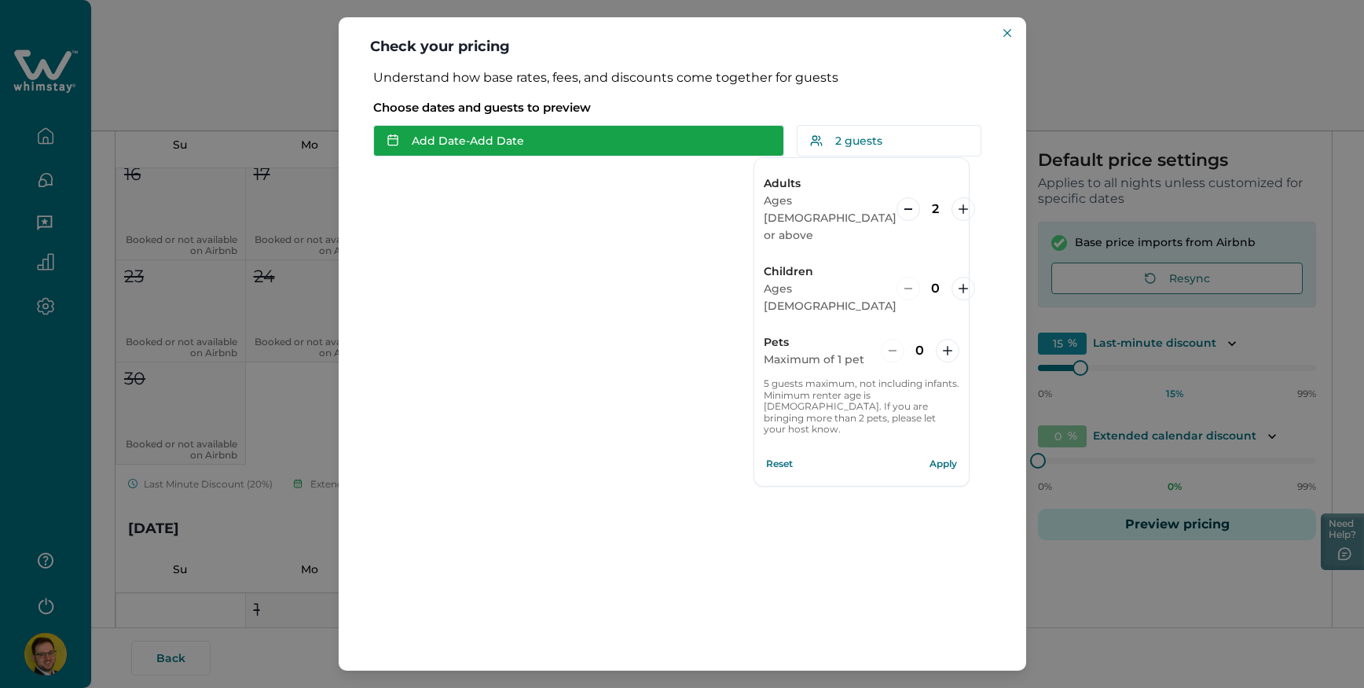
click at [697, 127] on button "Add Date - Add Date" at bounding box center [578, 140] width 411 height 31
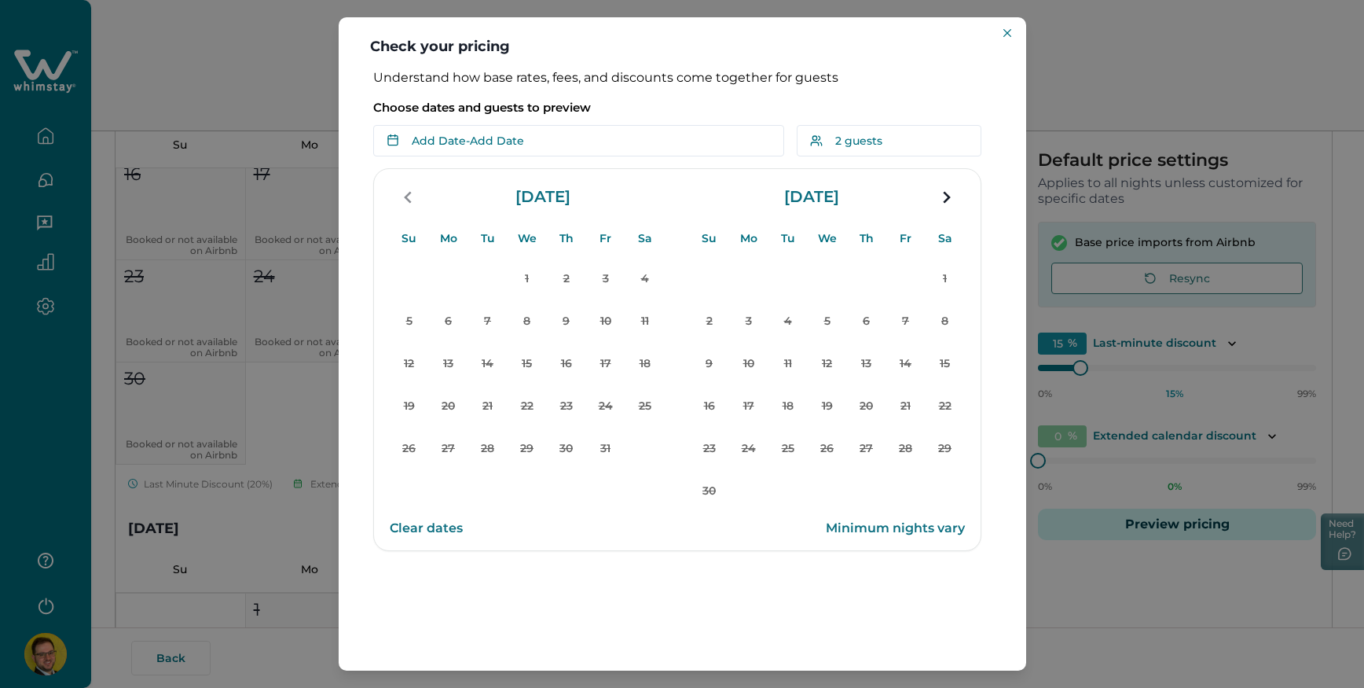
click at [782, 394] on div "1 2 3 4 5 6 7 8 9 10 11 12 13 14 15 16 17 18 19 20 21 22 23 24 25 26 27 28 29 30" at bounding box center [827, 385] width 275 height 255
click at [707, 479] on div "1 2 3 4 5 6 7 8 9 10 11 12 13 14 15 16 17 18 19 20 21 22 23 24 25 26 27 28 29 30" at bounding box center [827, 385] width 275 height 255
click at [951, 201] on icon "navigation button" at bounding box center [946, 197] width 25 height 28
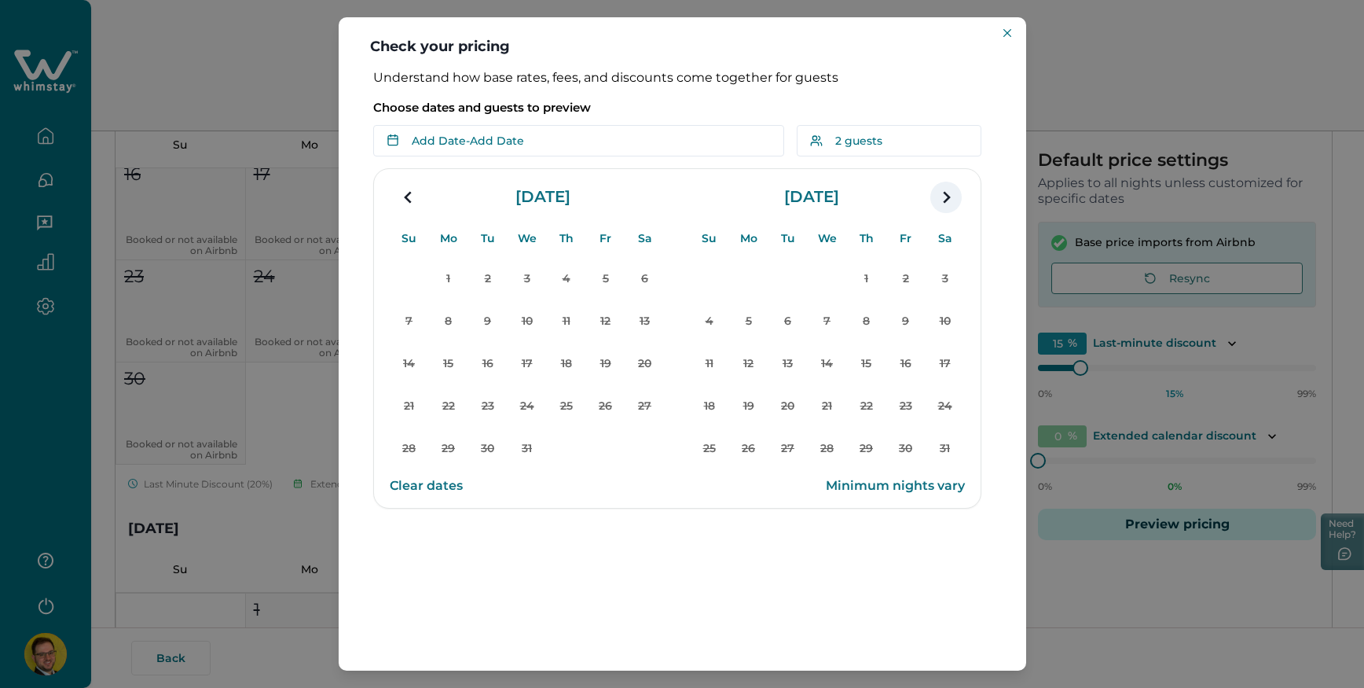
click at [951, 201] on icon "navigation button" at bounding box center [946, 197] width 25 height 28
click at [1008, 34] on icon "Close" at bounding box center [1008, 33] width 8 height 8
click at [1152, 203] on div "Check your pricing Understand how base rates, fees, and discounts come together…" at bounding box center [682, 344] width 1364 height 688
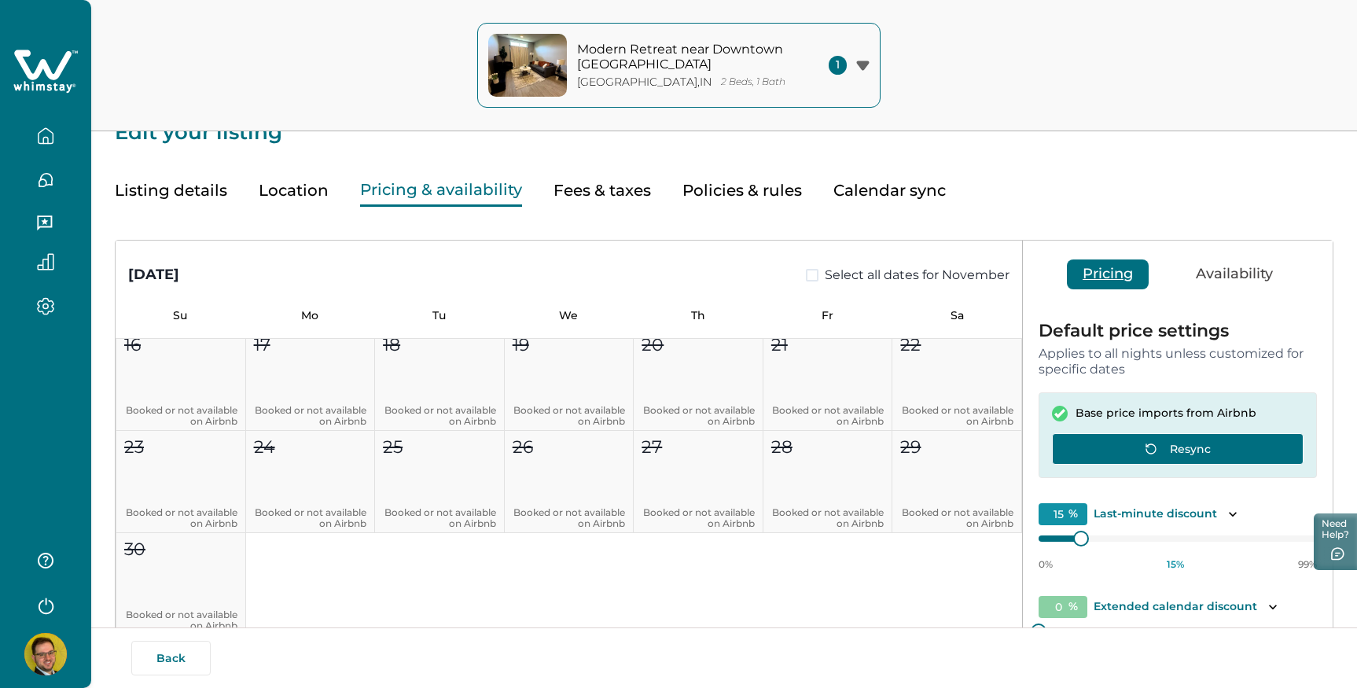
scroll to position [0, 0]
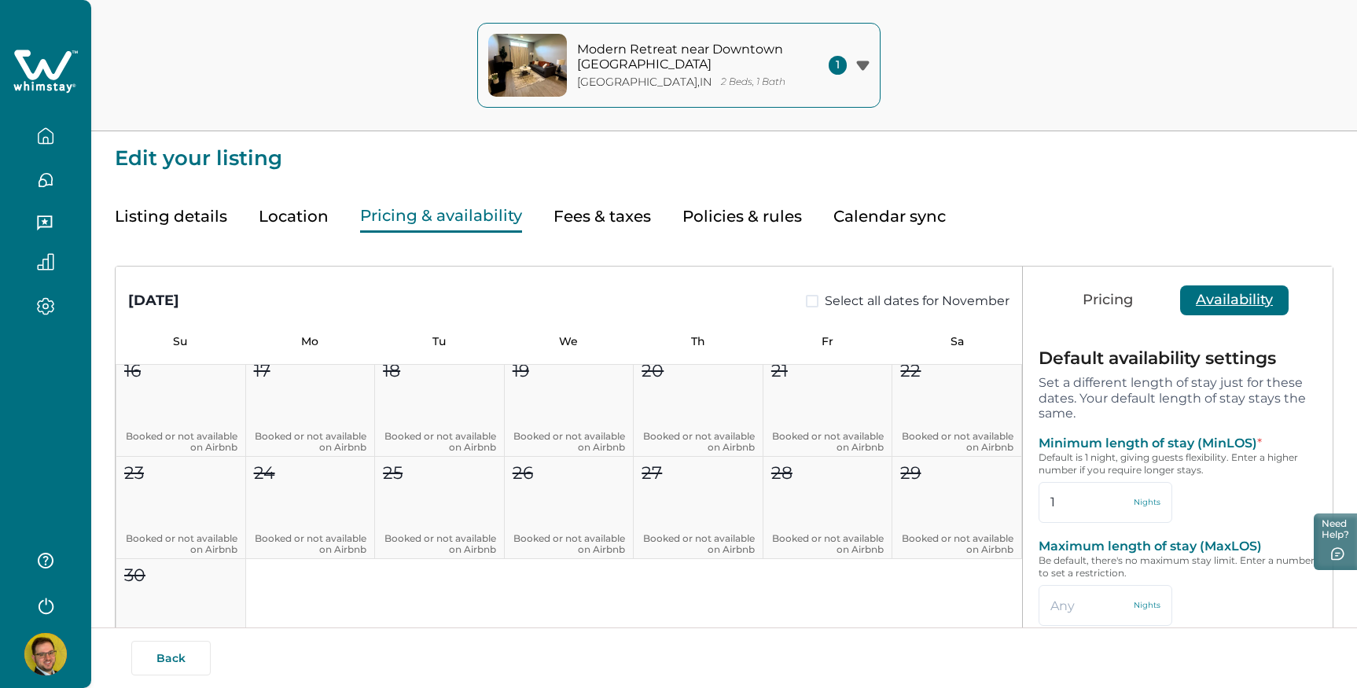
click at [1230, 314] on button "Availability" at bounding box center [1234, 300] width 108 height 30
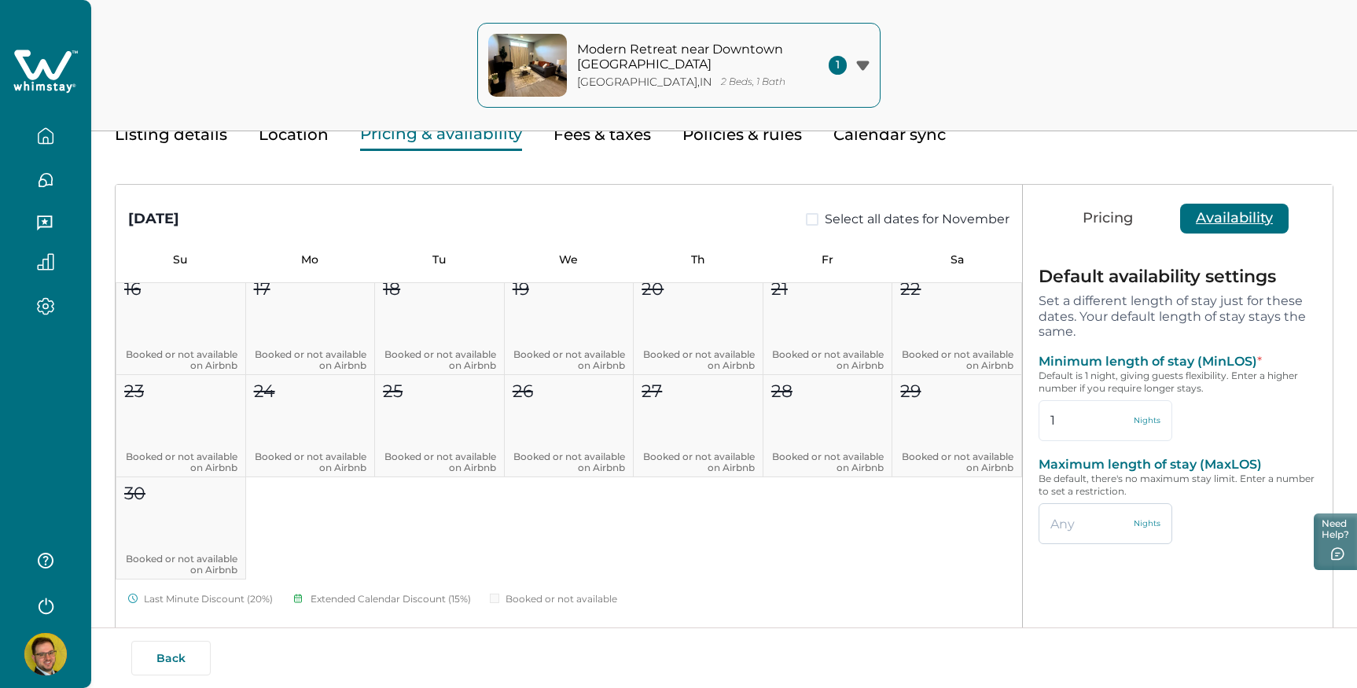
scroll to position [123, 0]
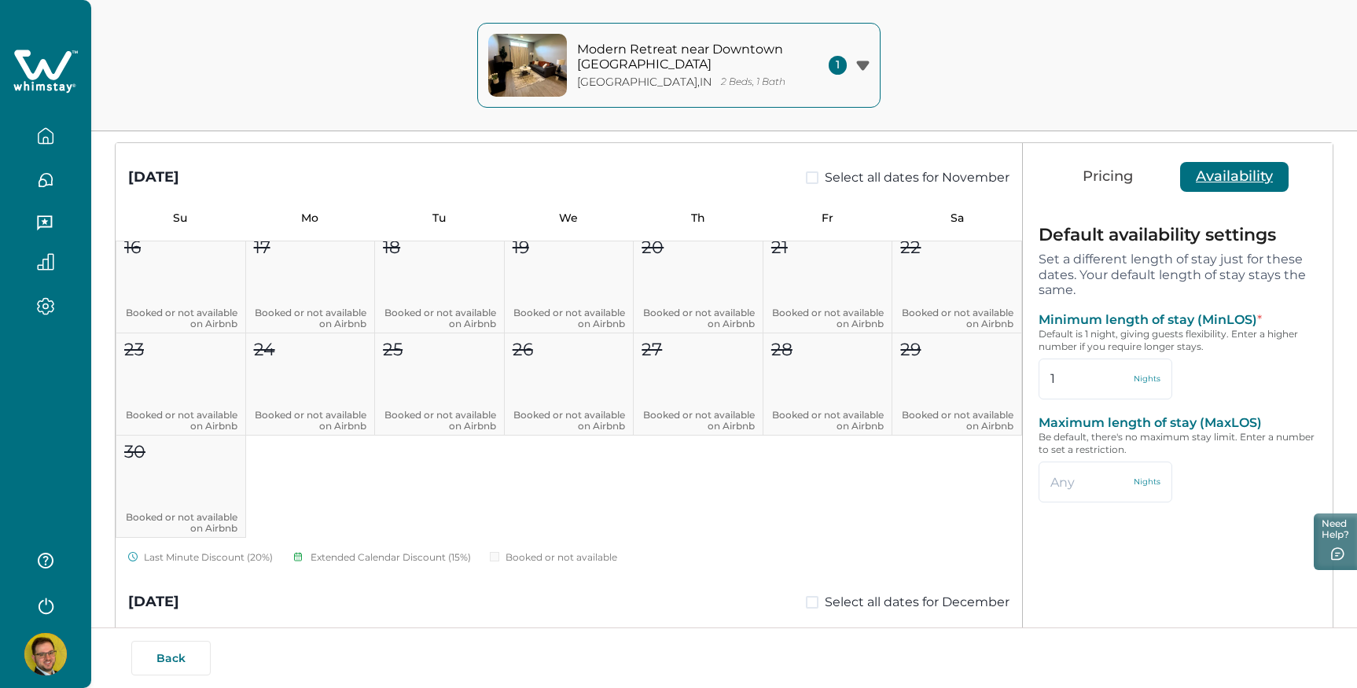
click at [814, 179] on label "Select all dates for November" at bounding box center [908, 177] width 204 height 19
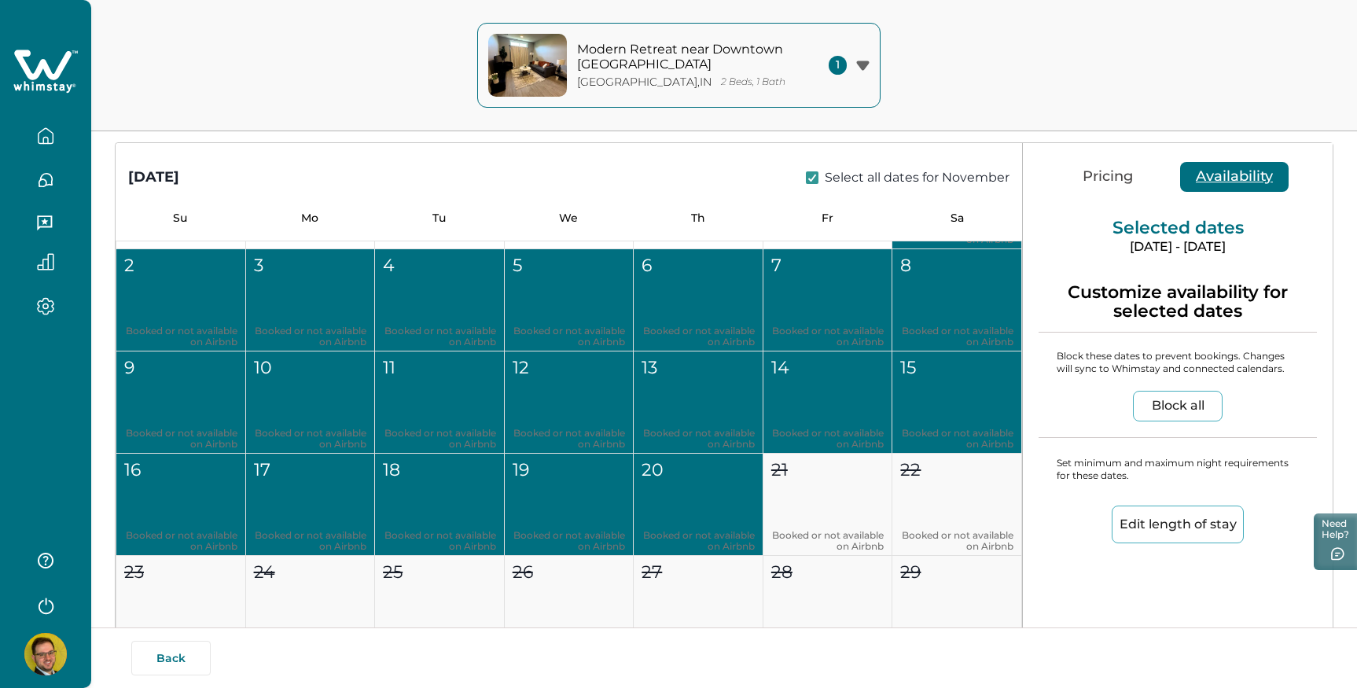
scroll to position [747, 0]
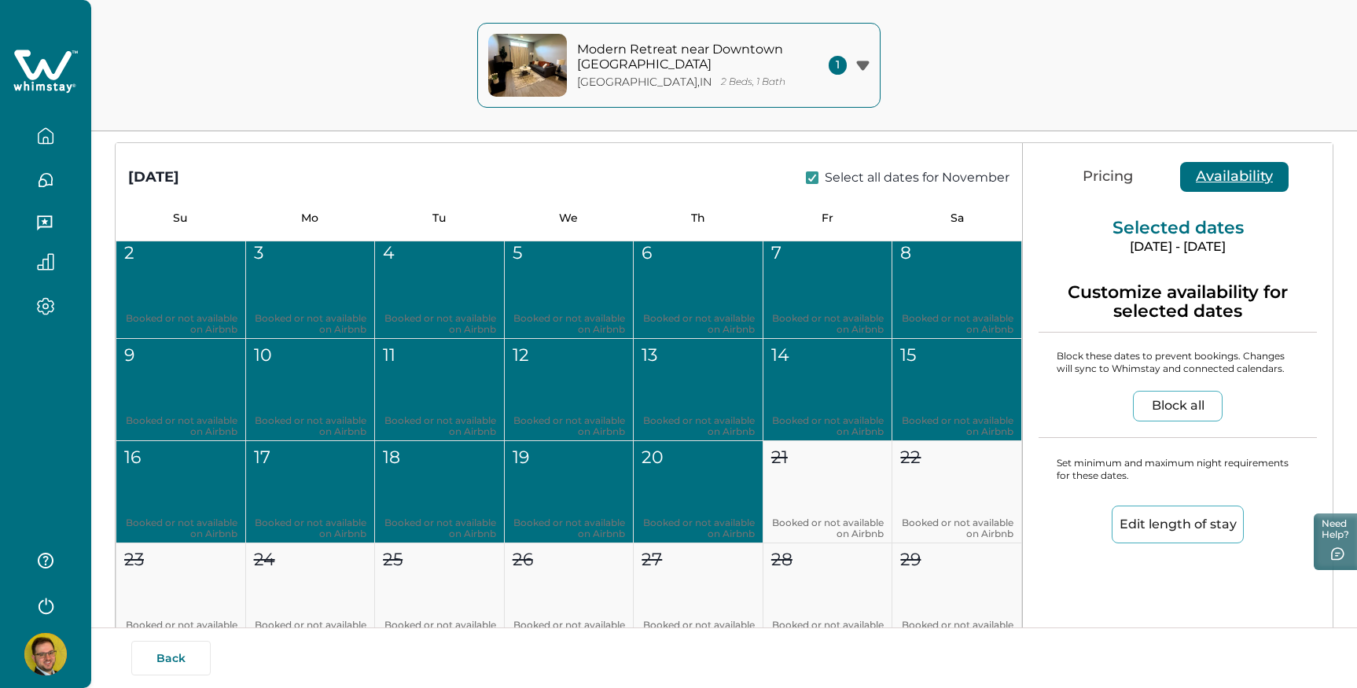
click at [1212, 527] on button "Edit length of stay" at bounding box center [1177, 524] width 132 height 38
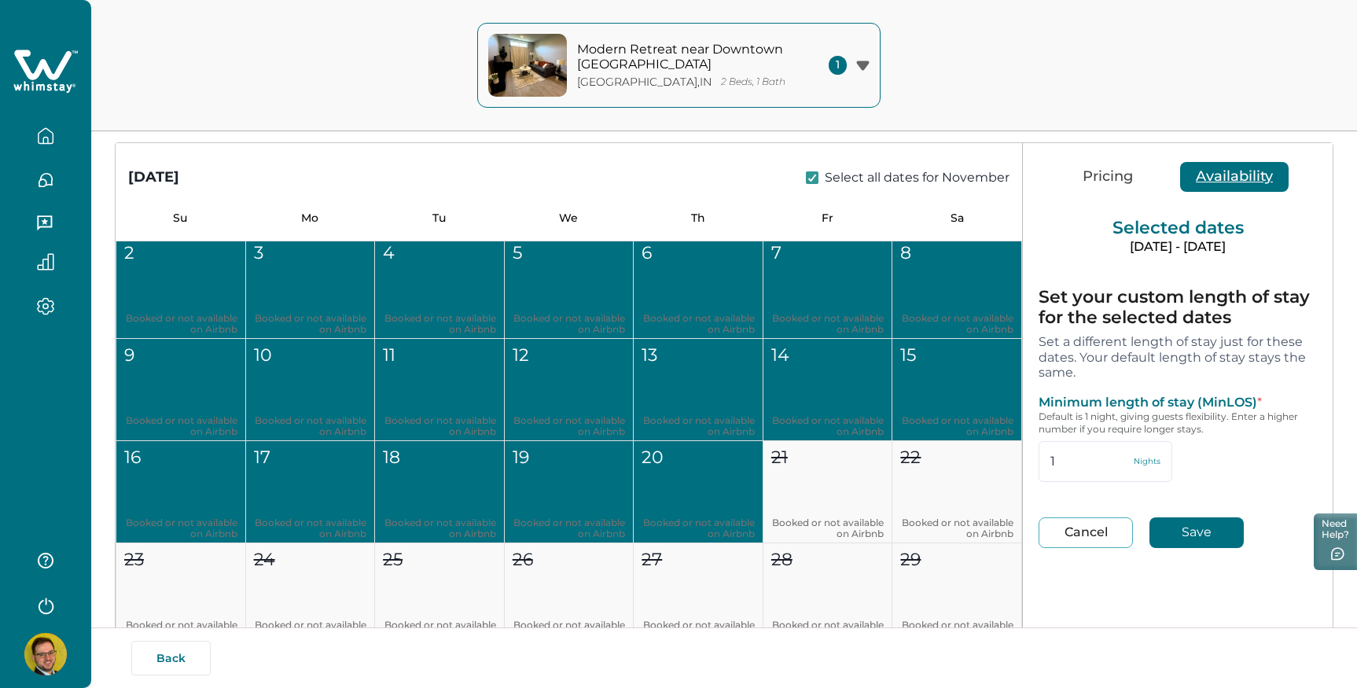
click at [1210, 534] on button "Save" at bounding box center [1196, 532] width 94 height 31
click at [1100, 177] on button "Pricing" at bounding box center [1108, 177] width 82 height 30
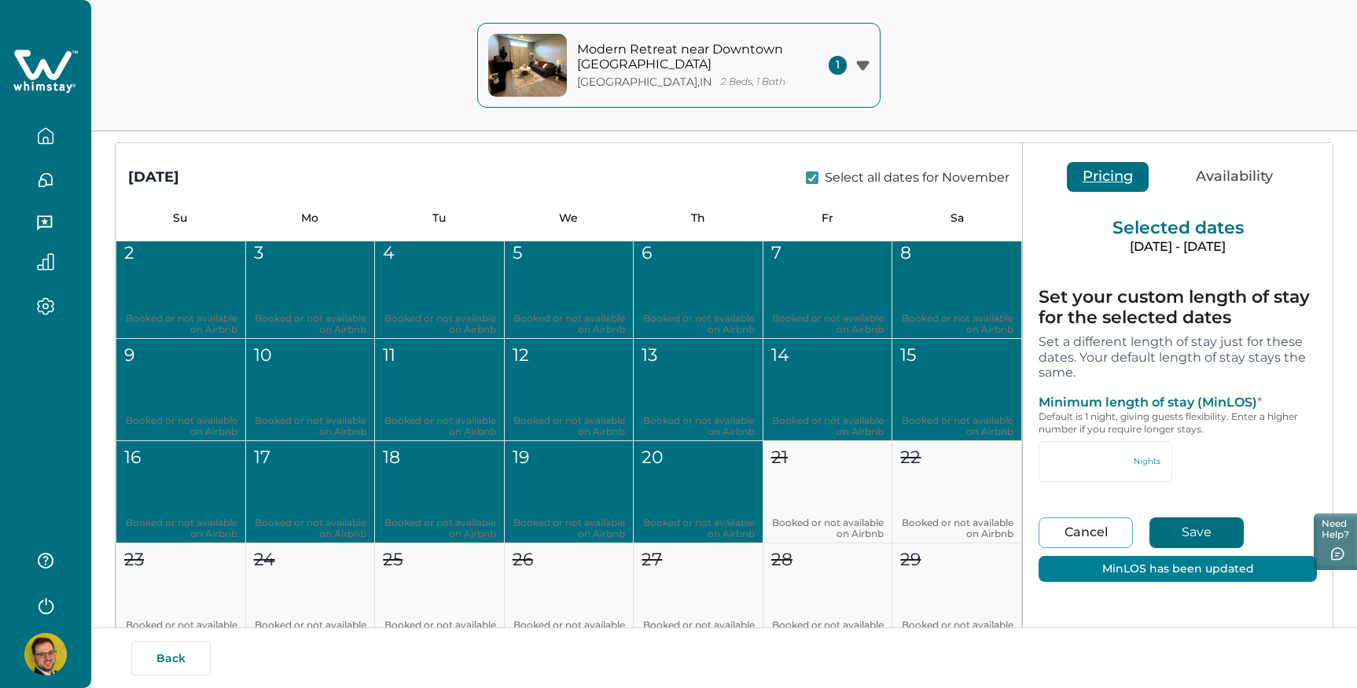
click at [1232, 567] on div "MinLOS has been updated" at bounding box center [1177, 569] width 278 height 26
click at [1198, 531] on button "Save" at bounding box center [1196, 532] width 94 height 31
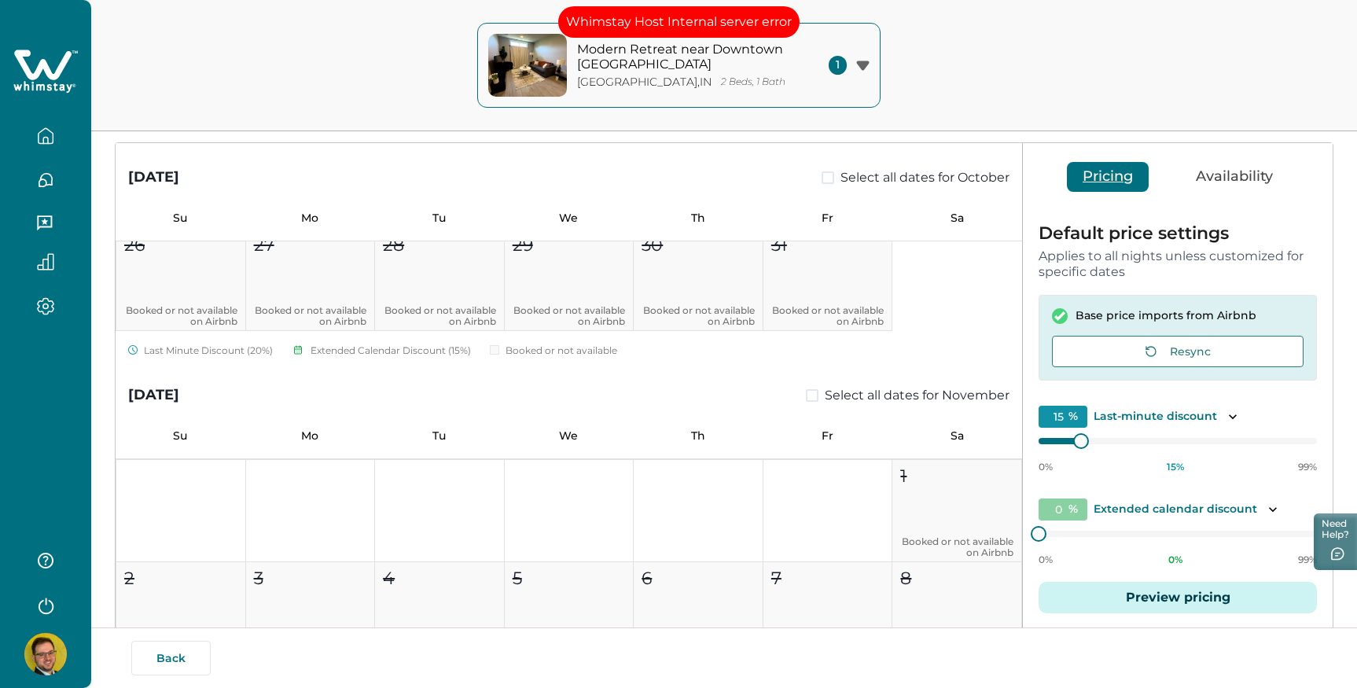
scroll to position [446, 0]
